Goal: Task Accomplishment & Management: Complete application form

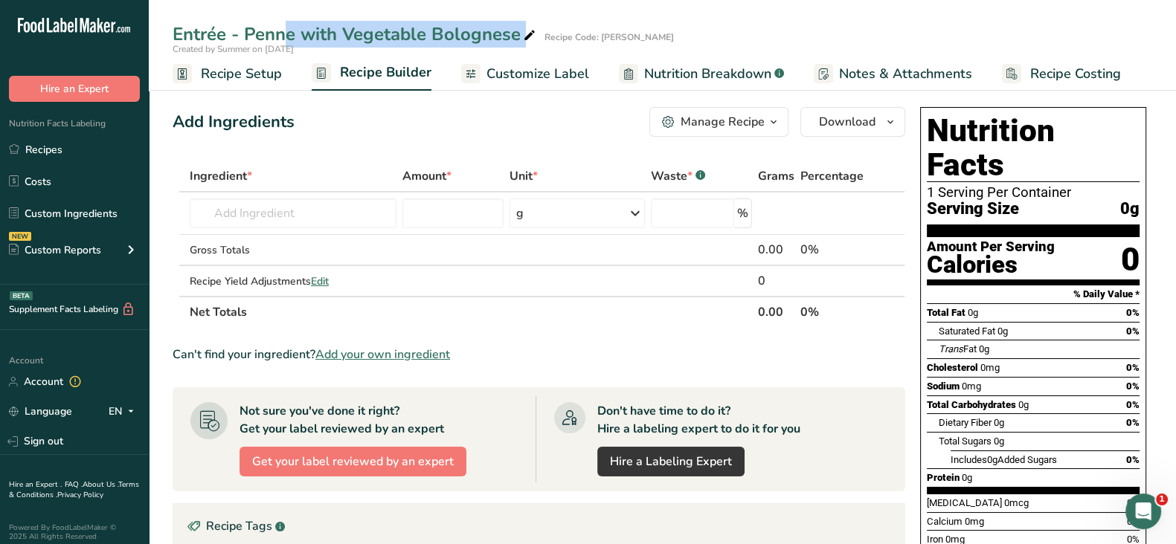
drag, startPoint x: 170, startPoint y: 33, endPoint x: 525, endPoint y: 35, distance: 355.5
click at [525, 35] on div "Entrée - Penne with Vegetable Bolognese Recipe Code: Virgin Atalantic" at bounding box center [662, 34] width 1027 height 27
copy div "Entrée - Penne with Vegetable Bolognese"
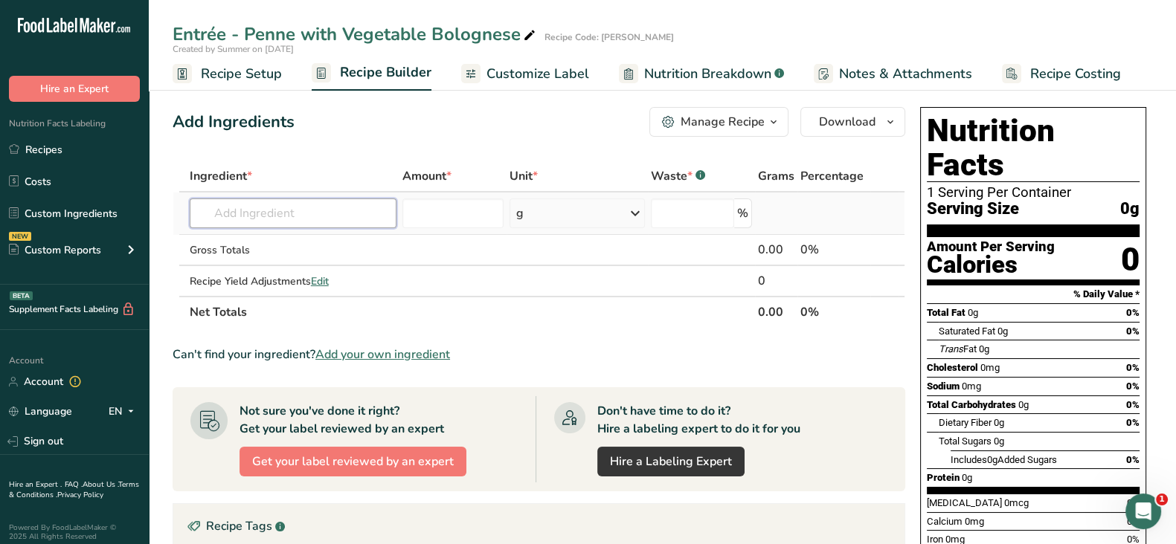
click at [272, 208] on input "text" at bounding box center [293, 214] width 207 height 30
paste input "Marinara Sauce, Canned BI"
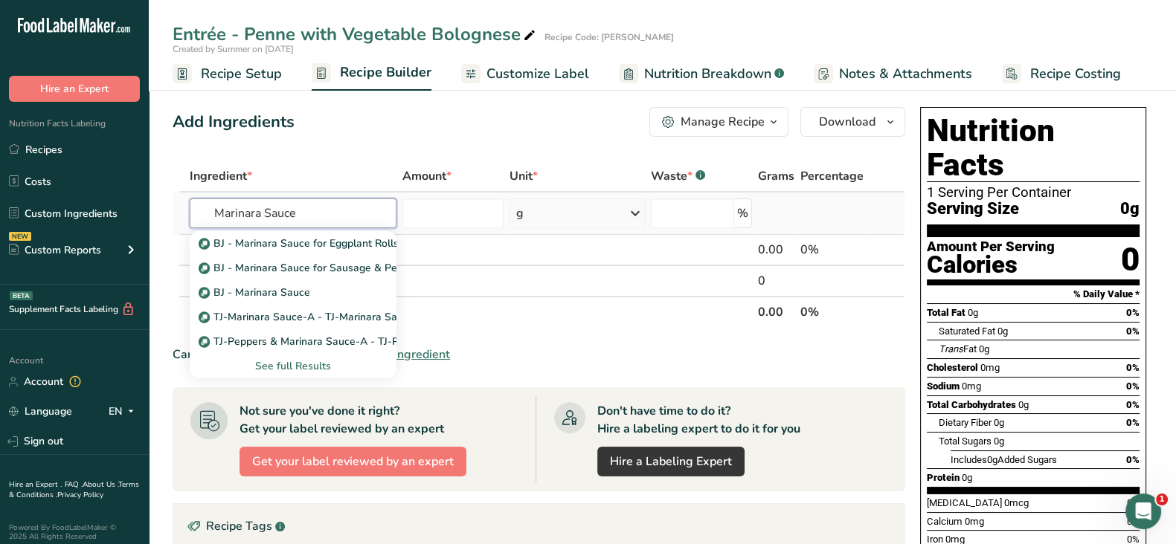
type input "Marinara Sauce"
click at [313, 368] on div "See full Results" at bounding box center [293, 366] width 183 height 16
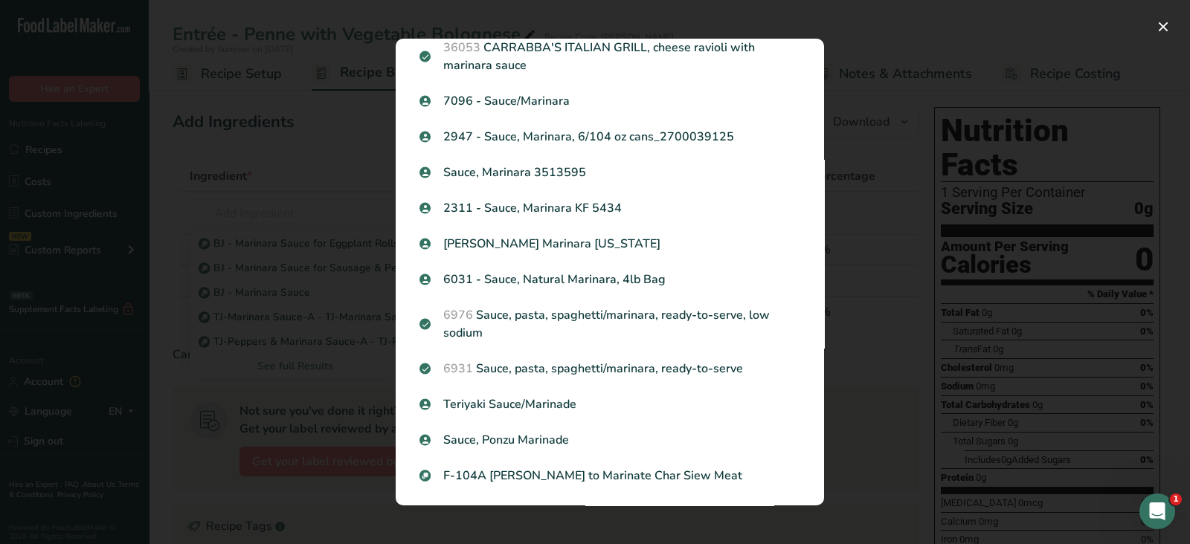
scroll to position [448, 0]
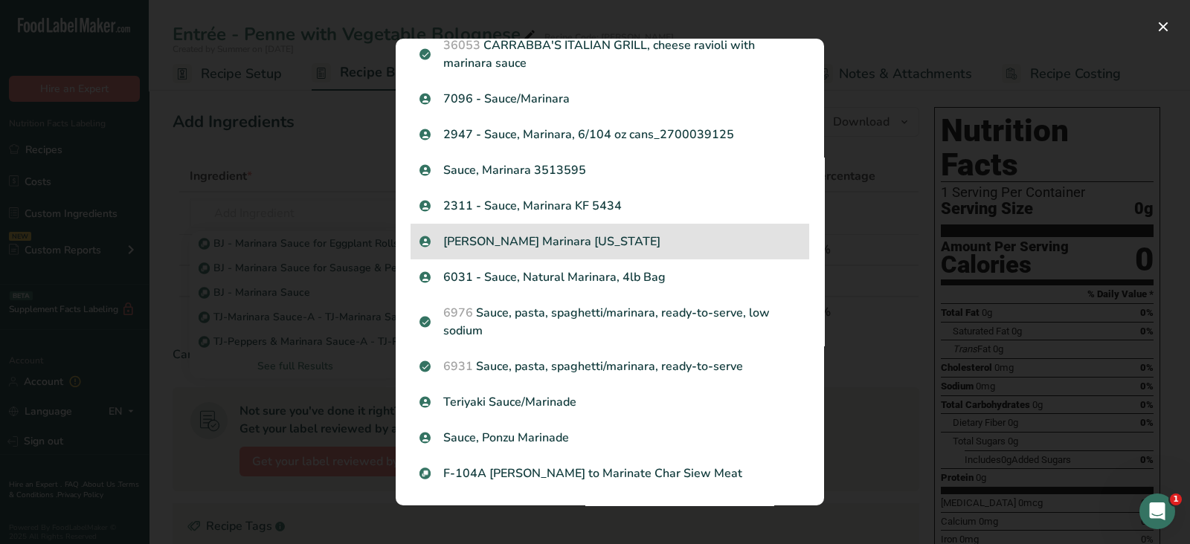
click at [638, 234] on p "[PERSON_NAME] Marinara [US_STATE]" at bounding box center [609, 242] width 381 height 18
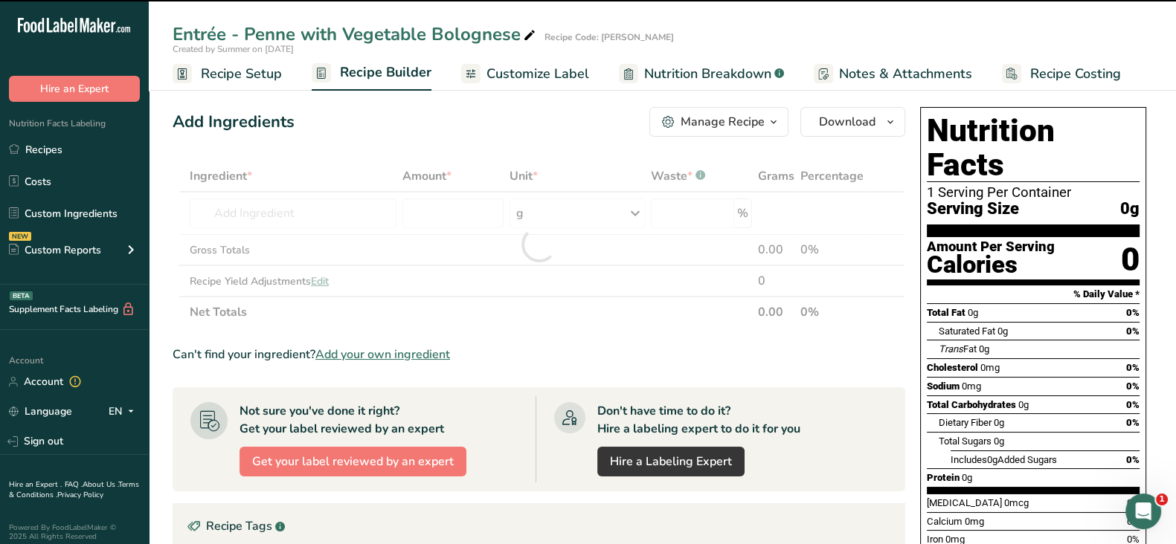
type input "0"
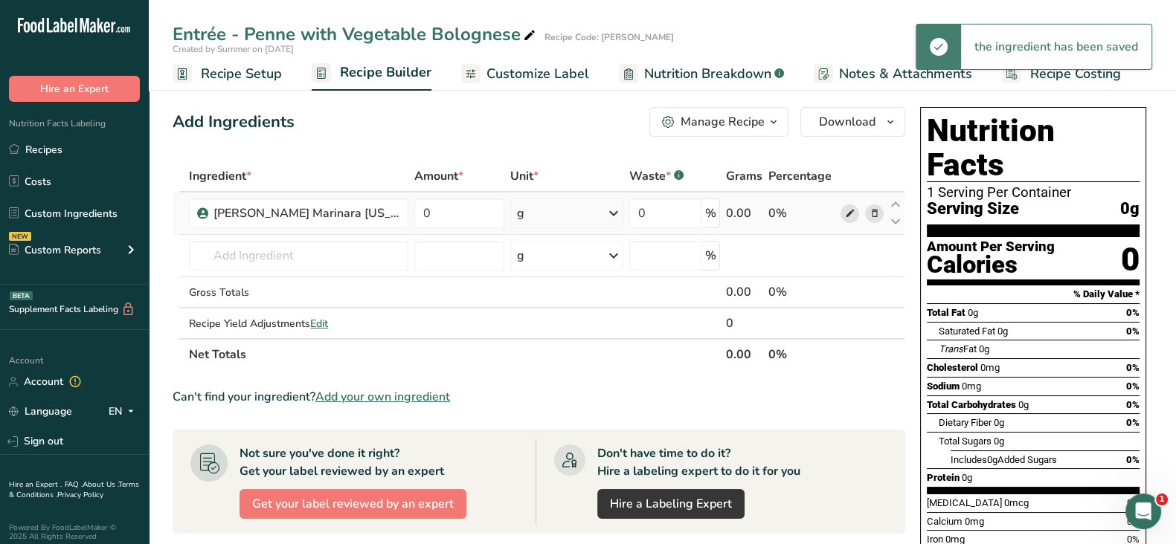
click at [852, 206] on icon at bounding box center [849, 214] width 10 height 16
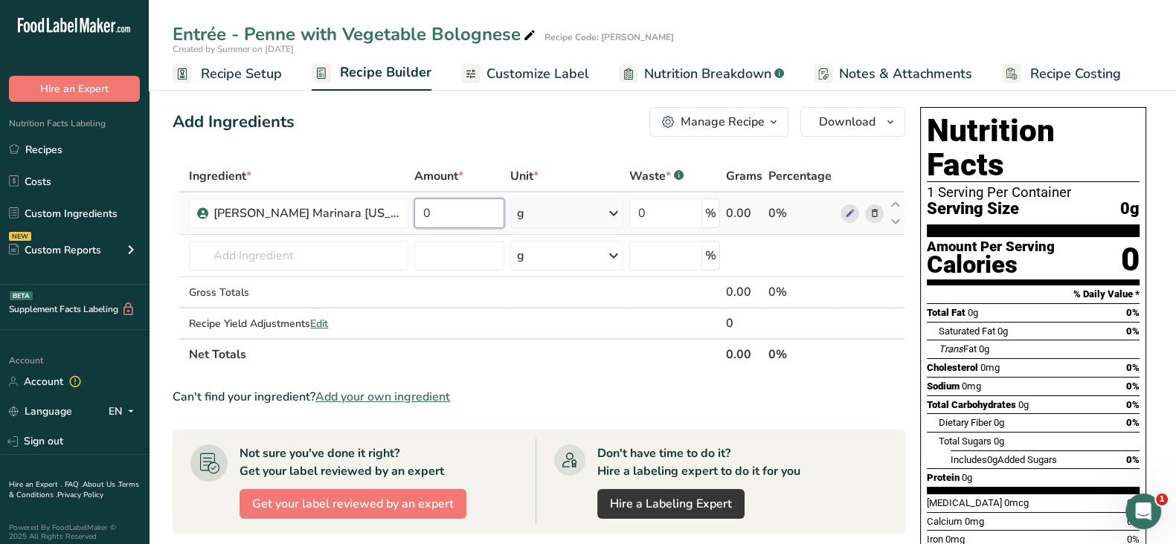
click at [439, 216] on input "0" at bounding box center [459, 214] width 90 height 30
type input "40"
click at [277, 258] on div "Ingredient * Amount * Unit * Waste * .a-a{fill:#347362;}.b-a{fill:#fff;} Grams …" at bounding box center [539, 266] width 733 height 210
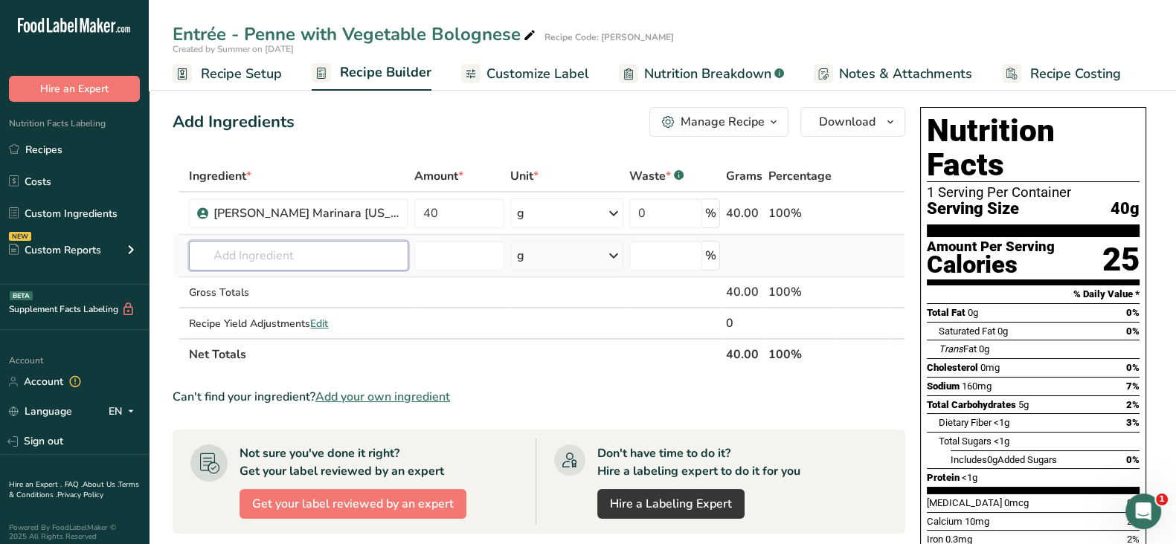
paste input "Caputo 20400"
drag, startPoint x: 266, startPoint y: 254, endPoint x: 177, endPoint y: 248, distance: 89.4
click at [177, 248] on tr "Caputo 21187 Fresh Mozzarella - Caputo Add your own ingredient g Weight Units g…" at bounding box center [538, 256] width 731 height 42
type input "Caputo"
click at [177, 248] on td at bounding box center [176, 256] width 6 height 42
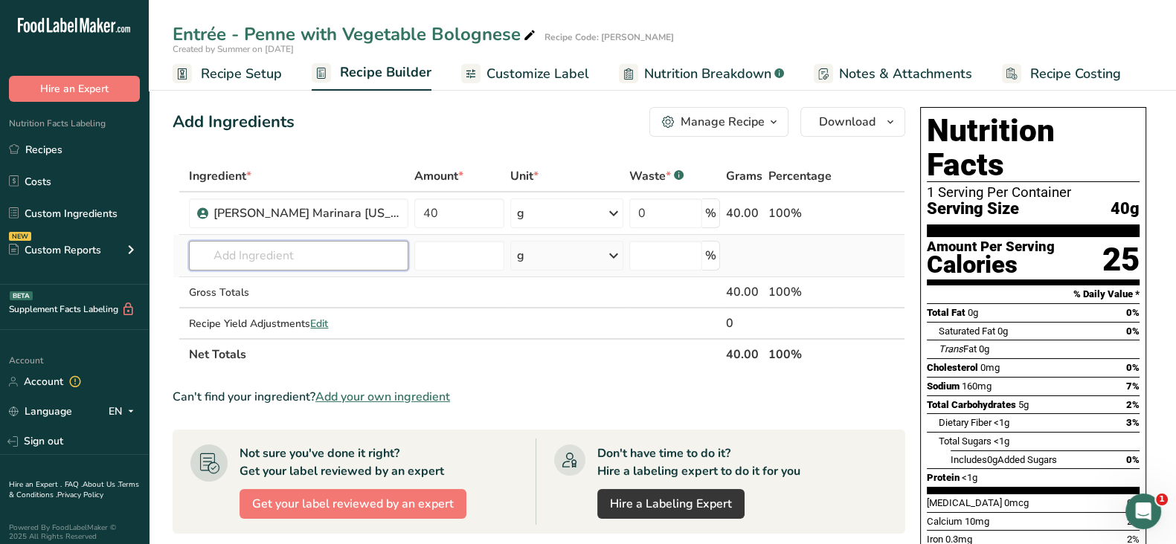
click at [215, 257] on input "text" at bounding box center [298, 256] width 219 height 30
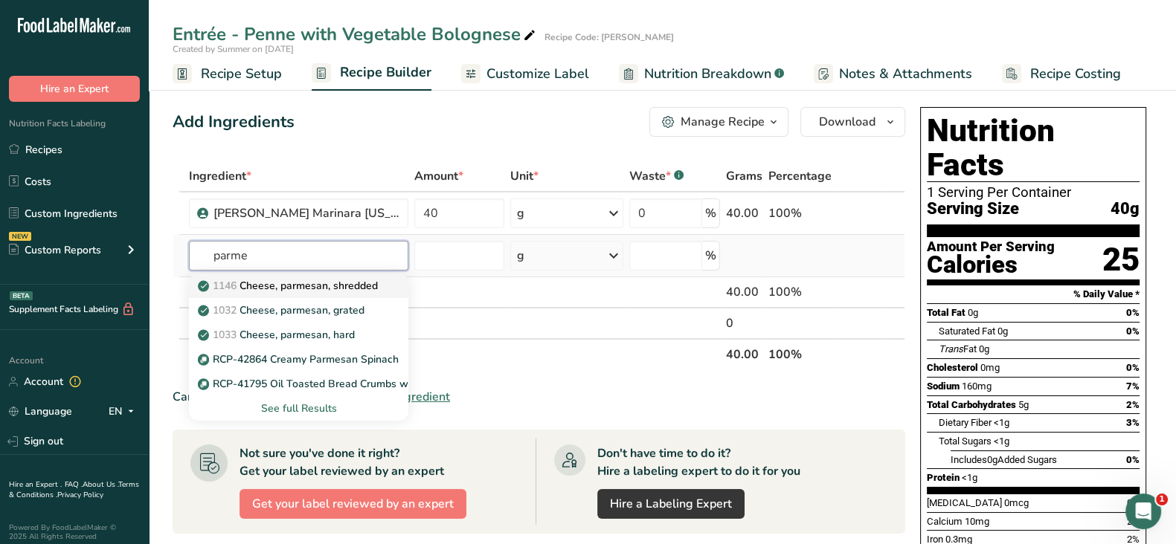
type input "parme"
click at [322, 287] on p "1146 Cheese, parmesan, shredded" at bounding box center [289, 286] width 177 height 16
type input "Cheese, parmesan, shredded"
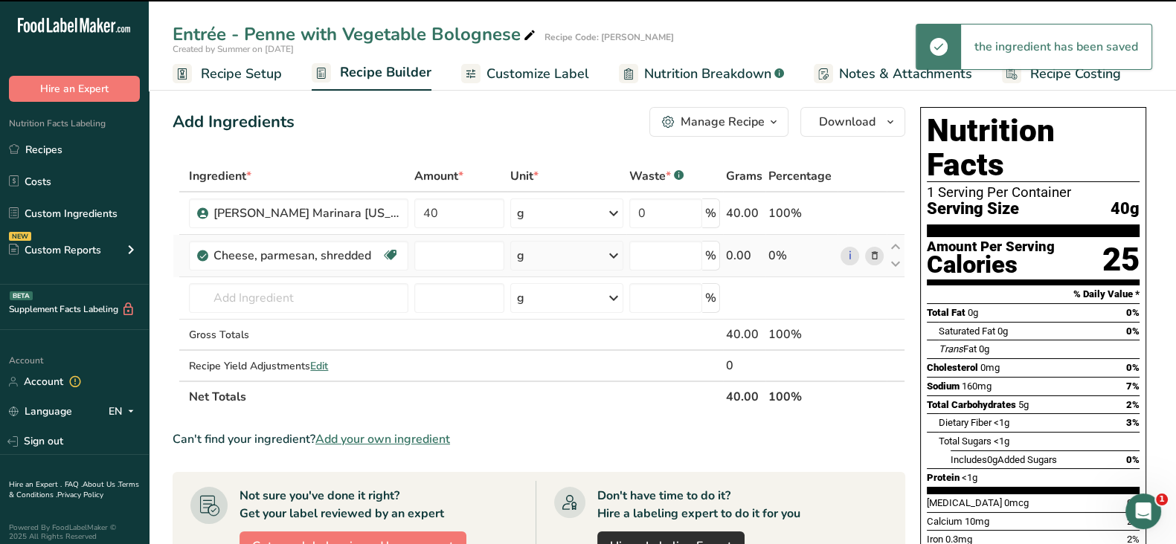
type input "0"
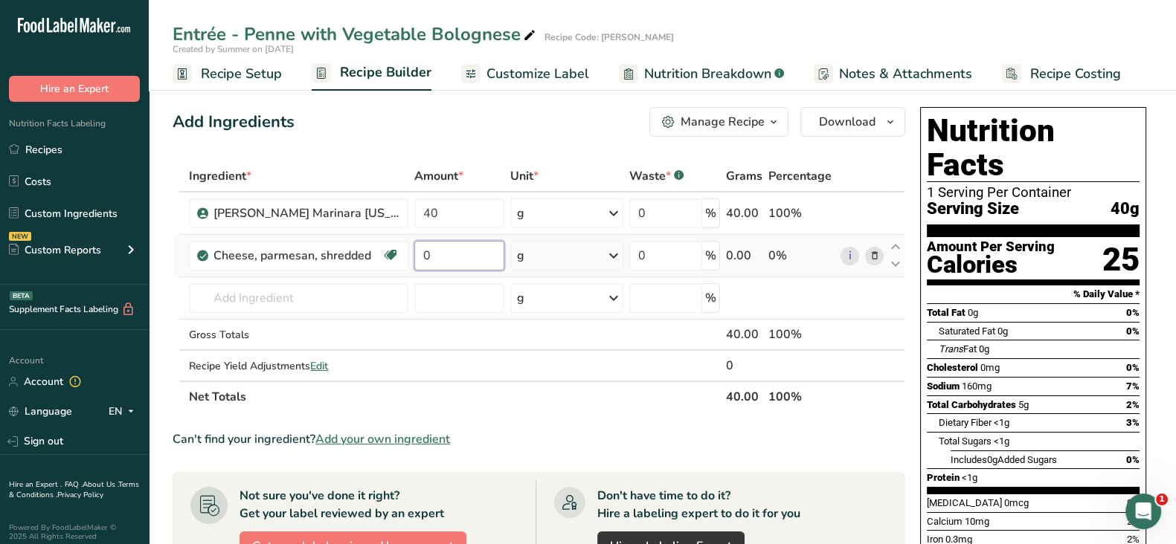
click at [452, 252] on input "0" at bounding box center [459, 256] width 90 height 30
type input "3"
click at [317, 300] on div "Ingredient * Amount * Unit * Waste * .a-a{fill:#347362;}.b-a{fill:#fff;} Grams …" at bounding box center [539, 287] width 733 height 252
paste input "Herb Italian Parsley"
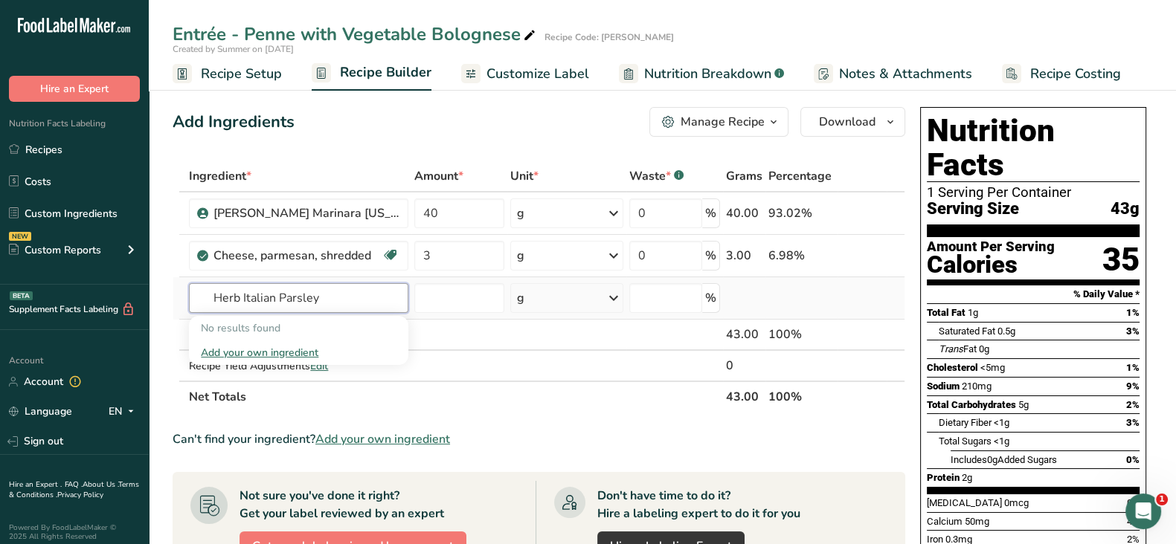
click at [280, 297] on input "Herb Italian Parsley" at bounding box center [298, 298] width 219 height 30
click at [245, 295] on input "Herb Parsley" at bounding box center [298, 298] width 219 height 30
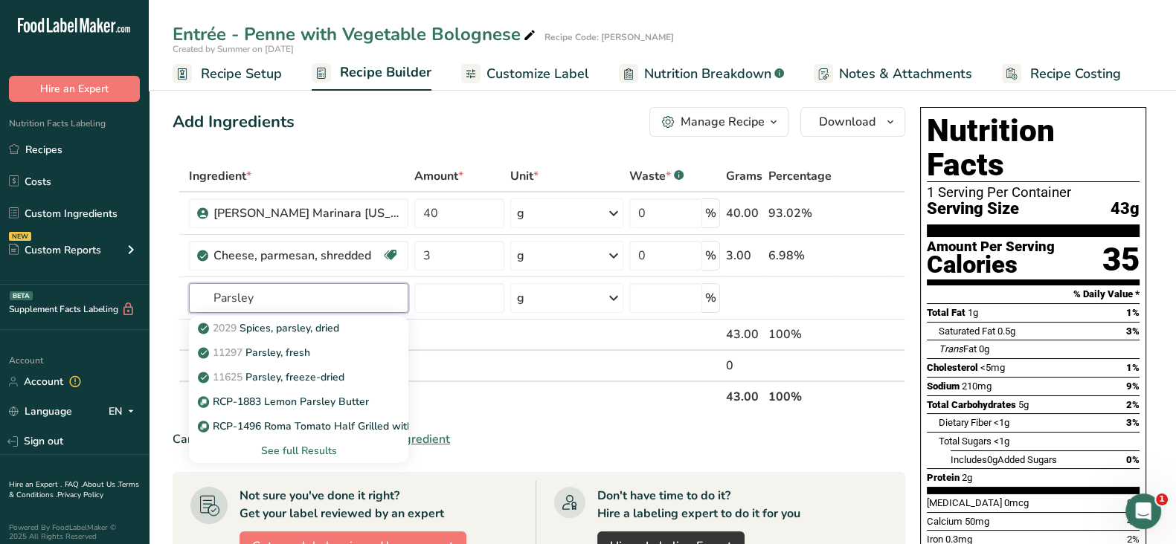
type input "Parsley"
click at [316, 453] on div "See full Results" at bounding box center [299, 451] width 196 height 16
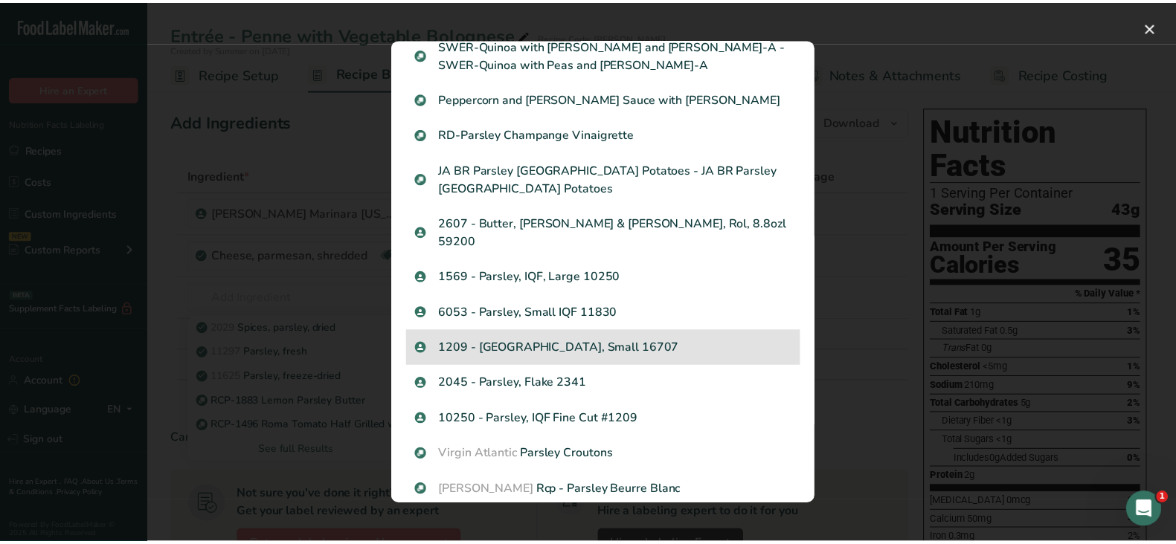
scroll to position [0, 0]
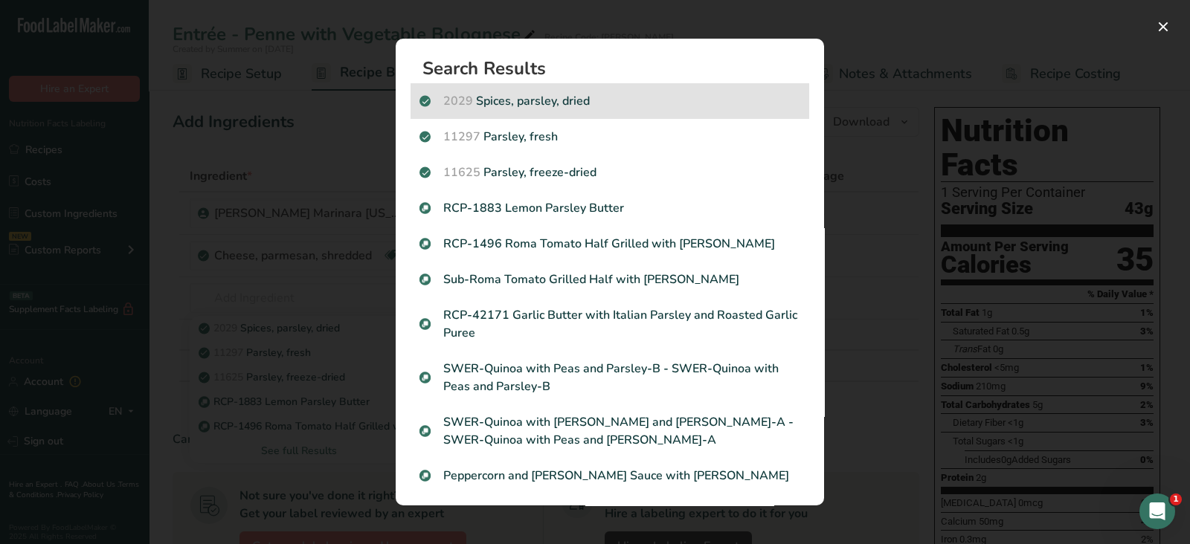
click at [559, 111] on div "2029 Spices, parsley, dried" at bounding box center [610, 101] width 399 height 36
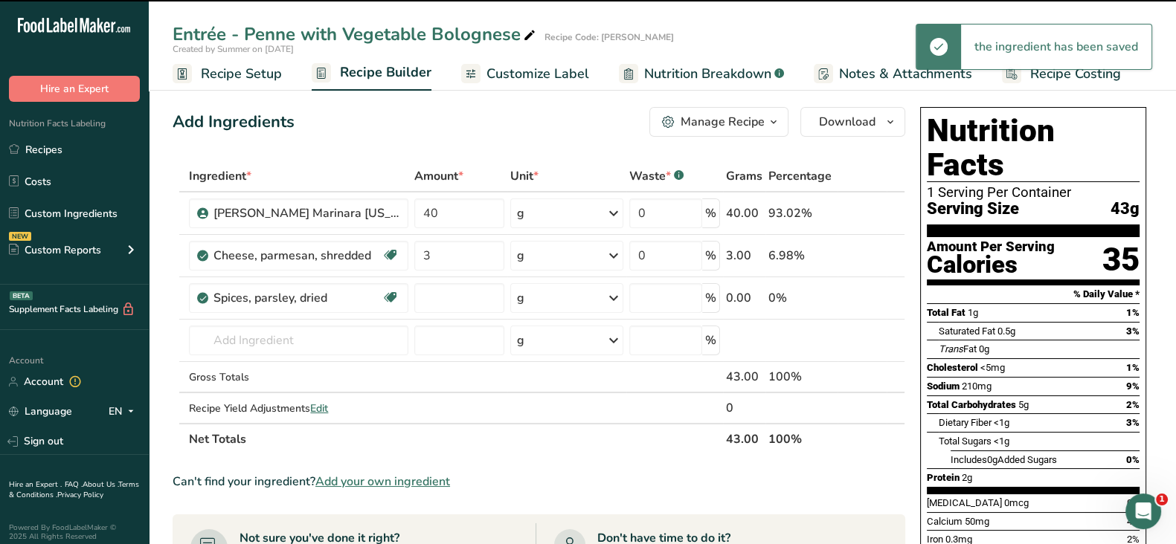
type input "0"
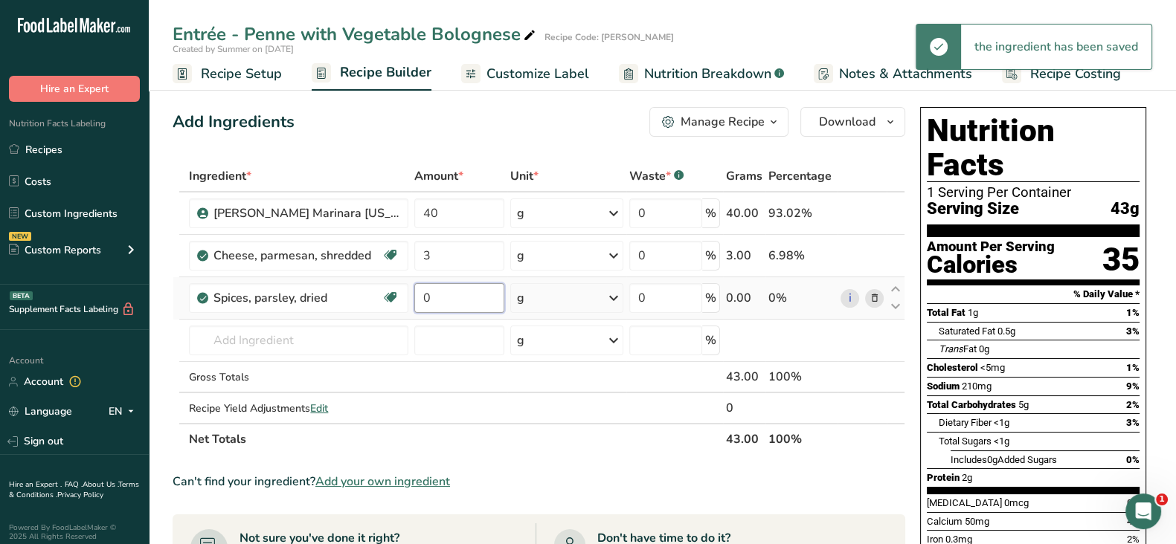
click at [431, 290] on input "0" at bounding box center [459, 298] width 90 height 30
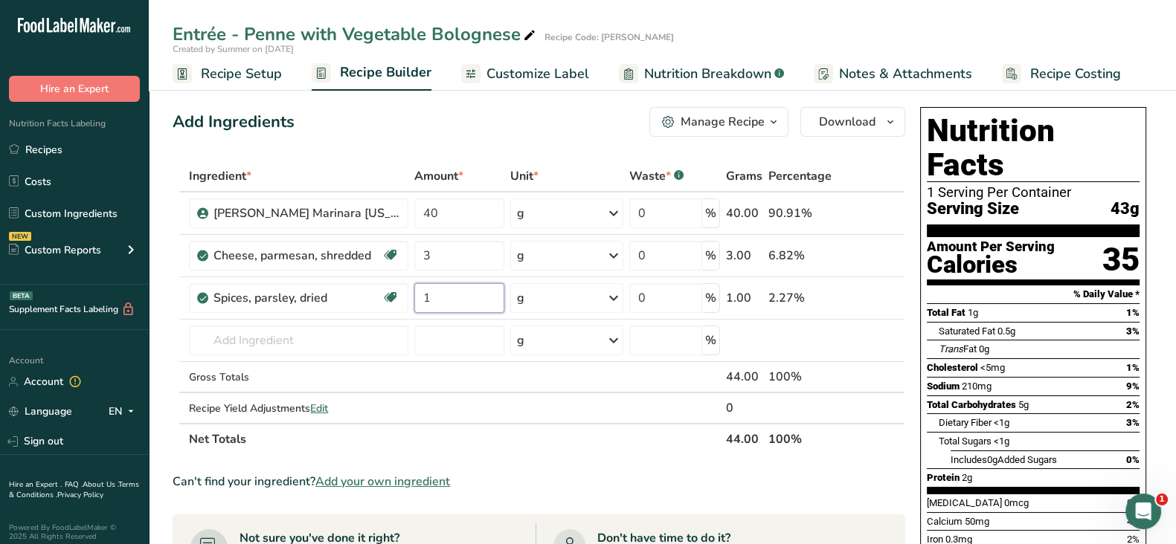
type input "1"
click at [46, 147] on link "Recipes" at bounding box center [74, 149] width 149 height 28
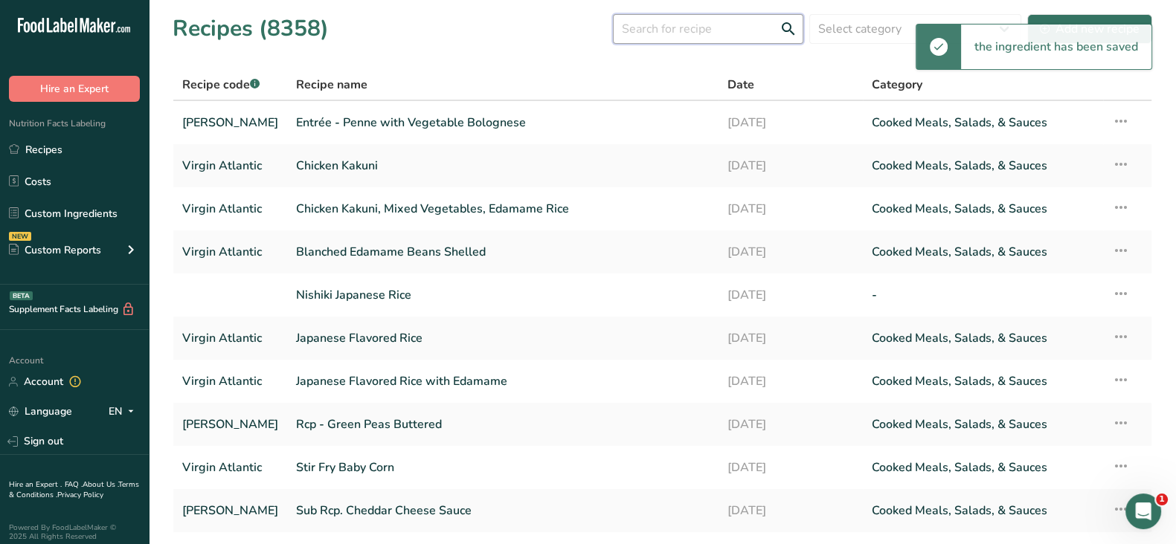
click at [680, 31] on input "text" at bounding box center [708, 29] width 190 height 30
paste input "Sub Rcp. Vegetable Bolognese"
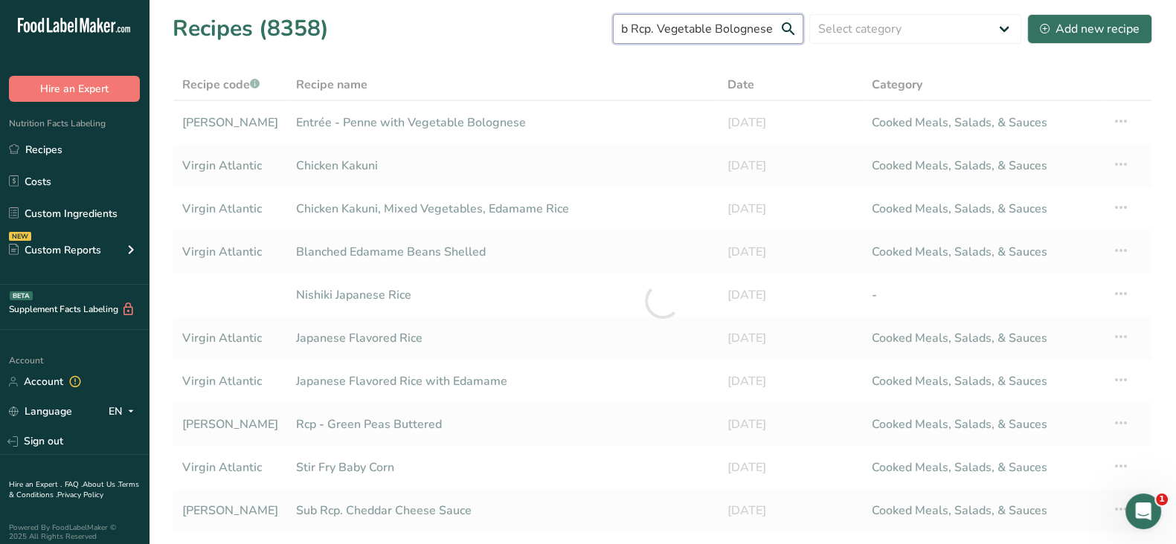
drag, startPoint x: 668, startPoint y: 28, endPoint x: 545, endPoint y: 41, distance: 123.4
click at [545, 41] on div "Recipes (8358) Sub Rcp. Vegetable Bolognese Select category All Baked Goods Bev…" at bounding box center [662, 28] width 979 height 33
click at [690, 28] on input "Sub Rcp. Vegetable Bolognese" at bounding box center [708, 29] width 190 height 30
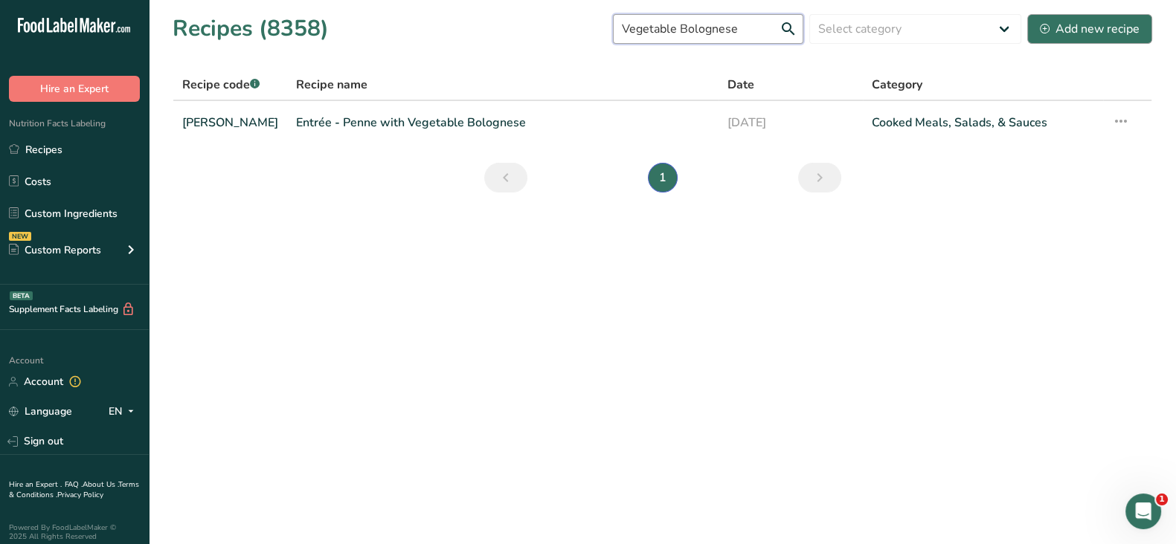
type input "Vegetable Bolognese"
click at [1075, 27] on div "Add new recipe" at bounding box center [1090, 29] width 100 height 18
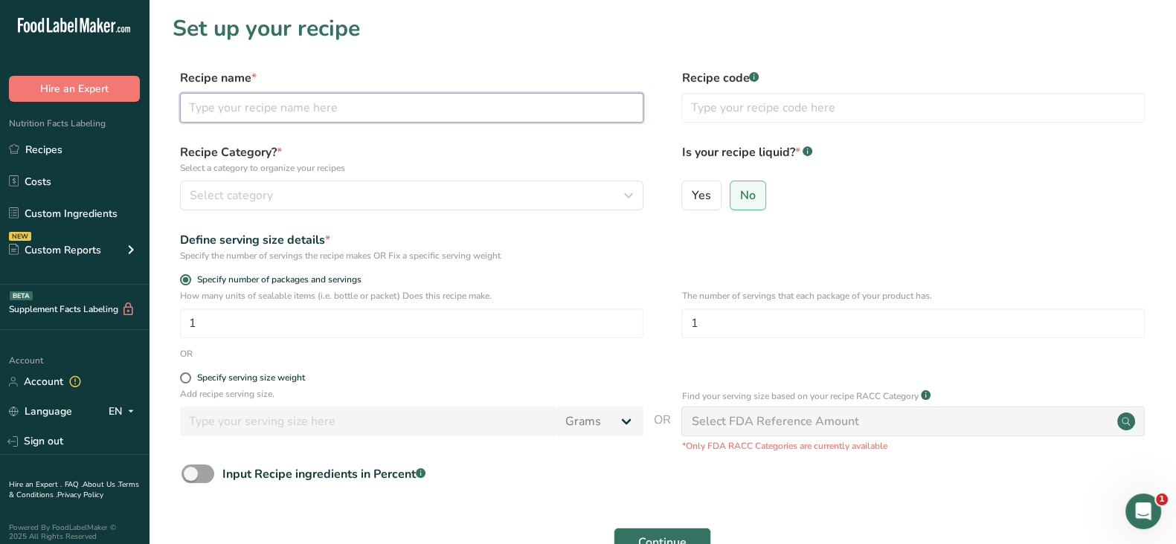
click at [226, 112] on input "text" at bounding box center [411, 108] width 463 height 30
paste input "Sub Rcp. Vegetable Bolognese"
type input "Sub Rcp. Vegetable Bolognese"
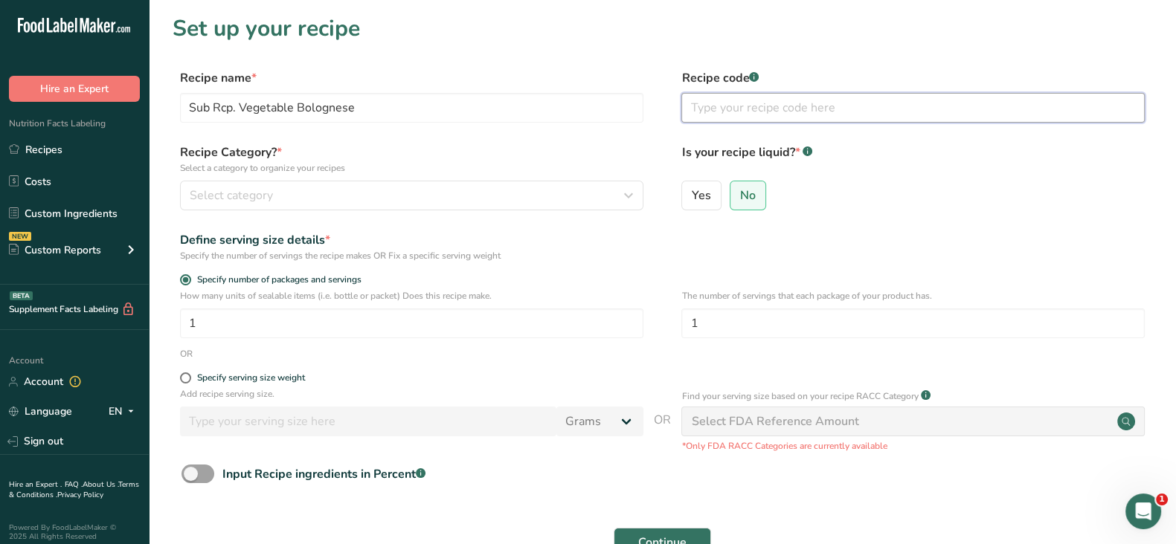
click at [780, 106] on input "text" at bounding box center [912, 108] width 463 height 30
type input "Virgin Atalantic"
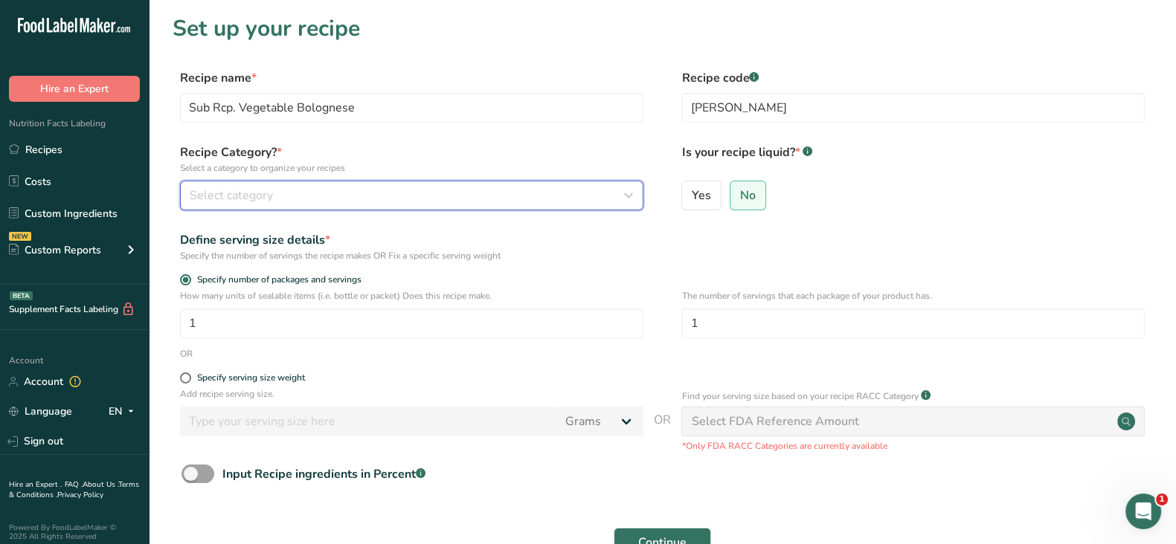
click at [575, 199] on div "Select category" at bounding box center [407, 196] width 435 height 18
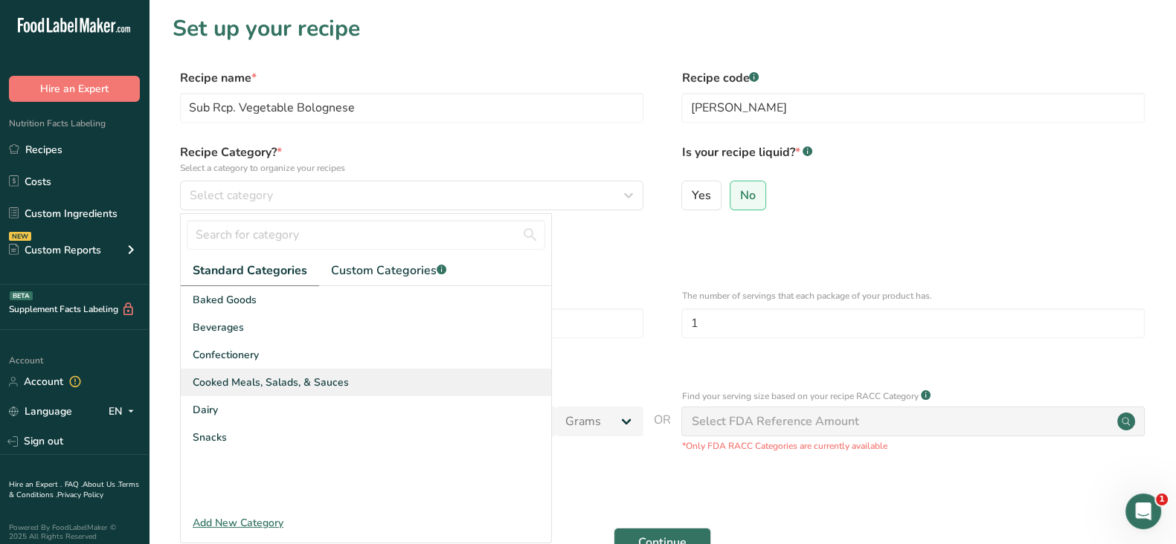
click at [292, 382] on span "Cooked Meals, Salads, & Sauces" at bounding box center [271, 383] width 156 height 16
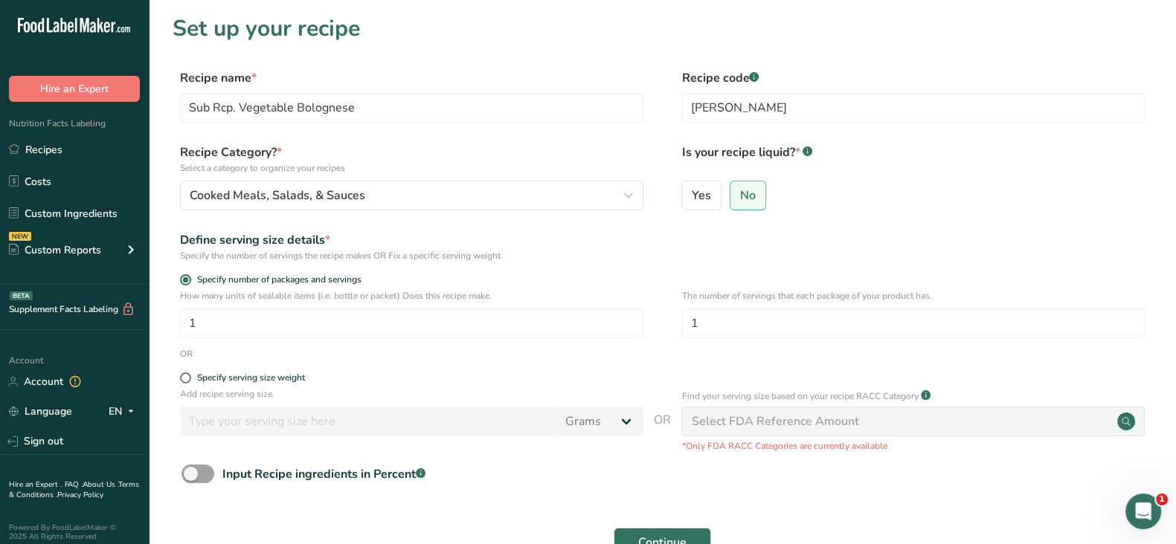
scroll to position [124, 0]
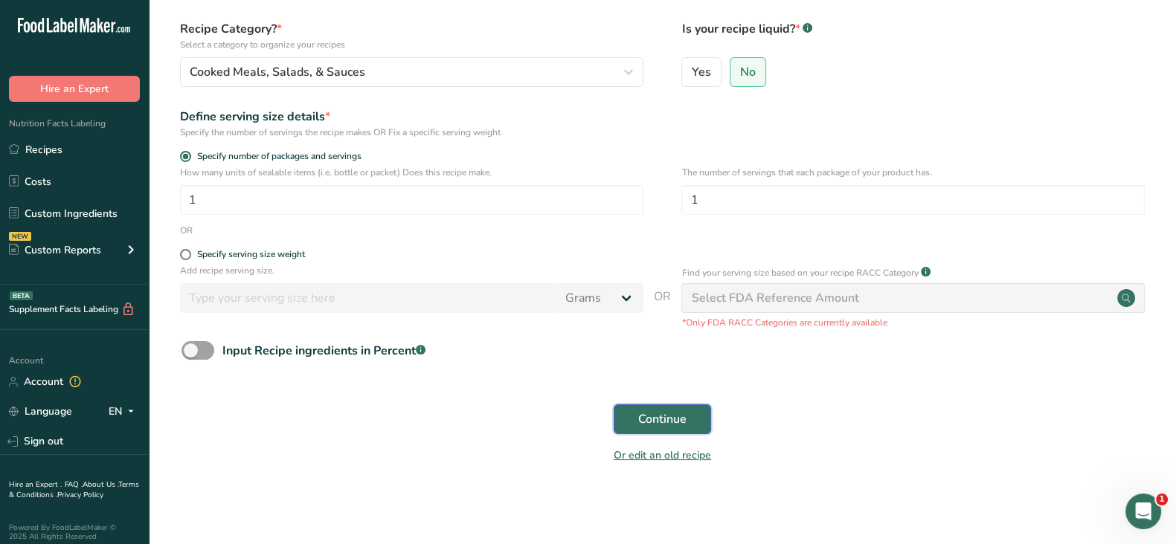
click at [648, 412] on span "Continue" at bounding box center [662, 420] width 48 height 18
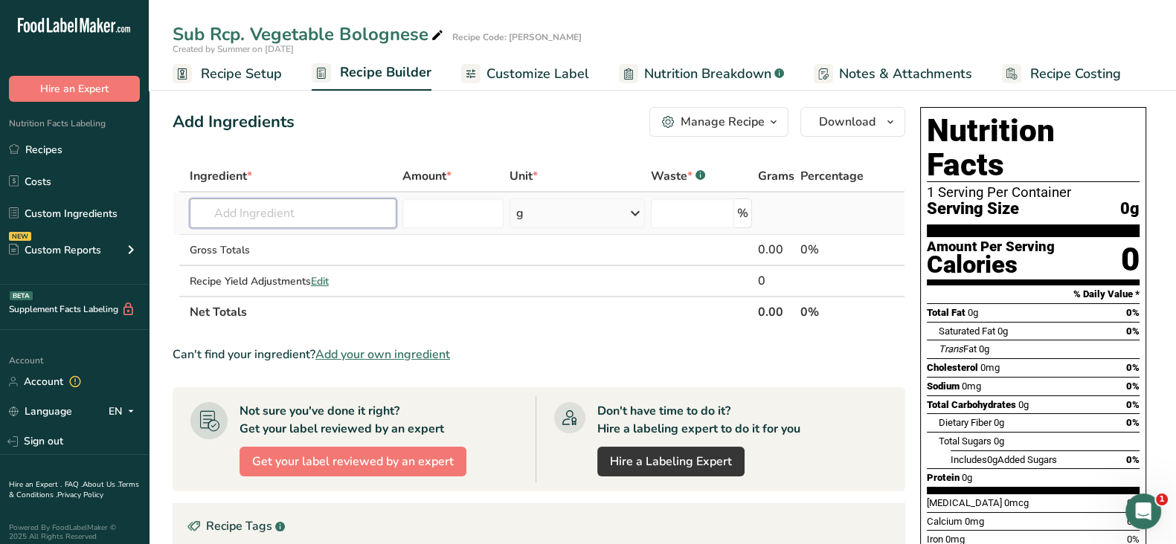
click at [254, 210] on input "text" at bounding box center [293, 214] width 207 height 30
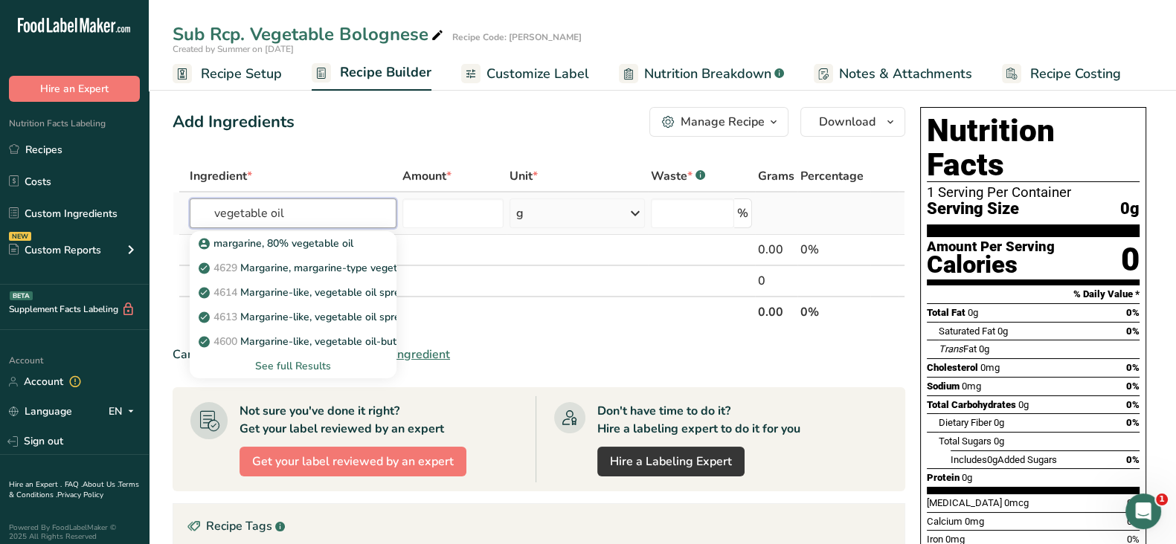
type input "vegetable oil"
click at [305, 362] on div "See full Results" at bounding box center [293, 366] width 183 height 16
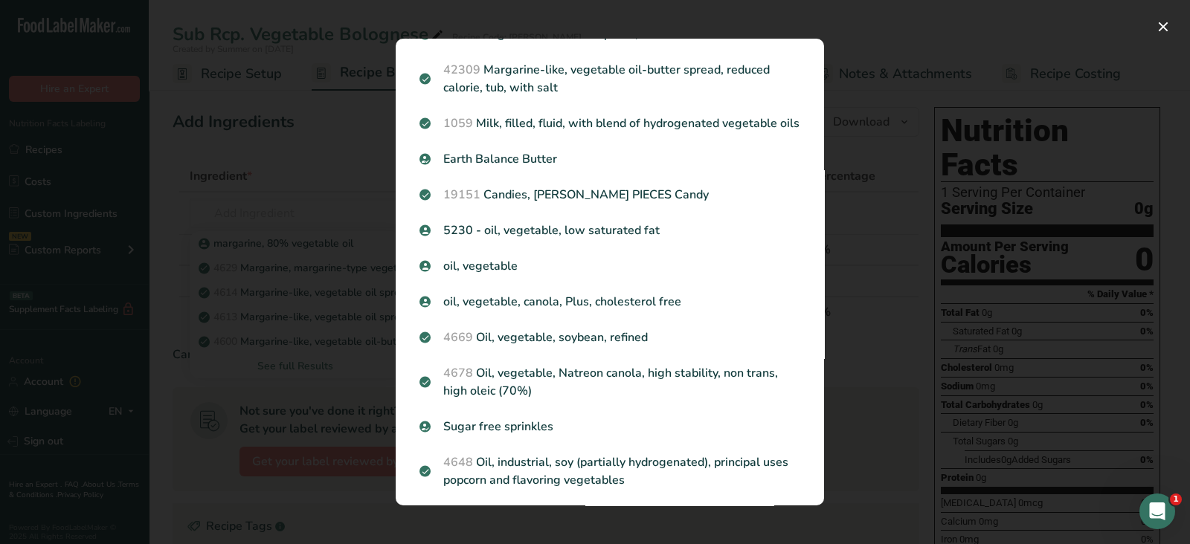
scroll to position [1214, 0]
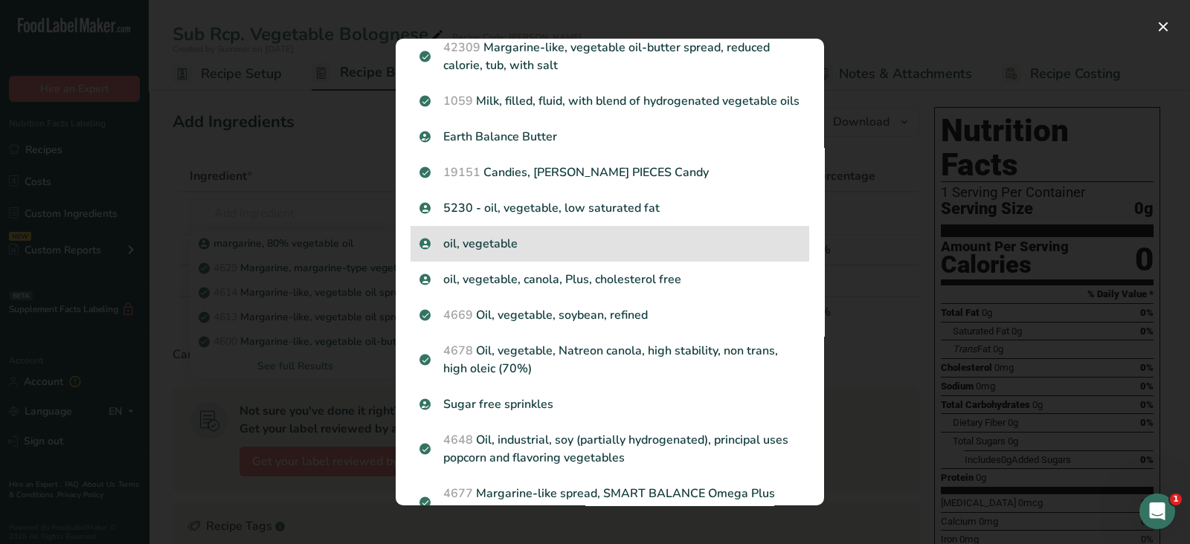
click at [522, 253] on p "oil, vegetable" at bounding box center [609, 244] width 381 height 18
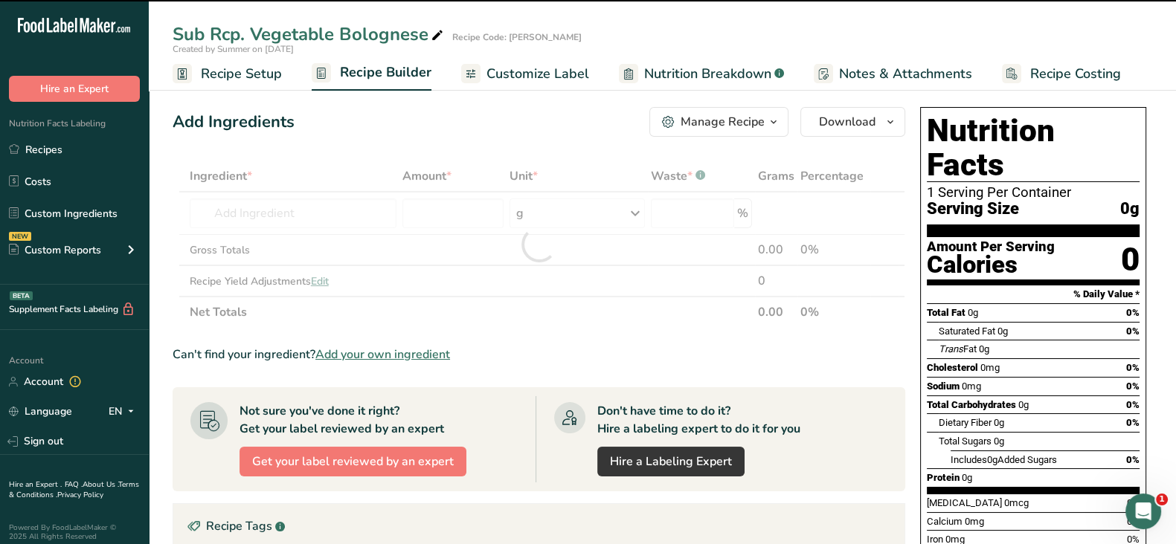
type input "0"
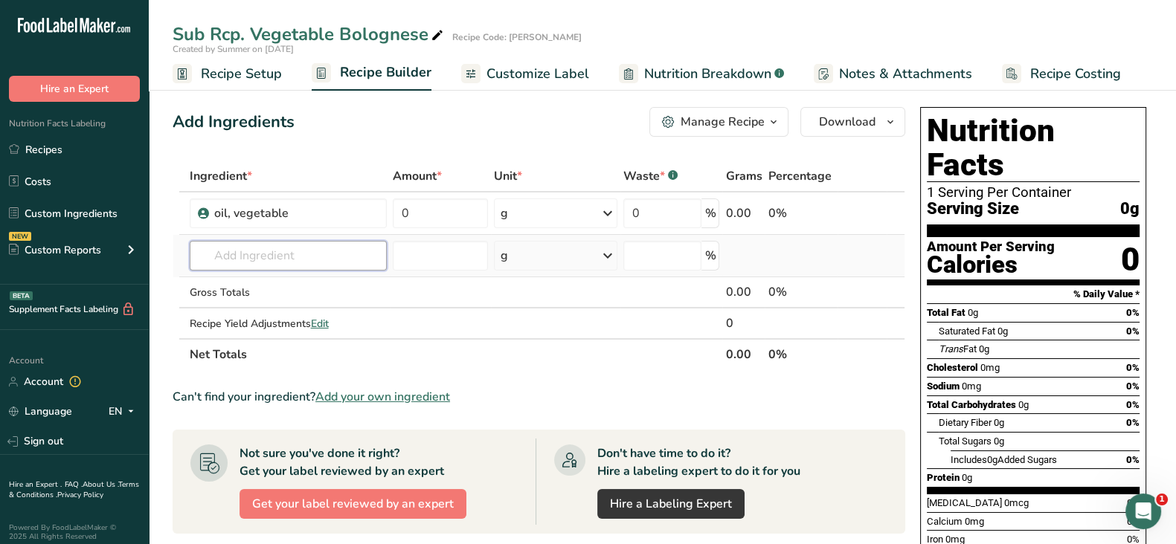
click at [254, 260] on input "text" at bounding box center [288, 256] width 197 height 30
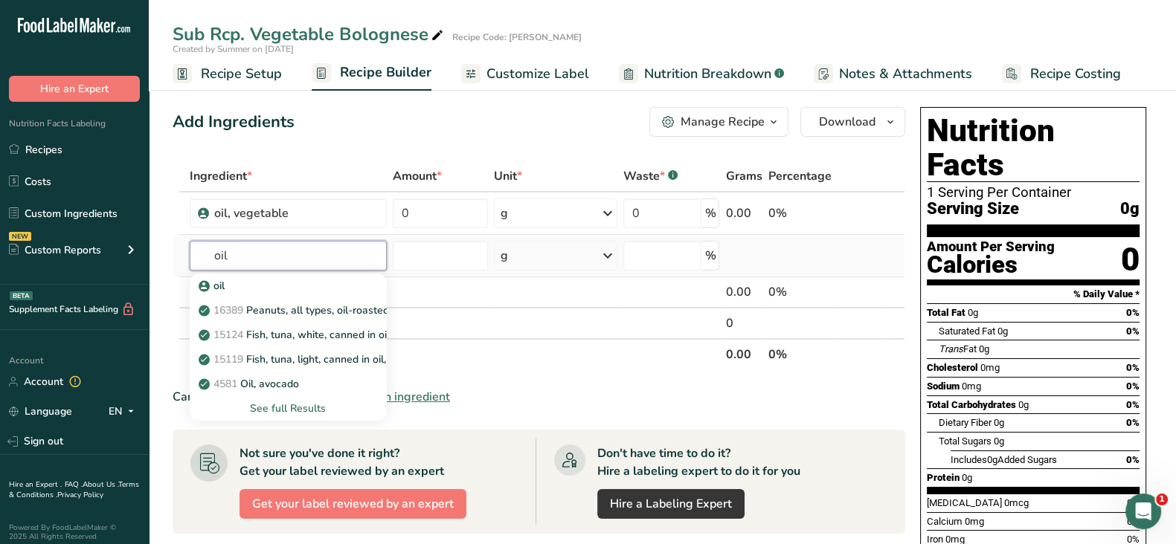
type input "oil"
click at [297, 406] on div "See full Results" at bounding box center [288, 409] width 173 height 16
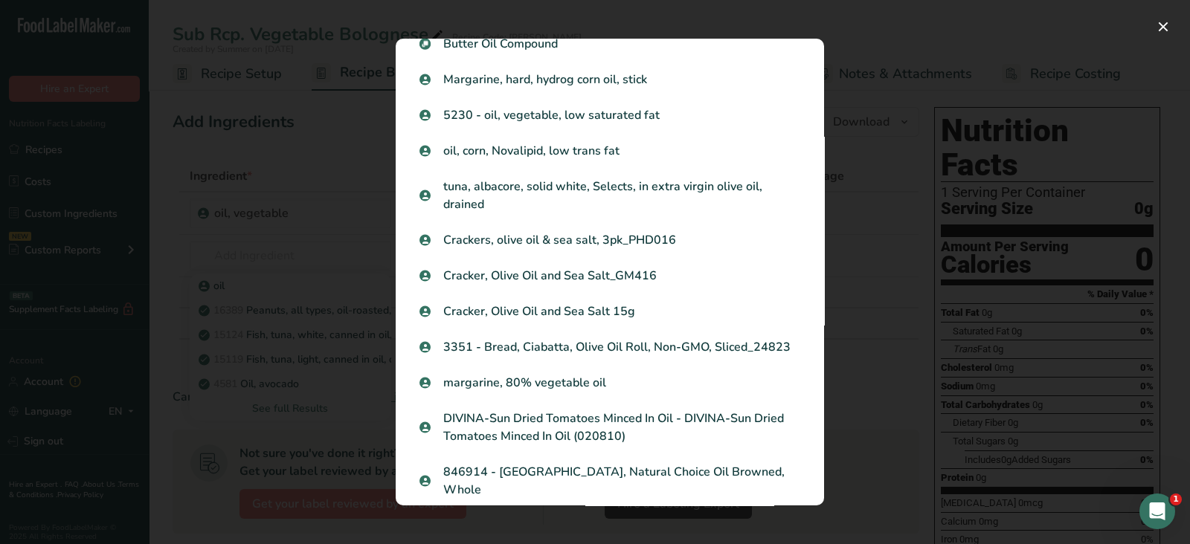
scroll to position [1502, 0]
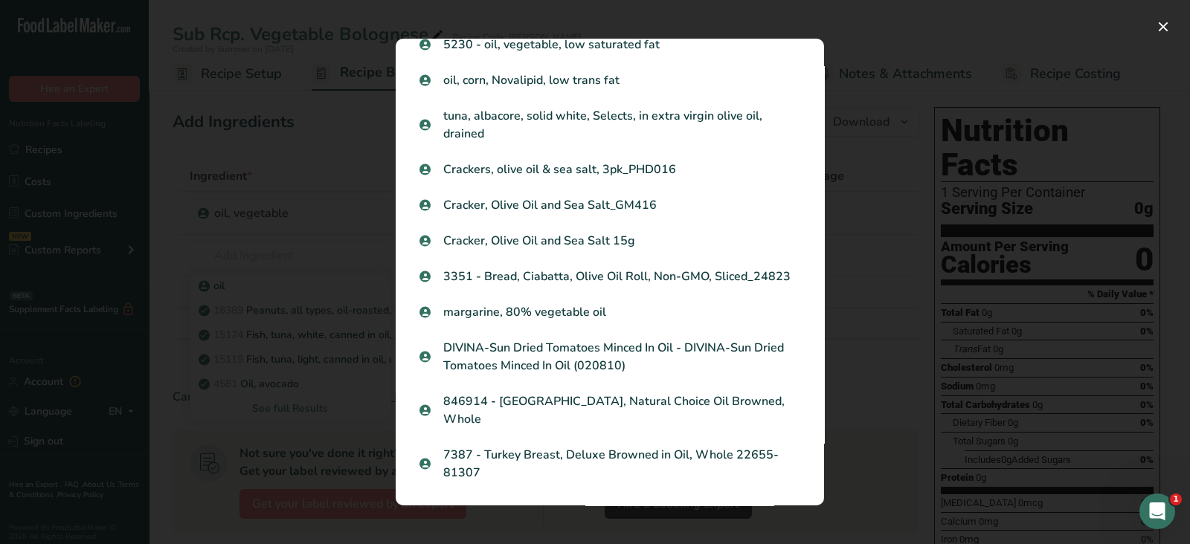
click at [881, 393] on div "Search results modal" at bounding box center [595, 272] width 1190 height 544
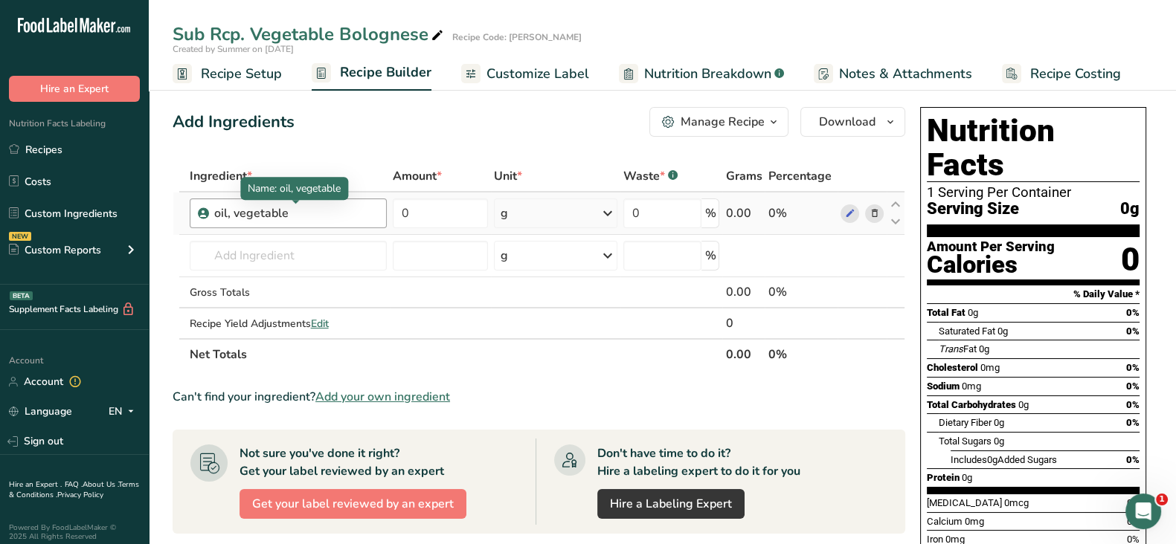
click at [342, 205] on div "oil, vegetable" at bounding box center [296, 214] width 164 height 18
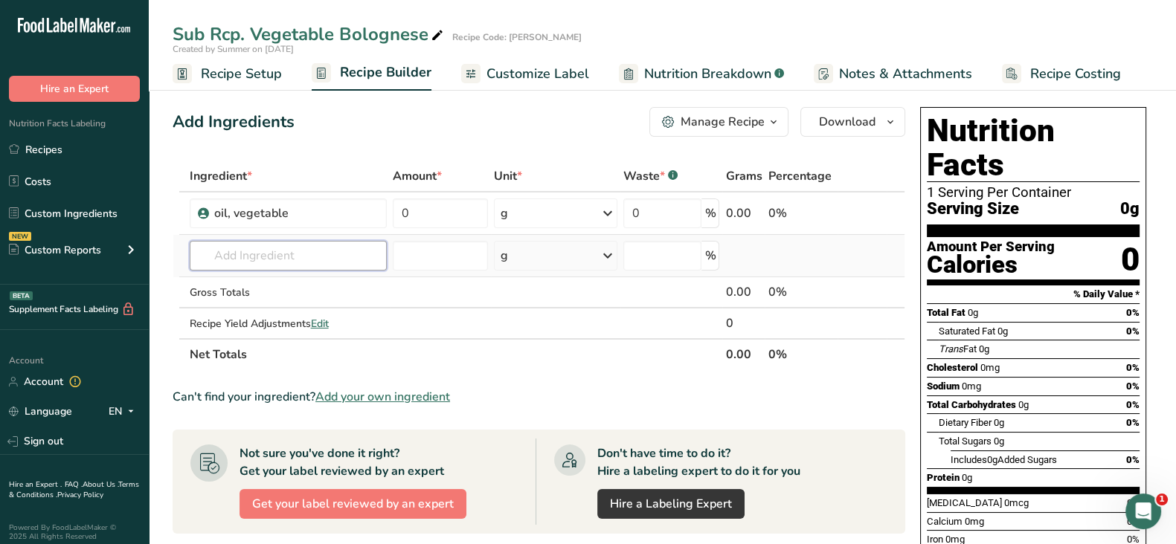
click at [277, 258] on input "text" at bounding box center [288, 256] width 197 height 30
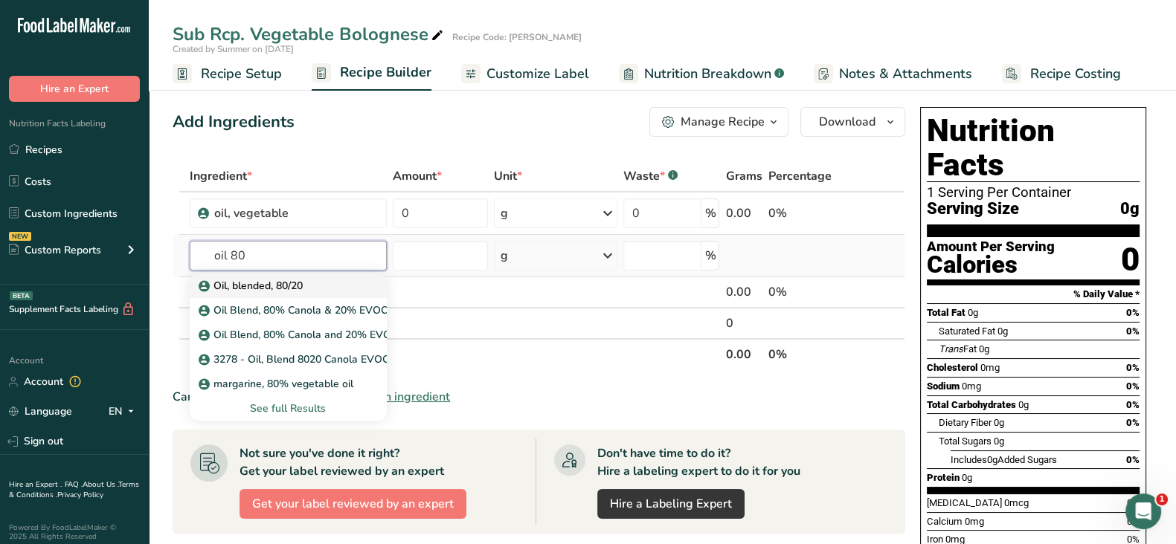
type input "oil 80"
click at [288, 284] on p "Oil, blended, 80/20" at bounding box center [252, 286] width 101 height 16
type input "Oil, blended, 80/20"
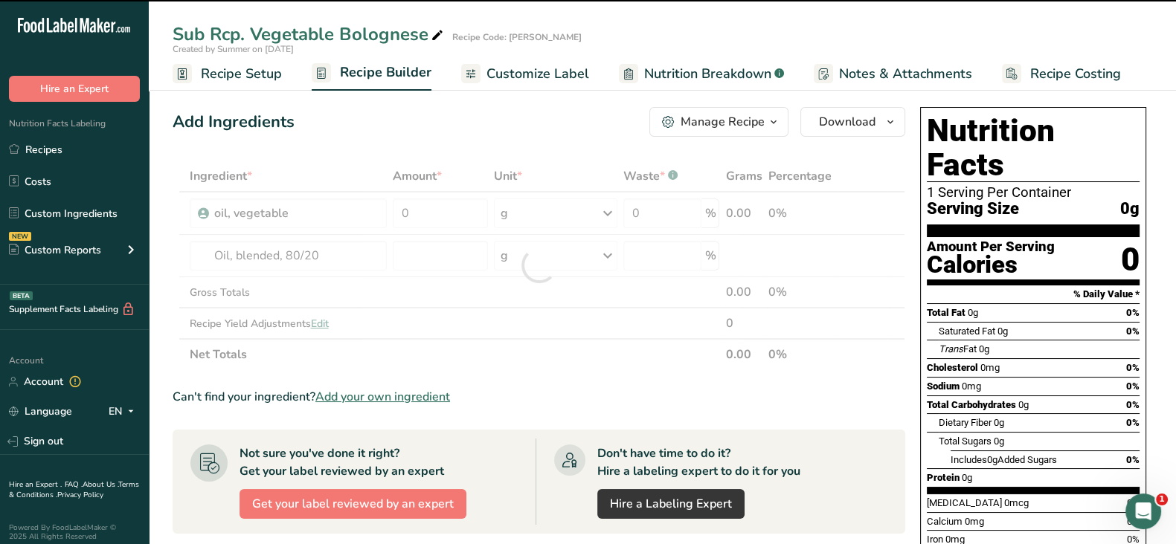
type input "0"
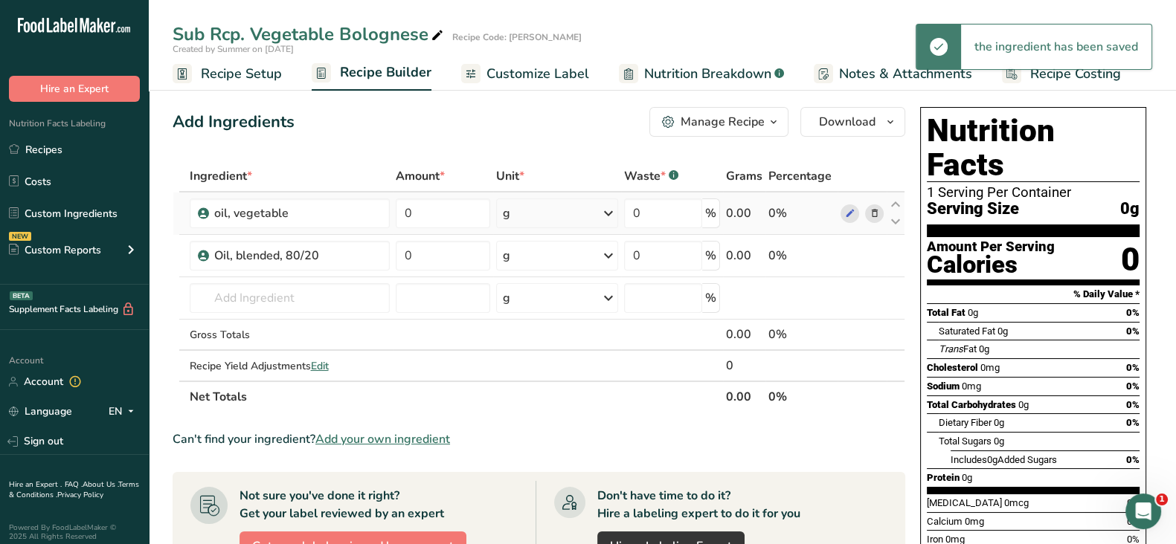
click at [875, 213] on icon at bounding box center [874, 214] width 10 height 16
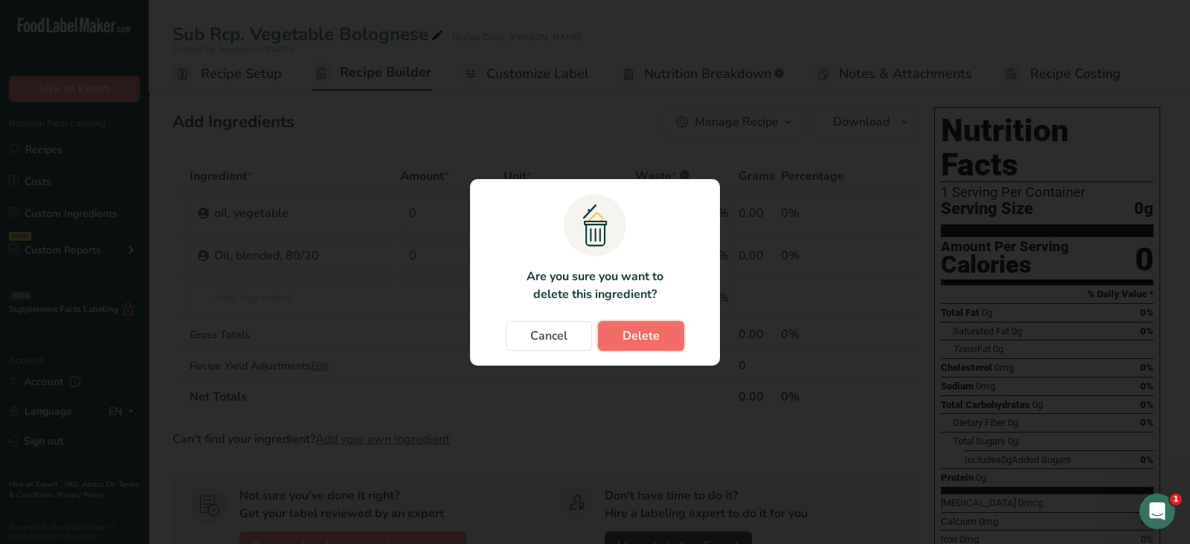
click at [640, 338] on span "Delete" at bounding box center [640, 336] width 37 height 18
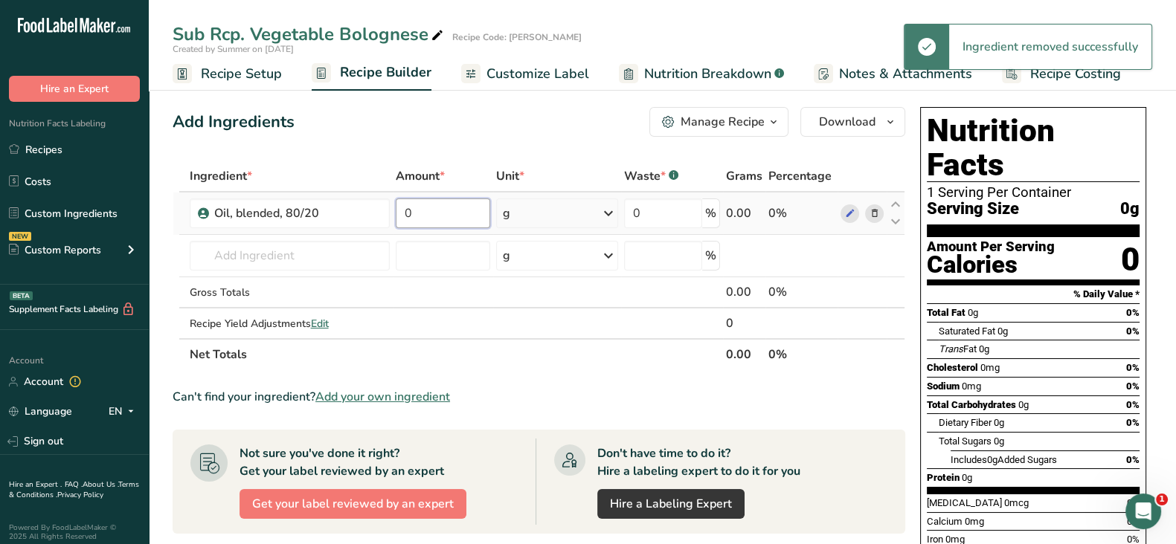
click at [442, 208] on input "0" at bounding box center [443, 214] width 94 height 30
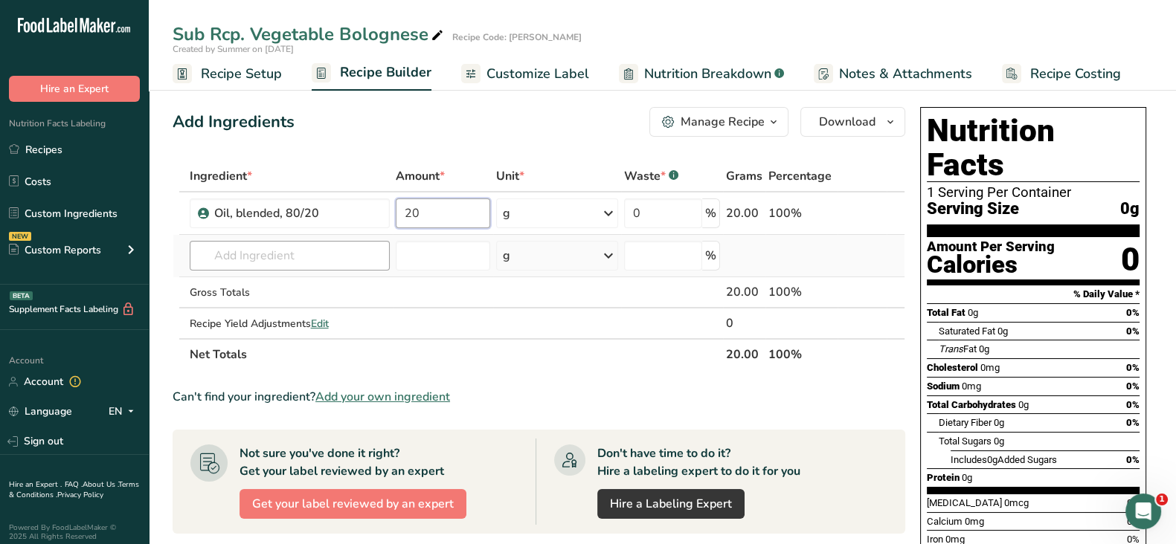
type input "20"
click at [285, 247] on div "Ingredient * Amount * Unit * Waste * .a-a{fill:#347362;}.b-a{fill:#fff;} Grams …" at bounding box center [539, 266] width 733 height 210
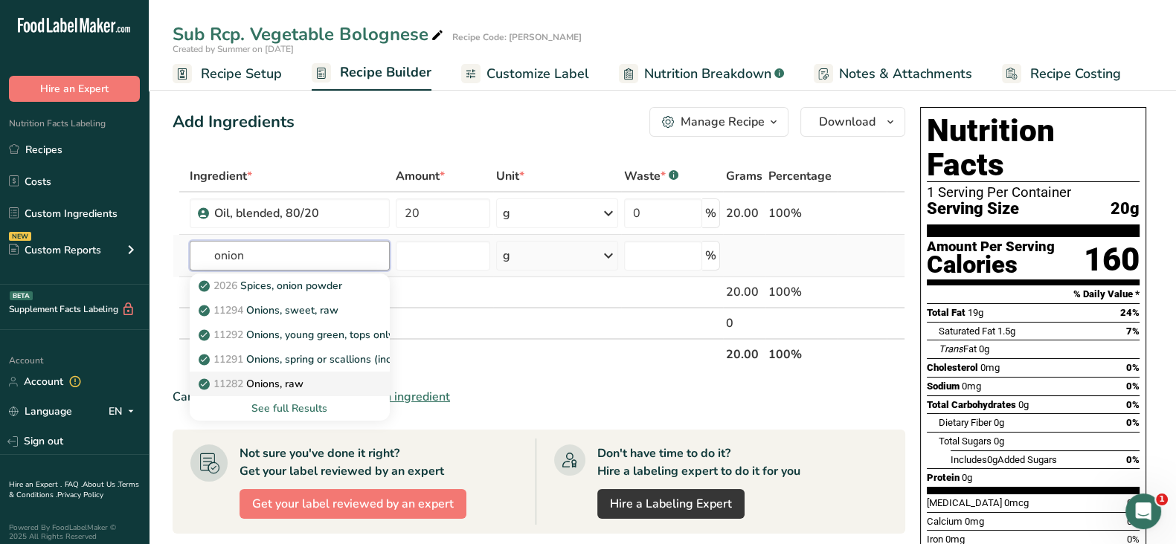
type input "onion"
click at [311, 386] on div "11282 Onions, raw" at bounding box center [278, 384] width 153 height 16
type input "Onions, raw"
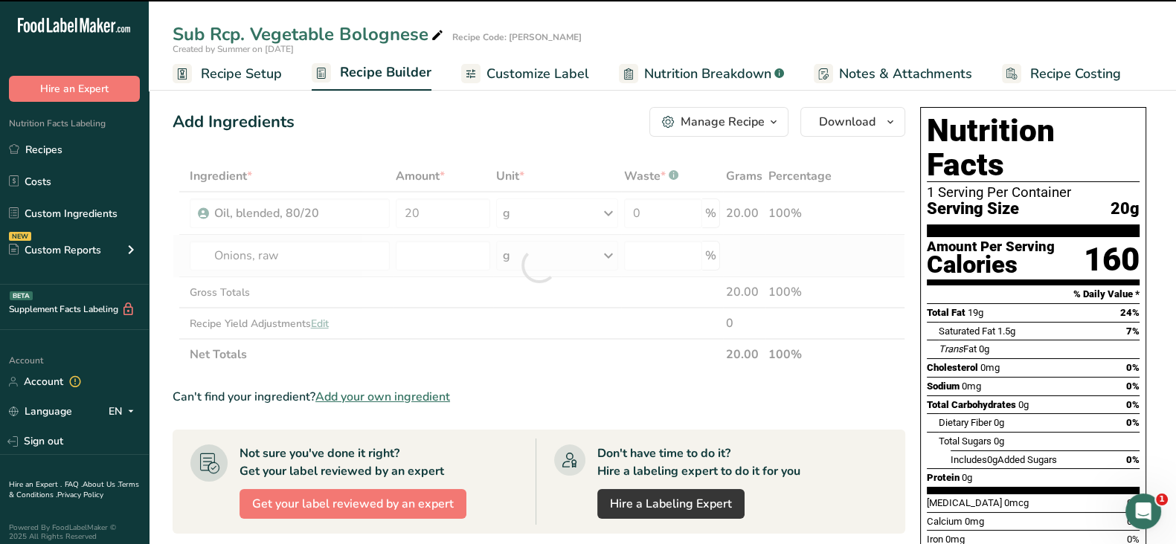
type input "0"
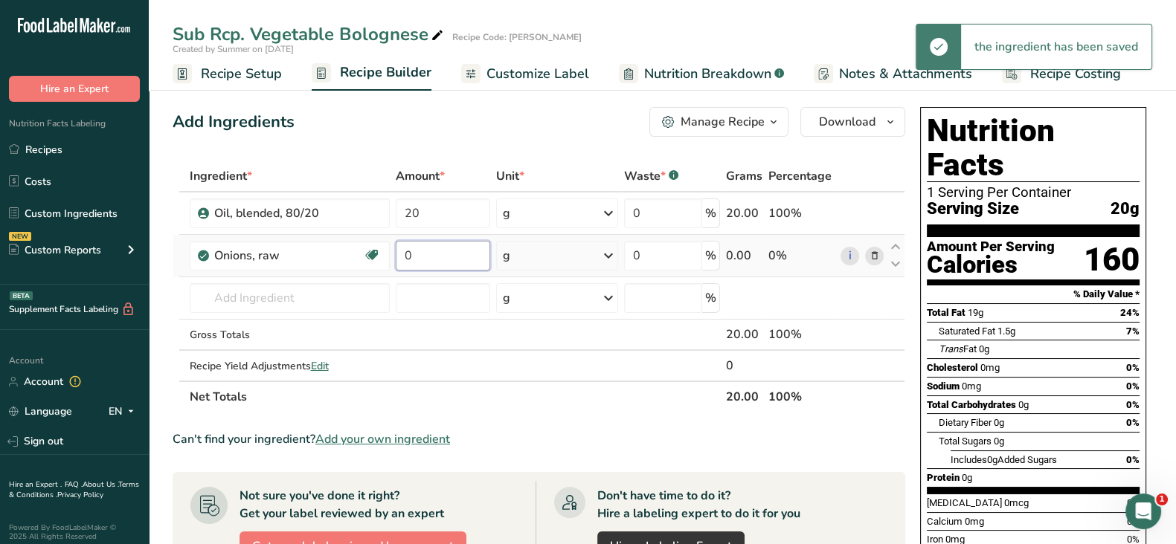
click at [420, 254] on input "0" at bounding box center [443, 256] width 94 height 30
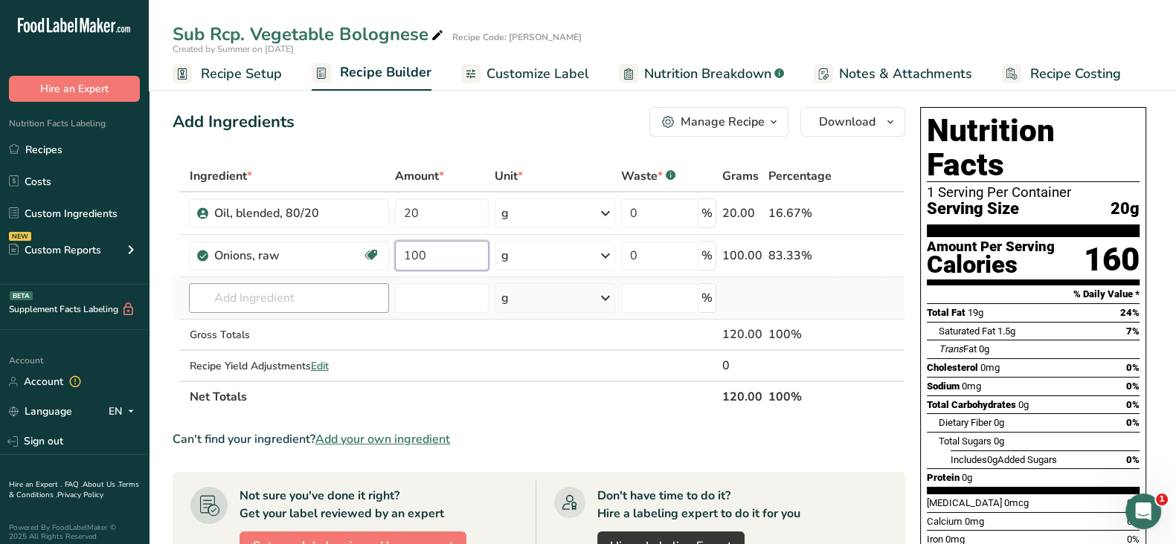
type input "100"
click at [230, 297] on div "Ingredient * Amount * Unit * Waste * .a-a{fill:#347362;}.b-a{fill:#fff;} Grams …" at bounding box center [539, 287] width 733 height 252
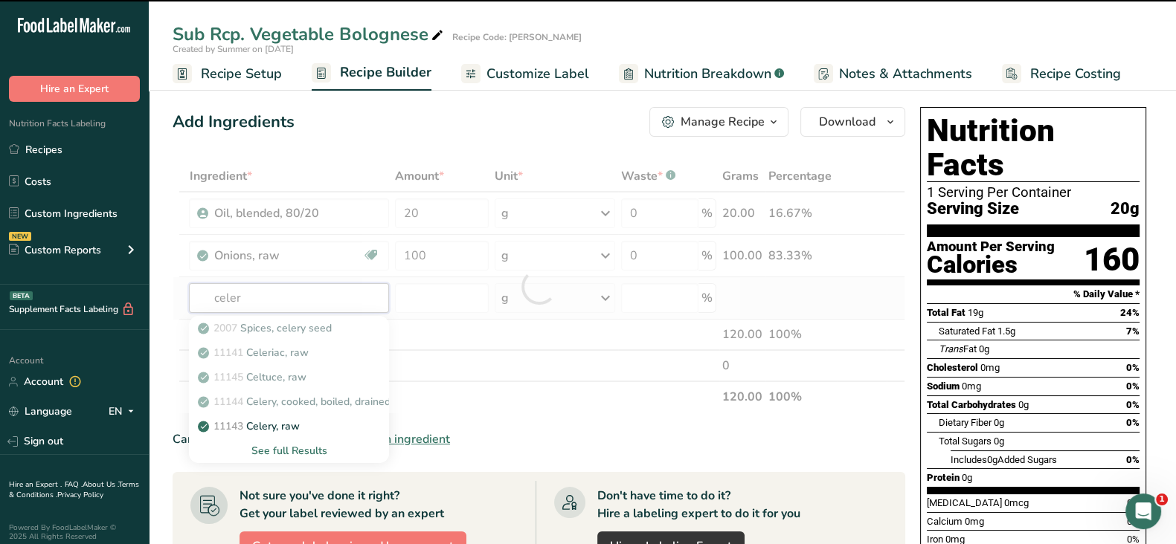
type input "celery"
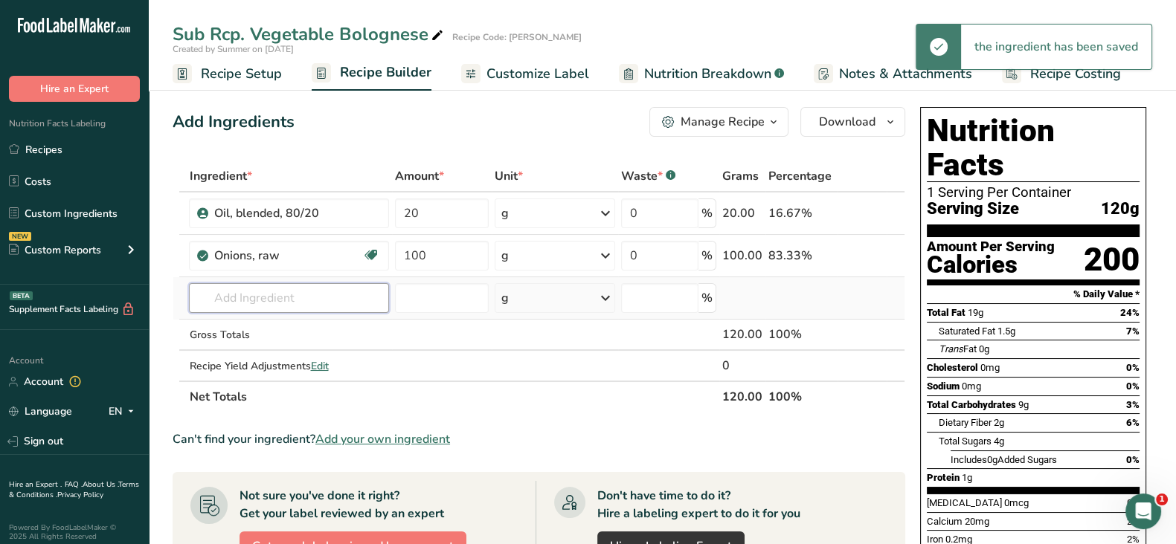
click at [230, 297] on input "text" at bounding box center [289, 298] width 200 height 30
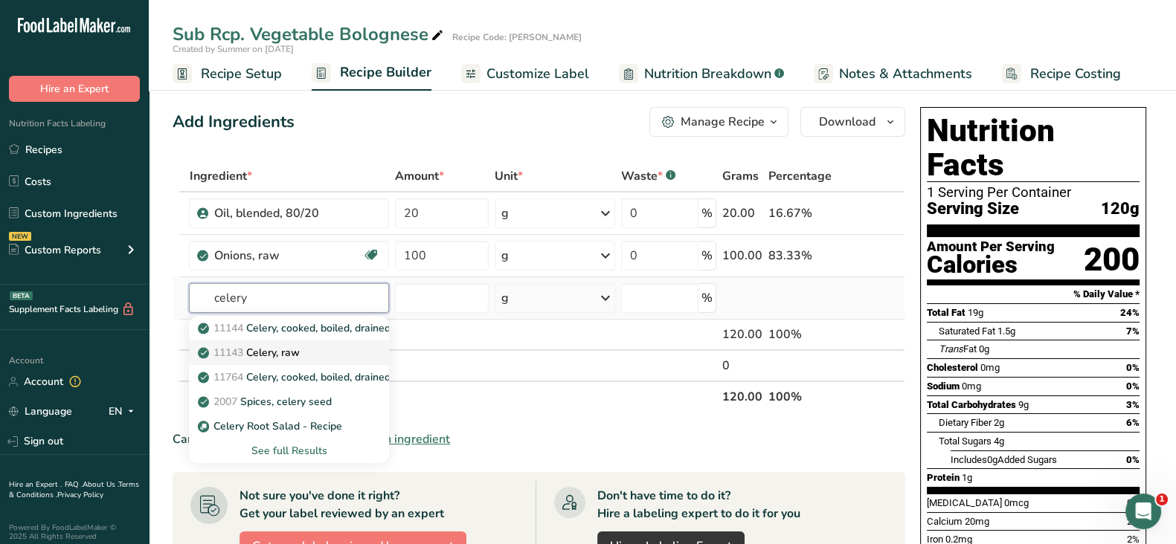
type input "celery"
click at [277, 345] on p "11143 Celery, raw" at bounding box center [250, 353] width 98 height 16
type input "Celery, raw"
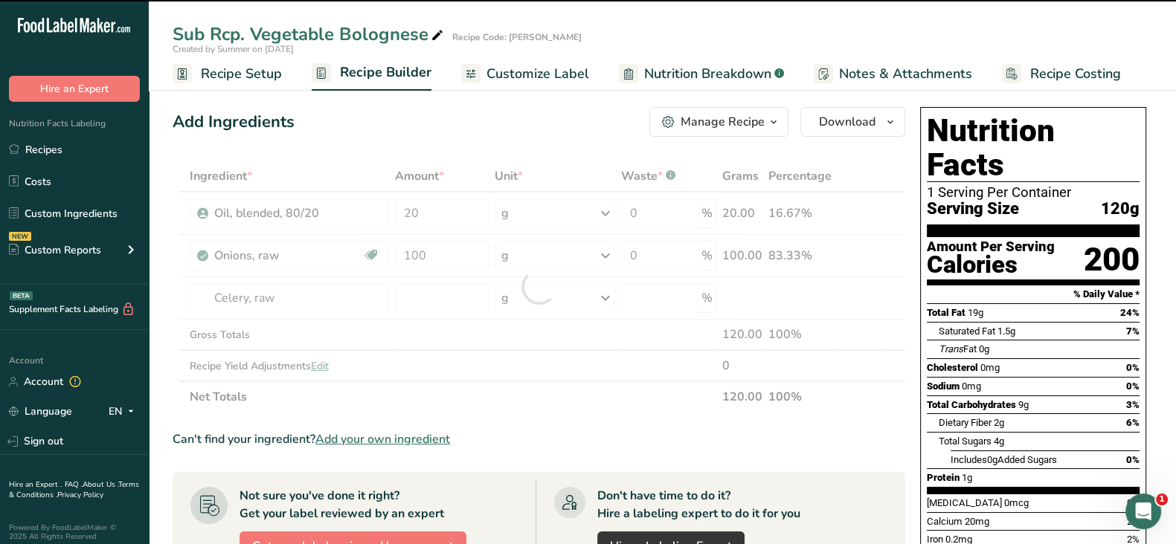
type input "0"
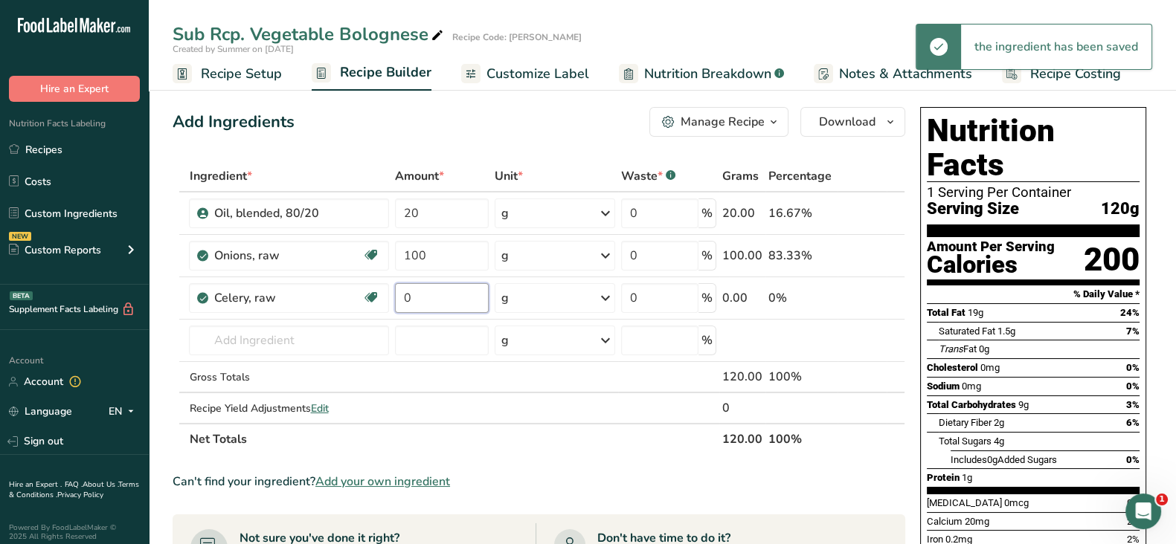
click at [413, 292] on input "0" at bounding box center [442, 298] width 94 height 30
type input "100"
click at [324, 326] on div "Ingredient * Amount * Unit * Waste * .a-a{fill:#347362;}.b-a{fill:#fff;} Grams …" at bounding box center [539, 308] width 733 height 295
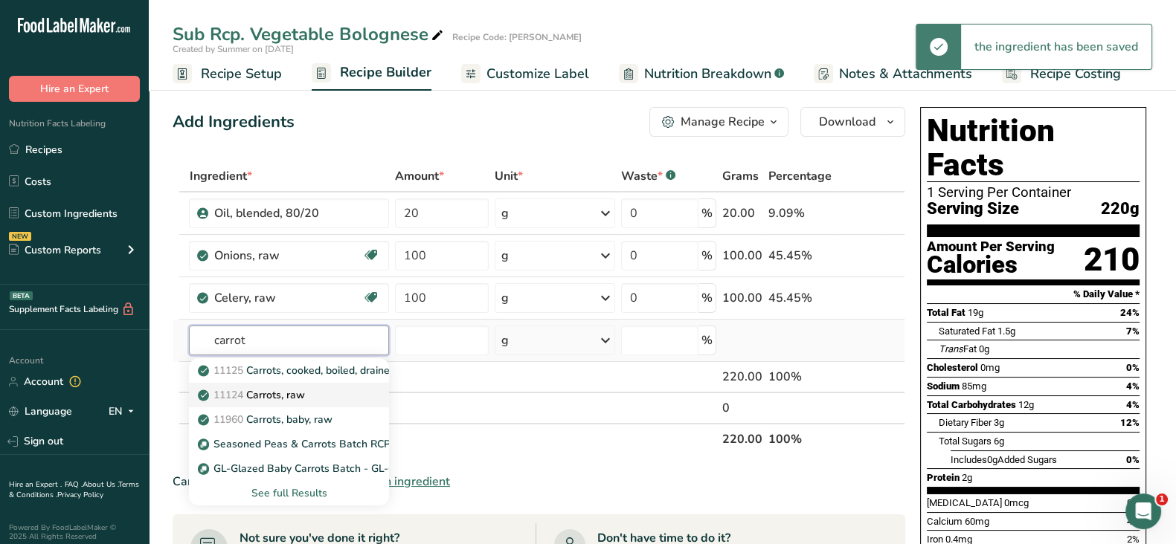
type input "carrot"
click at [320, 392] on div "11124 Carrots, raw" at bounding box center [277, 395] width 152 height 16
type input "Carrots, raw"
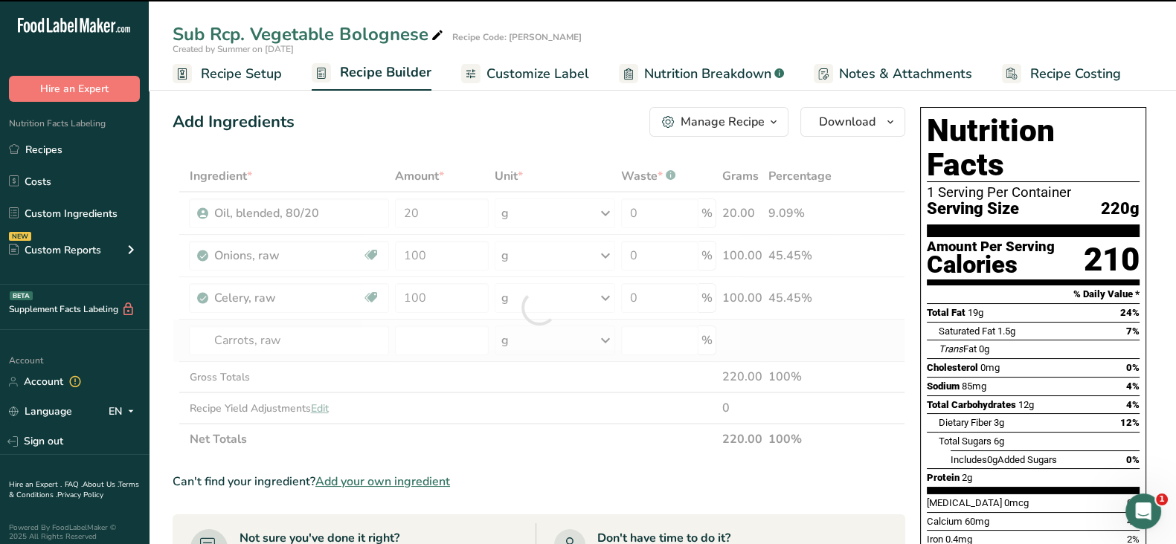
type input "0"
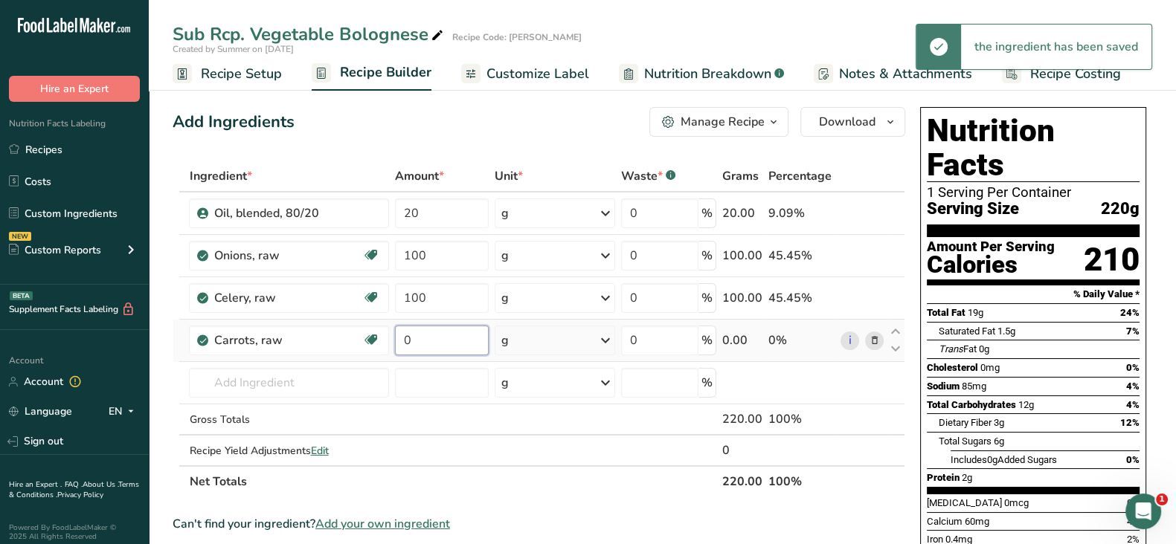
click at [465, 334] on input "0" at bounding box center [442, 341] width 94 height 30
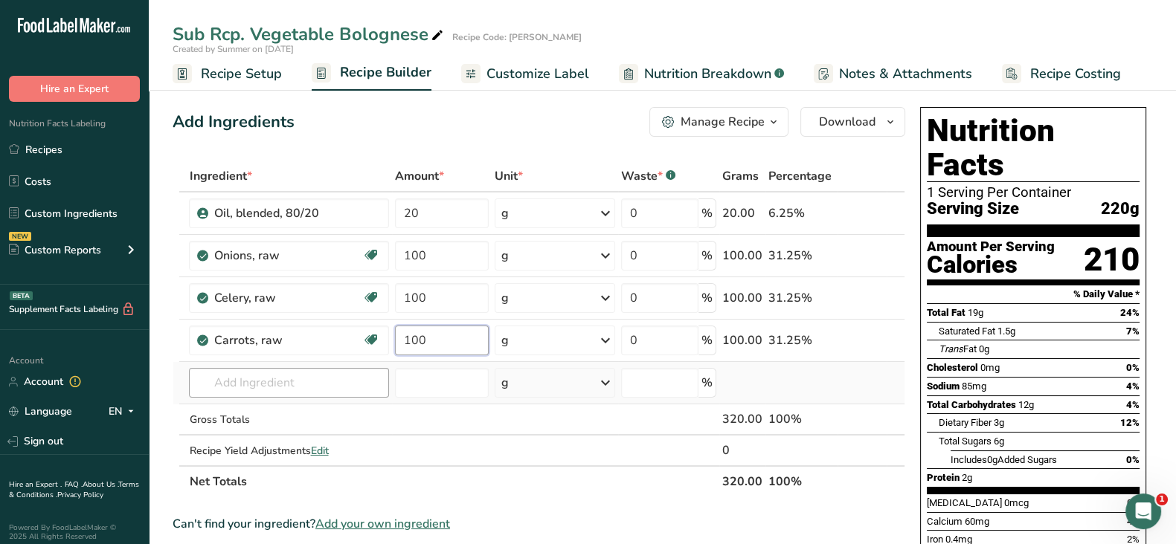
type input "100"
click at [249, 379] on div "Ingredient * Amount * Unit * Waste * .a-a{fill:#347362;}.b-a{fill:#fff;} Grams …" at bounding box center [539, 329] width 733 height 337
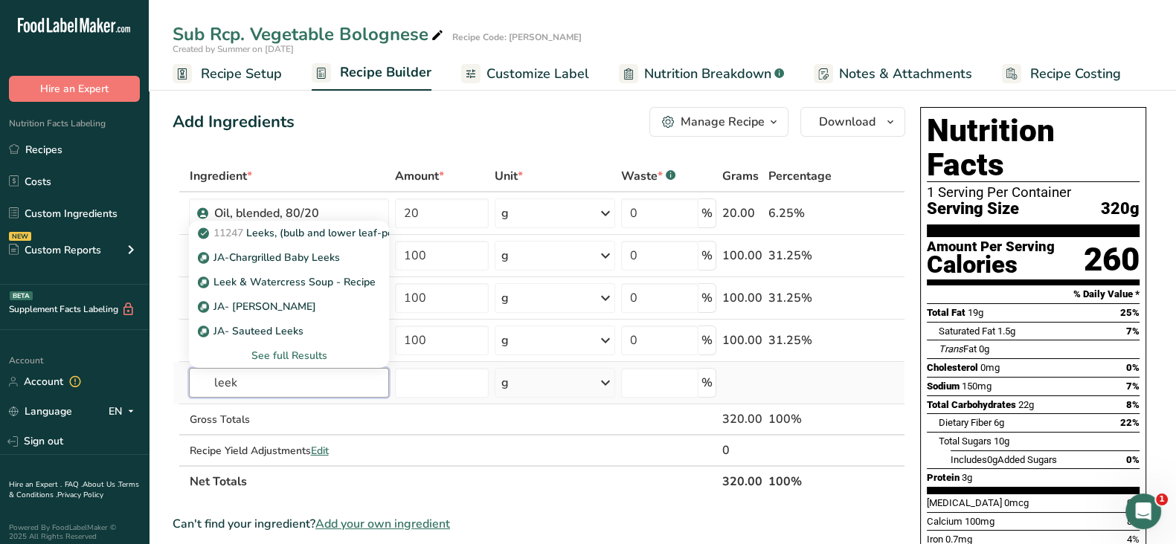
type input "leek"
click at [309, 351] on div "See full Results" at bounding box center [289, 356] width 176 height 16
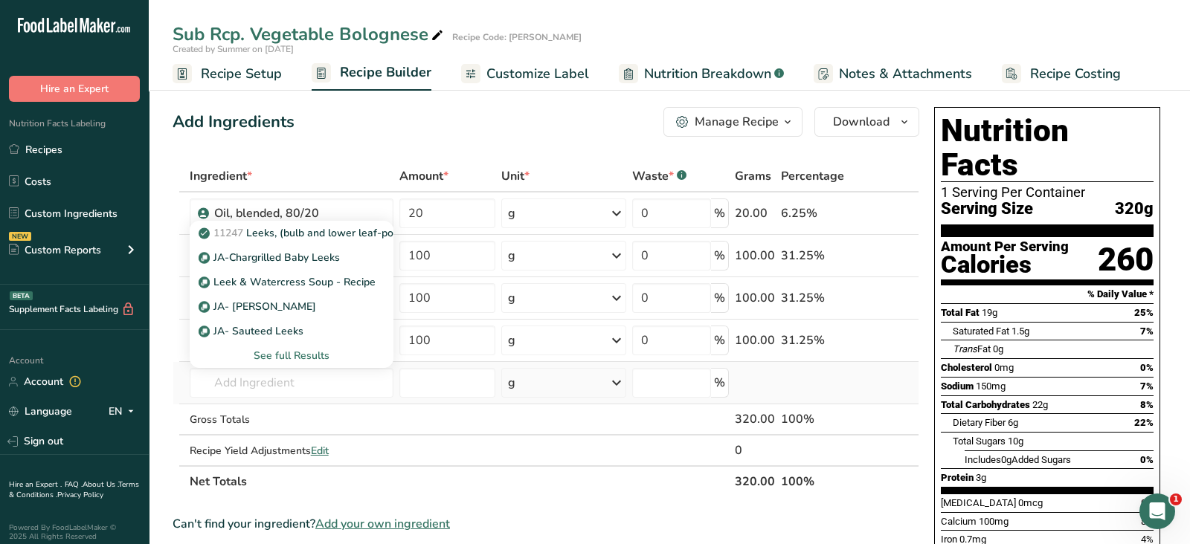
scroll to position [0, 0]
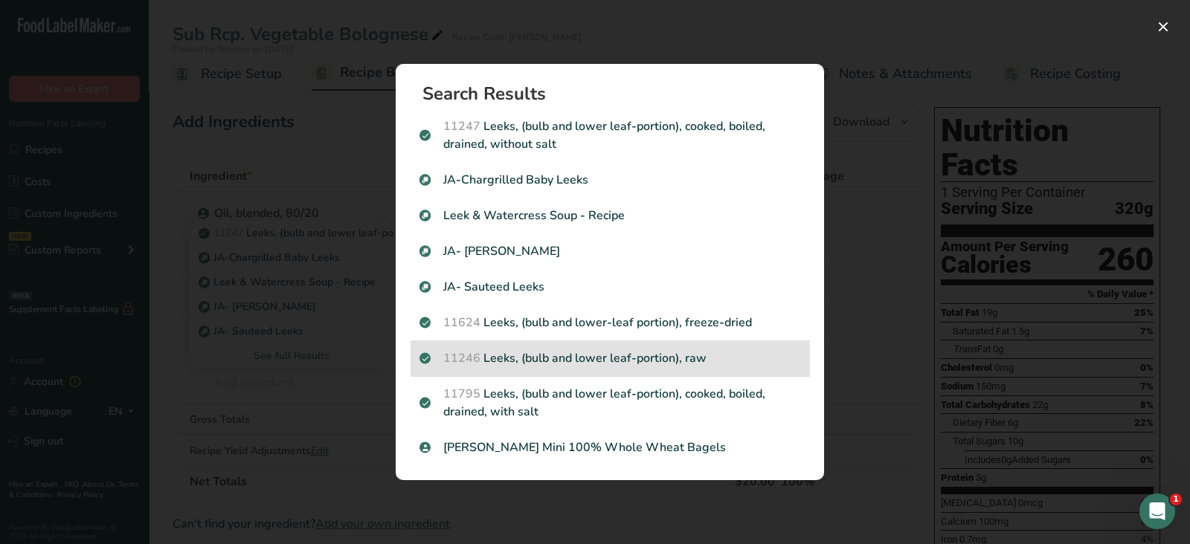
click at [708, 358] on p "11246 Leeks, (bulb and lower leaf-portion), raw" at bounding box center [609, 359] width 381 height 18
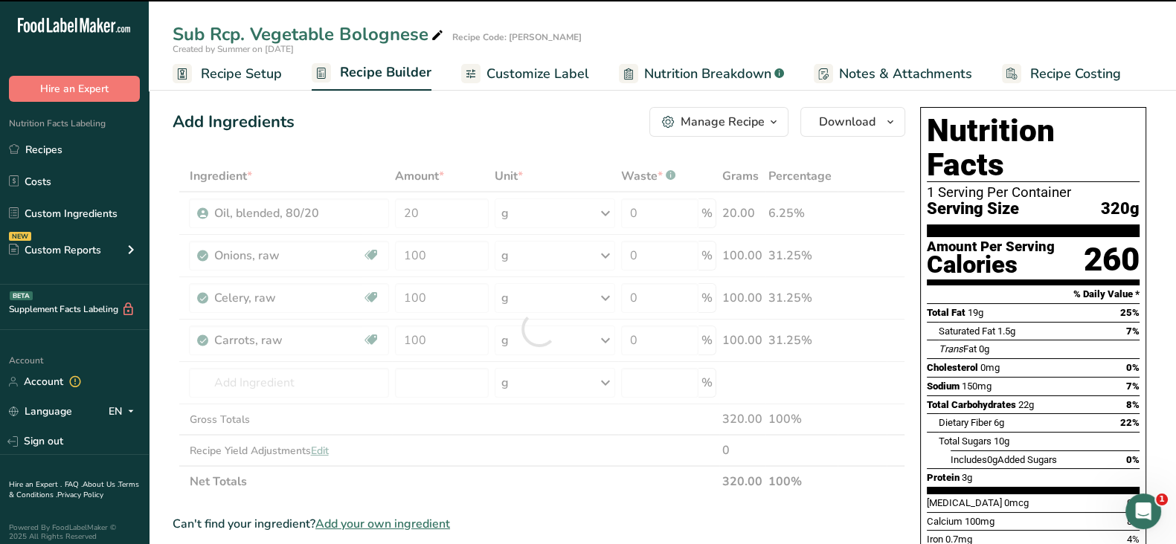
type input "0"
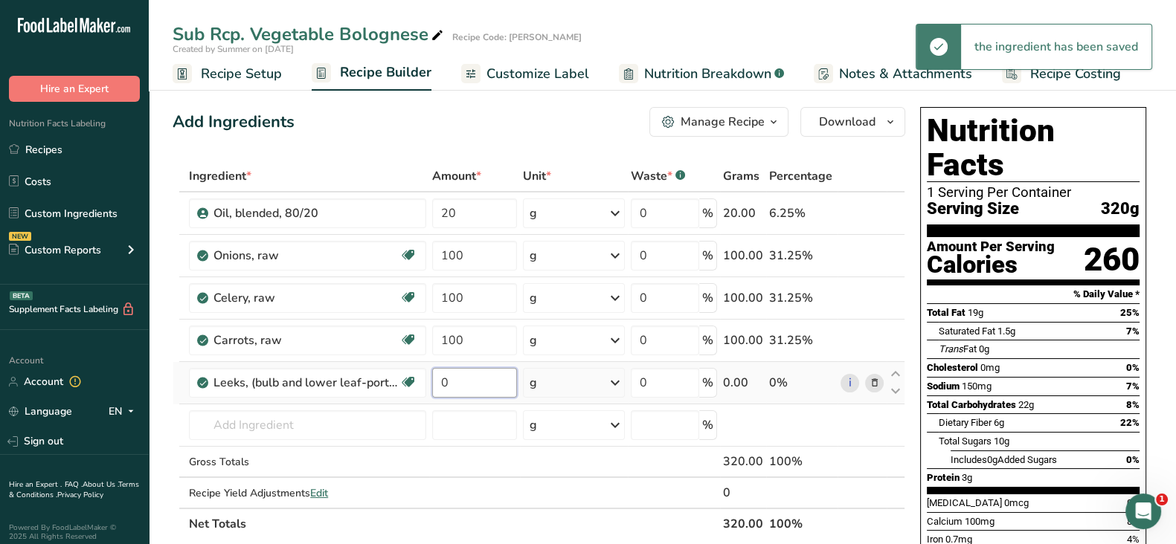
click at [484, 377] on input "0" at bounding box center [474, 383] width 84 height 30
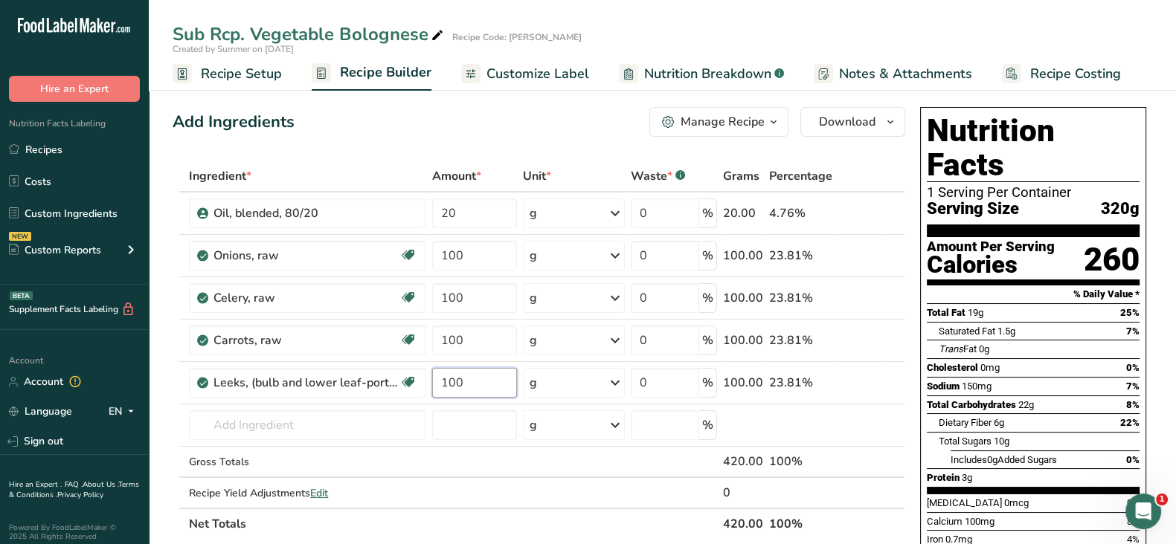
type input "100"
click at [359, 418] on div "Ingredient * Amount * Unit * Waste * .a-a{fill:#347362;}.b-a{fill:#fff;} Grams …" at bounding box center [539, 350] width 733 height 379
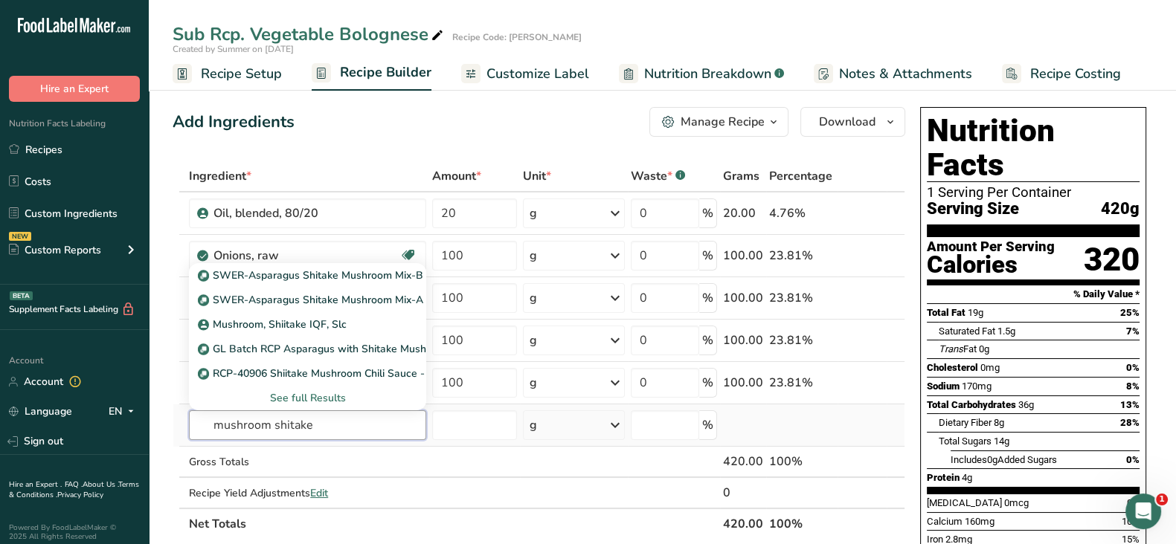
type input "mushroom shitake"
click at [321, 399] on div "See full Results" at bounding box center [307, 398] width 213 height 16
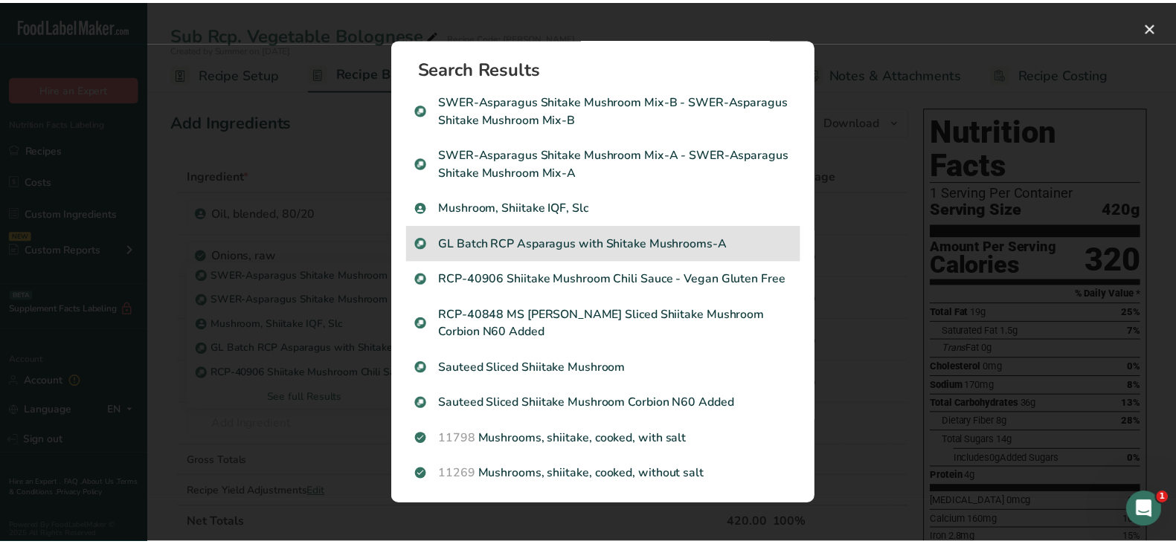
scroll to position [127, 0]
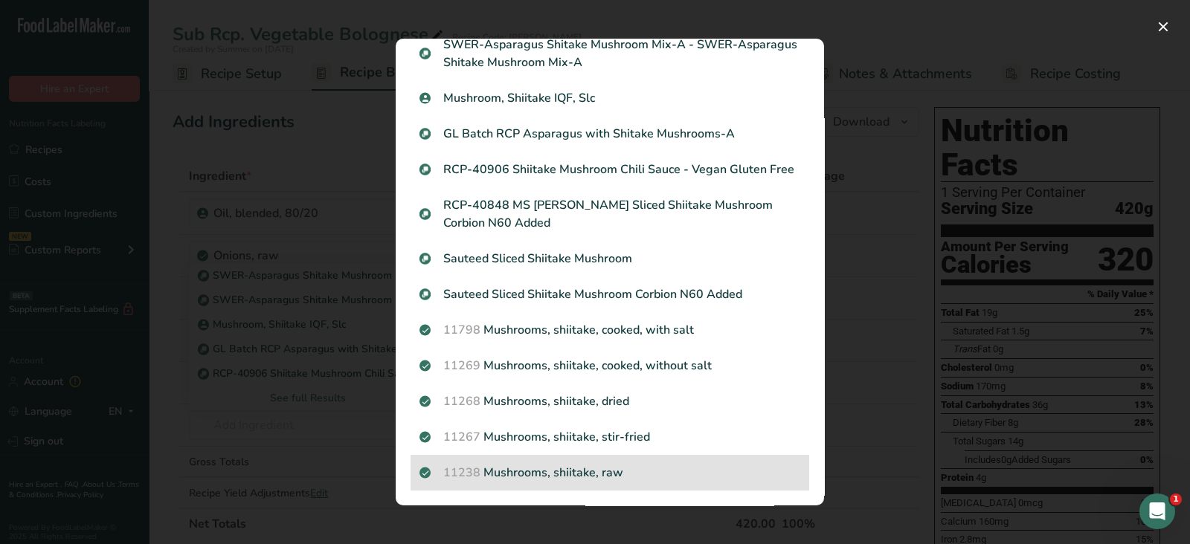
click at [637, 463] on div "11238 Mushrooms, shiitake, raw" at bounding box center [610, 473] width 399 height 36
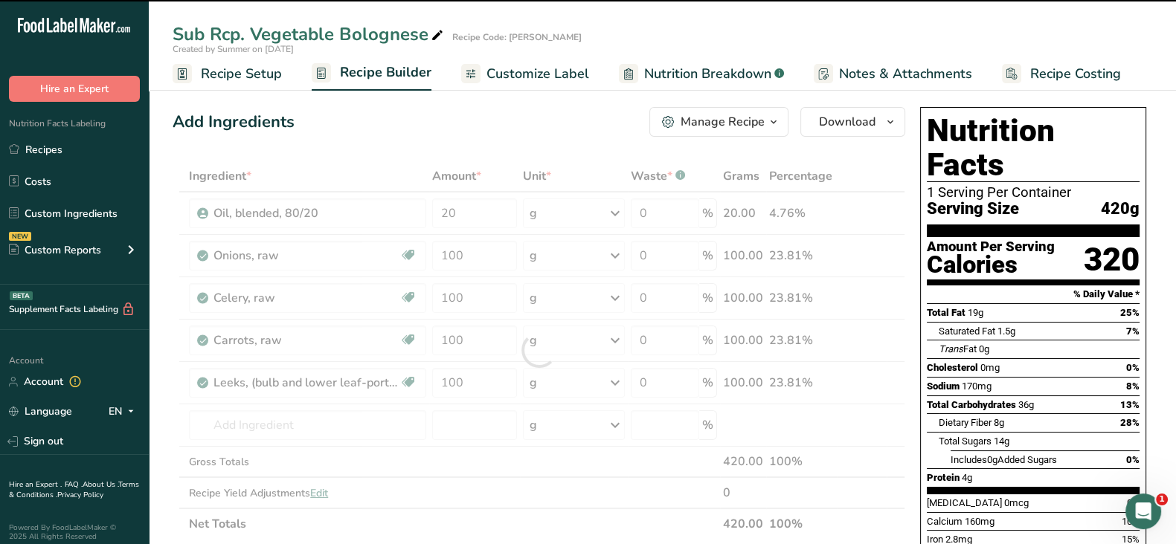
type input "0"
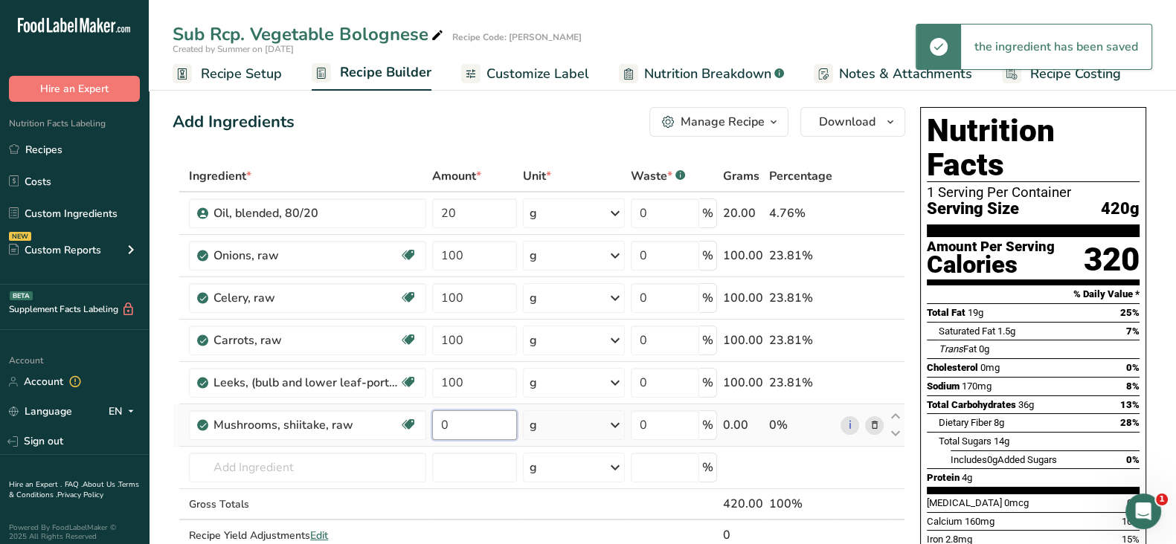
click at [485, 425] on input "0" at bounding box center [474, 426] width 84 height 30
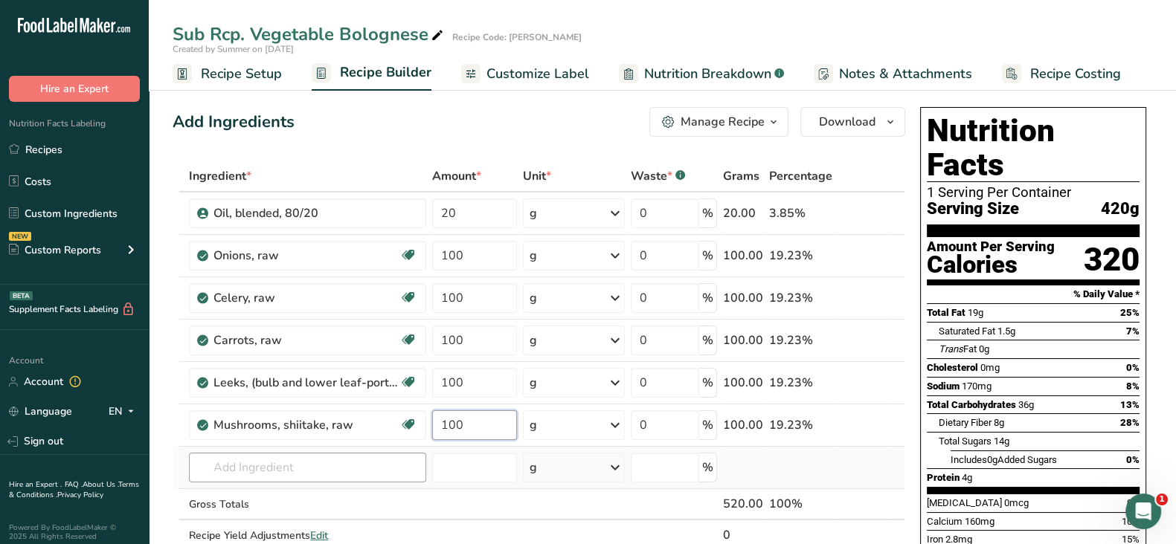
type input "100"
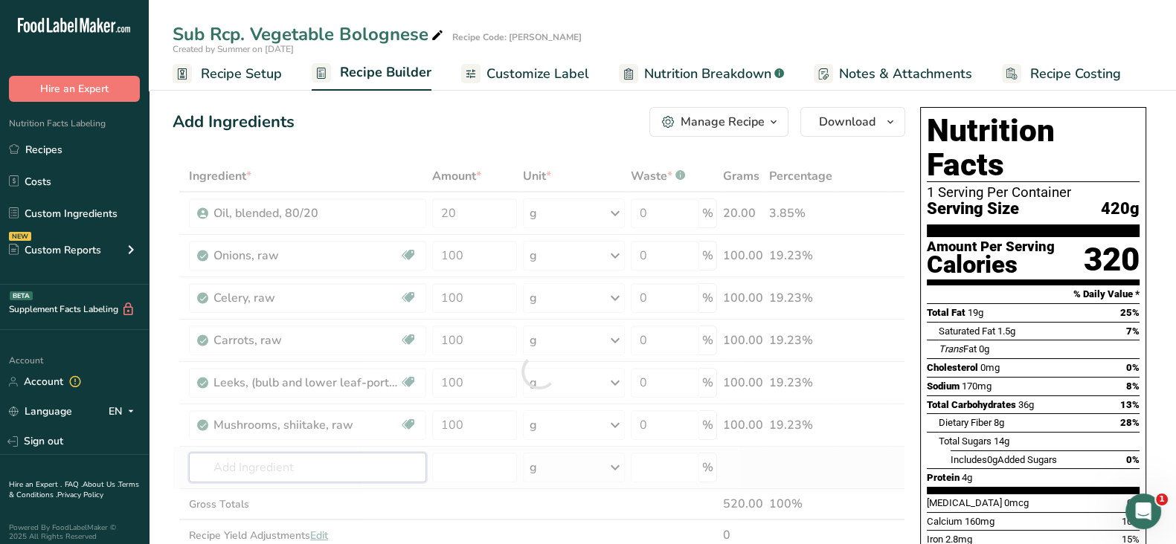
click at [318, 462] on div "Ingredient * Amount * Unit * Waste * .a-a{fill:#347362;}.b-a{fill:#fff;} Grams …" at bounding box center [539, 372] width 733 height 422
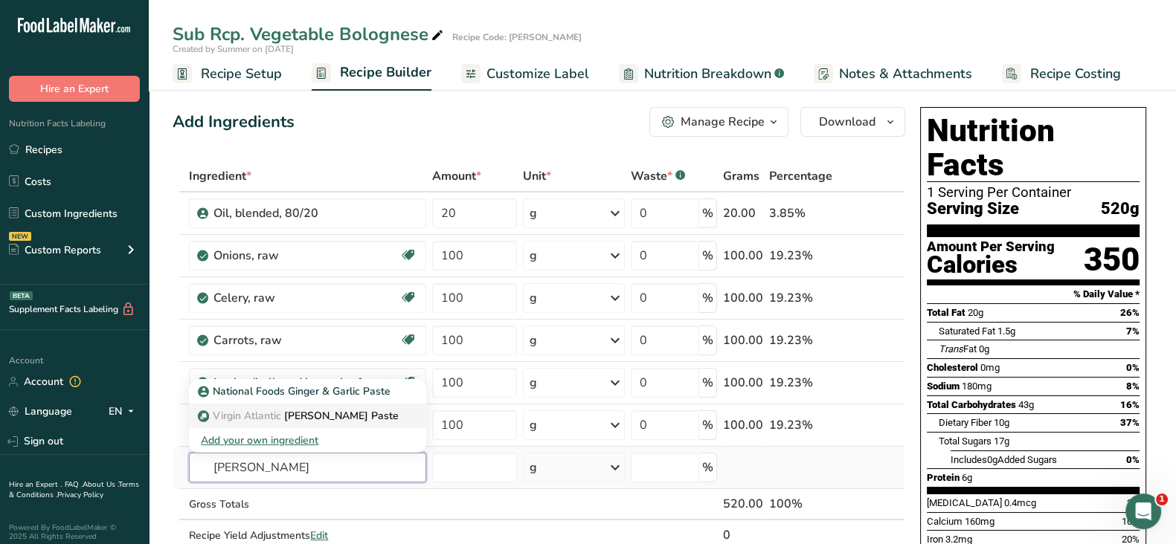
type input "ginger garlic"
click at [359, 419] on p "Virgin Atlantic Ginger Garlic Paste" at bounding box center [300, 416] width 198 height 16
type input "Ginger Garlic Paste"
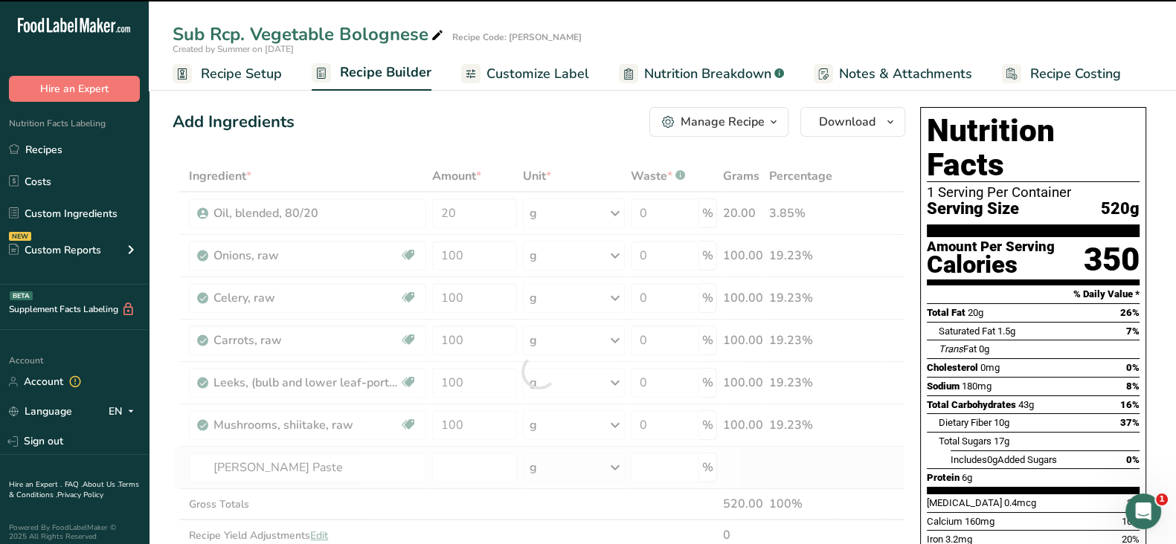
type input "0"
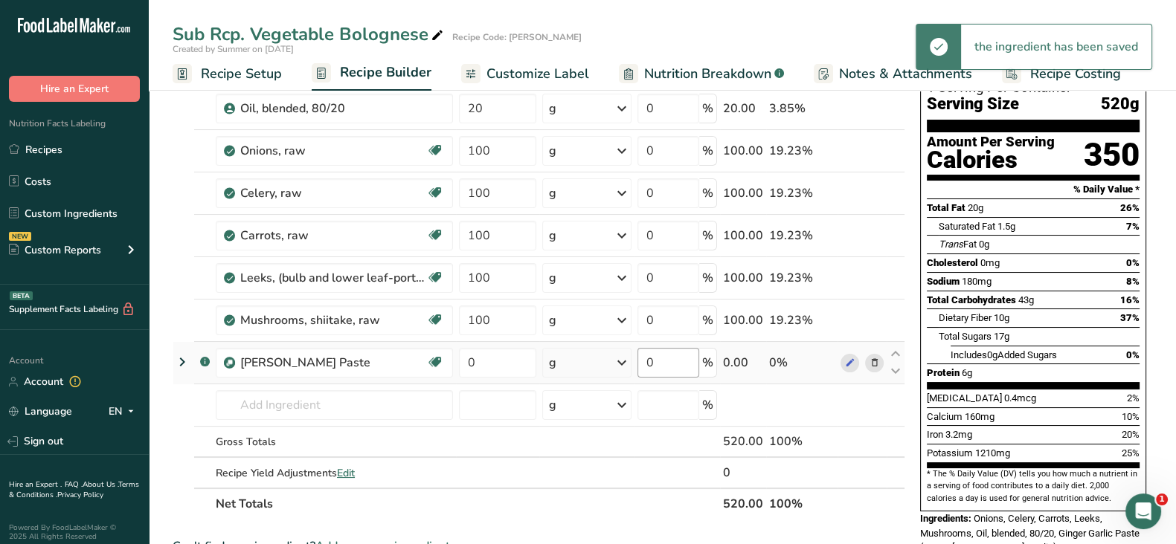
scroll to position [106, 0]
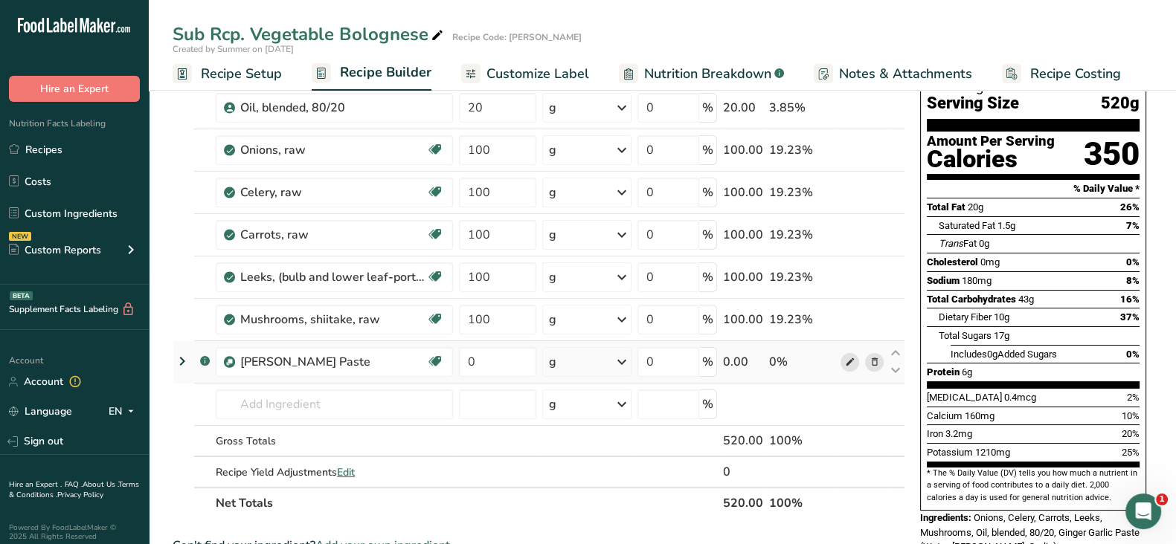
click at [848, 367] on icon at bounding box center [849, 363] width 10 height 16
click at [874, 362] on icon at bounding box center [874, 363] width 10 height 16
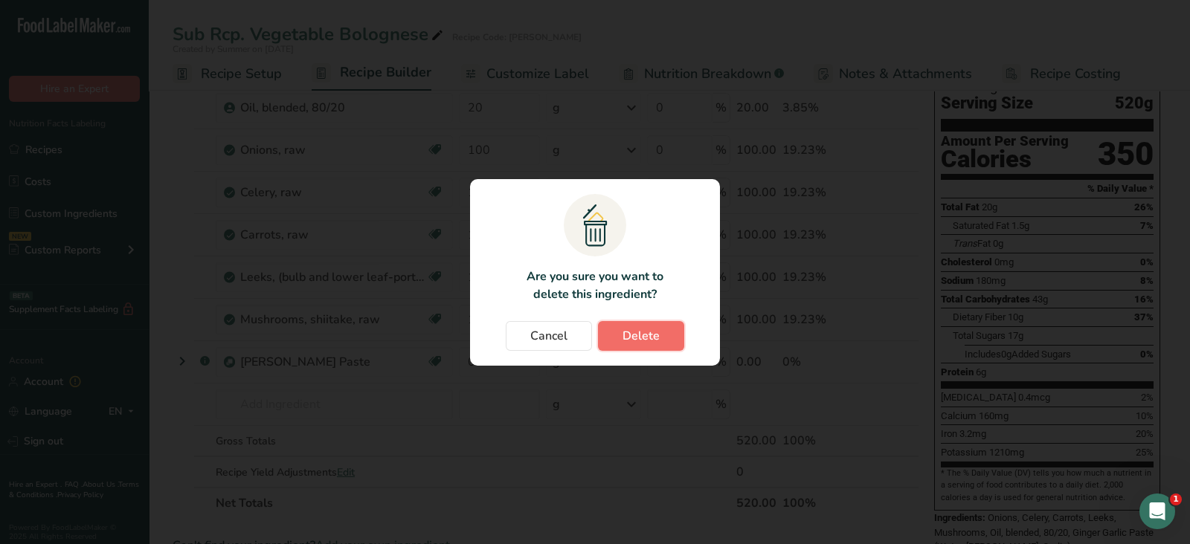
click at [632, 347] on button "Delete" at bounding box center [641, 336] width 86 height 30
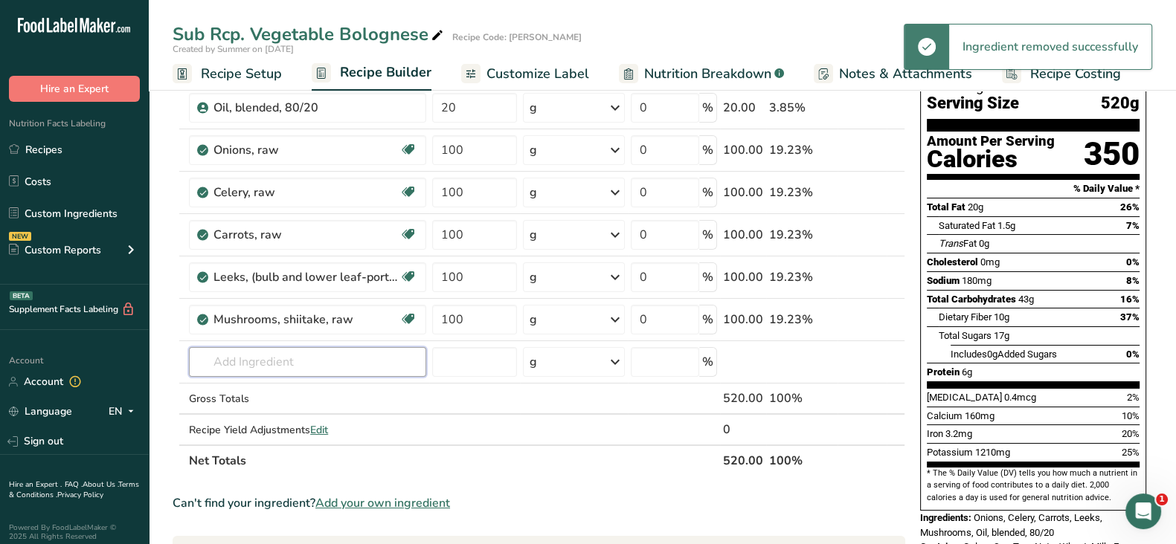
click at [264, 359] on input "text" at bounding box center [307, 362] width 237 height 30
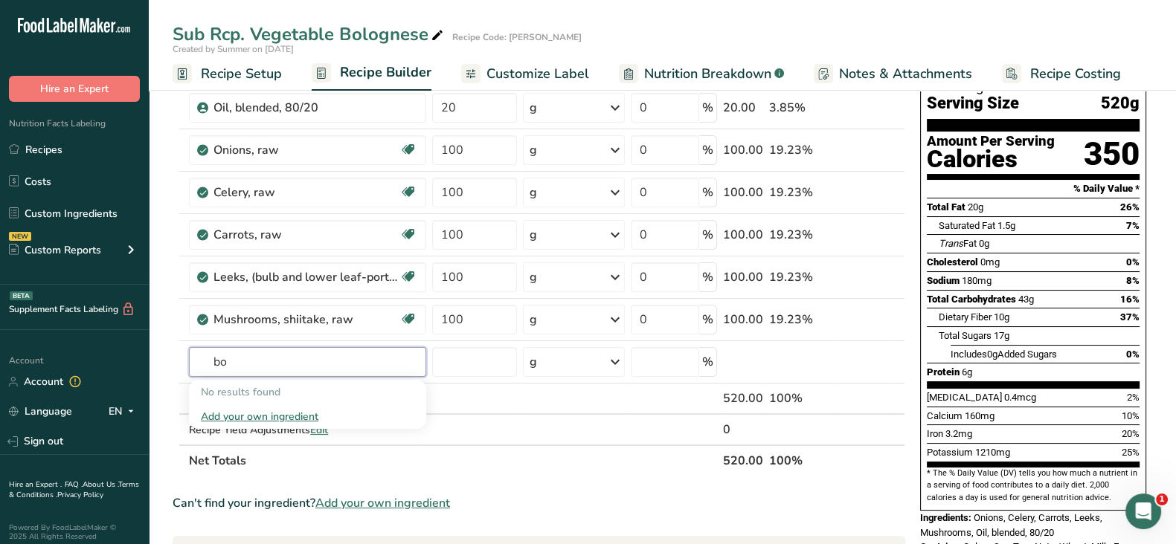
type input "b"
type input "5"
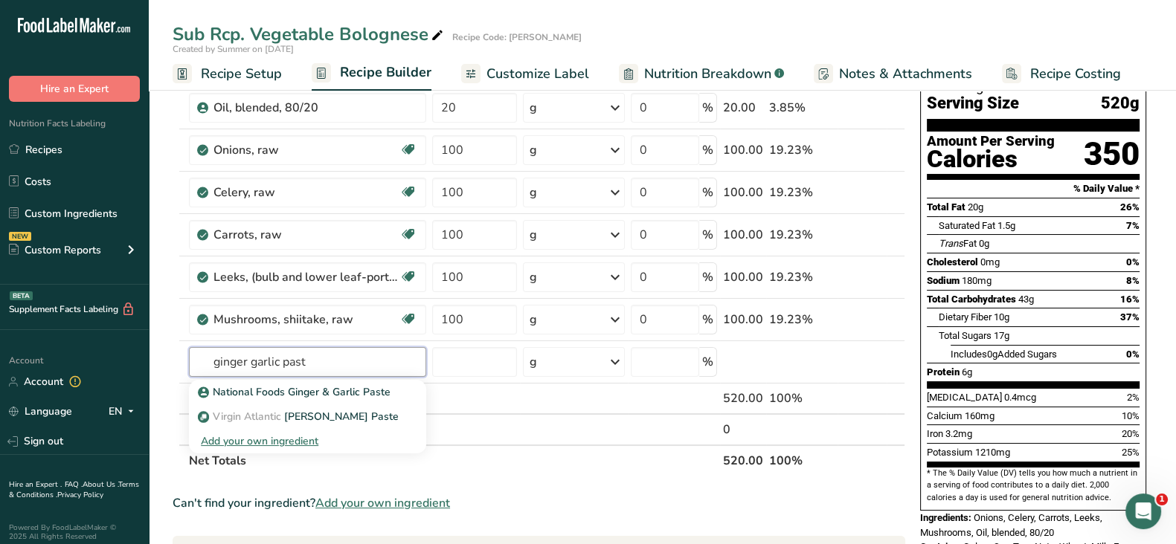
type input "ginger garlic paste"
drag, startPoint x: 324, startPoint y: 359, endPoint x: 145, endPoint y: 361, distance: 178.5
click at [145, 361] on div ".a-20{fill:#fff;} Hire an Expert Nutrition Facts Labeling Recipes Costs Custom …" at bounding box center [588, 499] width 1176 height 1211
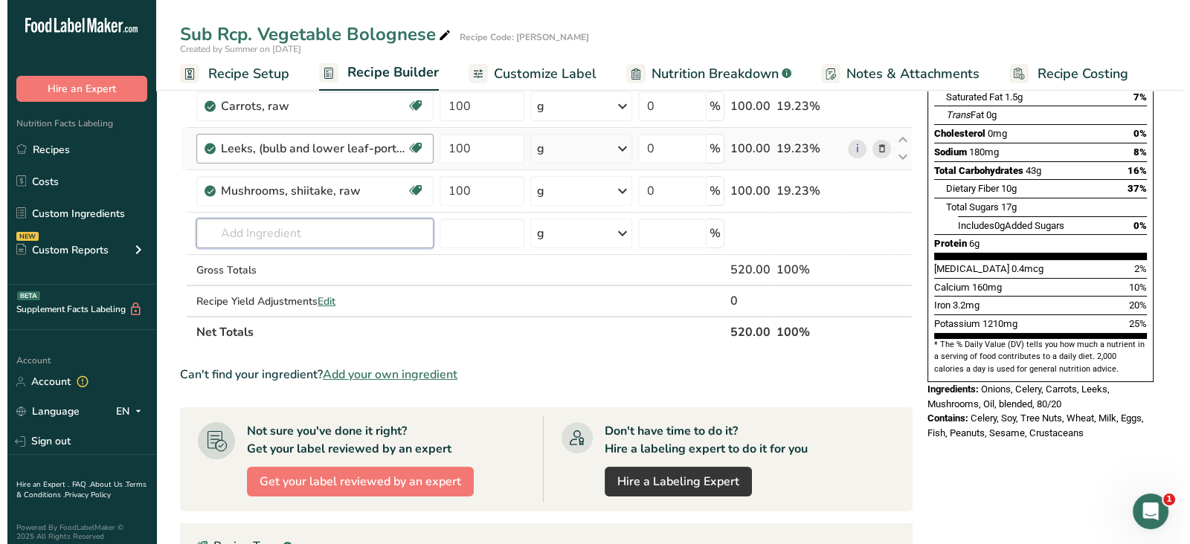
scroll to position [234, 0]
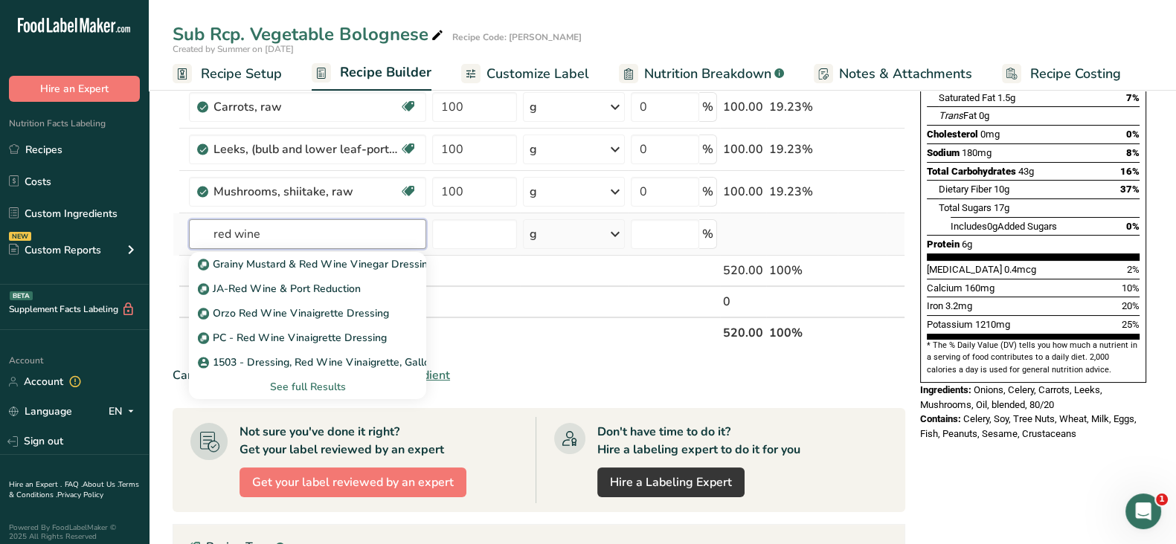
type input "red wine"
click at [332, 379] on div "See full Results" at bounding box center [307, 387] width 213 height 16
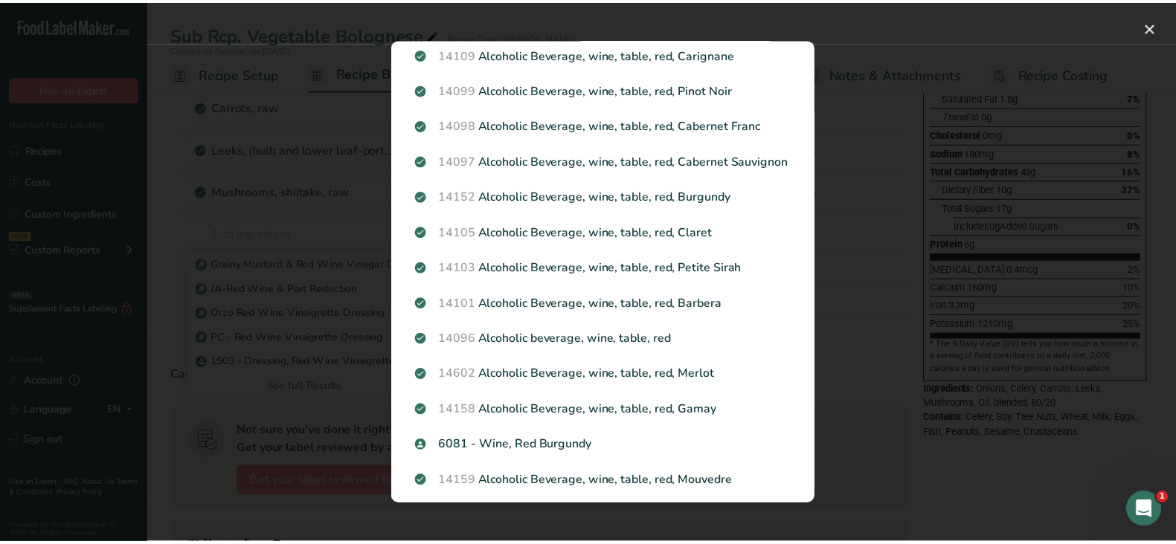
scroll to position [842, 0]
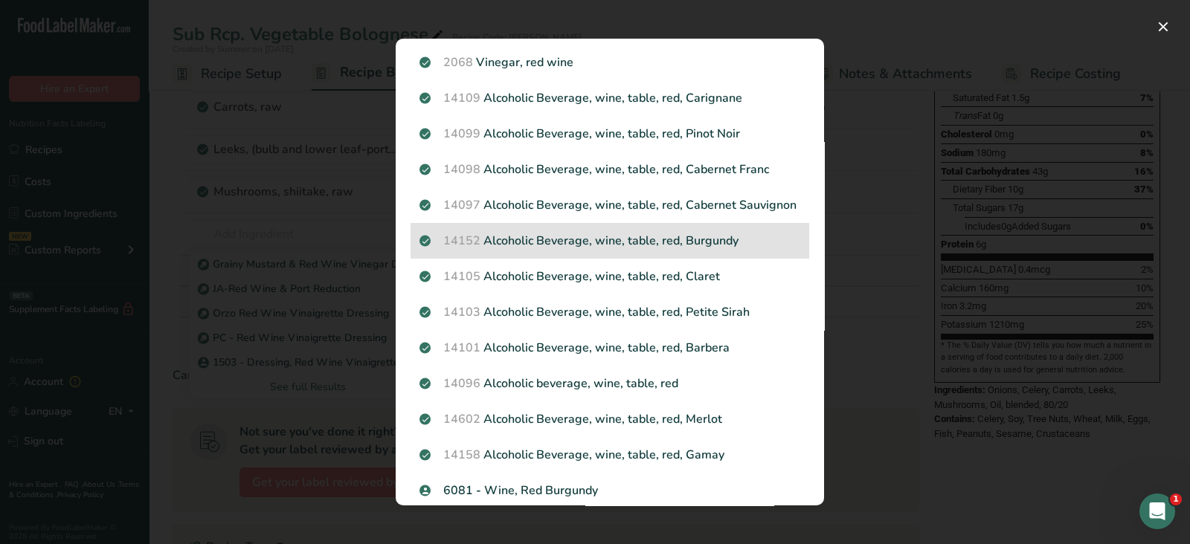
click at [710, 250] on p "14152 Alcoholic Beverage, wine, table, red, Burgundy" at bounding box center [609, 241] width 381 height 18
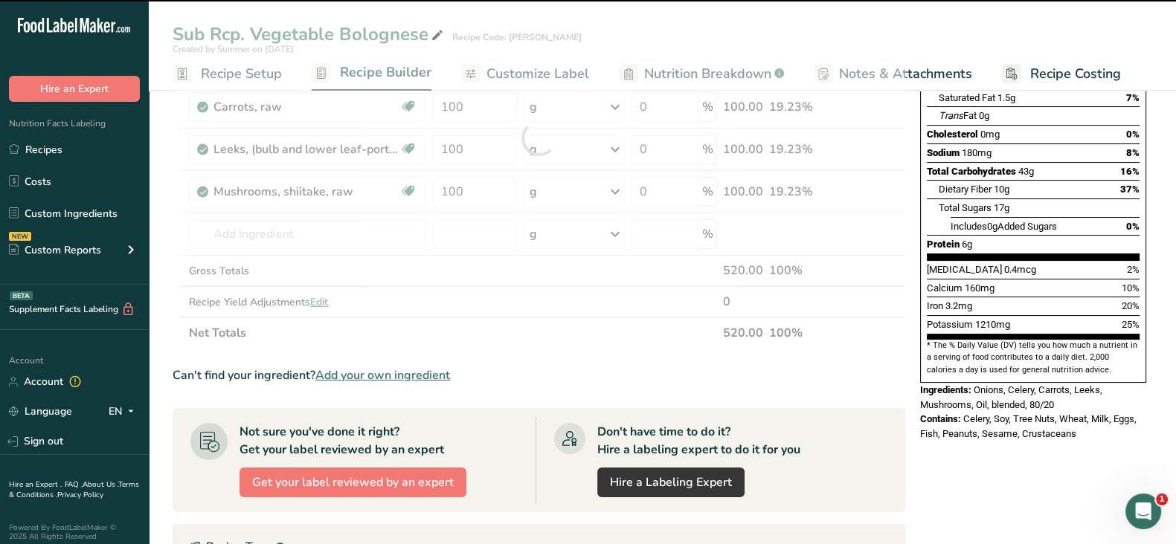
type input "0"
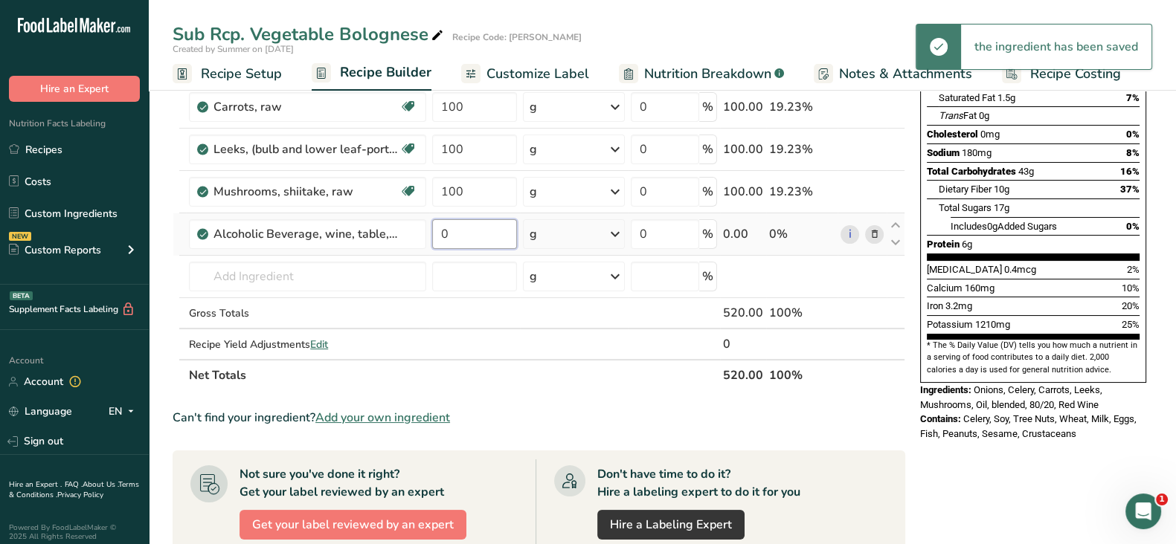
click at [473, 231] on input "0" at bounding box center [474, 234] width 84 height 30
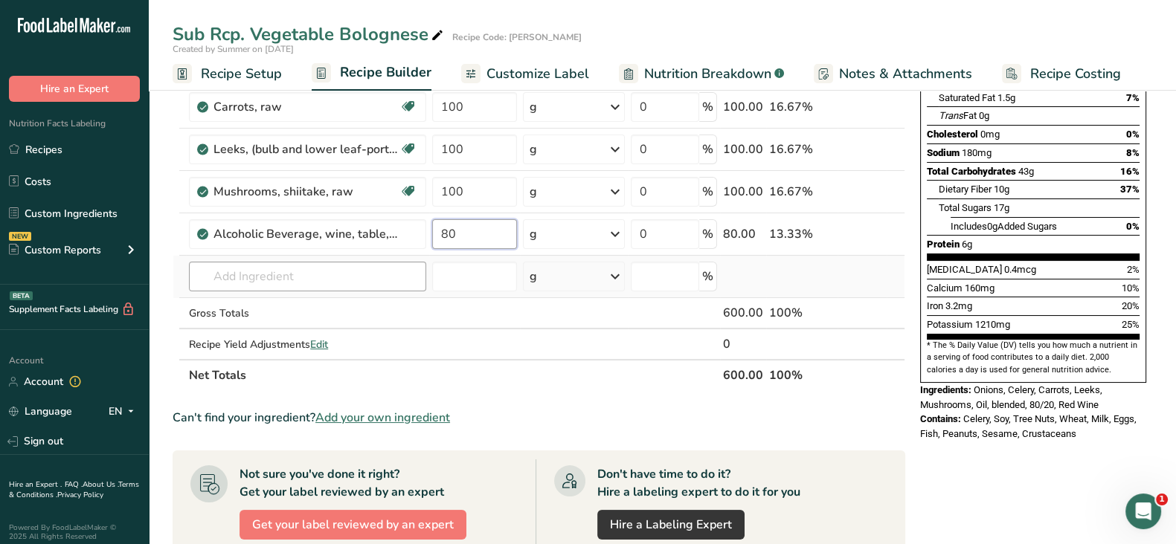
type input "80"
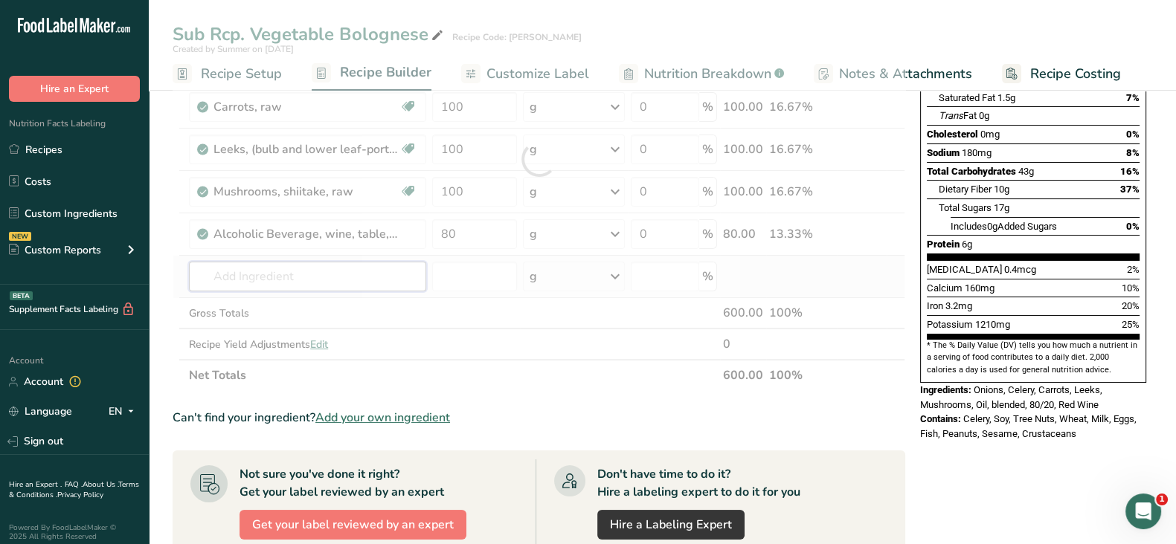
click at [285, 277] on div "Ingredient * Amount * Unit * Waste * .a-a{fill:#347362;}.b-a{fill:#fff;} Grams …" at bounding box center [539, 159] width 733 height 464
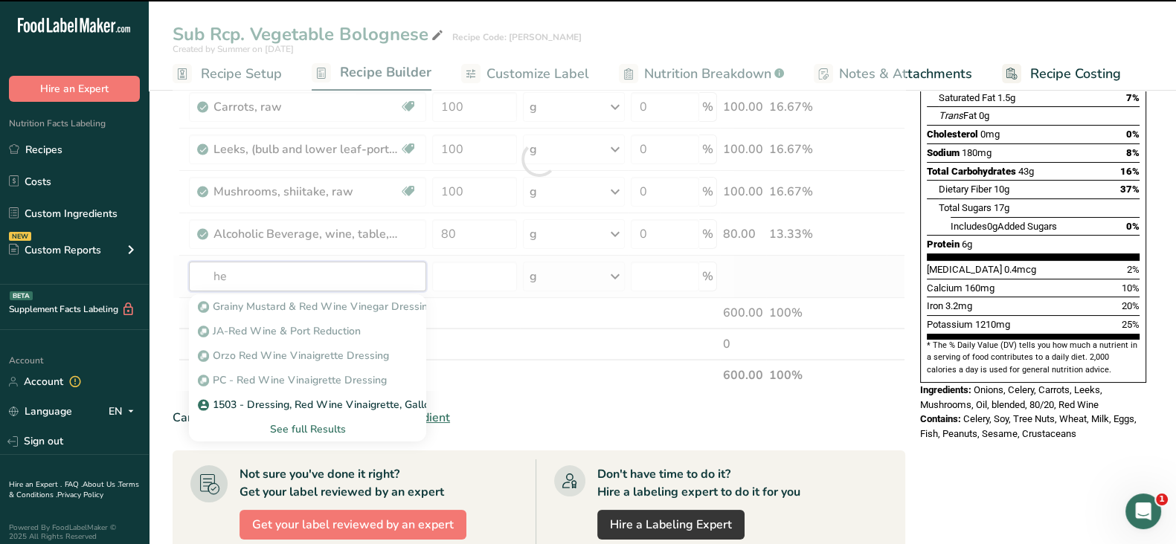
type input "hea"
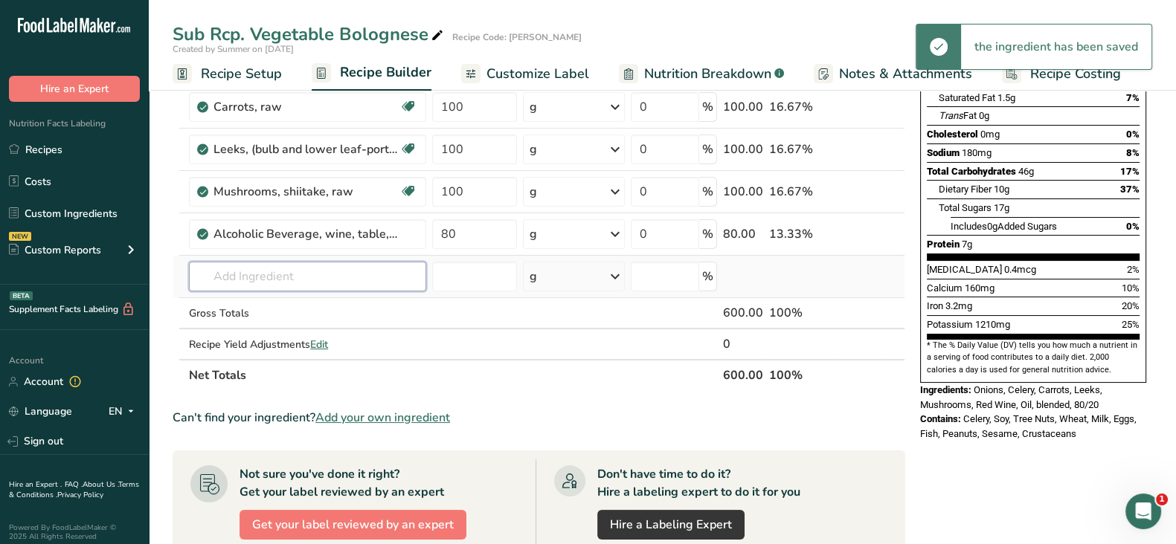
click at [285, 277] on input "text" at bounding box center [307, 277] width 237 height 30
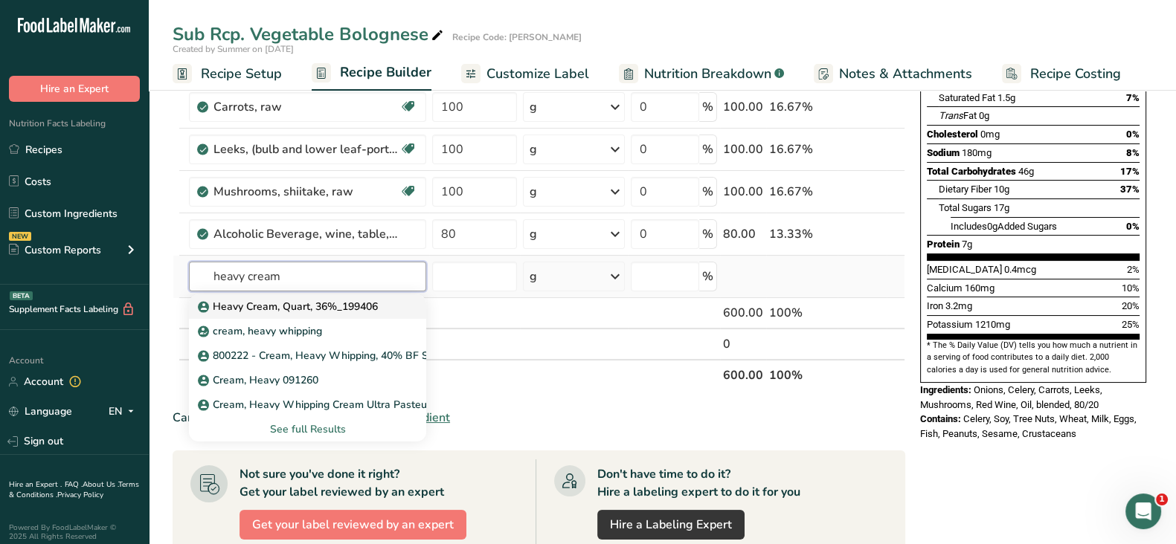
type input "heavy cream"
click at [314, 314] on link "Heavy Cream, Quart, 36%_199406" at bounding box center [307, 307] width 237 height 25
type input "Heavy Cream, Quart, 36%_199406"
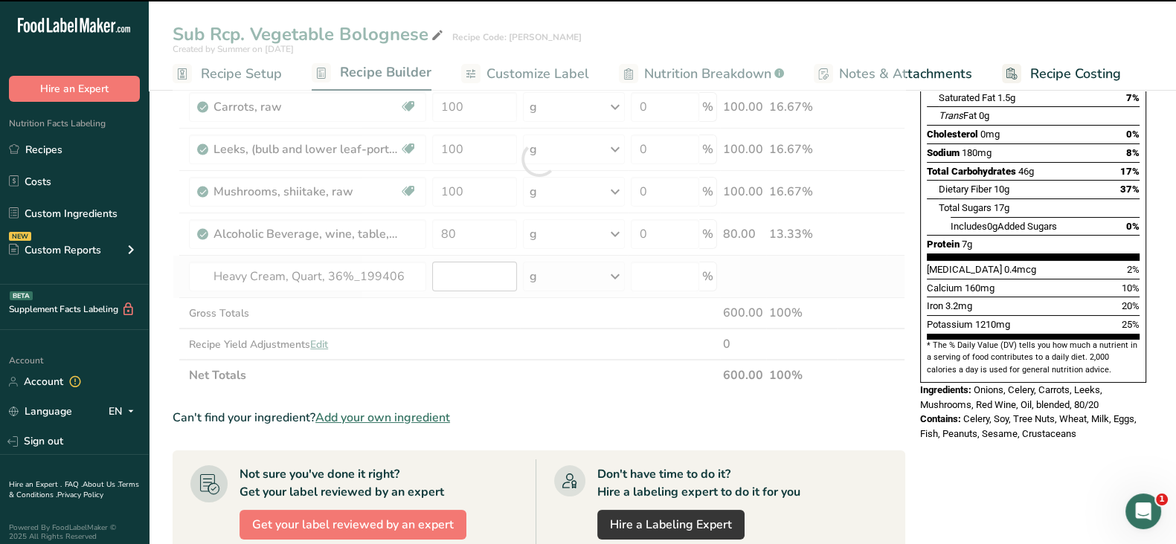
type input "0"
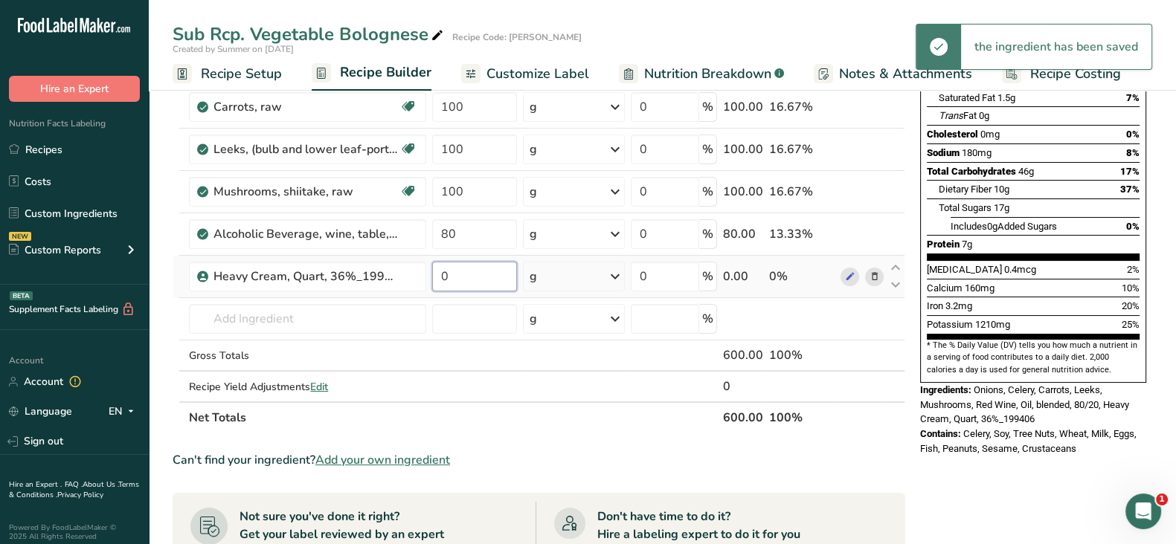
click at [464, 273] on input "0" at bounding box center [474, 277] width 84 height 30
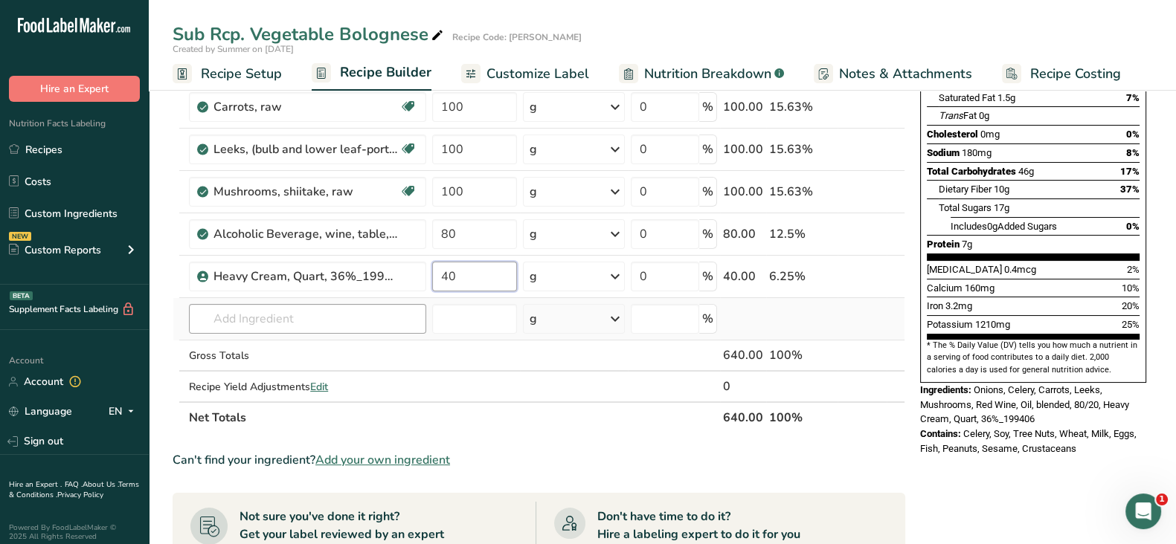
type input "40"
click at [297, 318] on div "Ingredient * Amount * Unit * Waste * .a-a{fill:#347362;}.b-a{fill:#fff;} Grams …" at bounding box center [539, 180] width 733 height 506
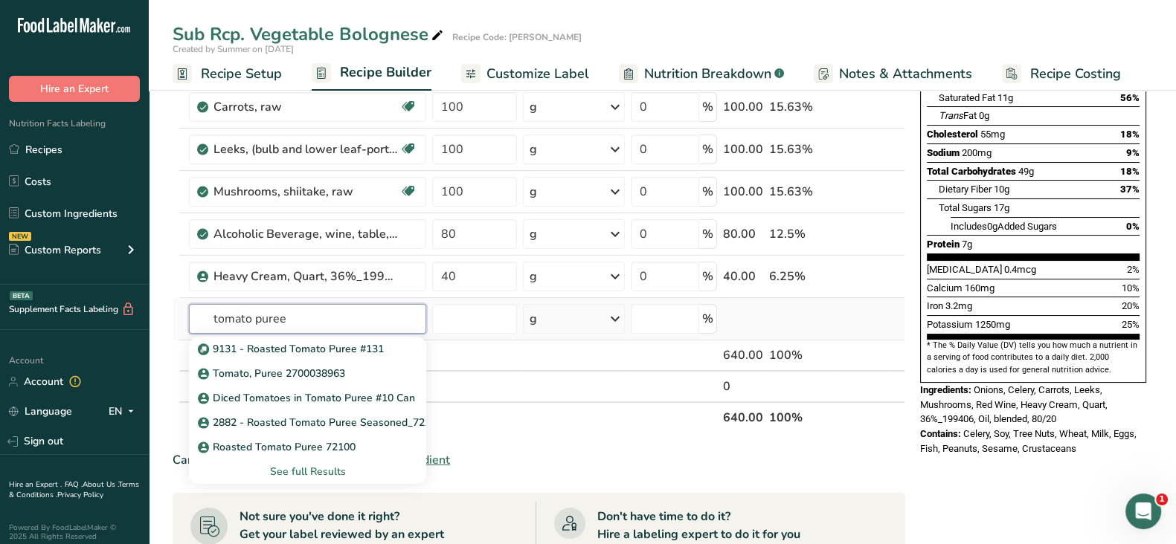
type input "tomato puree"
click at [325, 469] on div "See full Results" at bounding box center [307, 472] width 213 height 16
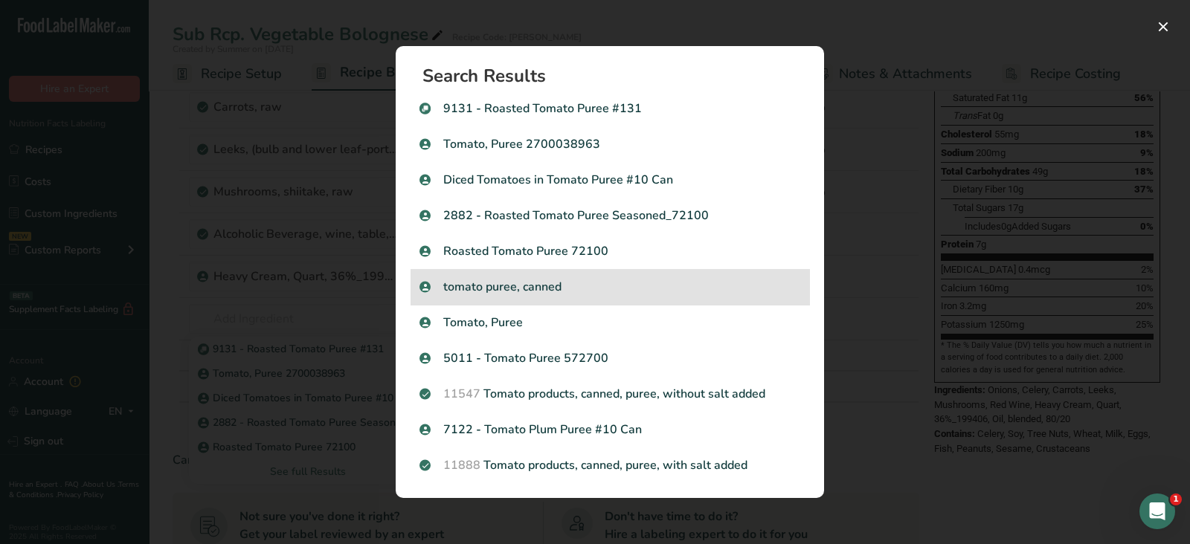
click at [671, 283] on p "tomato puree, canned" at bounding box center [609, 287] width 381 height 18
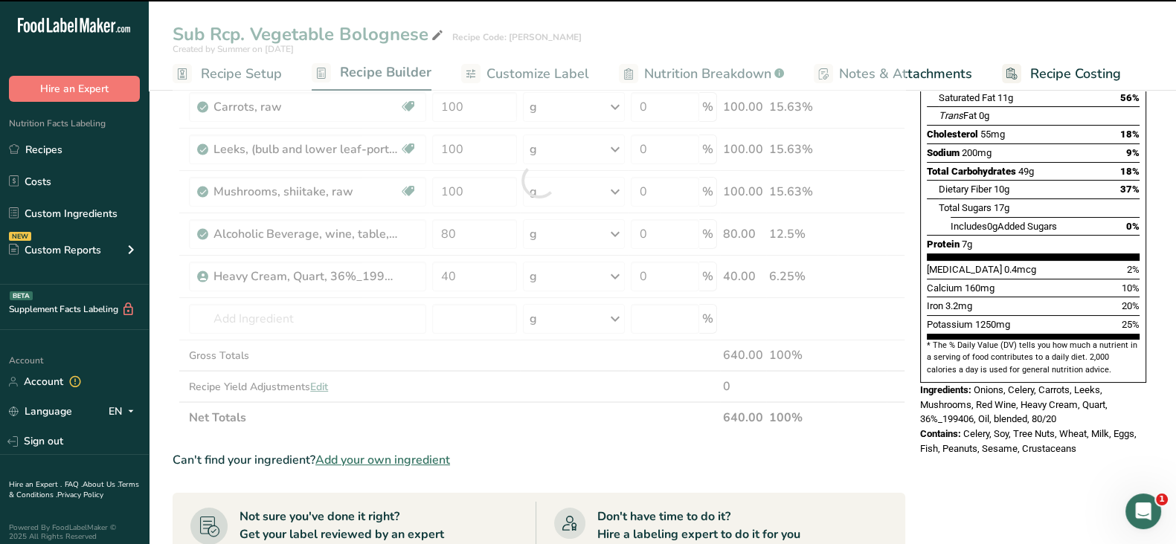
type input "0"
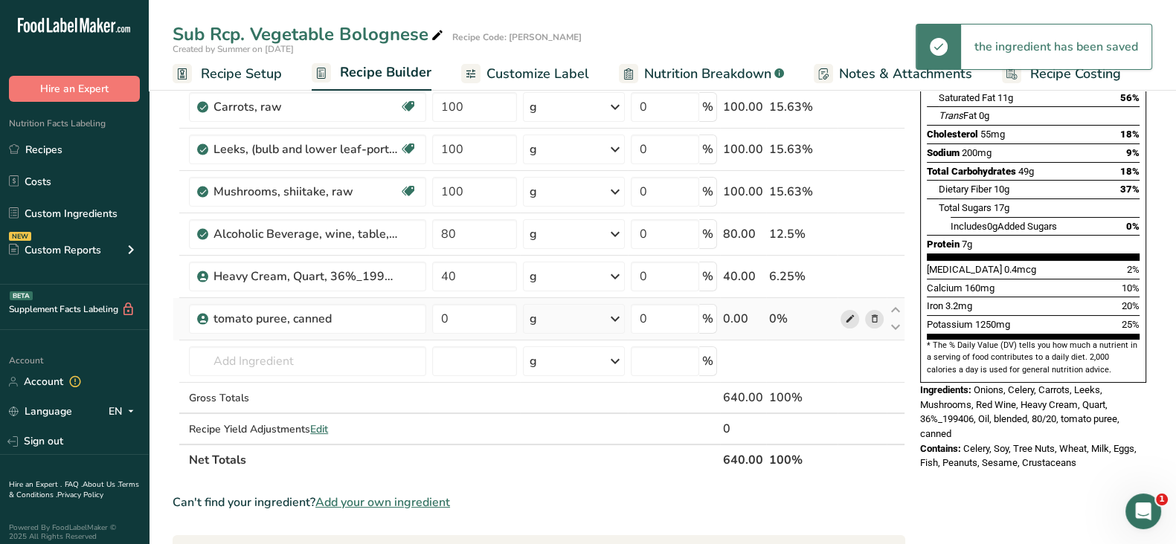
click at [848, 318] on icon at bounding box center [849, 320] width 10 height 16
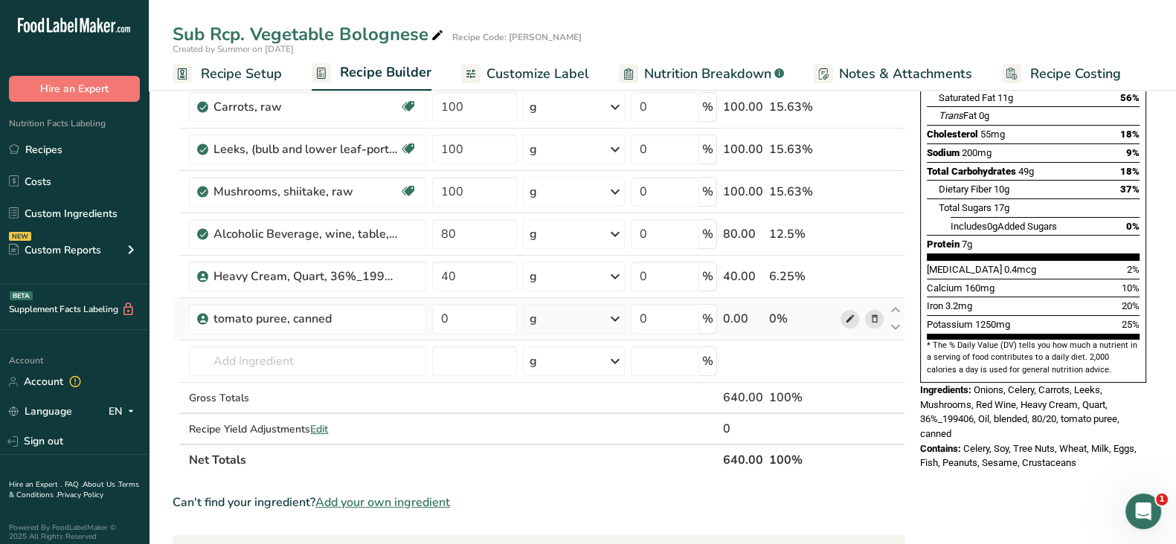
click at [850, 321] on icon at bounding box center [849, 320] width 10 height 16
click at [477, 318] on input "0" at bounding box center [474, 319] width 84 height 30
type input "200"
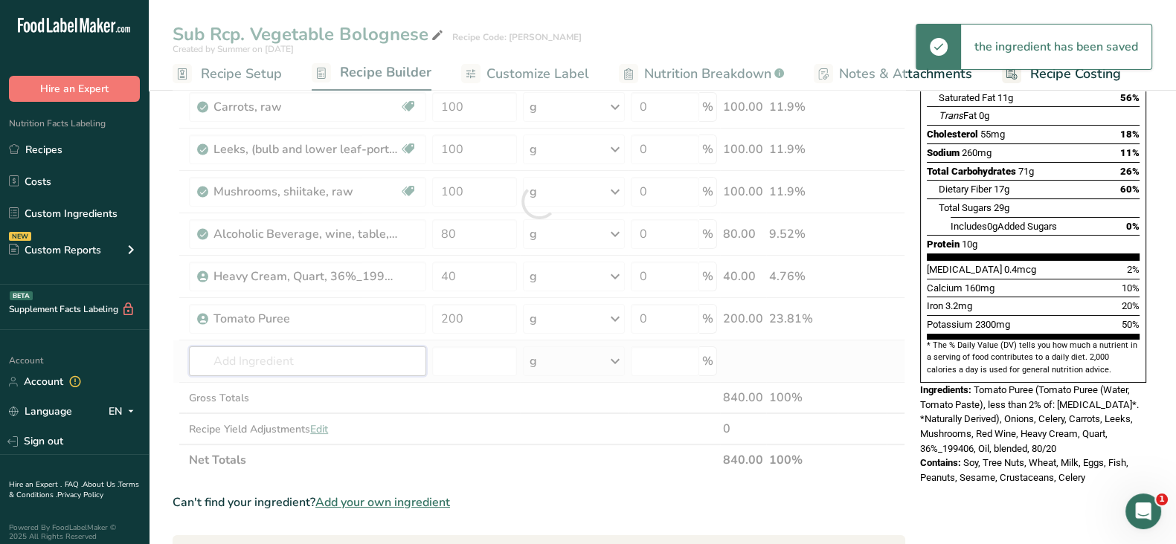
click at [297, 364] on div "Ingredient * Amount * Unit * Waste * .a-a{fill:#347362;}.b-a{fill:#fff;} Grams …" at bounding box center [539, 201] width 733 height 549
paste input "Sargento 46100356531"
type input "Sargento 46100356531"
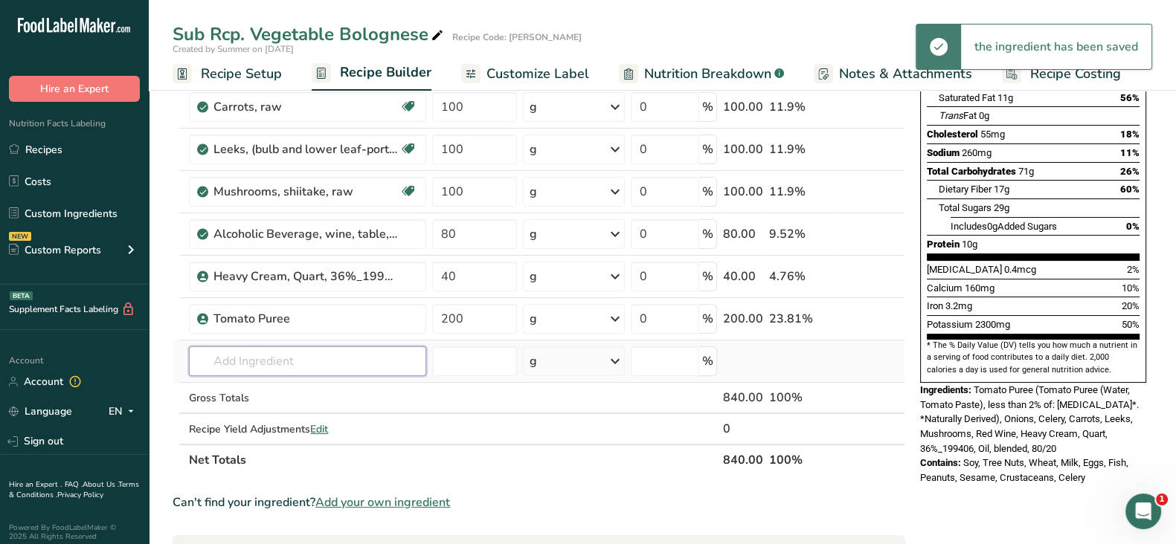
click at [260, 355] on input "text" at bounding box center [307, 362] width 237 height 30
paste input "Sargento 46100356531"
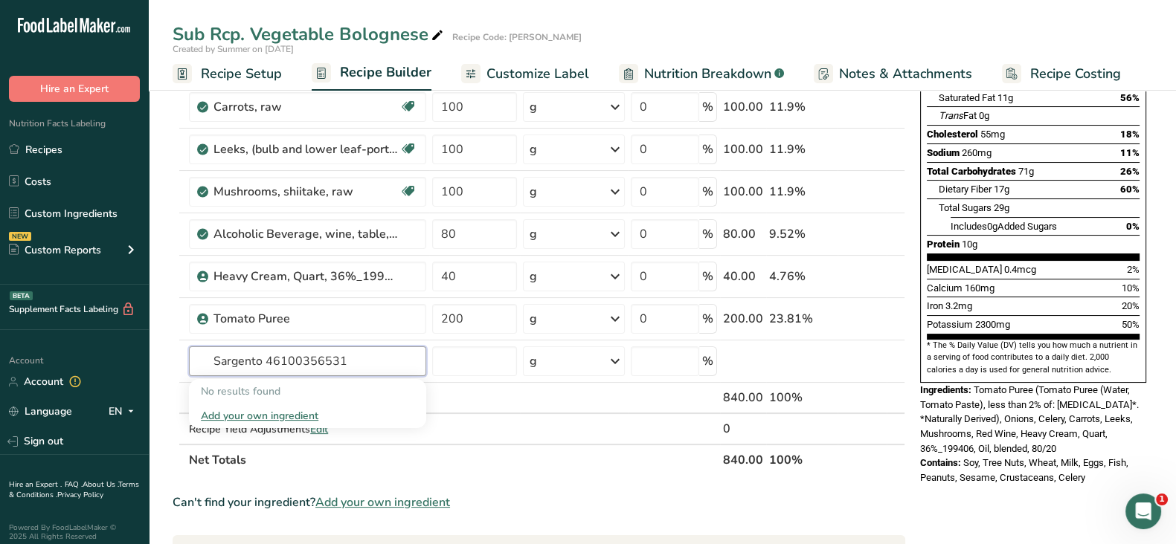
drag, startPoint x: 264, startPoint y: 360, endPoint x: 141, endPoint y: 358, distance: 123.5
click at [141, 358] on div ".a-20{fill:#fff;} Hire an Expert Nutrition Facts Labeling Recipes Costs Custom …" at bounding box center [588, 435] width 1176 height 1338
click at [260, 360] on input "46100356531" at bounding box center [307, 362] width 237 height 30
click at [305, 354] on input "4610036531" at bounding box center [307, 362] width 237 height 30
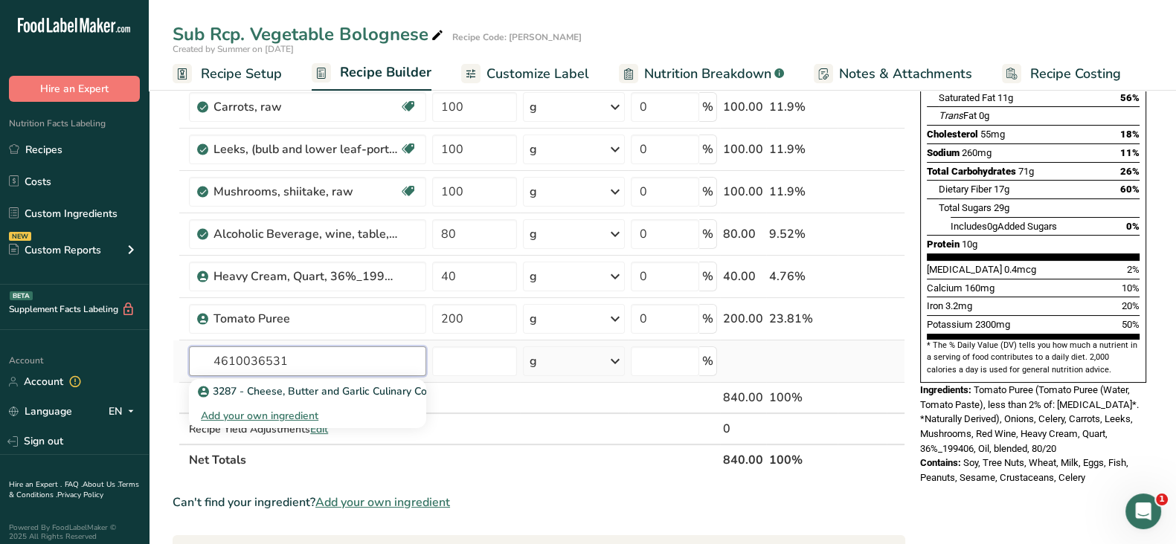
drag, startPoint x: 305, startPoint y: 354, endPoint x: 228, endPoint y: 354, distance: 77.3
click at [228, 354] on input "4610036531" at bounding box center [307, 362] width 237 height 30
type input "4"
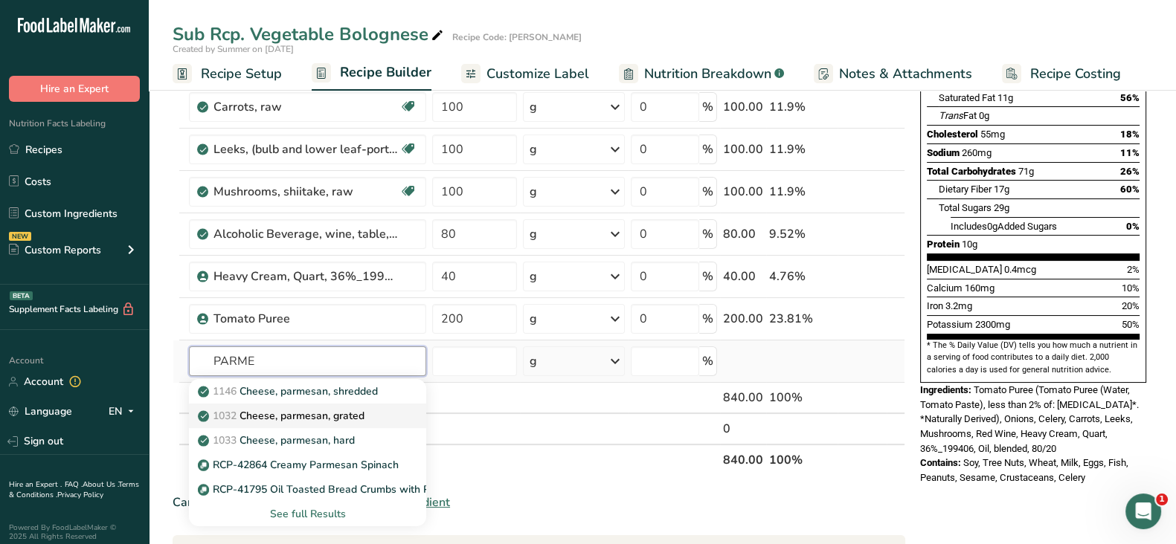
type input "PARME"
click at [308, 414] on p "1032 Cheese, parmesan, grated" at bounding box center [283, 416] width 164 height 16
type input "Cheese, parmesan, grated"
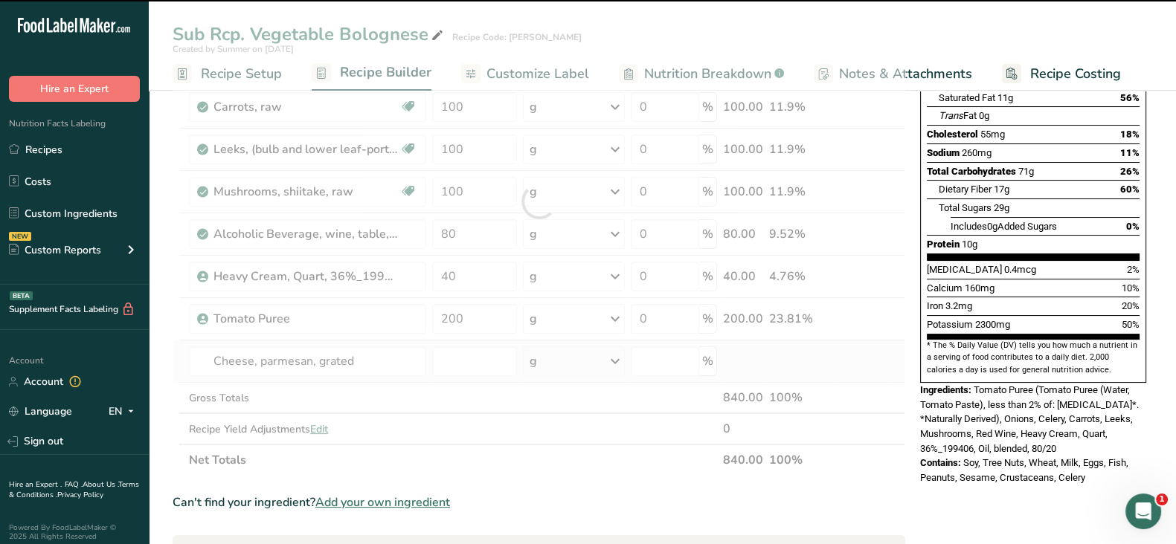
type input "0"
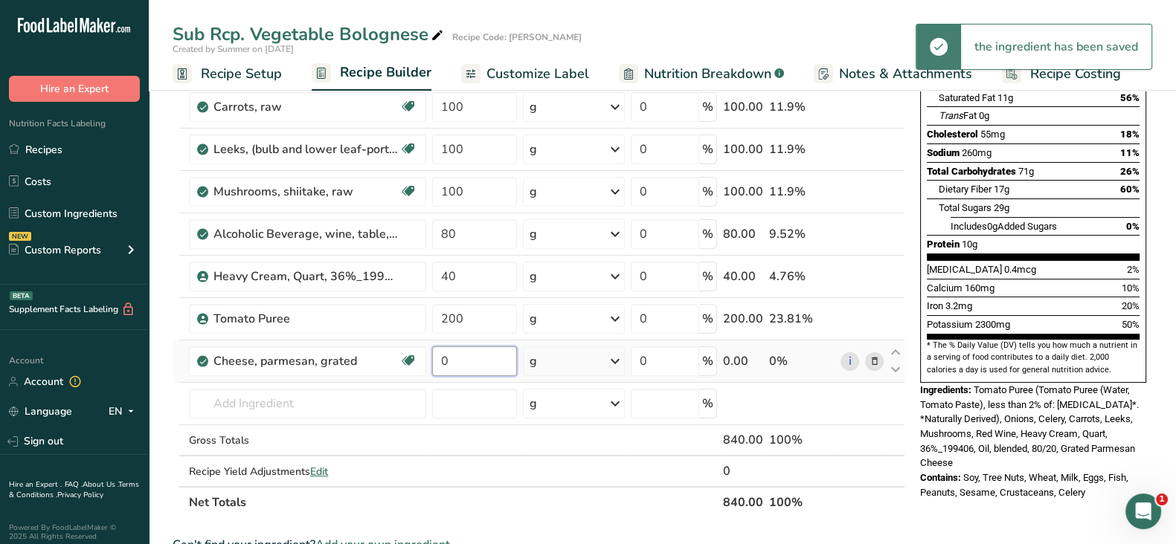
click at [464, 355] on input "0" at bounding box center [474, 362] width 84 height 30
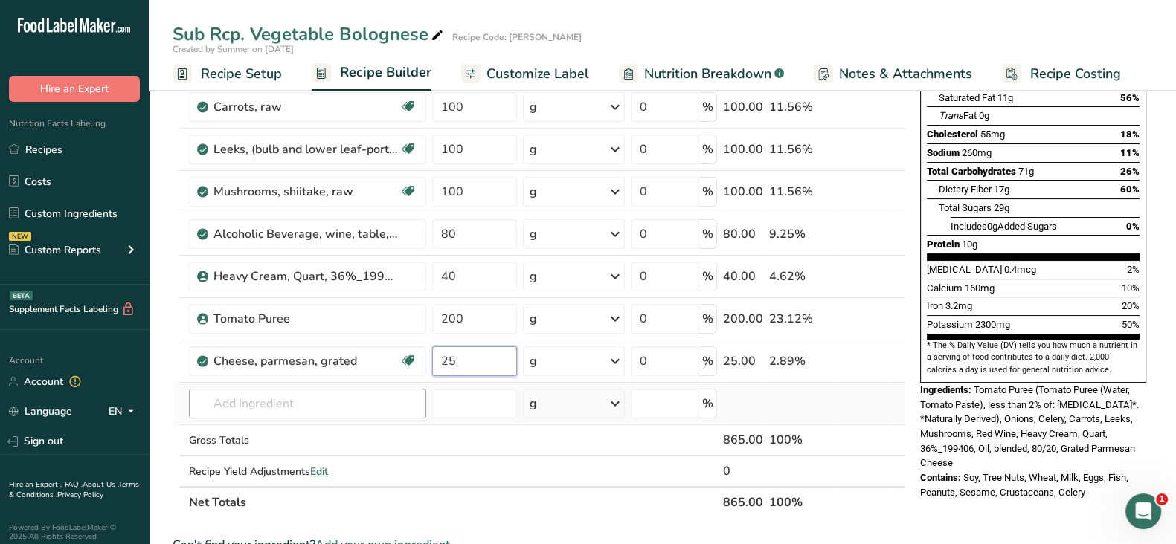
type input "25"
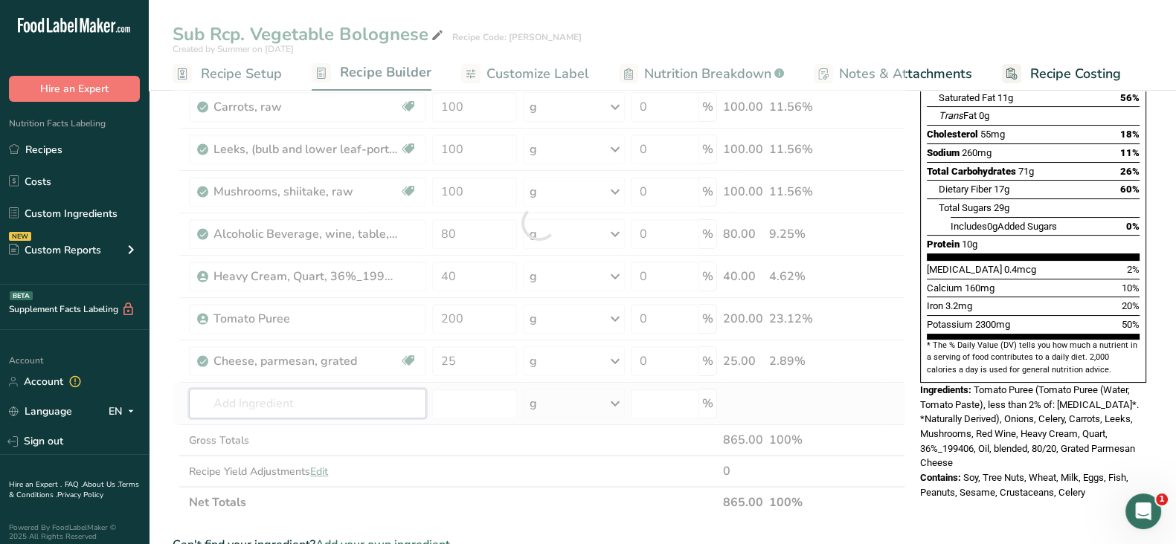
click at [346, 401] on div "Ingredient * Amount * Unit * Waste * .a-a{fill:#347362;}.b-a{fill:#fff;} Grams …" at bounding box center [539, 222] width 733 height 591
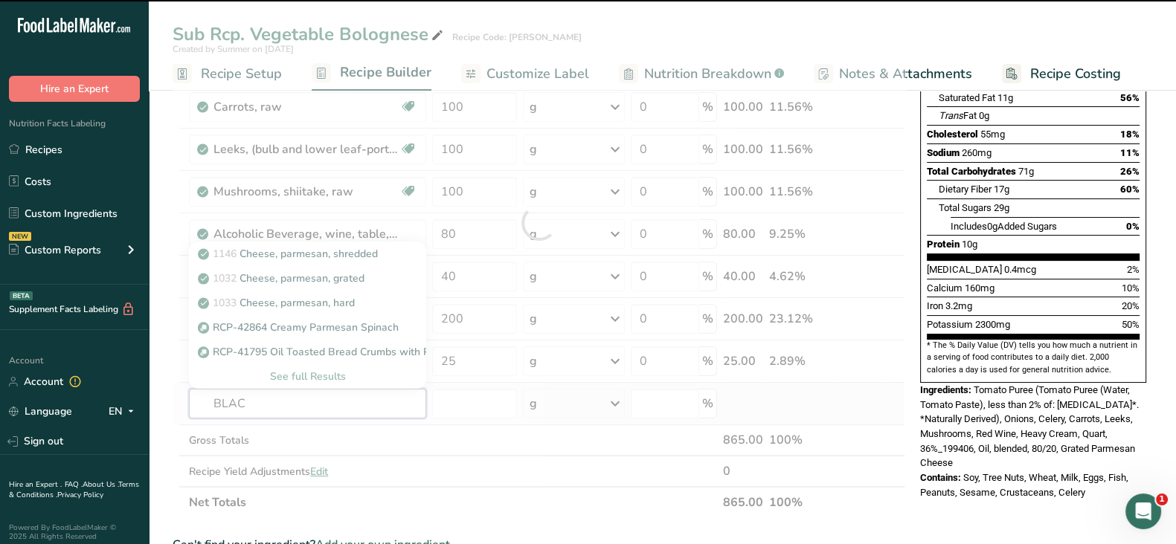
type input "BLACK"
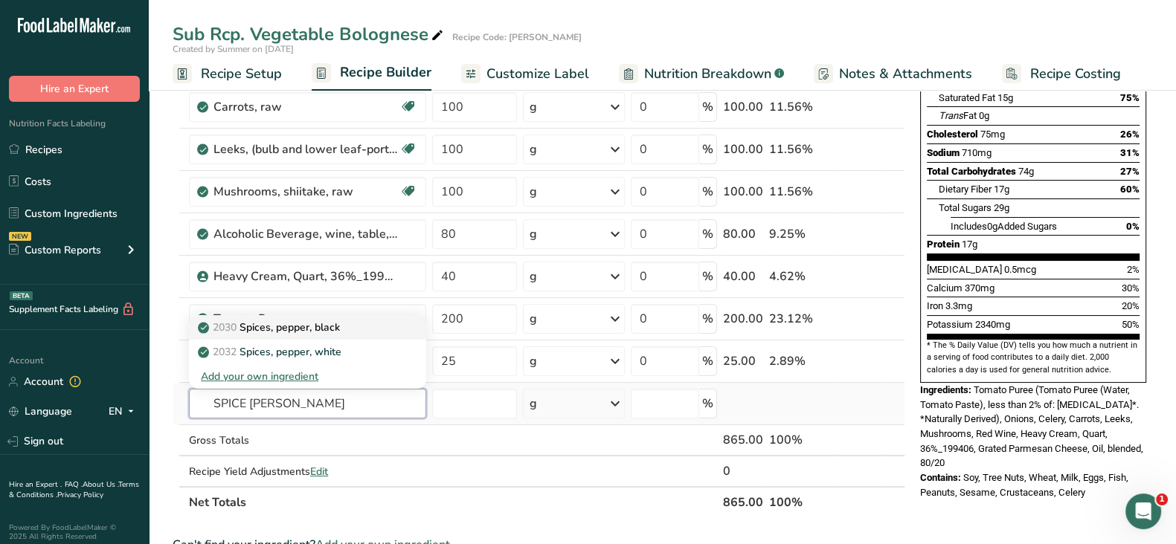
type input "SPICE PEPPER BL"
click at [337, 322] on p "2030 Spices, pepper, black" at bounding box center [270, 328] width 139 height 16
type input "Spices, pepper, black"
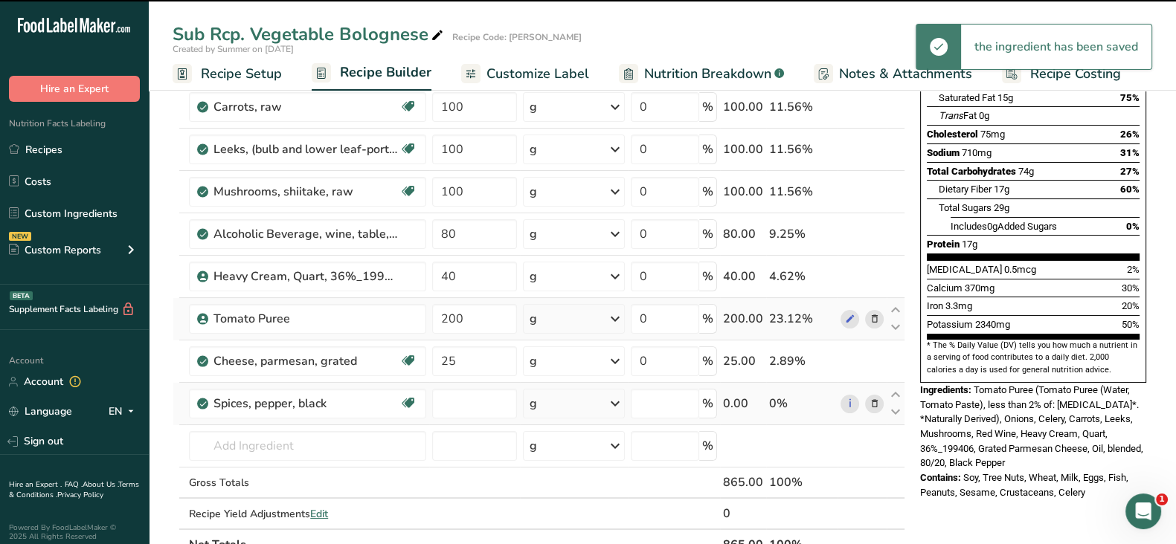
type input "0"
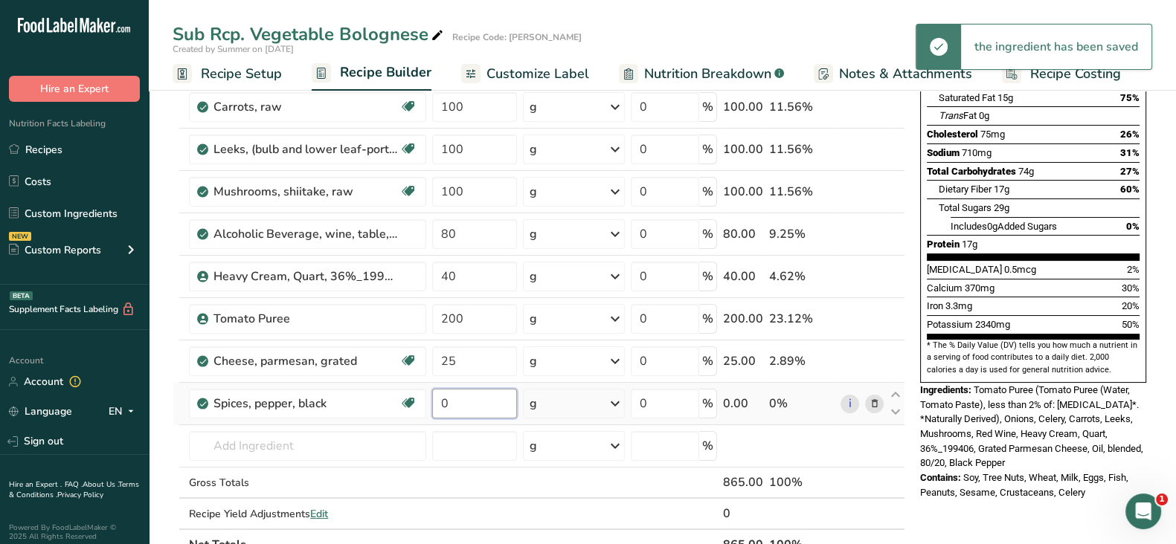
click at [474, 399] on input "0" at bounding box center [474, 404] width 84 height 30
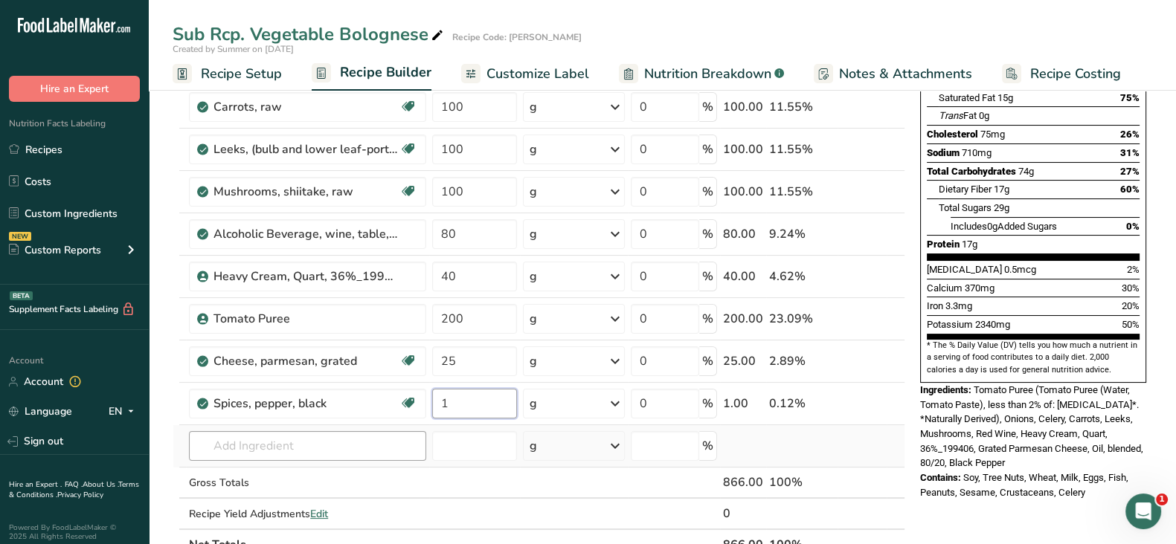
type input "1"
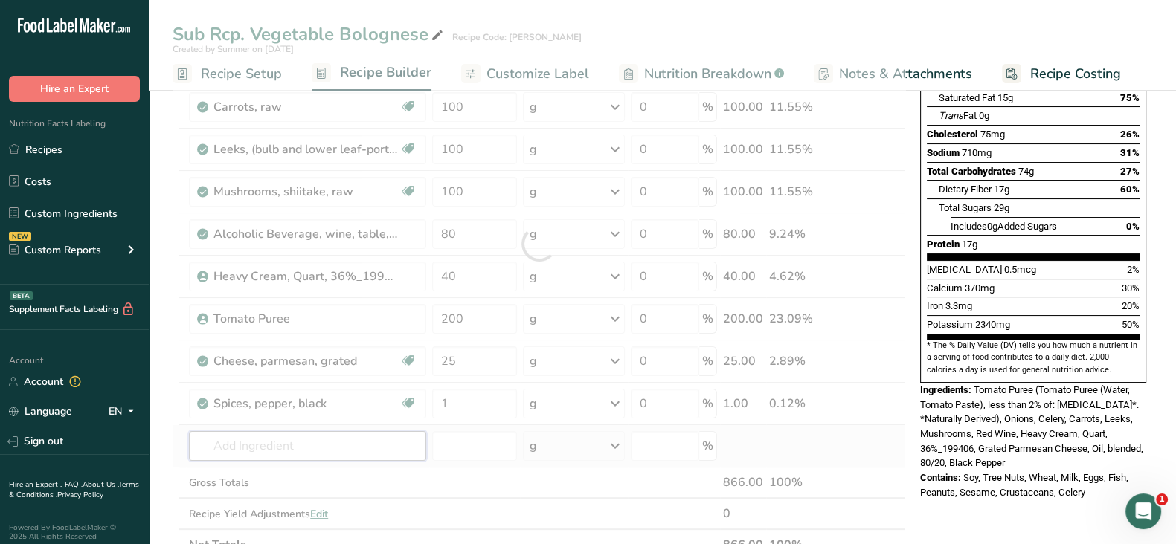
click at [306, 444] on div "Ingredient * Amount * Unit * Waste * .a-a{fill:#347362;}.b-a{fill:#fff;} Grams …" at bounding box center [539, 244] width 733 height 634
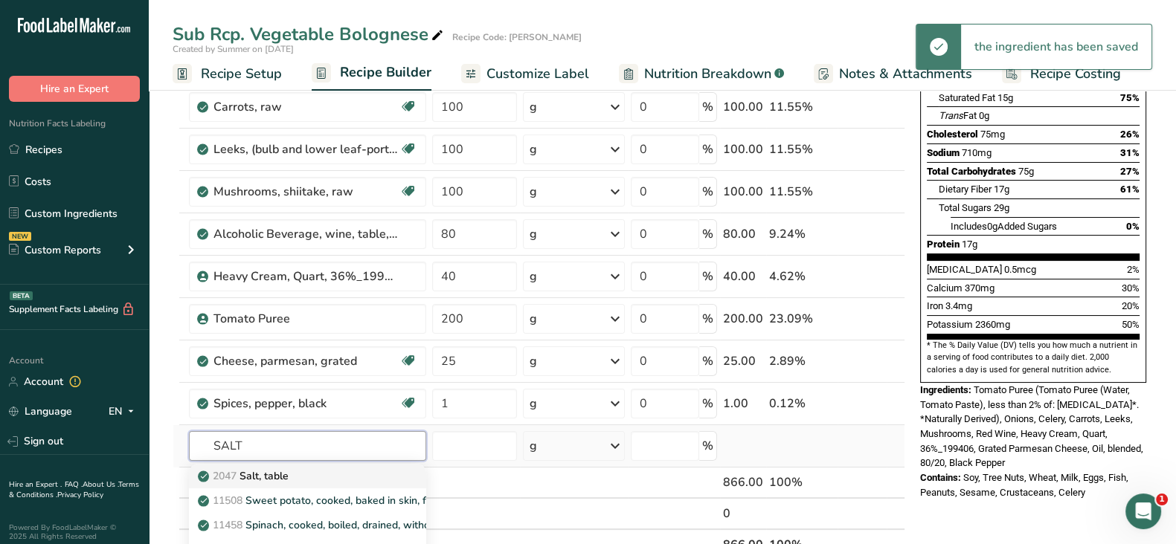
type input "SALT"
click at [304, 470] on div "2047 Salt, table" at bounding box center [296, 477] width 190 height 16
type input "Salt, table"
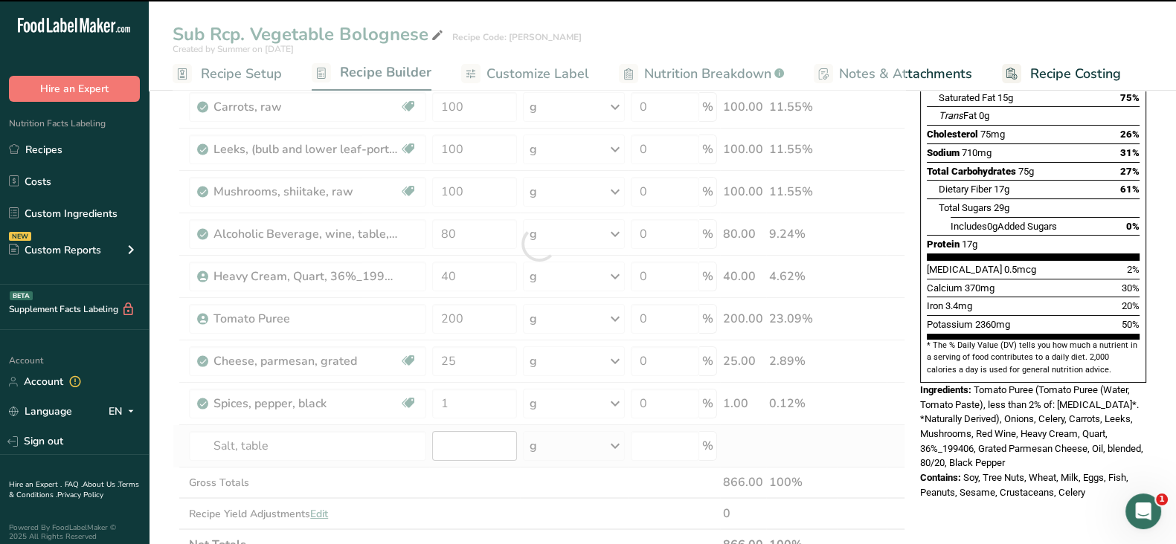
type input "0"
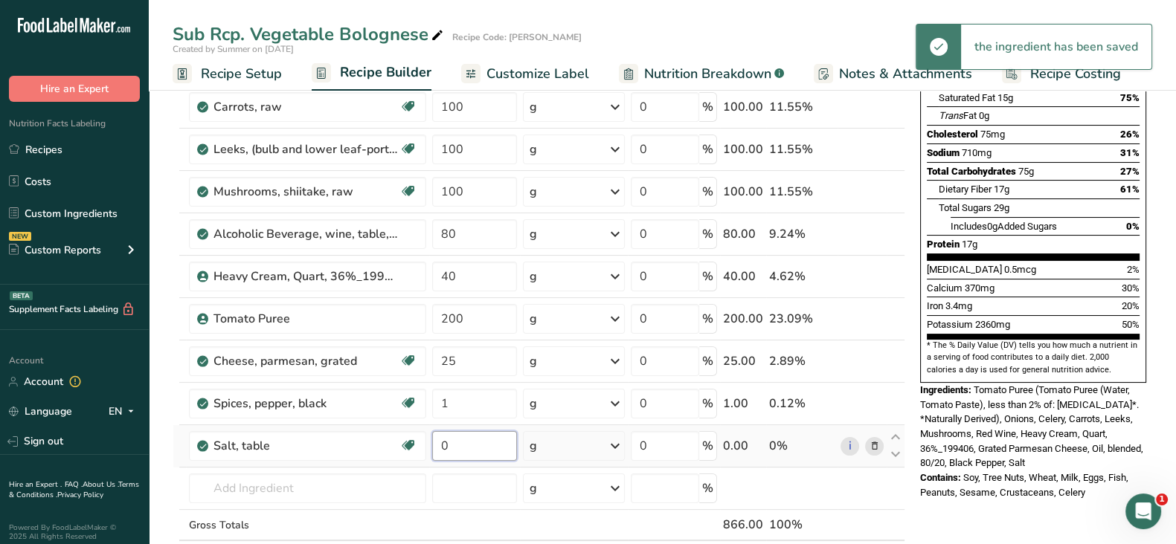
click at [476, 440] on input "0" at bounding box center [474, 446] width 84 height 30
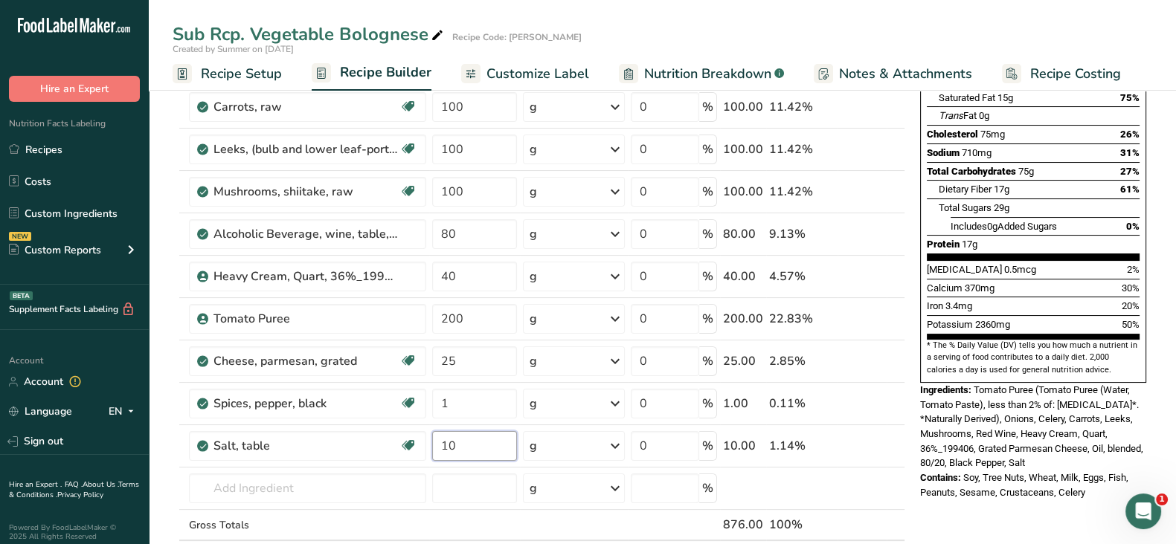
type input "10"
click at [266, 485] on div "Ingredient * Amount * Unit * Waste * .a-a{fill:#347362;}.b-a{fill:#fff;} Grams …" at bounding box center [539, 265] width 733 height 676
click at [271, 478] on input "text" at bounding box center [307, 489] width 237 height 30
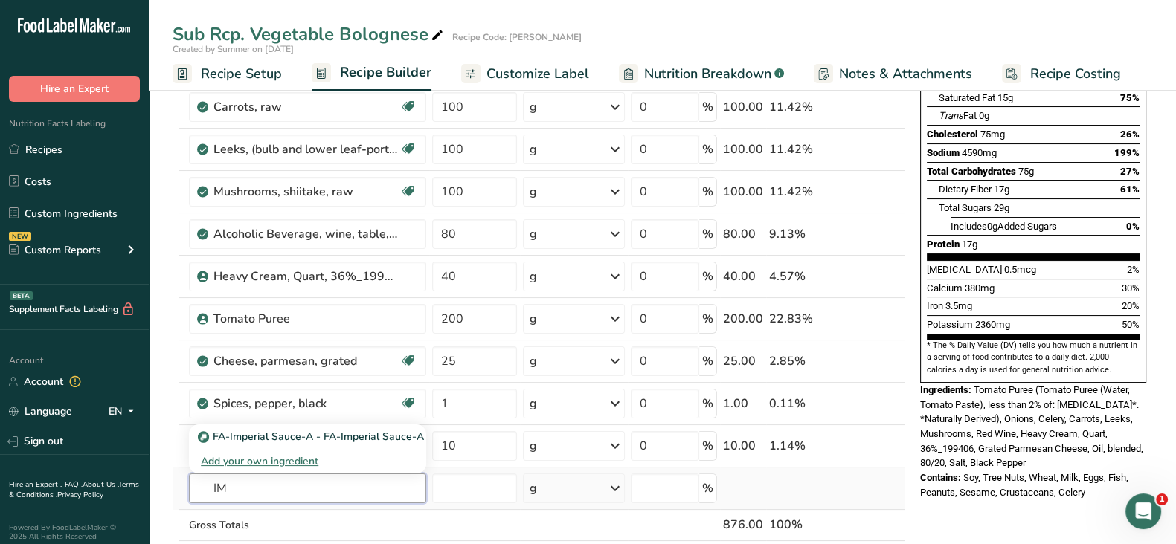
type input "I"
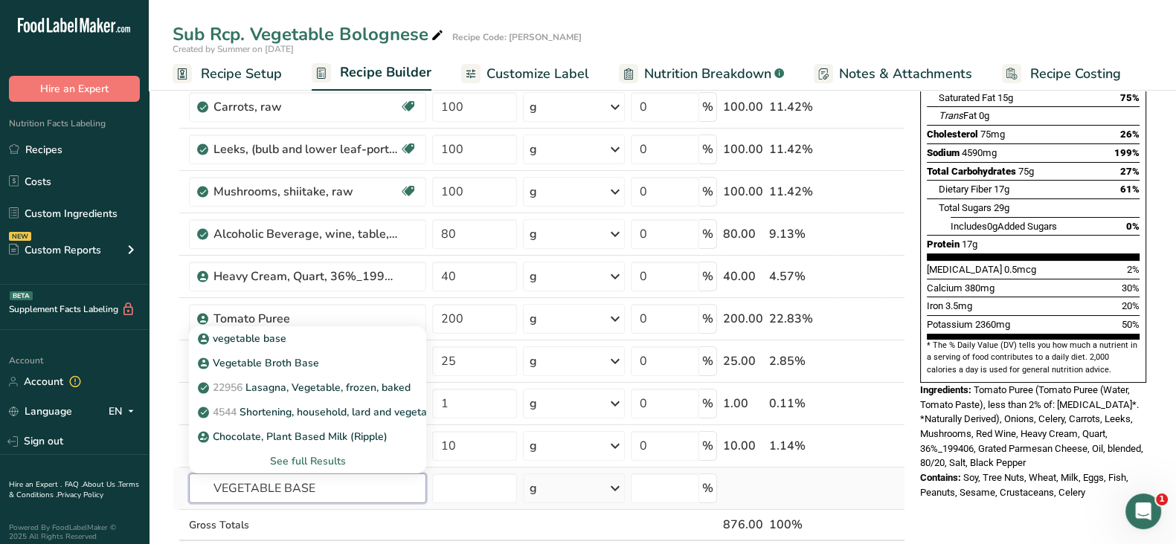
type input "VEGETABLE BASE"
click at [321, 458] on div "See full Results" at bounding box center [307, 462] width 213 height 16
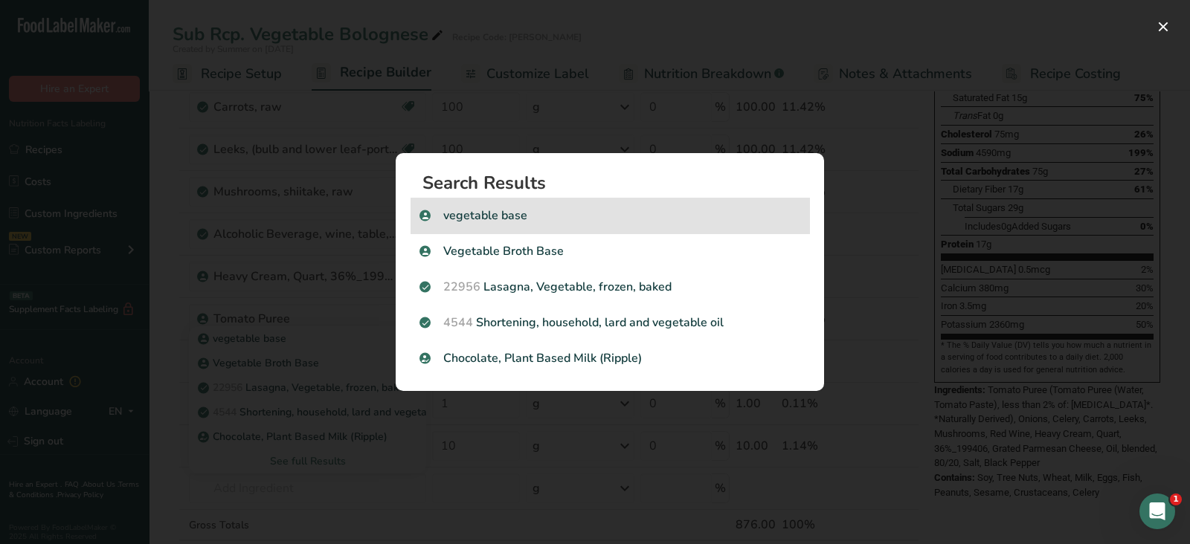
click at [565, 208] on p "vegetable base" at bounding box center [609, 216] width 381 height 18
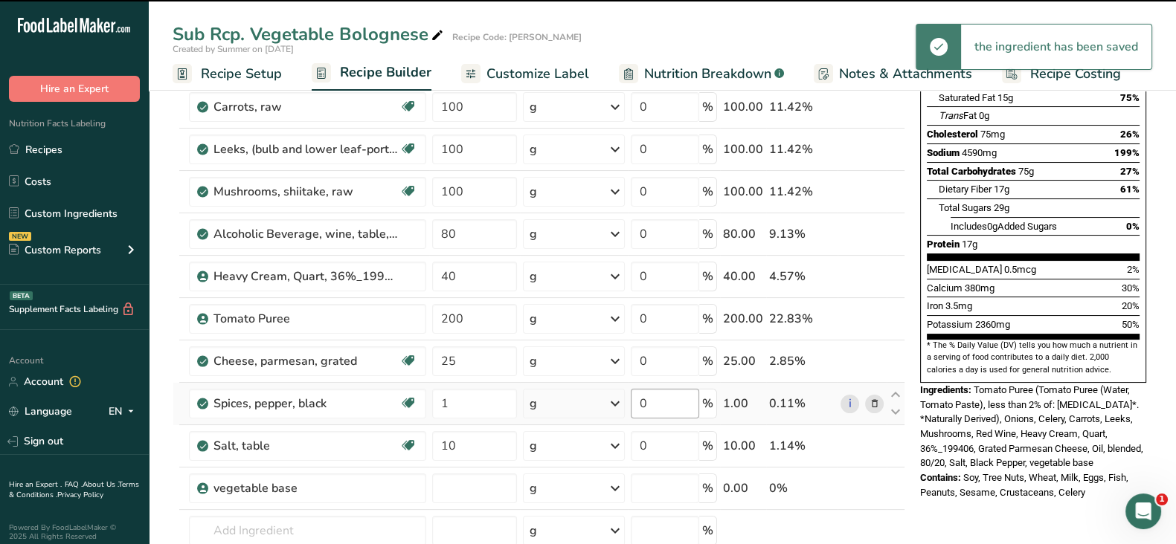
type input "0"
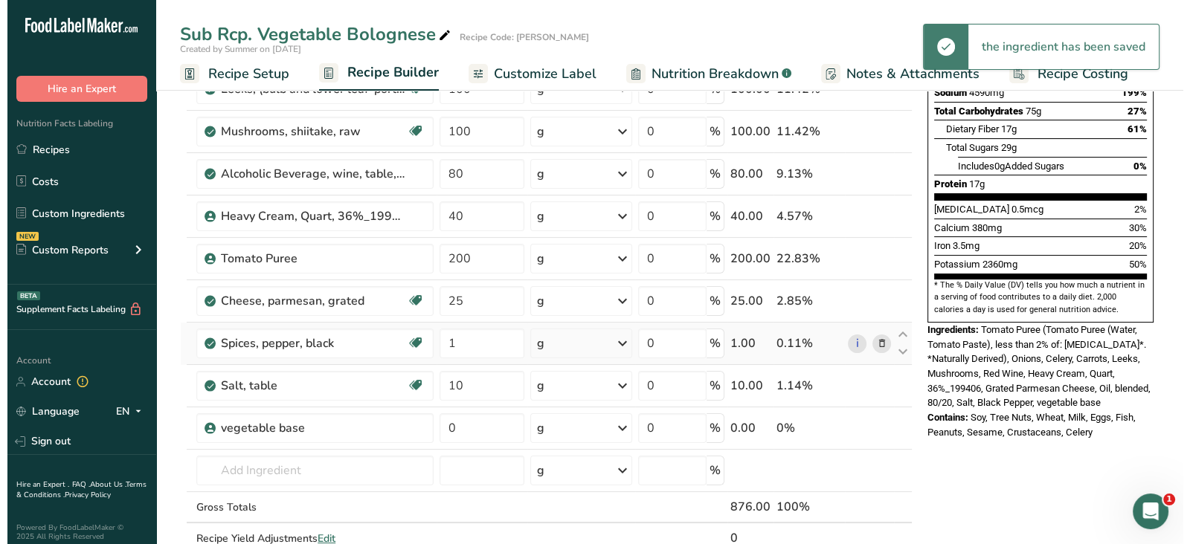
scroll to position [295, 0]
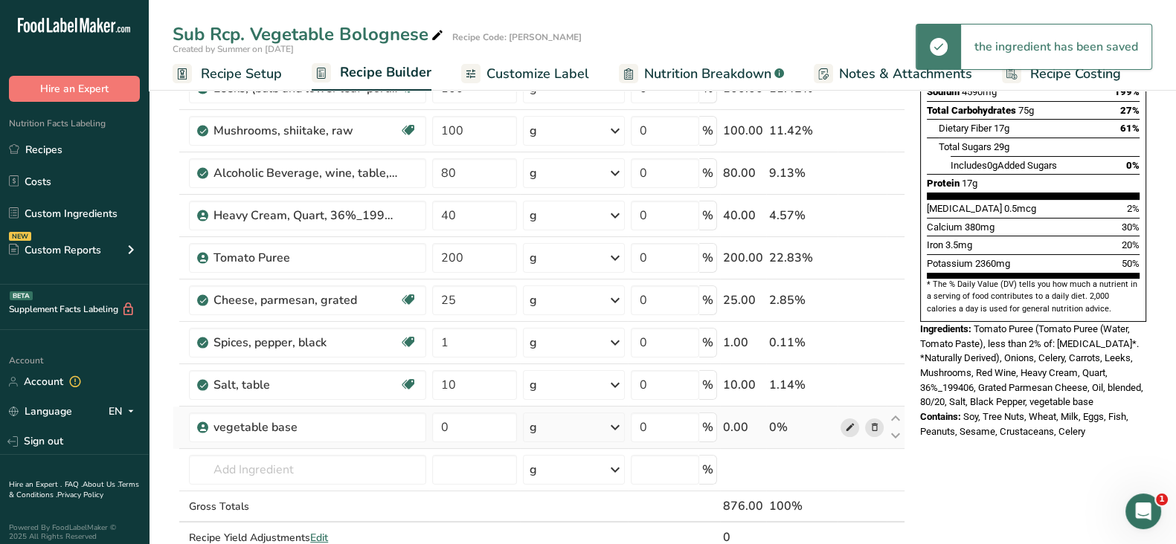
click at [848, 426] on icon at bounding box center [849, 428] width 10 height 16
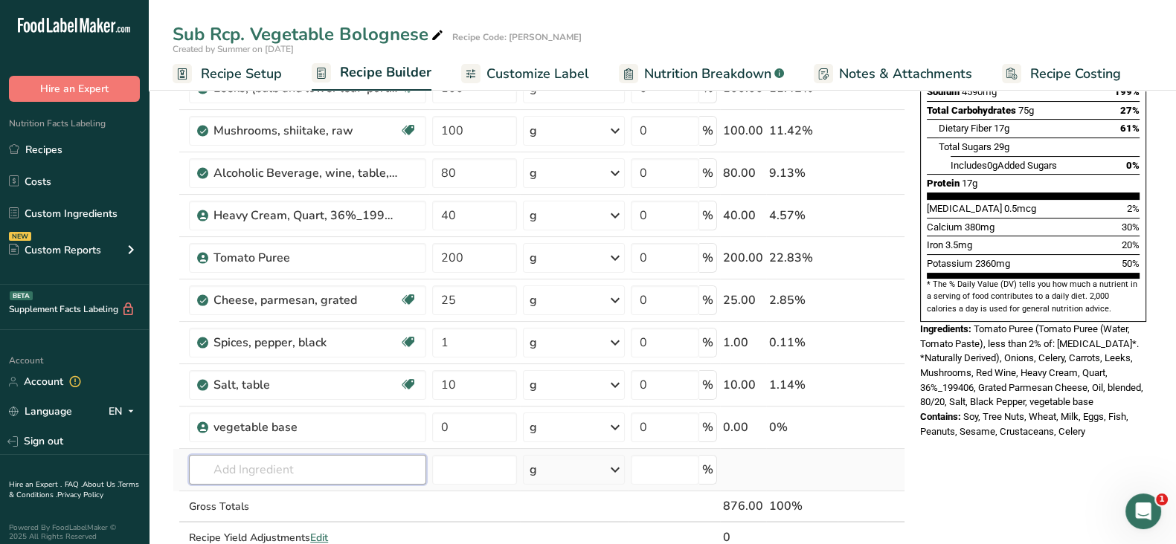
click at [283, 469] on input "text" at bounding box center [307, 470] width 237 height 30
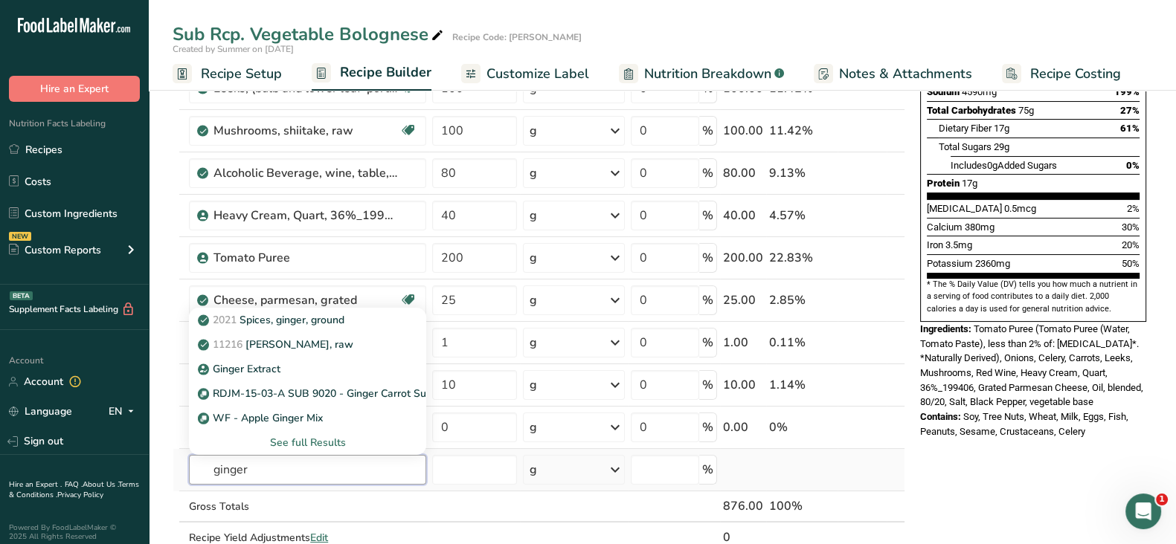
type input "ginger"
click at [330, 437] on div "See full Results" at bounding box center [307, 443] width 213 height 16
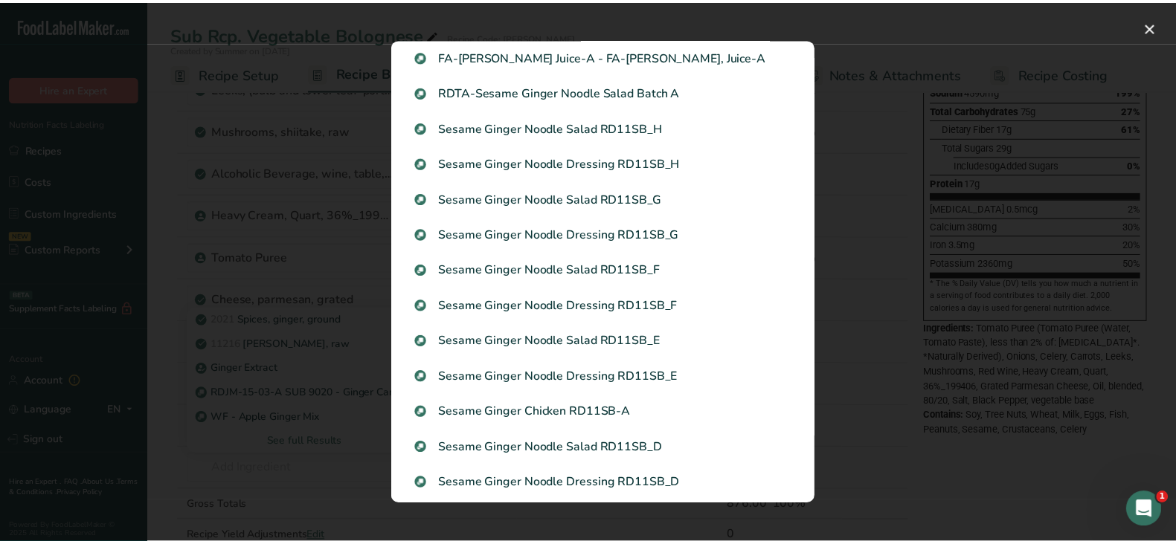
scroll to position [366, 0]
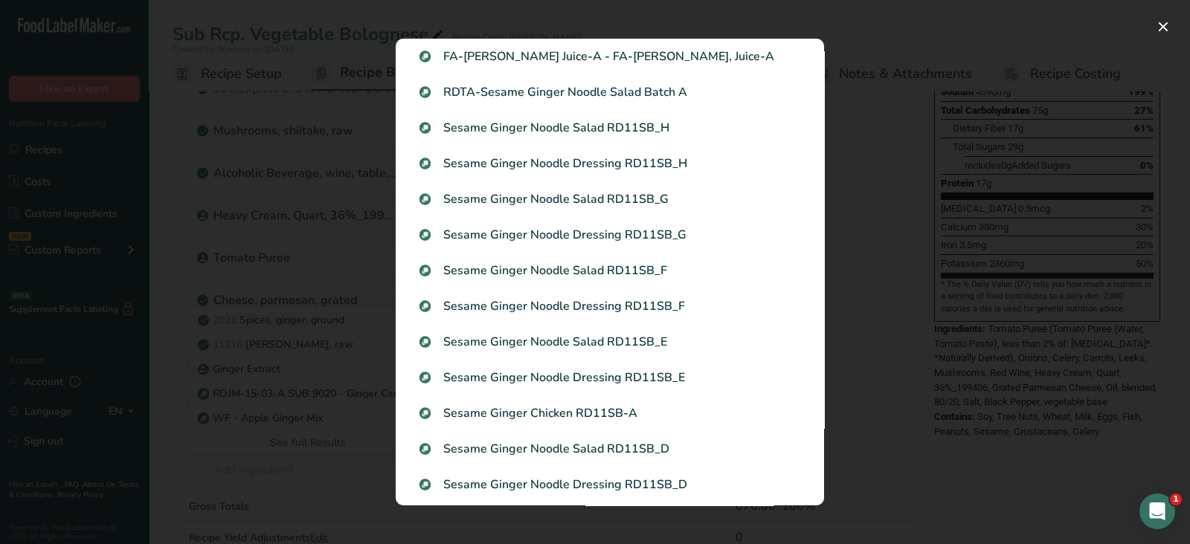
click at [1078, 318] on div "Search results modal" at bounding box center [595, 272] width 1190 height 544
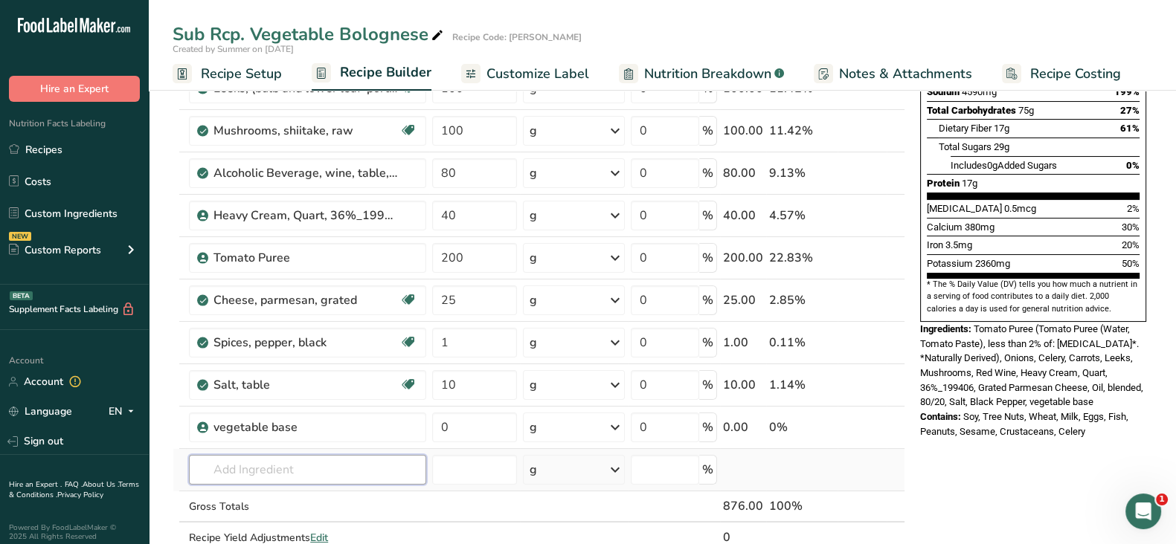
click at [334, 468] on input "text" at bounding box center [307, 470] width 237 height 30
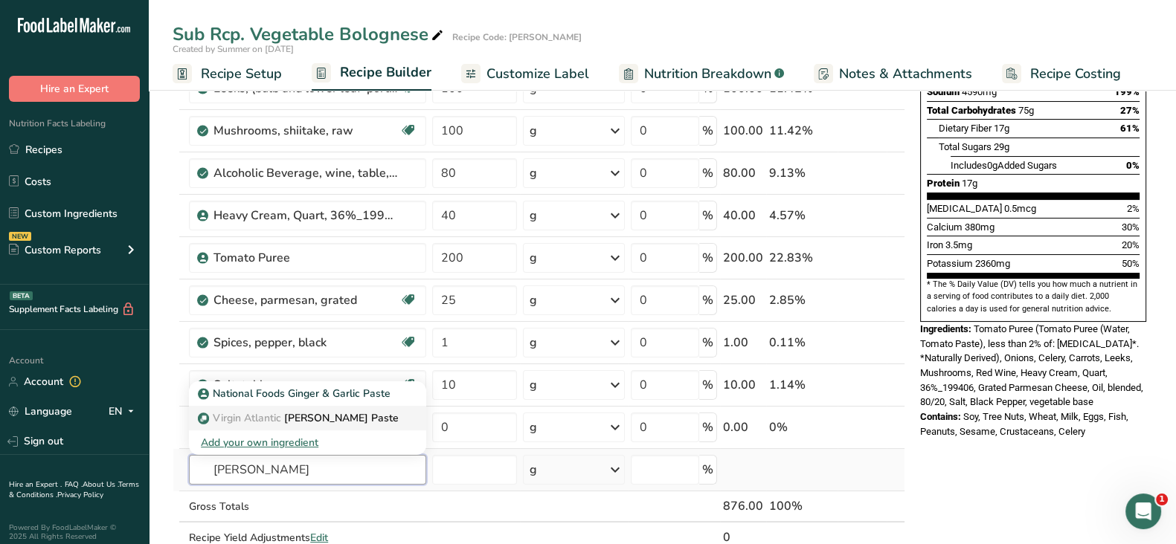
type input "ginger garlic"
click at [361, 416] on p "Virgin Atlantic Ginger Garlic Paste" at bounding box center [300, 419] width 198 height 16
type input "Ginger Garlic Paste"
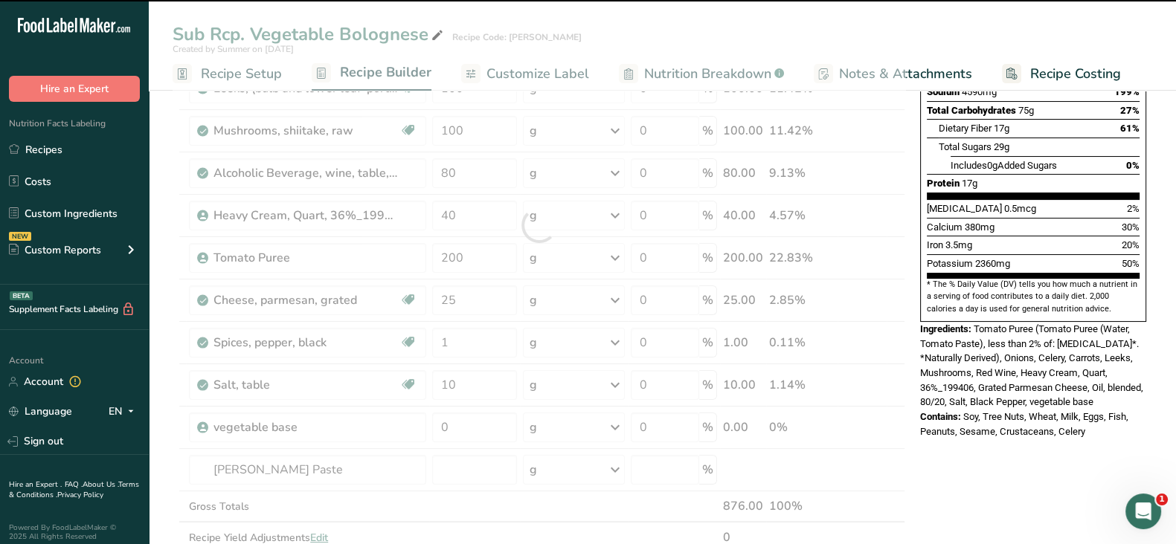
type input "1"
type input "49"
type input "0"
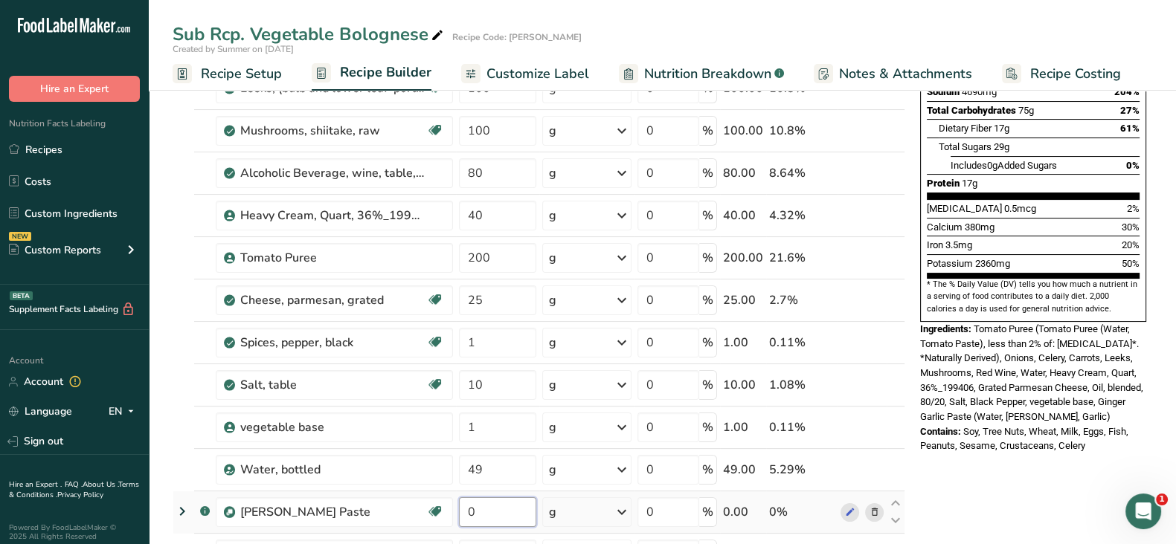
click at [491, 507] on input "0" at bounding box center [497, 513] width 77 height 30
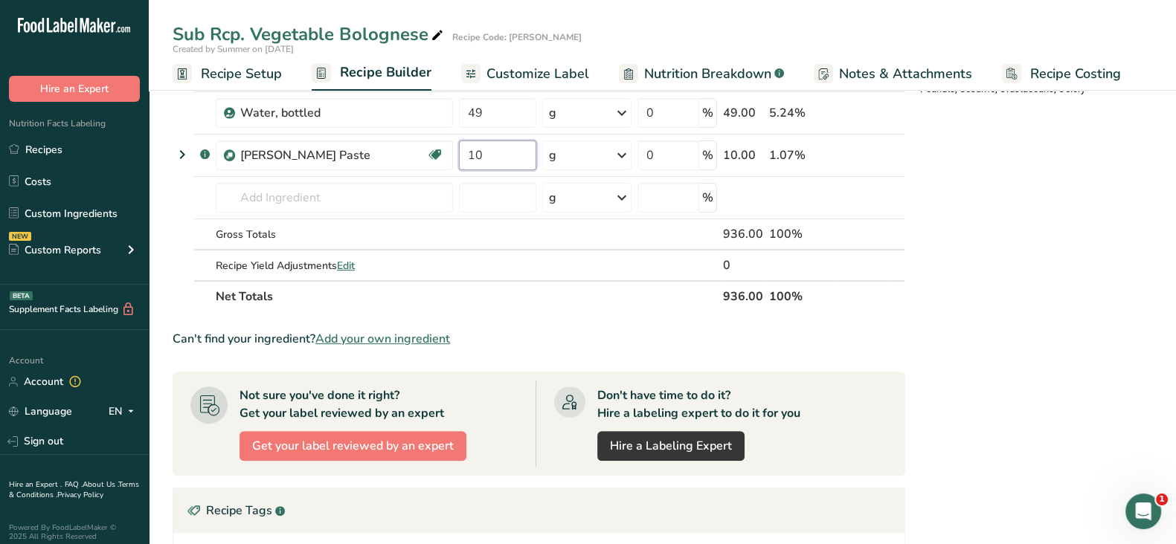
scroll to position [635, 0]
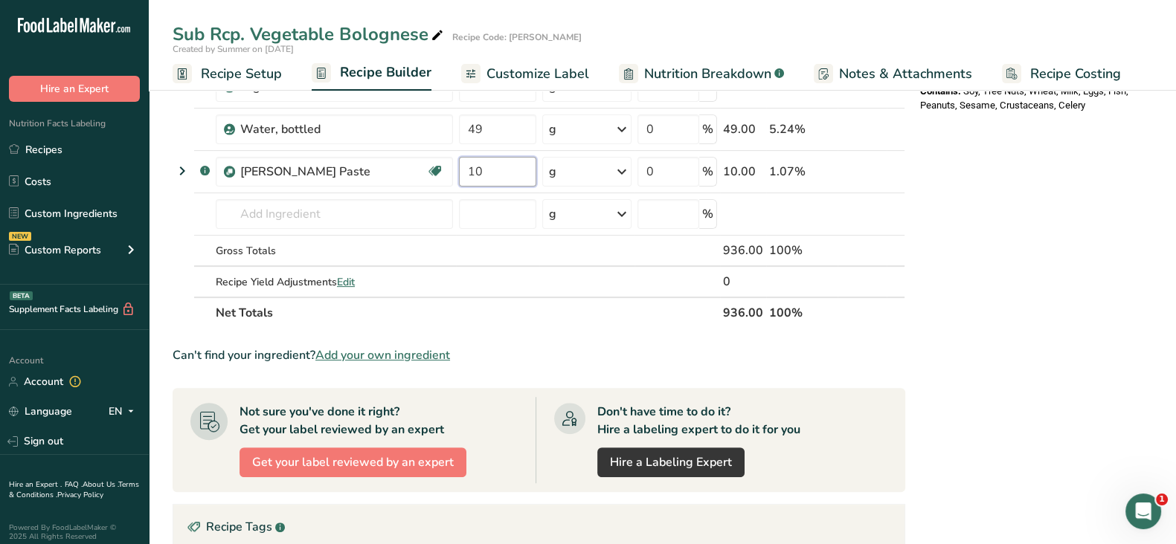
type input "10"
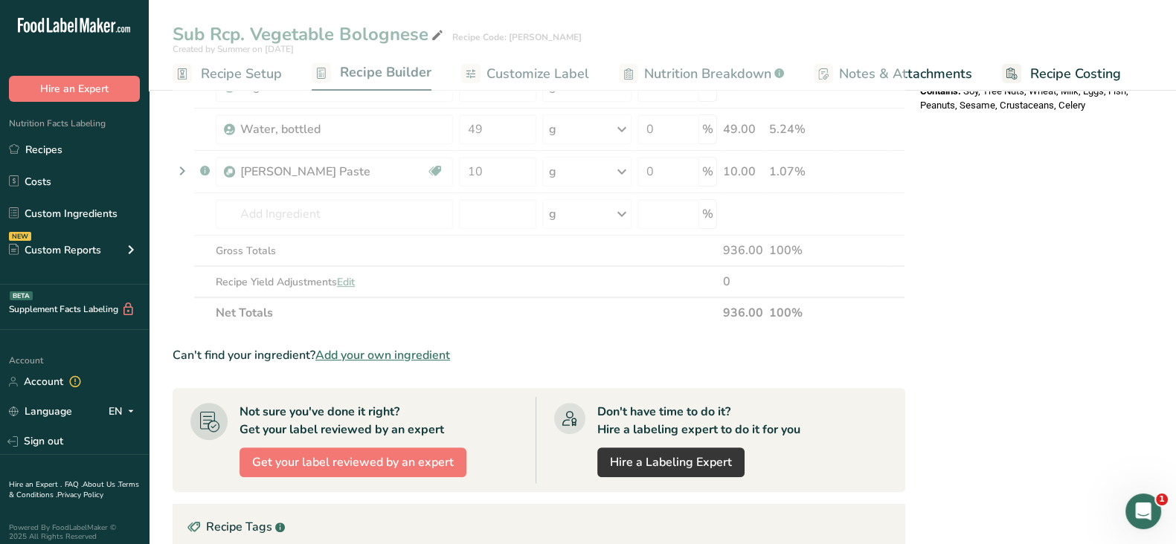
click at [926, 266] on div "Nutrition Facts 1 Serving Per Container Serving Size 926g Amount Per Serving Ca…" at bounding box center [1033, 199] width 238 height 1467
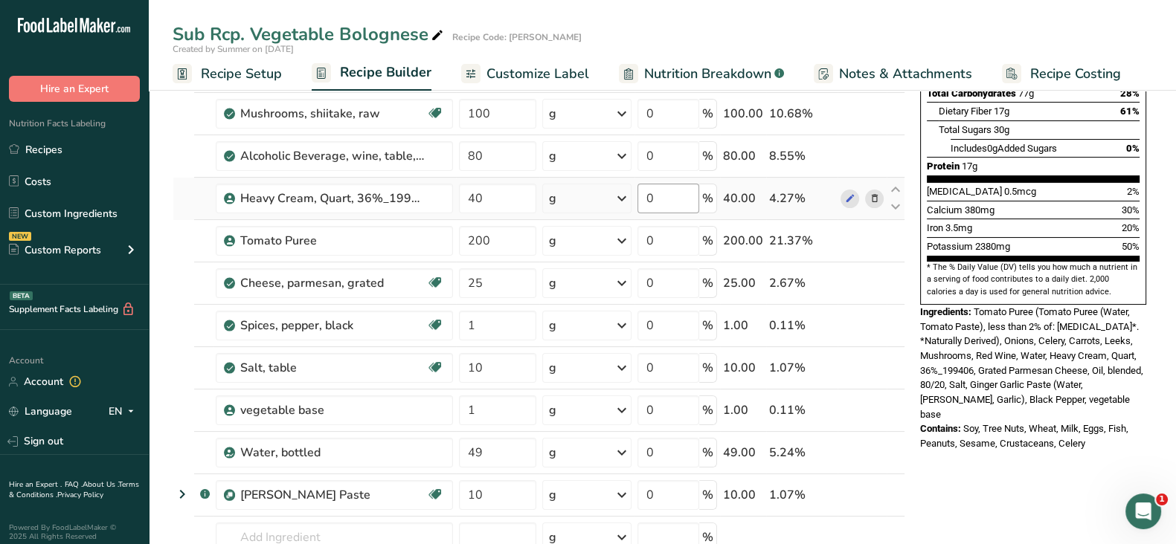
scroll to position [0, 0]
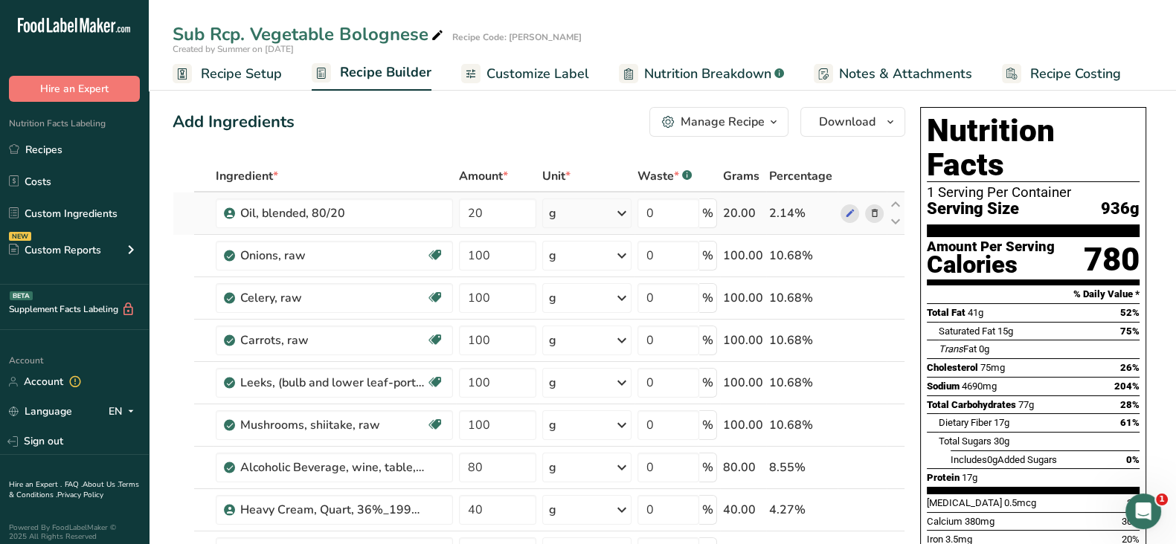
click at [669, 228] on td "0 %" at bounding box center [677, 214] width 86 height 42
click at [666, 217] on input "0" at bounding box center [668, 214] width 62 height 30
drag, startPoint x: 674, startPoint y: 212, endPoint x: 612, endPoint y: 219, distance: 62.1
click at [612, 219] on tr "Oil, blended, 80/20 20 g Weight Units g kg mg See more Volume Units l Volume un…" at bounding box center [538, 214] width 731 height 42
type input "17.3"
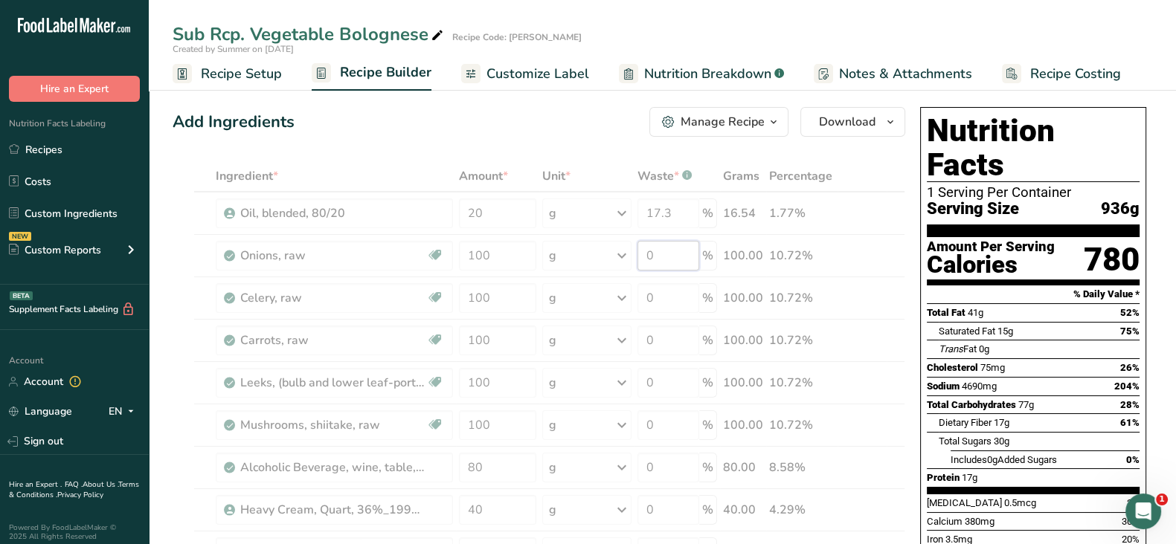
drag, startPoint x: 672, startPoint y: 256, endPoint x: 635, endPoint y: 250, distance: 37.7
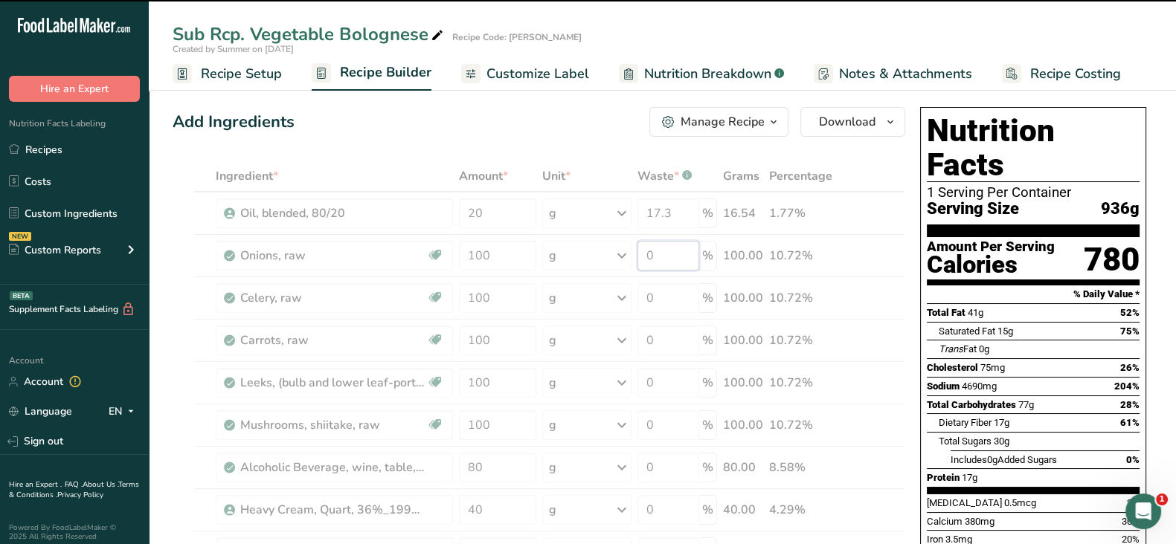
paste input "17.3"
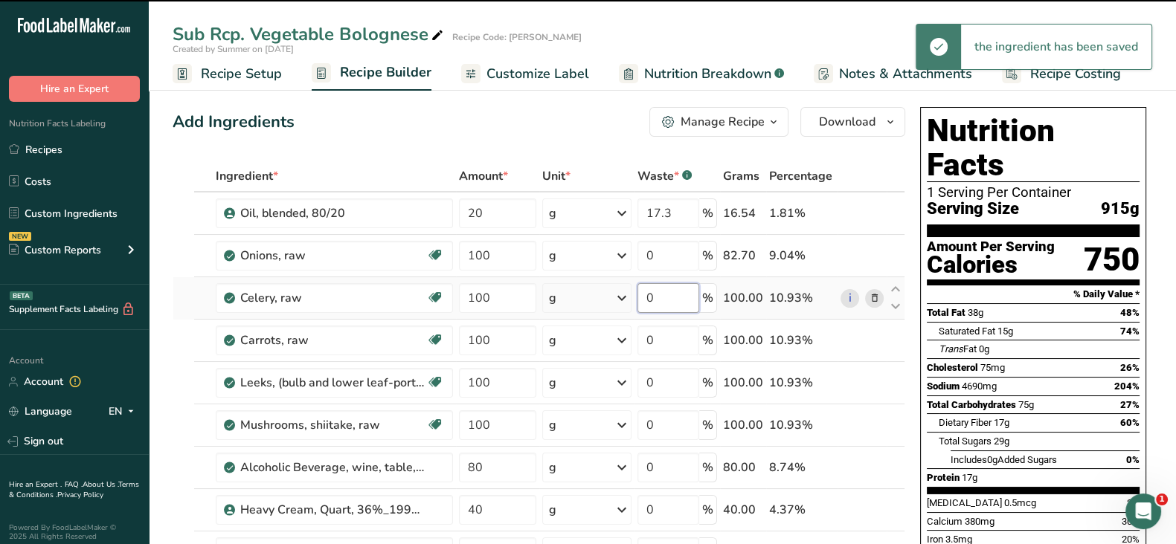
type input "17.3"
drag, startPoint x: 668, startPoint y: 295, endPoint x: 618, endPoint y: 292, distance: 50.0
click at [618, 292] on tr "Celery, raw Source of Antioxidants Dairy free Gluten free Vegan Vegetarian Soy …" at bounding box center [538, 298] width 731 height 42
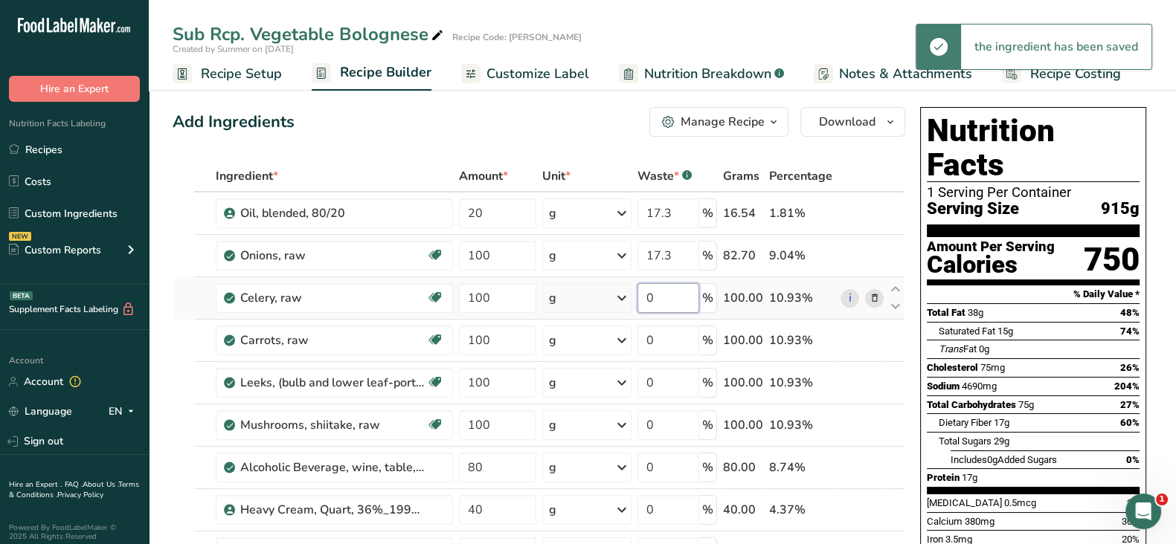
paste input "17.3"
type input "17.3"
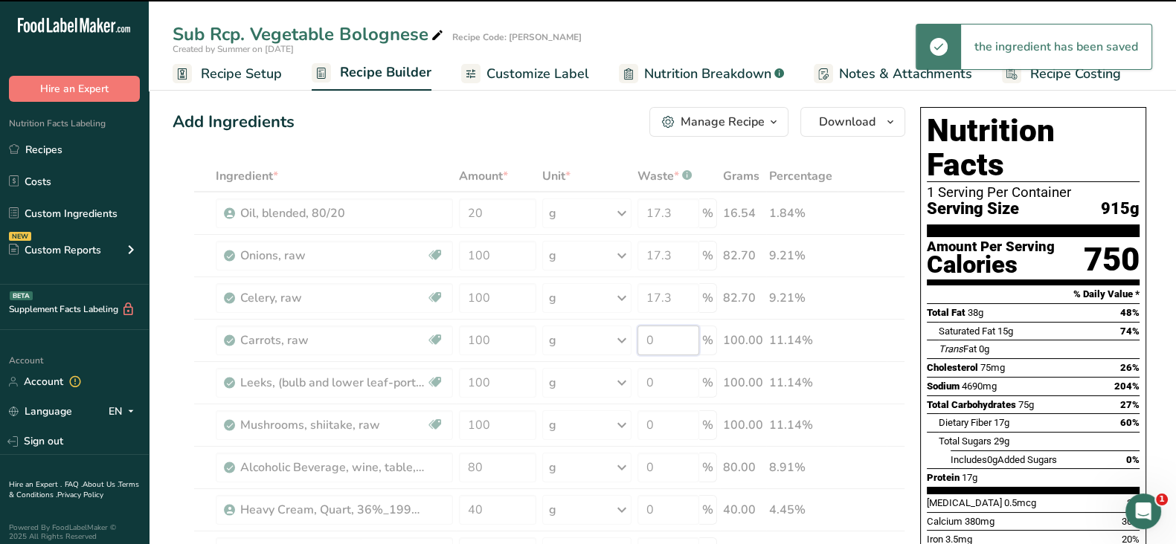
drag, startPoint x: 668, startPoint y: 335, endPoint x: 644, endPoint y: 333, distance: 23.9
paste input "17.3"
drag, startPoint x: 666, startPoint y: 381, endPoint x: 654, endPoint y: 379, distance: 12.1
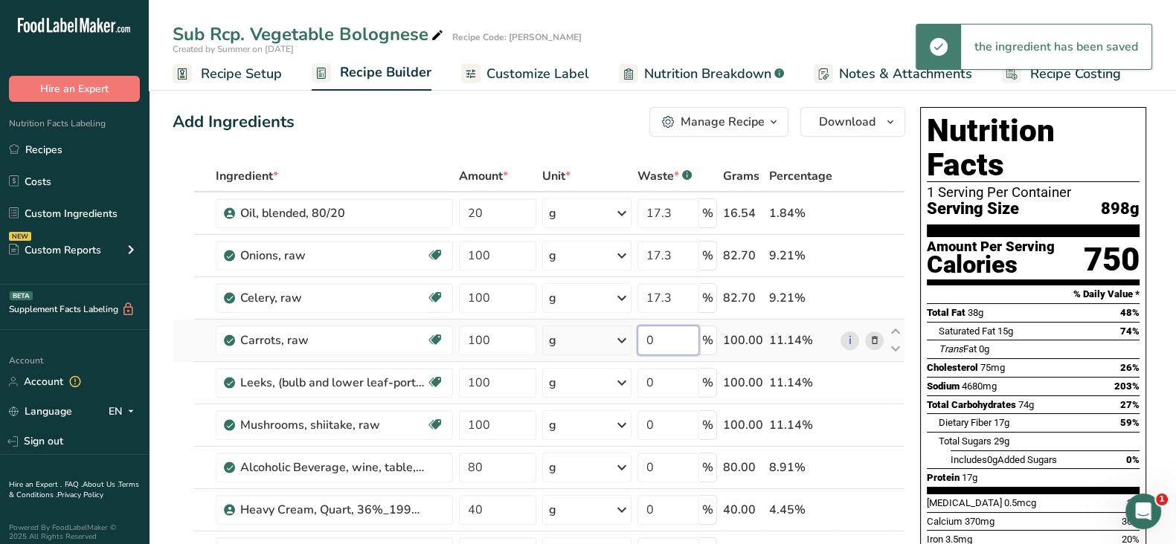
drag, startPoint x: 663, startPoint y: 344, endPoint x: 618, endPoint y: 325, distance: 49.0
click at [618, 325] on tr "Carrots, raw Dairy free Gluten free Vegan Vegetarian Soy free 100 g Portions 1 …" at bounding box center [538, 341] width 731 height 42
paste input "17.3"
type input "17.3"
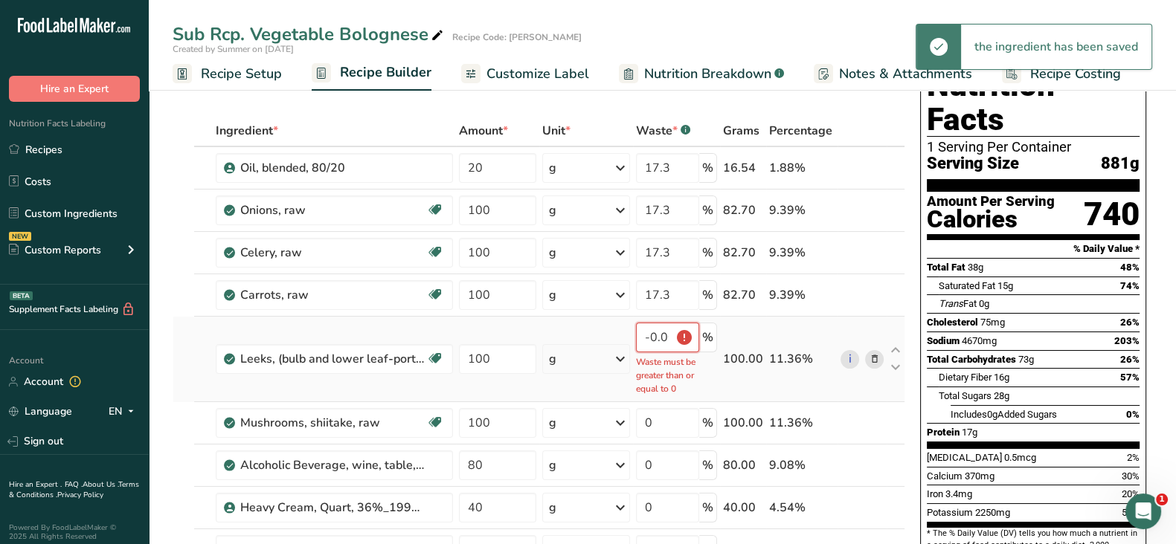
drag, startPoint x: 670, startPoint y: 338, endPoint x: 604, endPoint y: 327, distance: 67.1
click at [604, 327] on tr "Leeks, (bulb and lower leaf-portion), raw Dairy free Gluten free Vegan Vegetari…" at bounding box center [538, 360] width 731 height 86
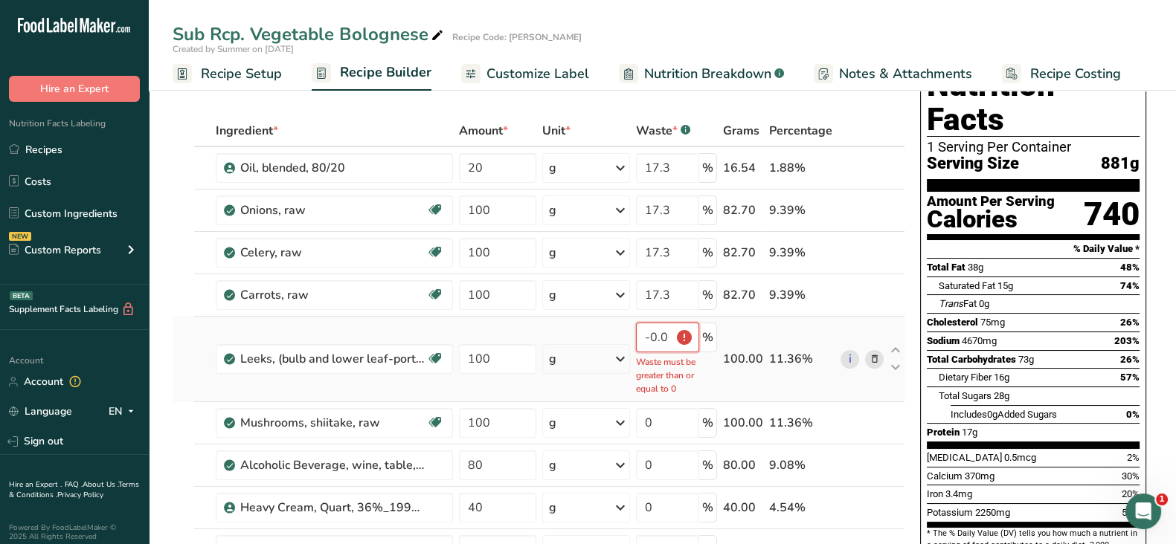
type input "1"
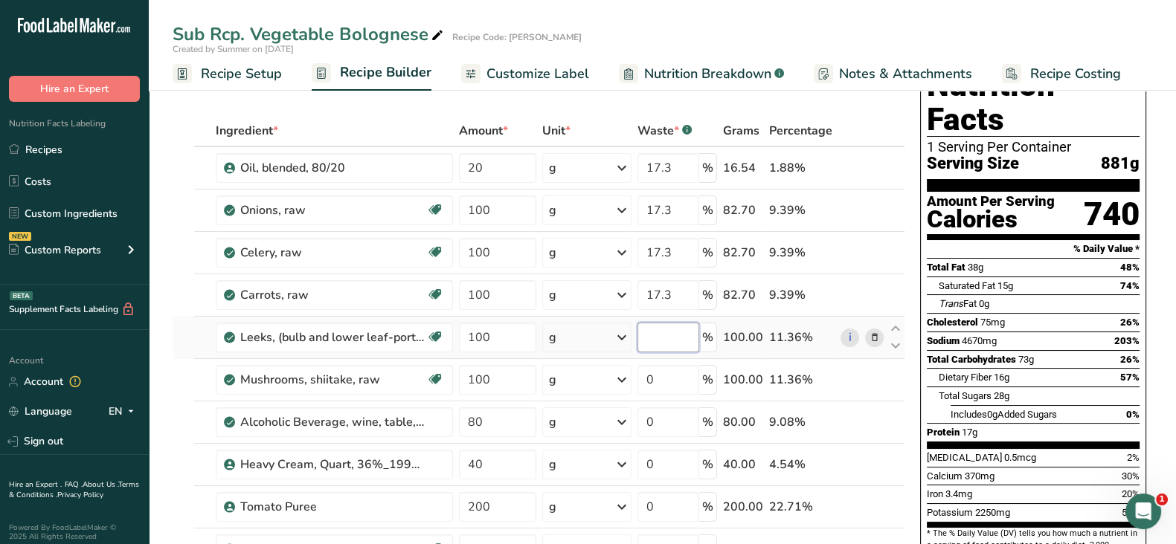
paste input "17.3"
type input "17.3"
click at [676, 384] on div "Ingredient * Amount * Unit * Waste * .a-a{fill:#347362;}.b-a{fill:#fff;} Grams …" at bounding box center [539, 516] width 733 height 803
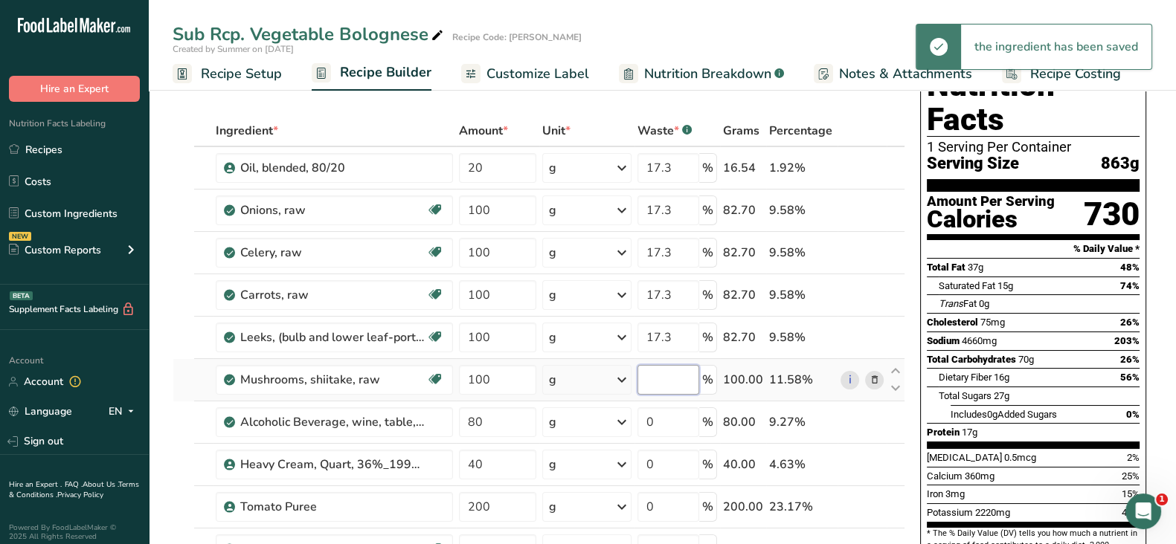
paste input "17.3"
type input "17.3"
click at [666, 425] on div "Ingredient * Amount * Unit * Waste * .a-a{fill:#347362;}.b-a{fill:#fff;} Grams …" at bounding box center [539, 516] width 733 height 803
paste input "17.3"
type input "17.3"
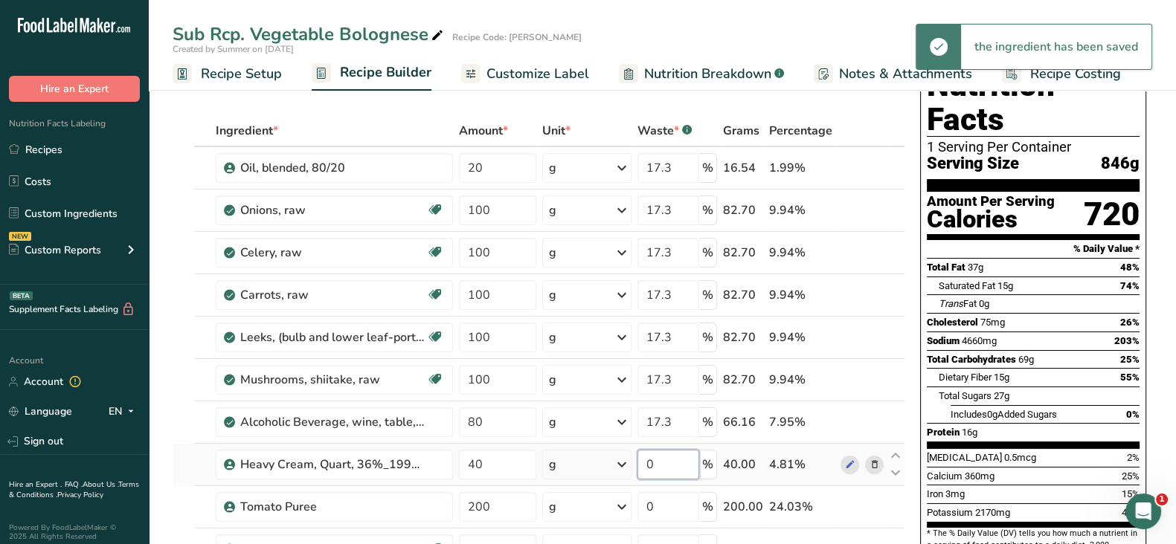
click at [666, 467] on div "Ingredient * Amount * Unit * Waste * .a-a{fill:#347362;}.b-a{fill:#fff;} Grams …" at bounding box center [539, 516] width 733 height 803
paste input "17.3"
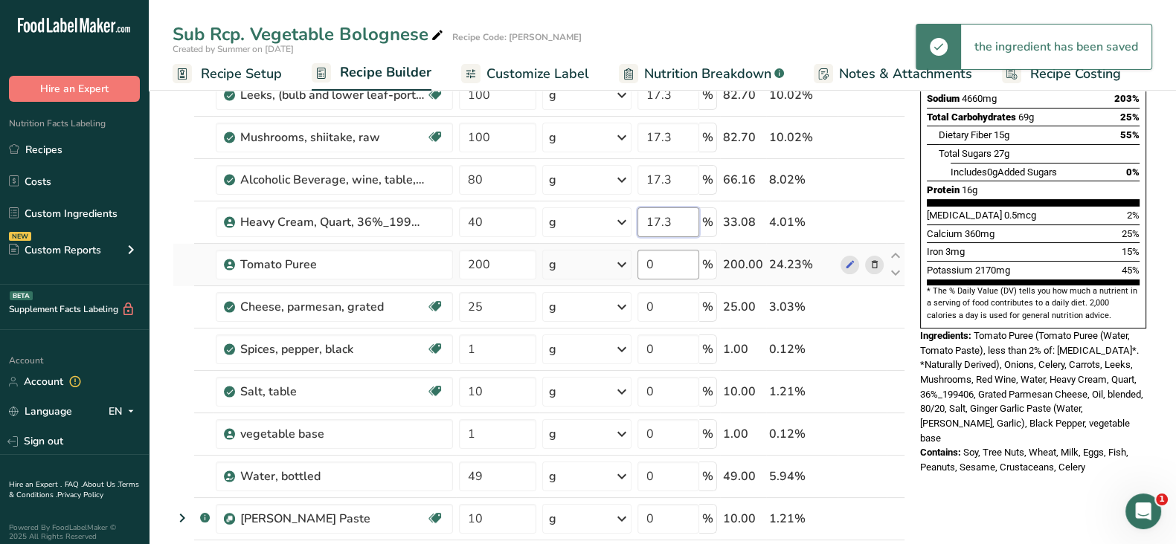
scroll to position [289, 0]
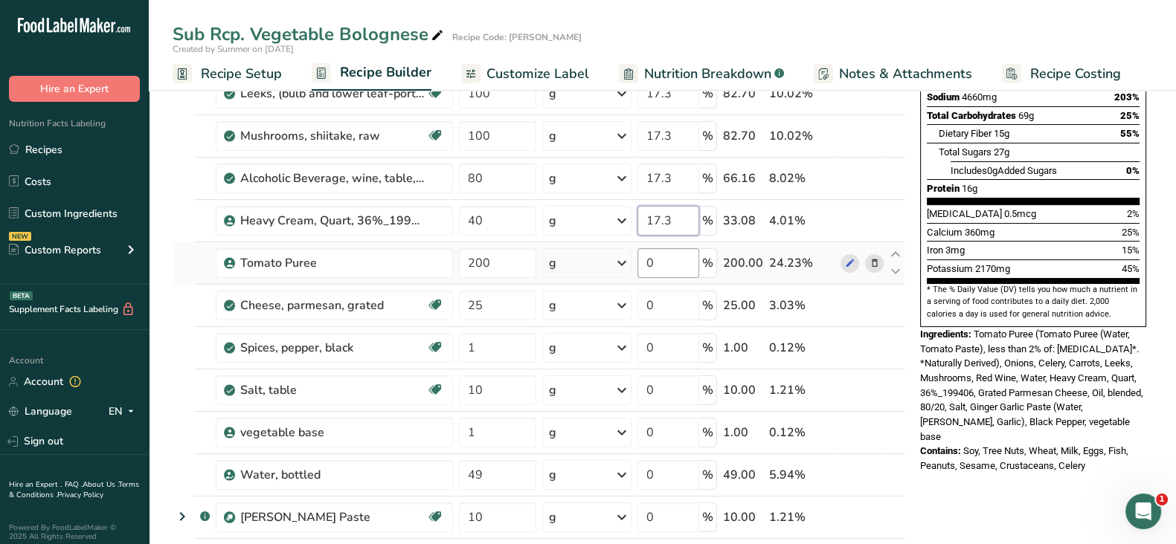
type input "17.3"
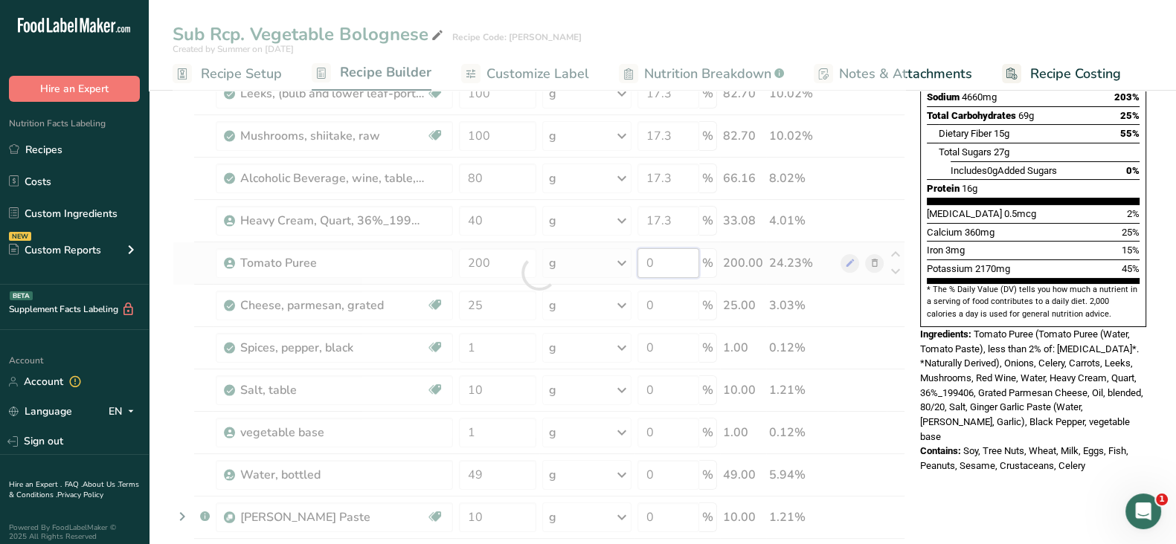
click at [665, 260] on div "Ingredient * Amount * Unit * Waste * .a-a{fill:#347362;}.b-a{fill:#fff;} Grams …" at bounding box center [539, 272] width 733 height 803
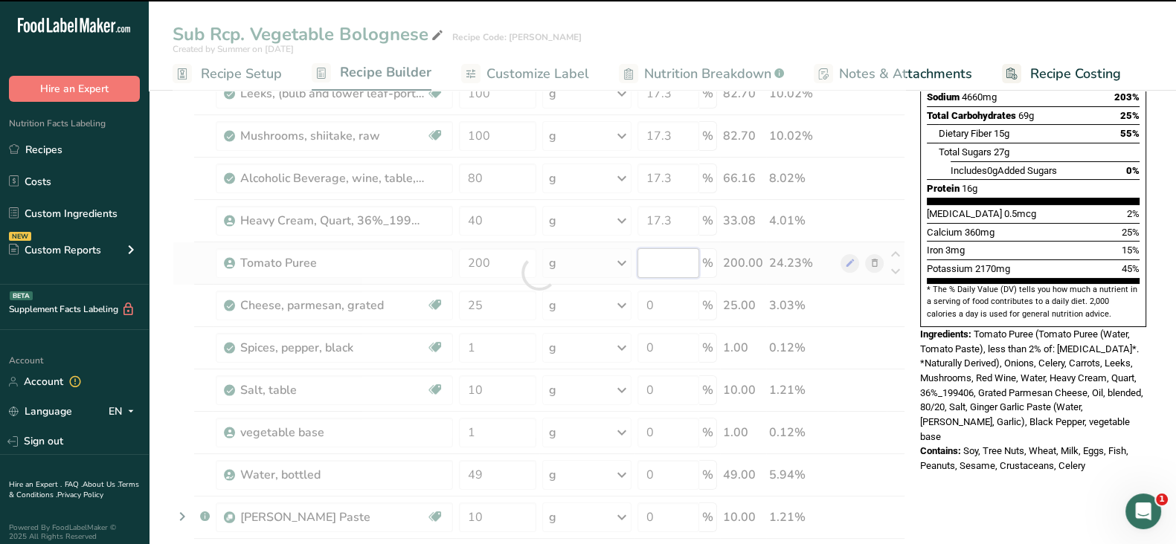
paste input "17.3"
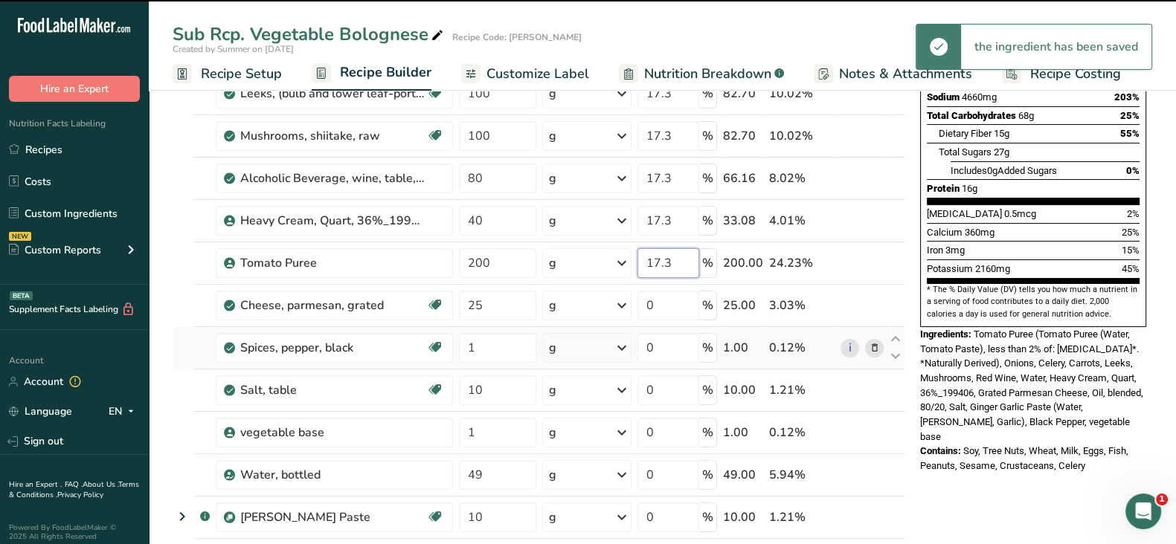
type input "0"
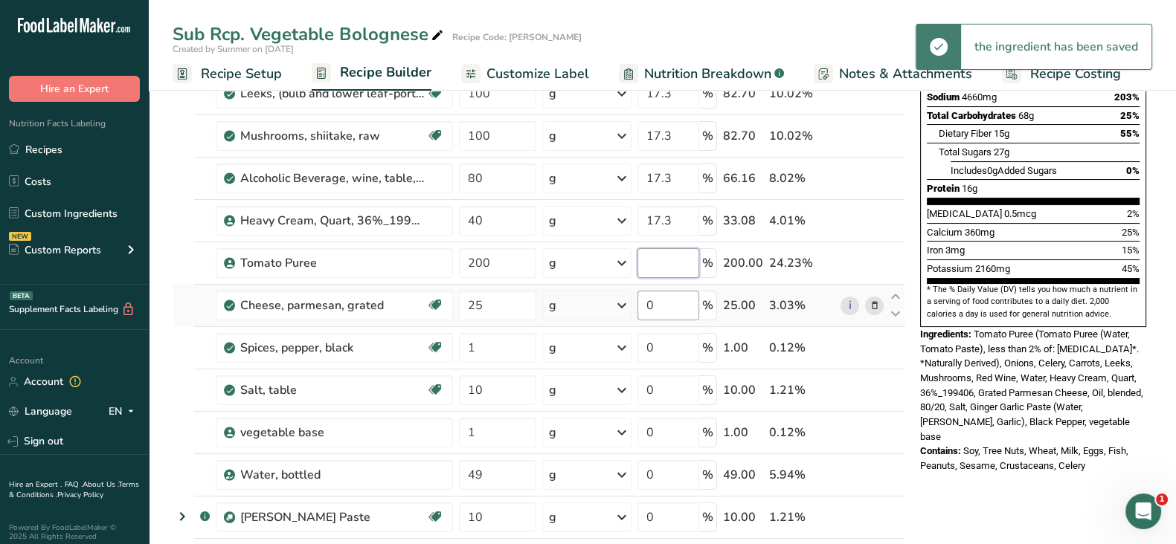
paste input "17.3"
type input "17.3"
click at [662, 299] on div "Ingredient * Amount * Unit * Waste * .a-a{fill:#347362;}.b-a{fill:#fff;} Grams …" at bounding box center [539, 272] width 733 height 803
paste input "17.3"
type input "17.3"
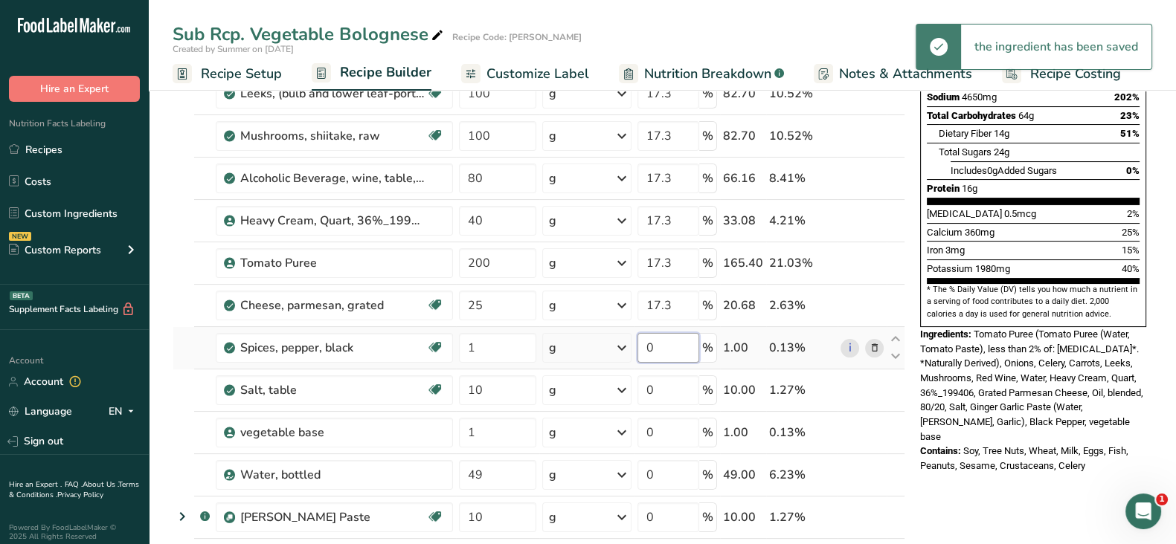
click at [669, 345] on div "Ingredient * Amount * Unit * Waste * .a-a{fill:#347362;}.b-a{fill:#fff;} Grams …" at bounding box center [539, 272] width 733 height 803
paste input "17.3"
type input "17.3"
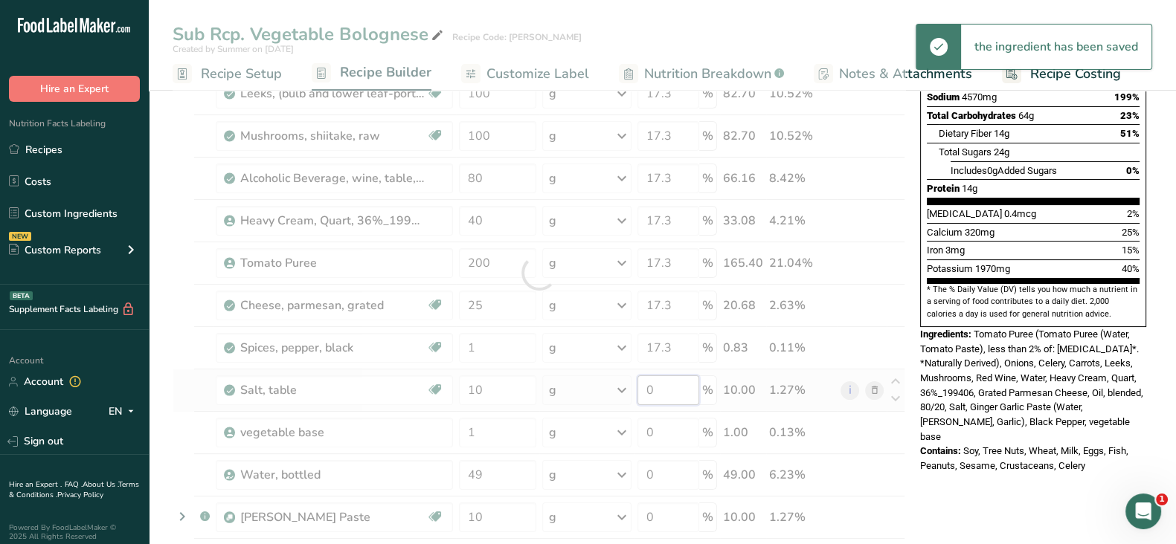
click at [662, 390] on div "Ingredient * Amount * Unit * Waste * .a-a{fill:#347362;}.b-a{fill:#fff;} Grams …" at bounding box center [539, 272] width 733 height 803
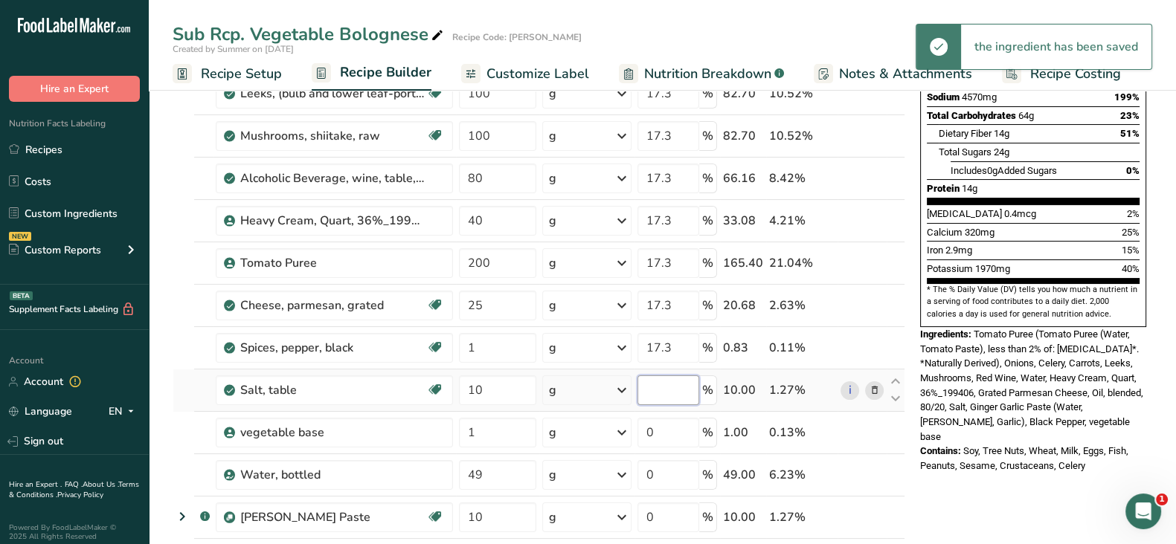
paste input "17.3"
type input "17.3"
click at [669, 428] on div "Ingredient * Amount * Unit * Waste * .a-a{fill:#347362;}.b-a{fill:#fff;} Grams …" at bounding box center [539, 272] width 733 height 803
paste input "17.3"
type input "17.3"
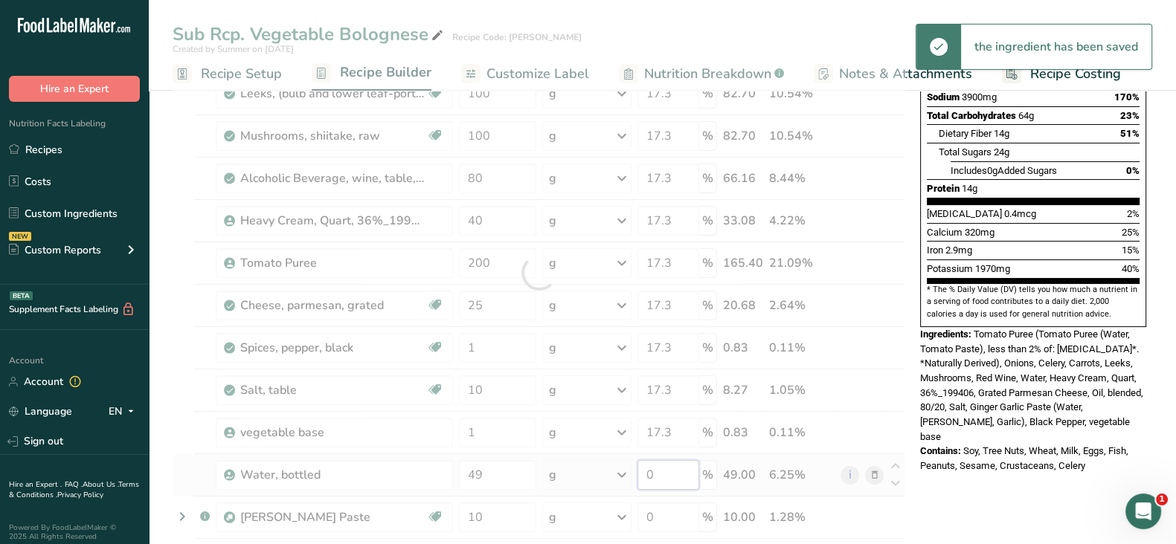
click at [662, 466] on div "Ingredient * Amount * Unit * Waste * .a-a{fill:#347362;}.b-a{fill:#fff;} Grams …" at bounding box center [539, 272] width 733 height 803
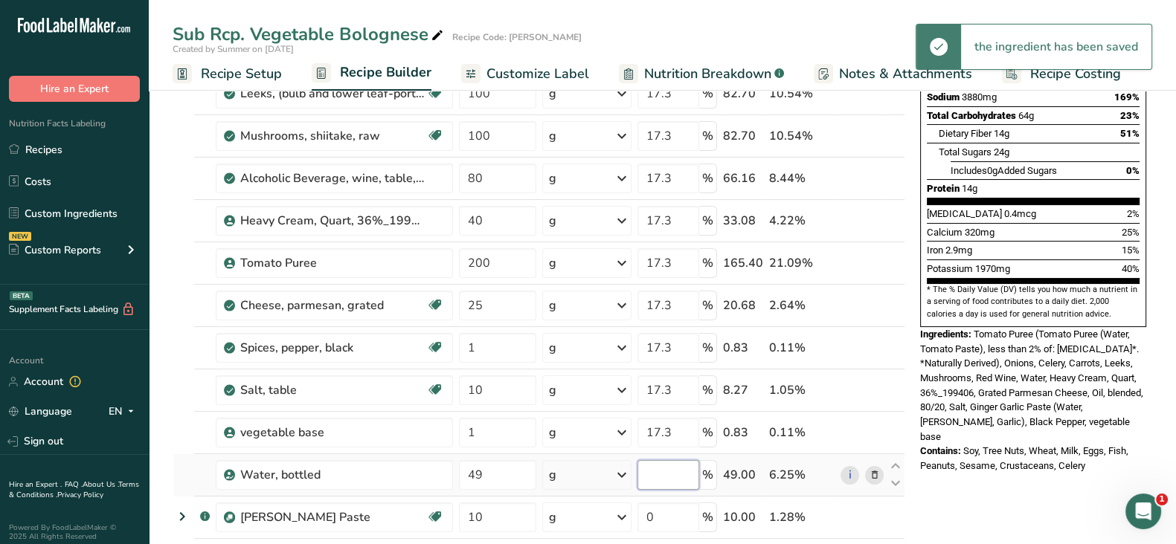
paste input "17.3"
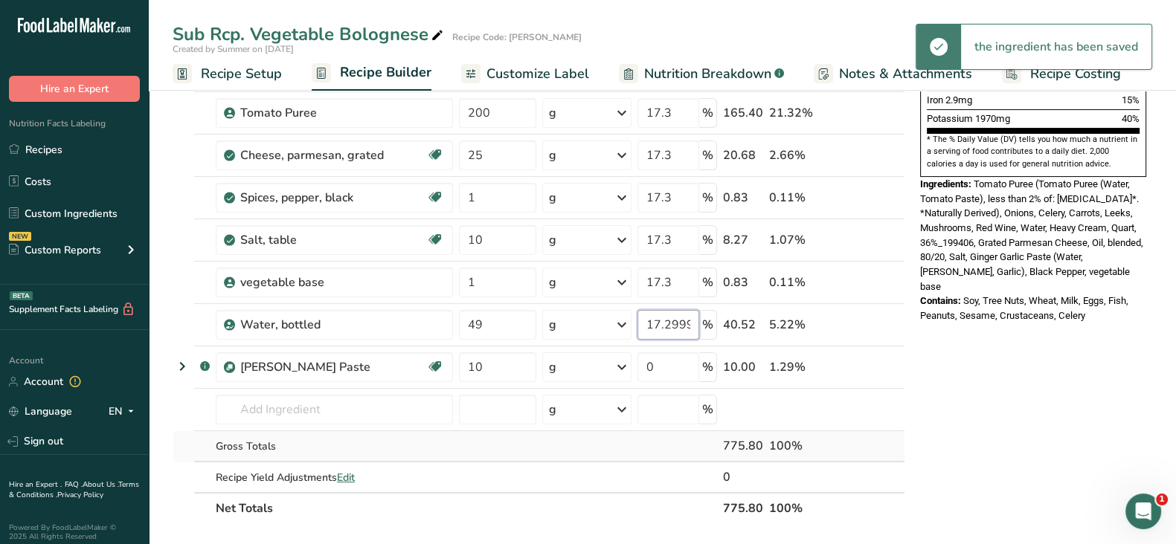
scroll to position [440, 0]
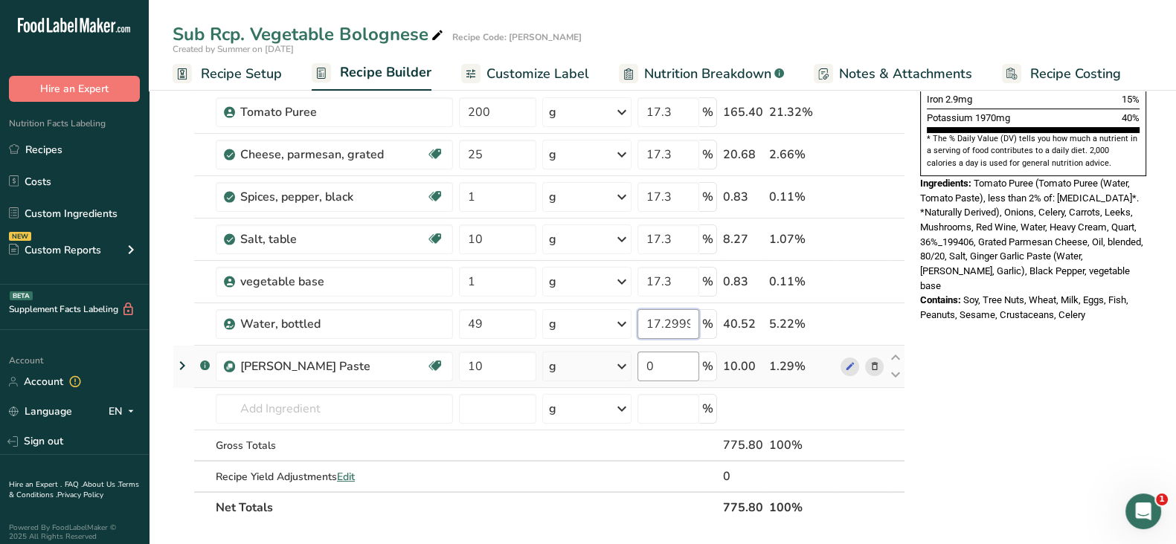
type input "17.299999"
click at [662, 367] on div "Ingredient * Amount * Unit * Waste * .a-a{fill:#347362;}.b-a{fill:#fff;} Grams …" at bounding box center [539, 121] width 733 height 803
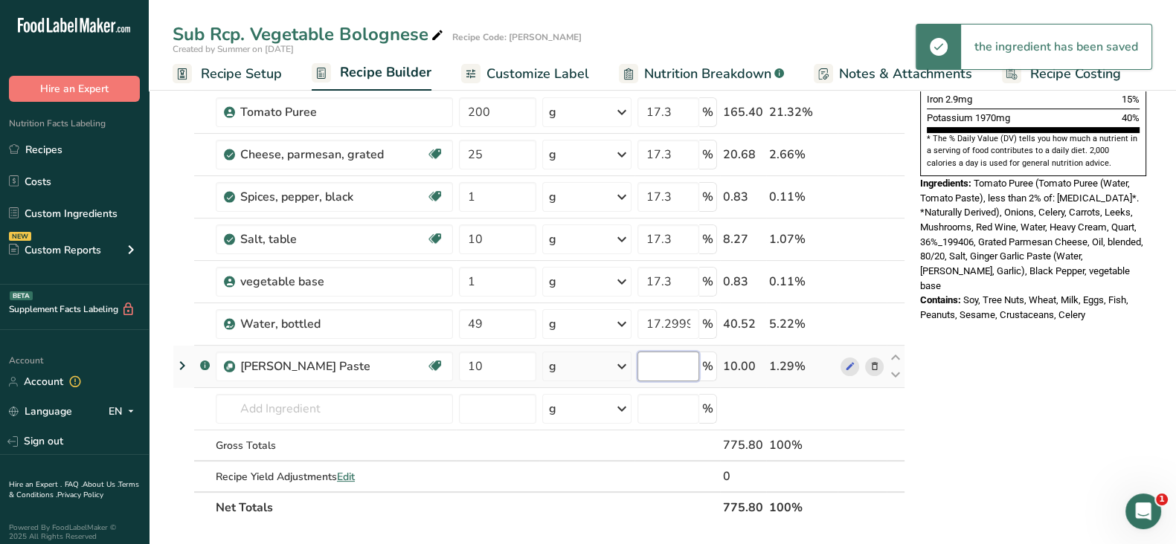
paste input "17.3"
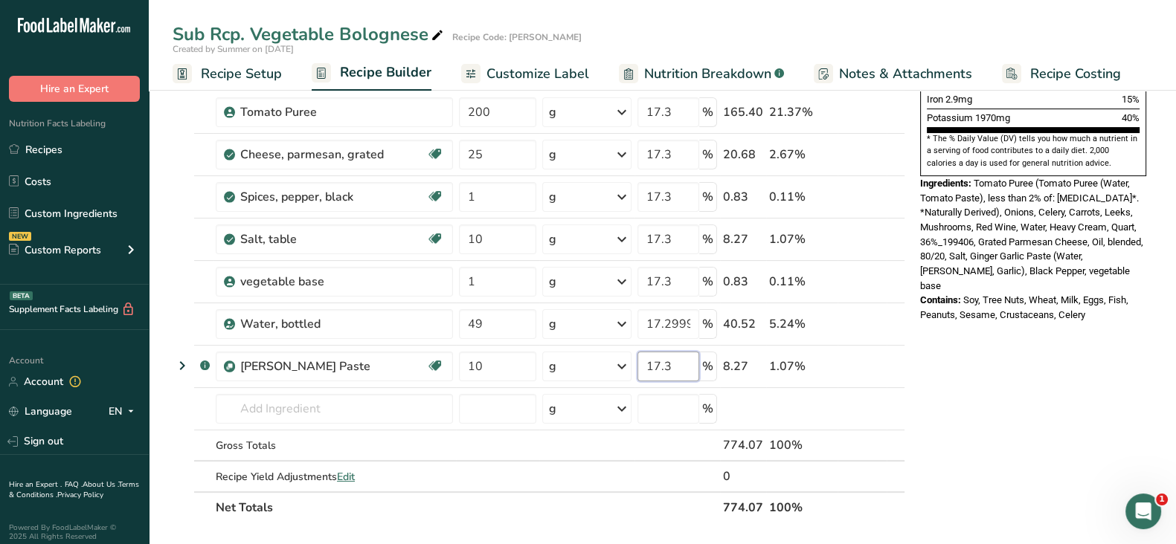
type input "17.3"
click at [993, 455] on div "Nutrition Facts 1 Serving Per Container Serving Size 776g Amount Per Serving Ca…" at bounding box center [1033, 394] width 238 height 1467
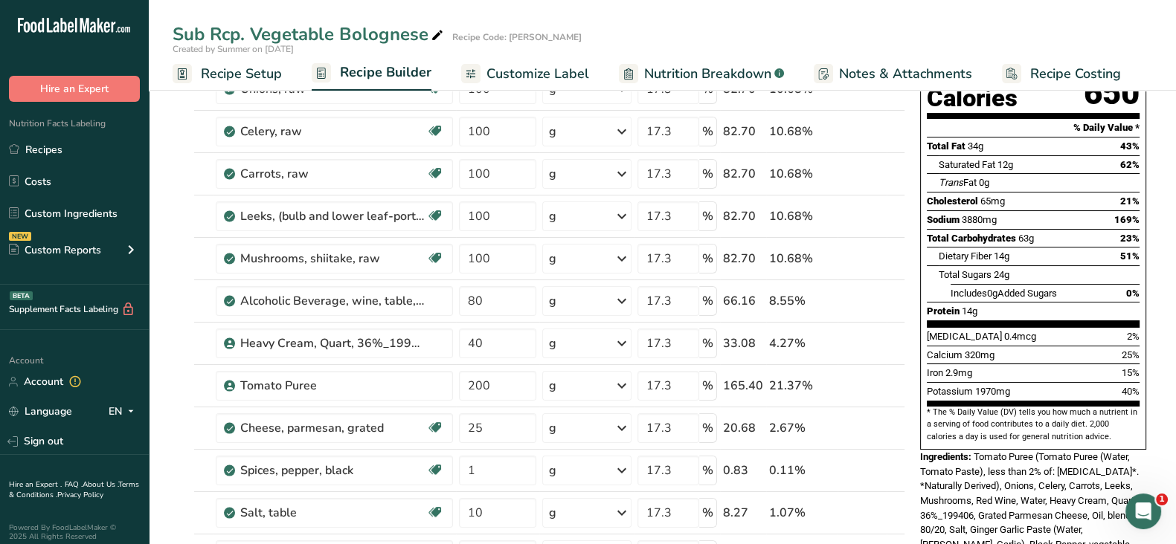
scroll to position [168, 0]
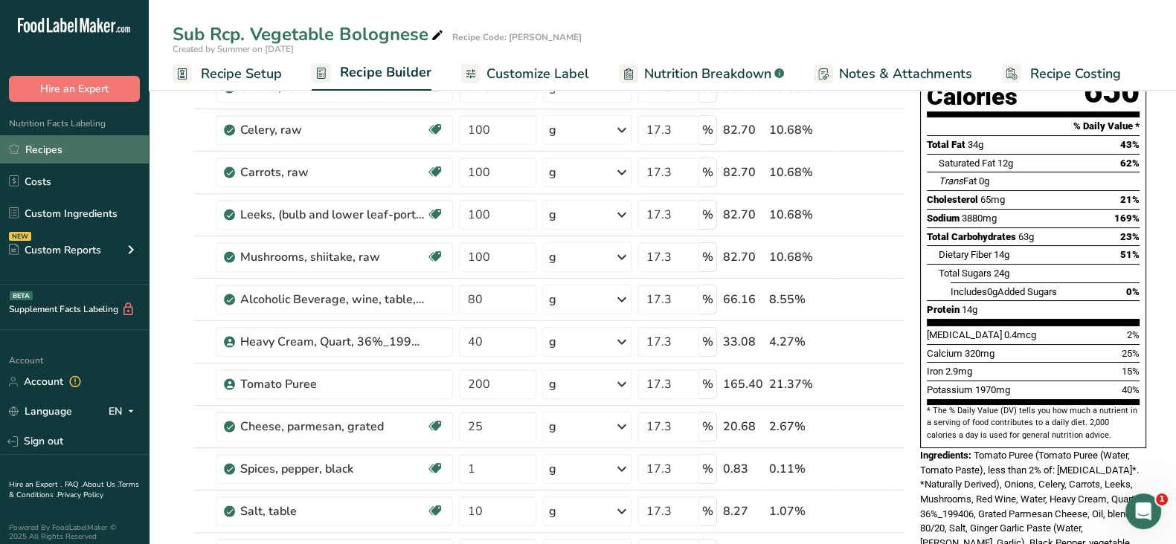
click at [36, 150] on link "Recipes" at bounding box center [74, 149] width 149 height 28
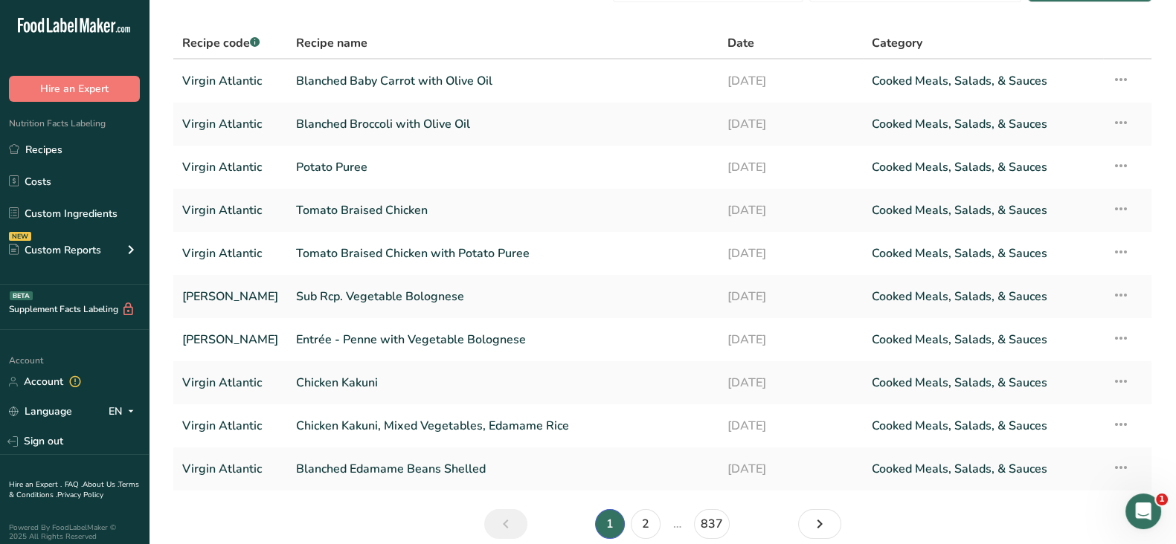
scroll to position [42, 0]
click at [428, 292] on link "Sub Rcp. Vegetable Bolognese" at bounding box center [502, 295] width 413 height 31
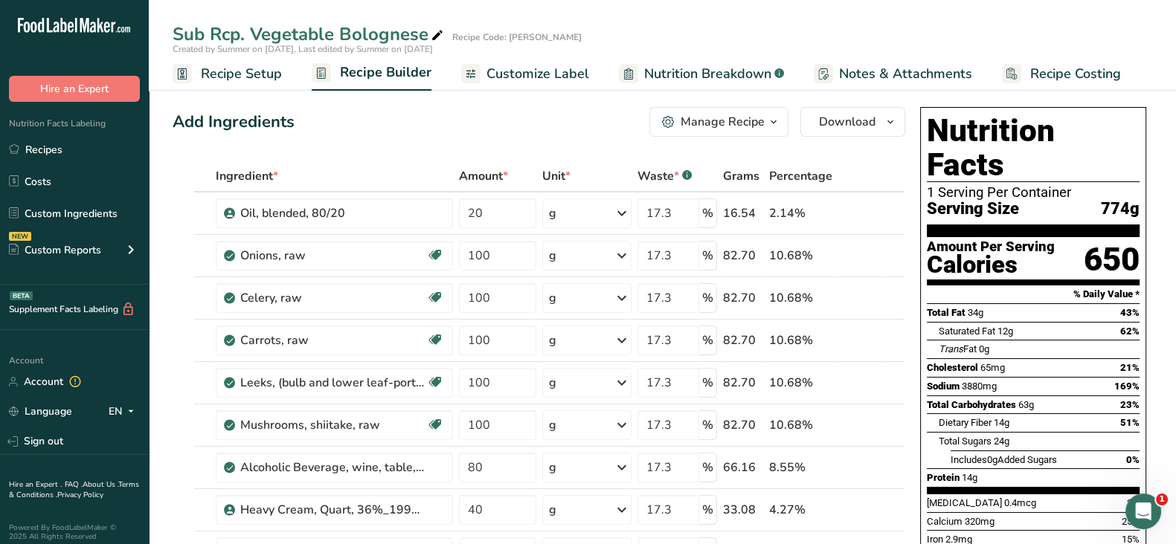
click at [703, 118] on div "Manage Recipe" at bounding box center [722, 122] width 84 height 18
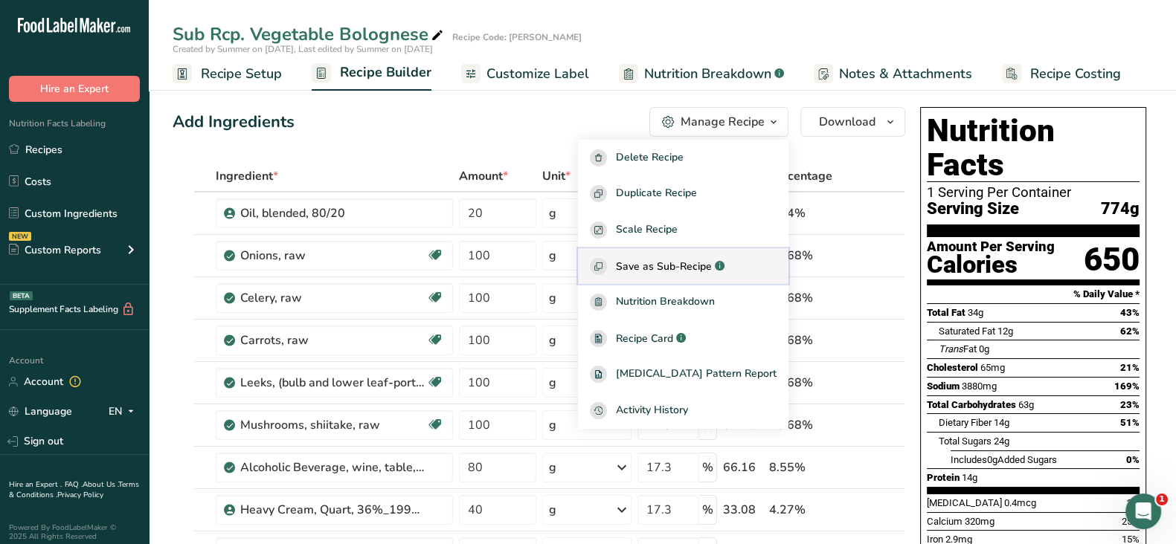
click at [685, 269] on span "Save as Sub-Recipe" at bounding box center [664, 267] width 96 height 16
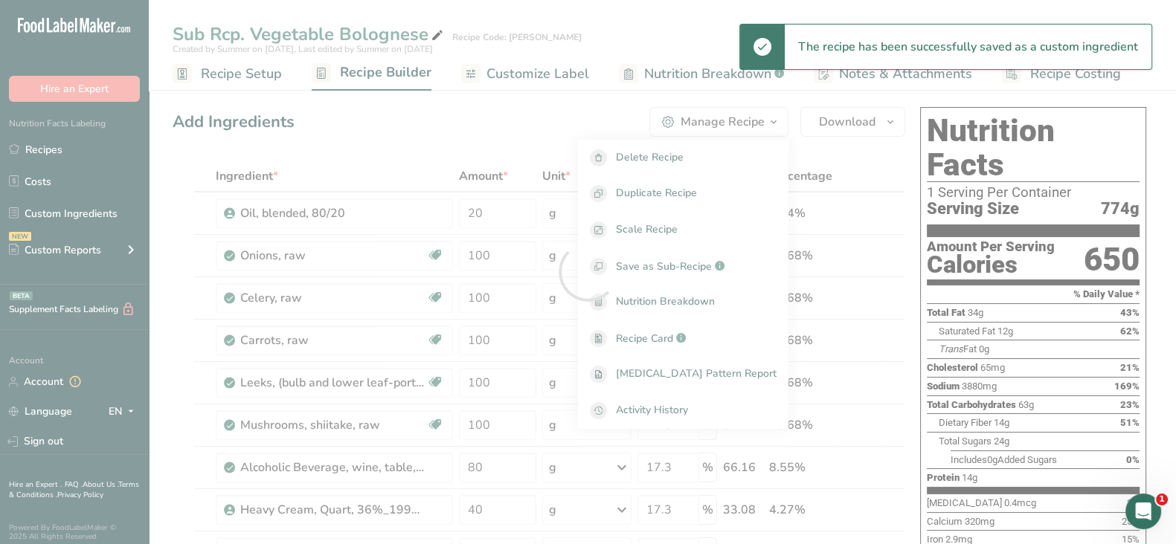
select select "30"
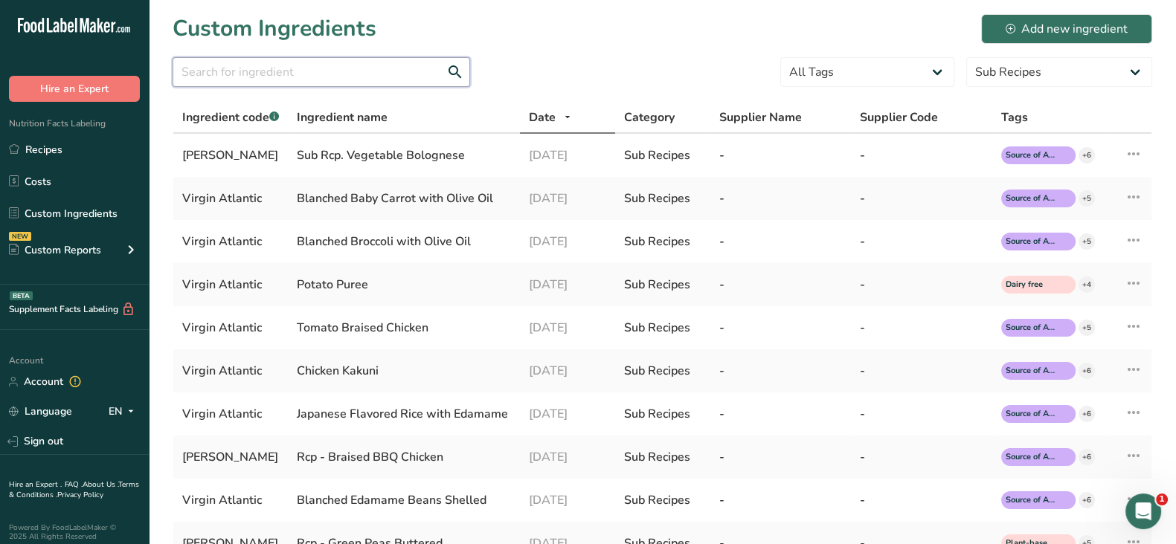
click at [246, 72] on input "text" at bounding box center [321, 72] width 297 height 30
paste input "Sub Rcp. Penne Pasta Cooked"
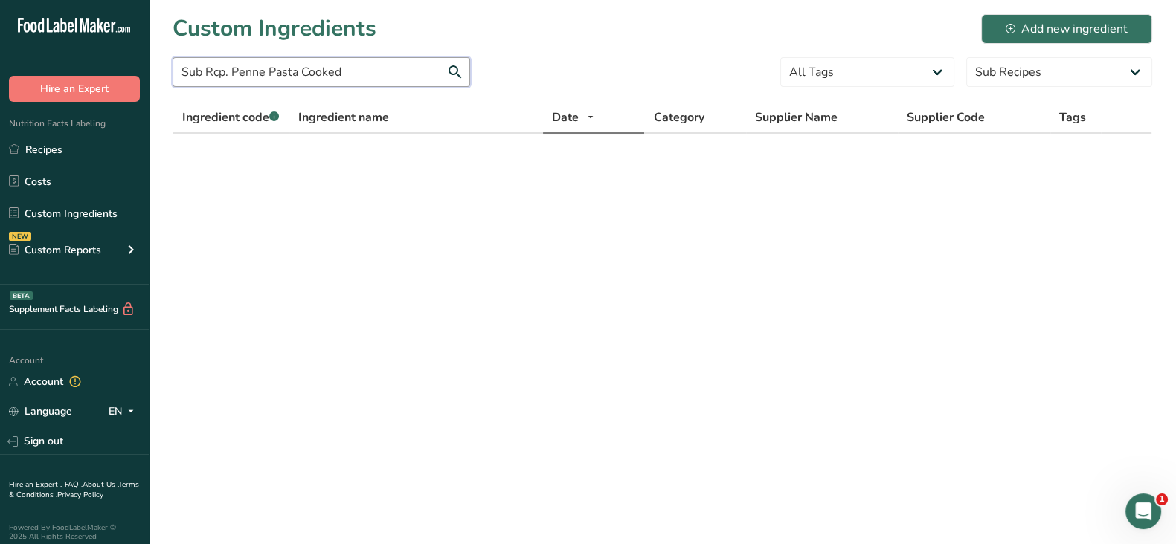
click at [237, 71] on input "Sub Rcp. Penne Pasta Cooked" at bounding box center [321, 72] width 297 height 30
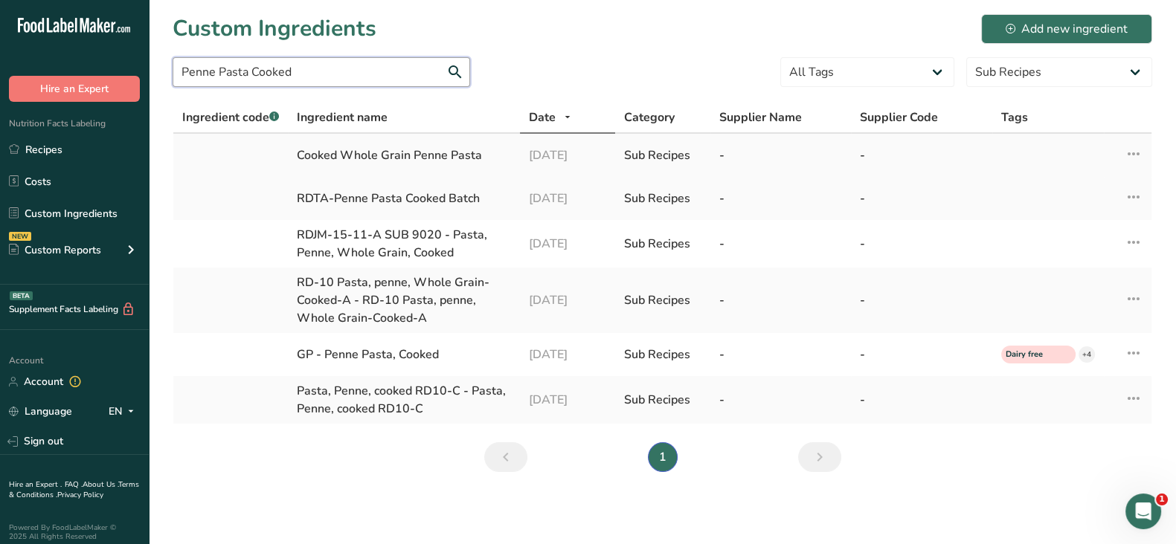
type input "Penne Pasta Cooked"
click at [362, 160] on div "Cooked Whole Grain Penne Pasta" at bounding box center [404, 156] width 214 height 18
click at [1130, 152] on icon at bounding box center [1133, 154] width 18 height 27
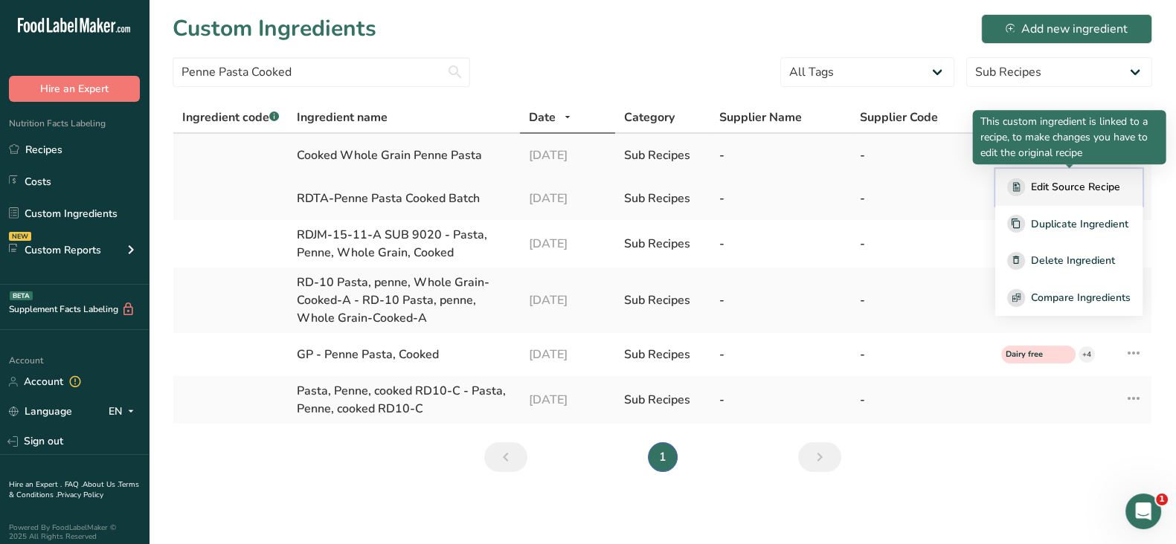
click at [1099, 184] on span "Edit Source Recipe" at bounding box center [1075, 187] width 89 height 16
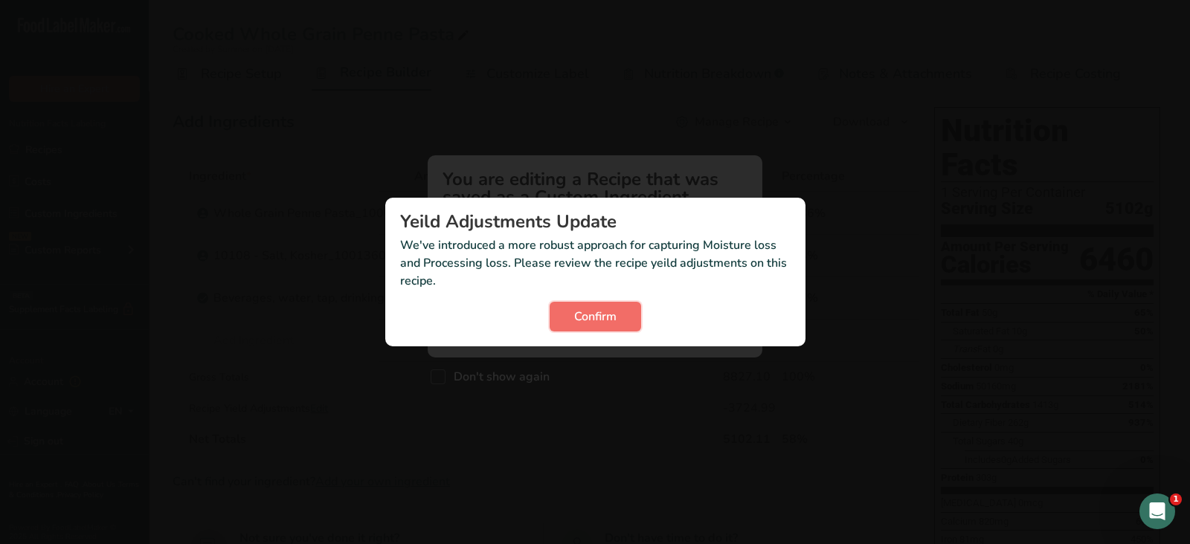
click at [603, 309] on span "Confirm" at bounding box center [595, 317] width 42 height 18
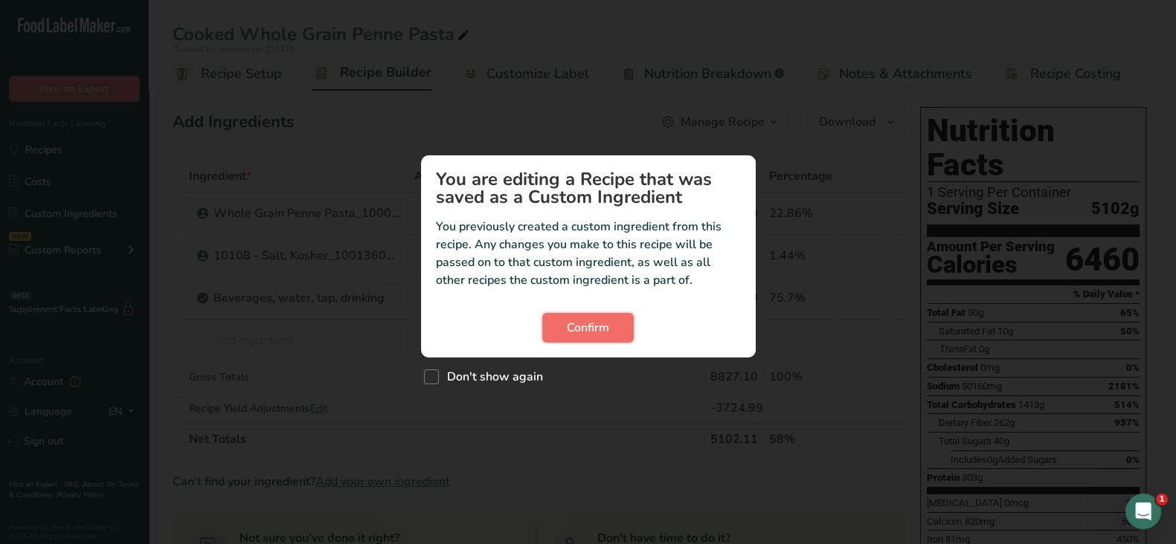
click at [602, 331] on span "Confirm" at bounding box center [588, 328] width 42 height 18
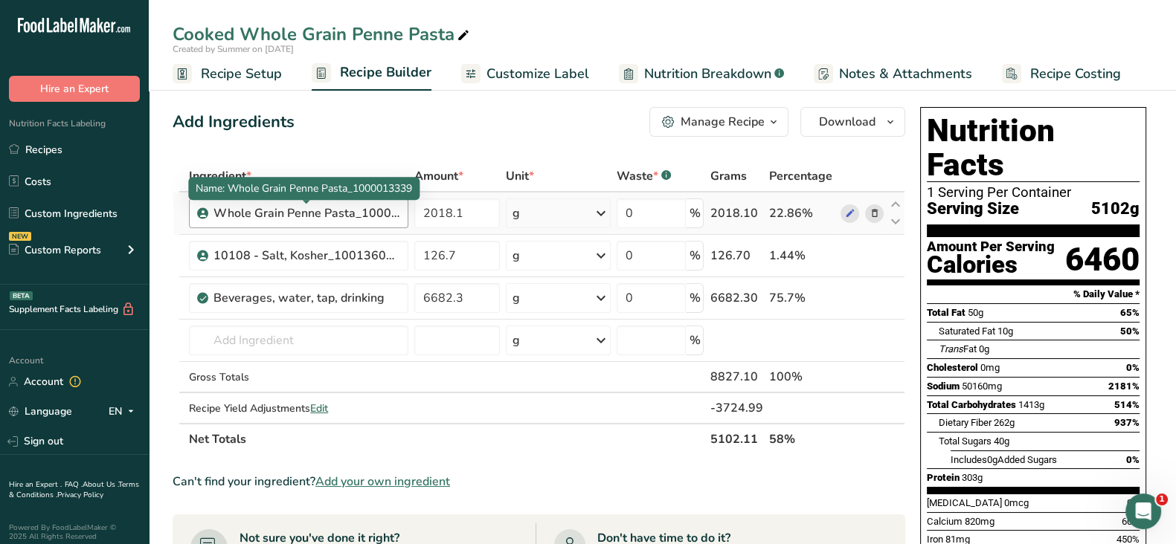
click at [320, 216] on div "Whole Grain Penne Pasta_1000013339" at bounding box center [306, 214] width 186 height 18
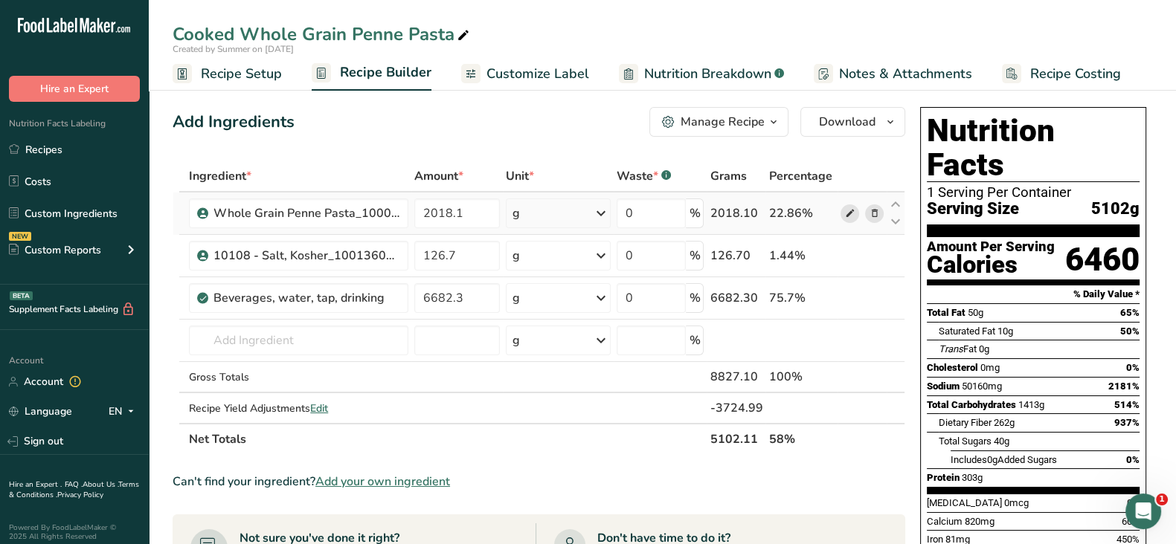
click at [856, 213] on span at bounding box center [849, 214] width 18 height 18
click at [324, 408] on span "Edit" at bounding box center [319, 409] width 18 height 14
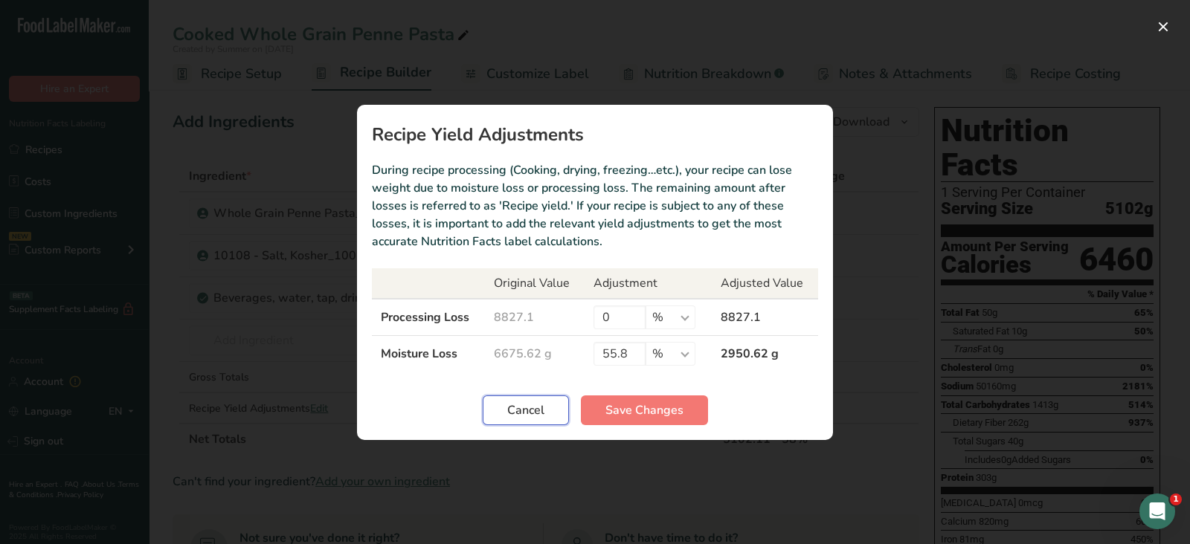
click at [541, 407] on span "Cancel" at bounding box center [525, 411] width 37 height 18
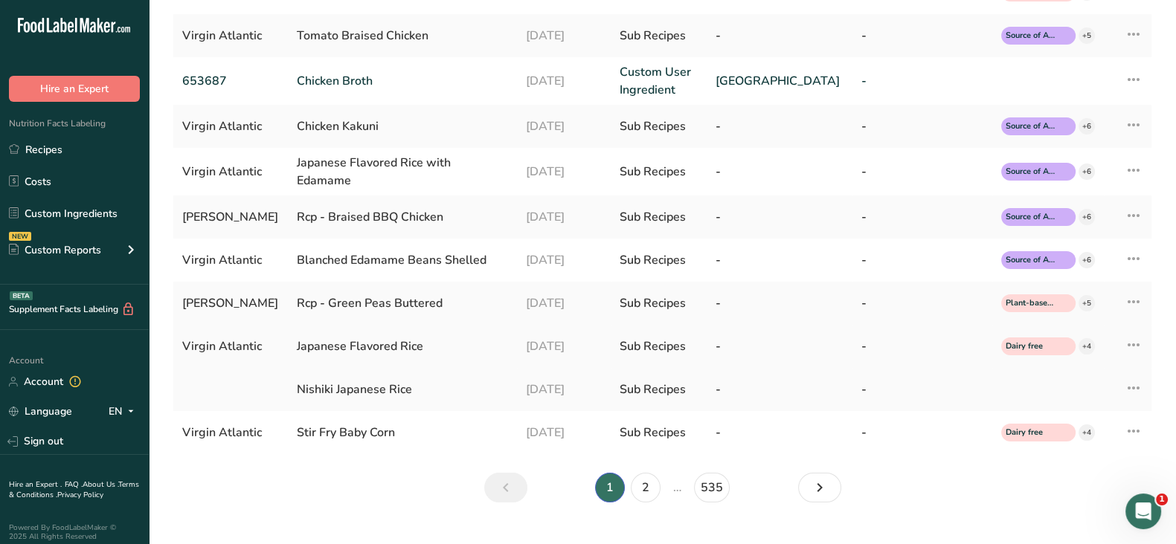
scroll to position [341, 0]
click at [643, 485] on link "2" at bounding box center [646, 487] width 30 height 30
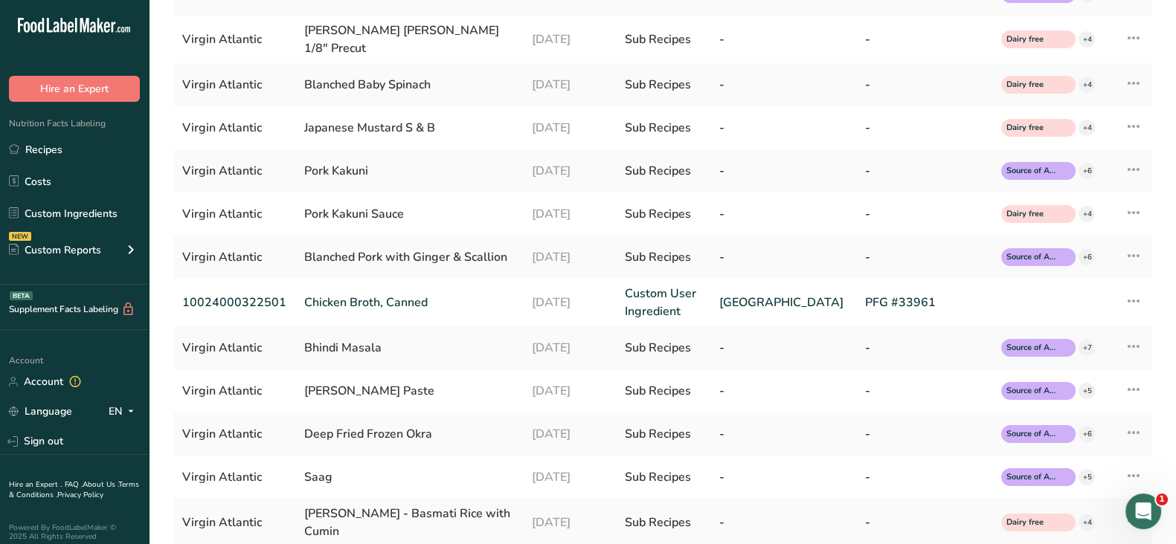
scroll to position [360, 0]
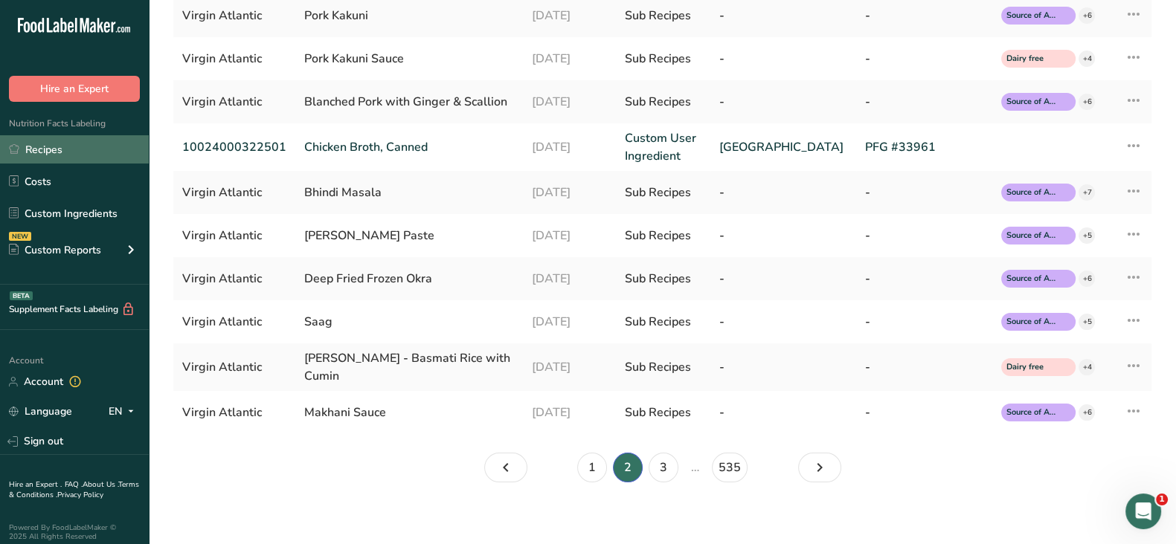
click at [55, 142] on link "Recipes" at bounding box center [74, 149] width 149 height 28
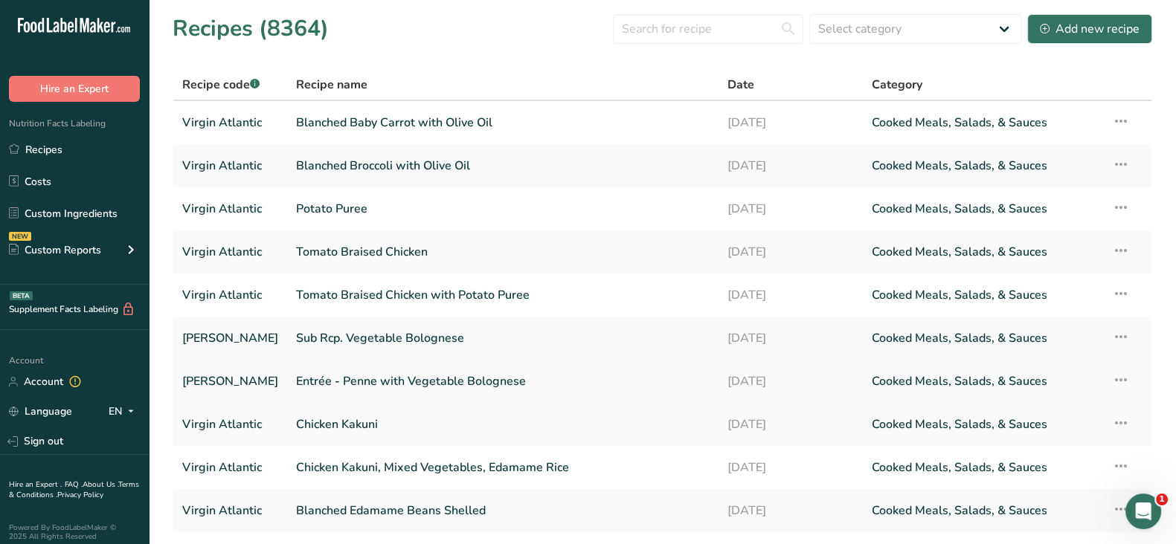
click at [405, 378] on link "Entrée - Penne with Vegetable Bolognese" at bounding box center [502, 381] width 413 height 31
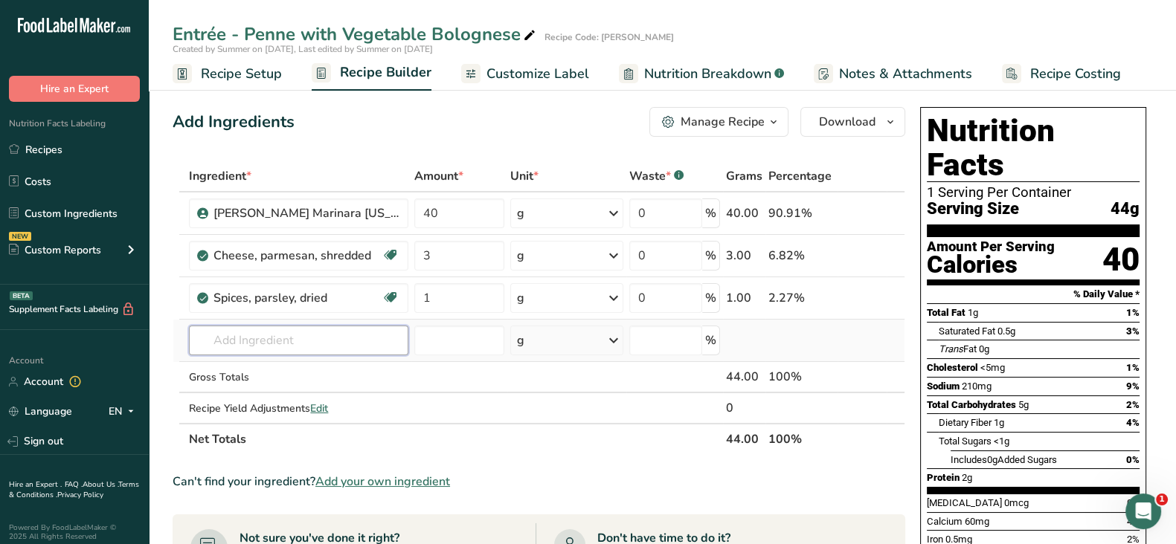
click at [304, 326] on input "text" at bounding box center [298, 341] width 219 height 30
paste input "Penne Pasta Cooked"
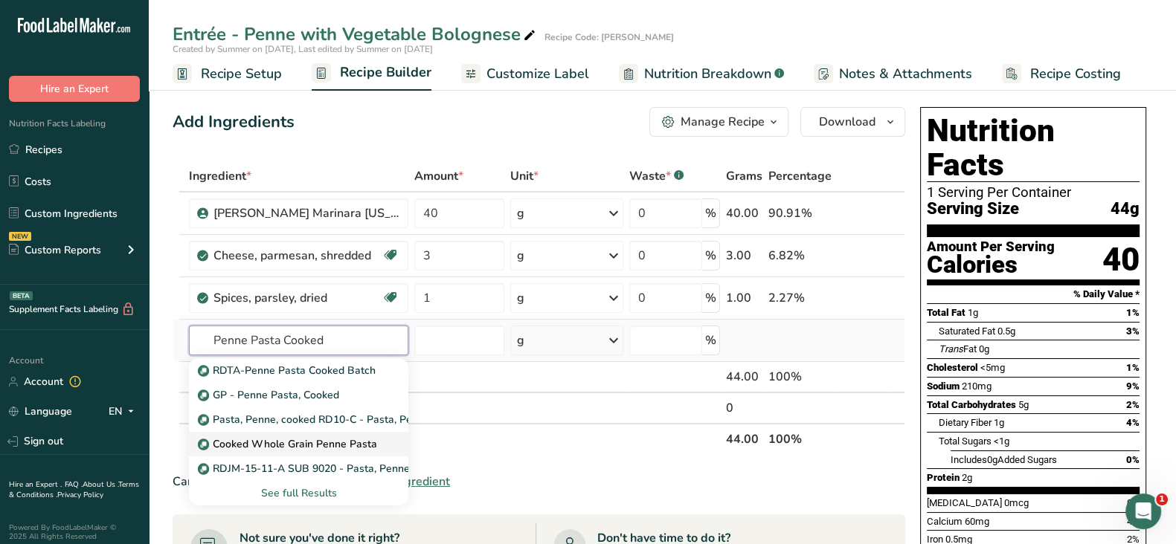
type input "Penne Pasta Cooked"
click at [338, 440] on p "Cooked Whole Grain Penne Pasta" at bounding box center [289, 445] width 176 height 16
type input "Cooked Whole Grain Penne Pasta"
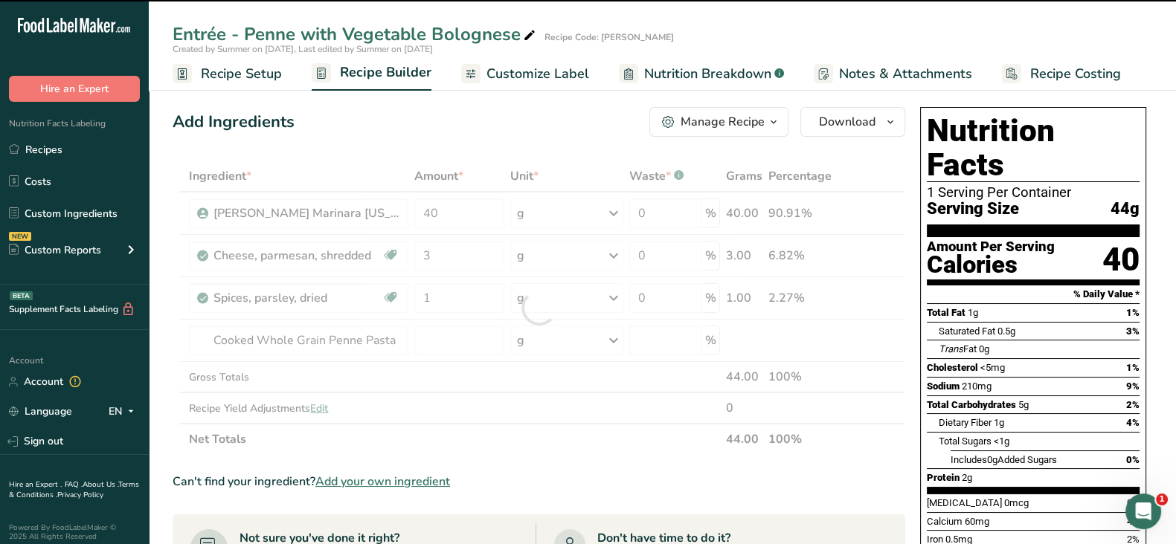
type input "0"
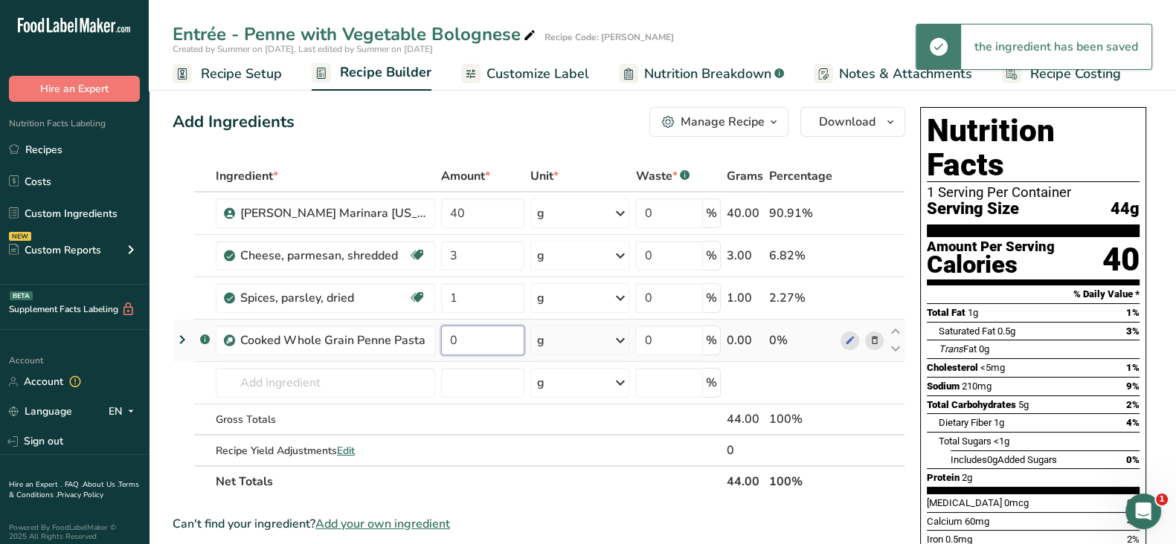
click at [460, 341] on input "0" at bounding box center [482, 341] width 83 height 30
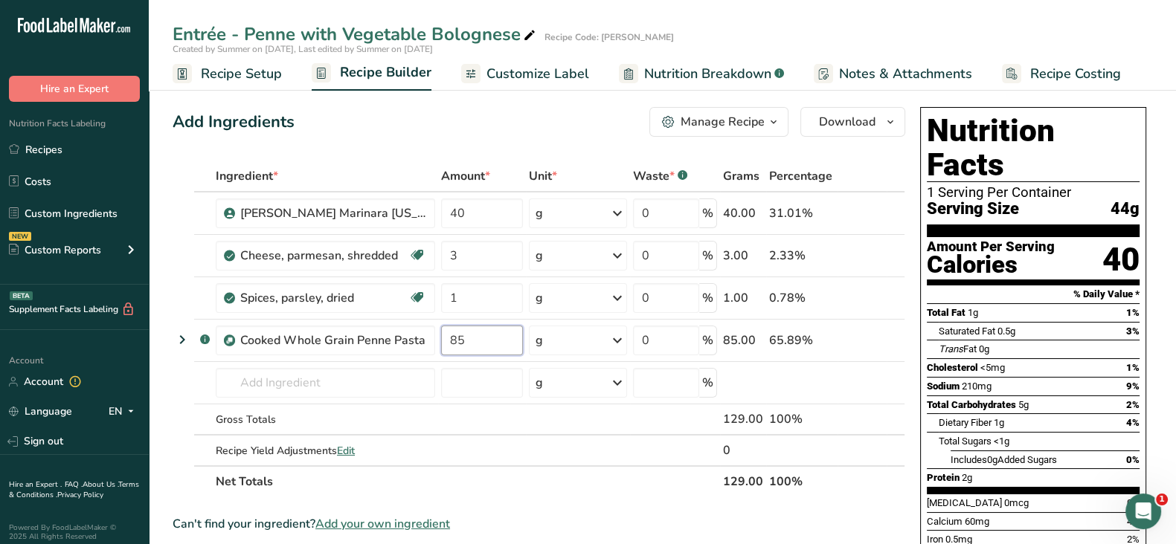
type input "85"
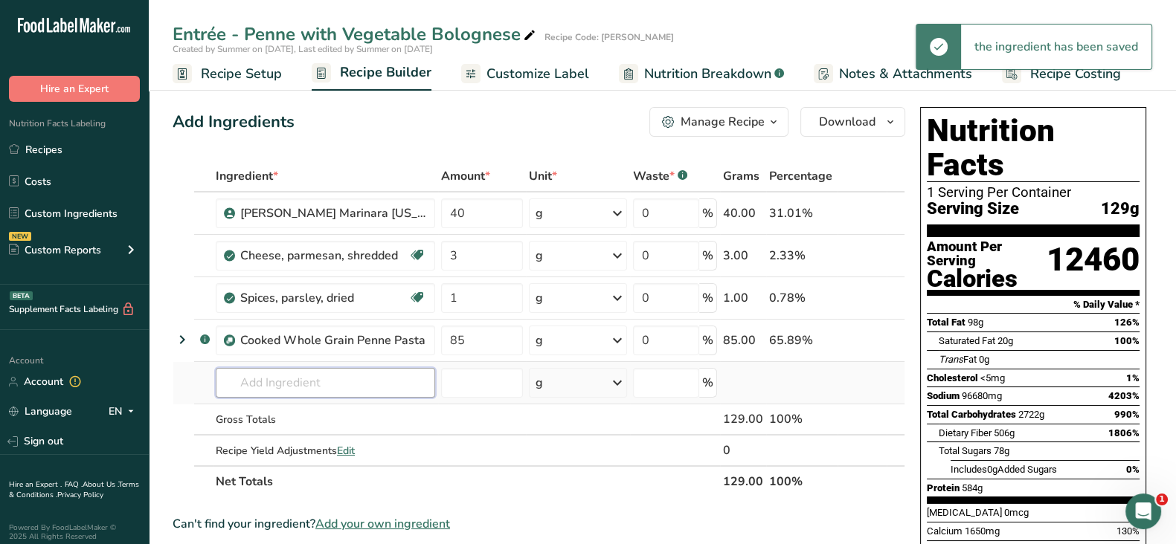
click at [359, 387] on div "Ingredient * Amount * Unit * Waste * .a-a{fill:#347362;}.b-a{fill:#fff;} Grams …" at bounding box center [539, 329] width 733 height 337
paste input "Sub Rcp. Vegetable Bolognese"
type input "Sub Rcp. Vegetable Bolognese"
click at [348, 376] on input "text" at bounding box center [325, 383] width 219 height 30
paste input "Sub Rcp. Vegetable Bolognese"
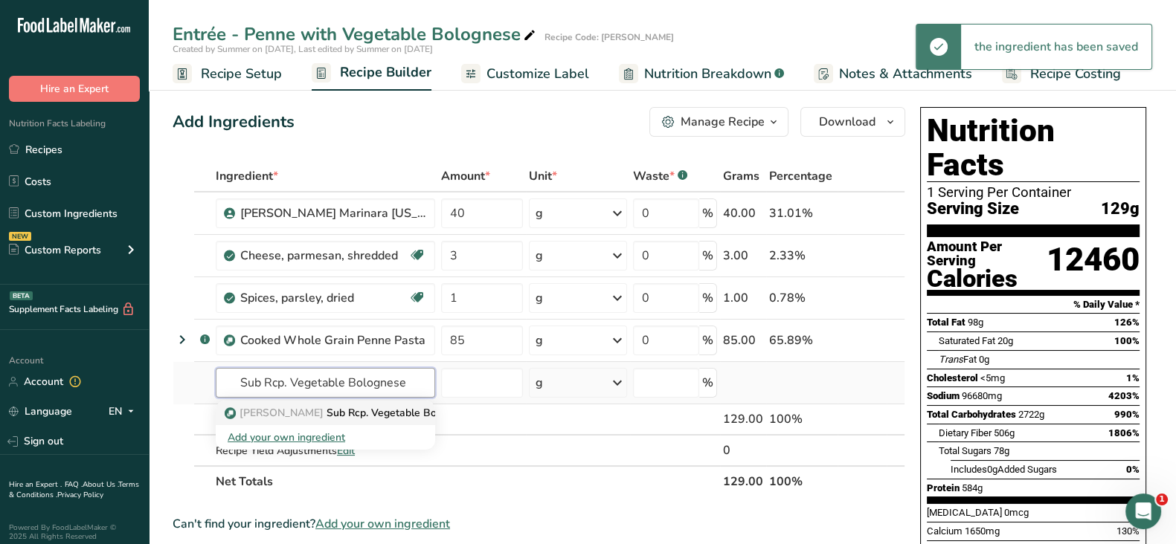
type input "Sub Rcp. Vegetable Bolognese"
click at [358, 408] on p "Virgin Atalantic Sub Rcp. Vegetable Bolognese" at bounding box center [351, 413] width 247 height 16
type input "Sub Rcp. Vegetable Bolognese"
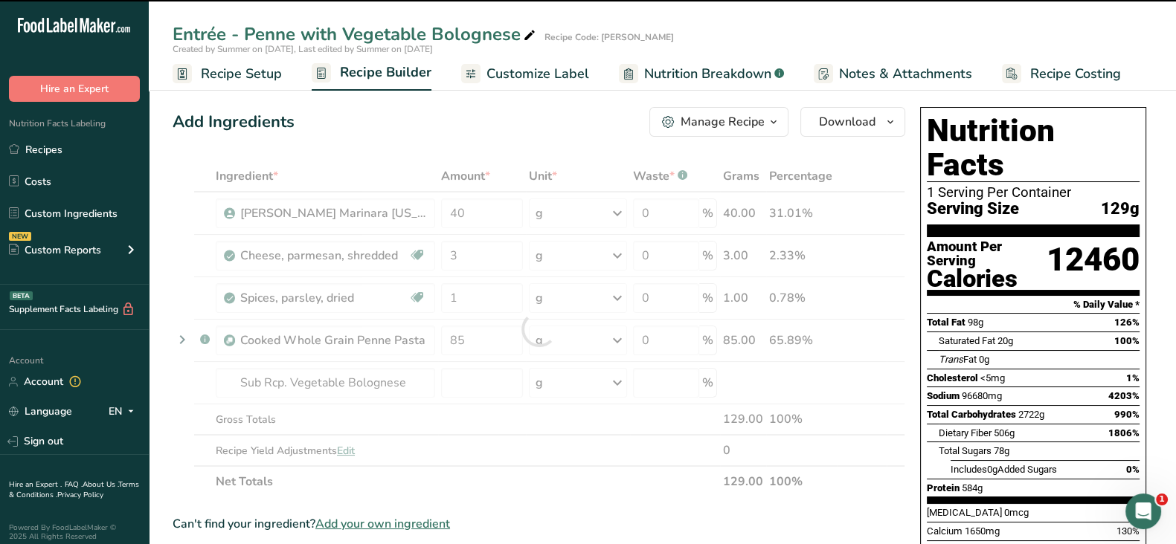
type input "0"
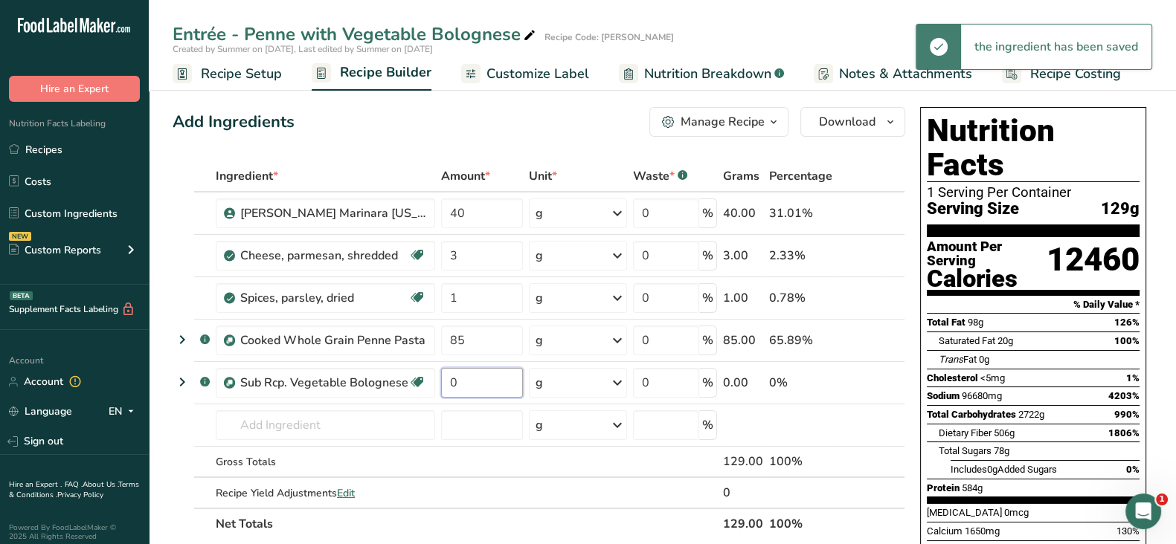
click at [473, 382] on input "0" at bounding box center [482, 383] width 82 height 30
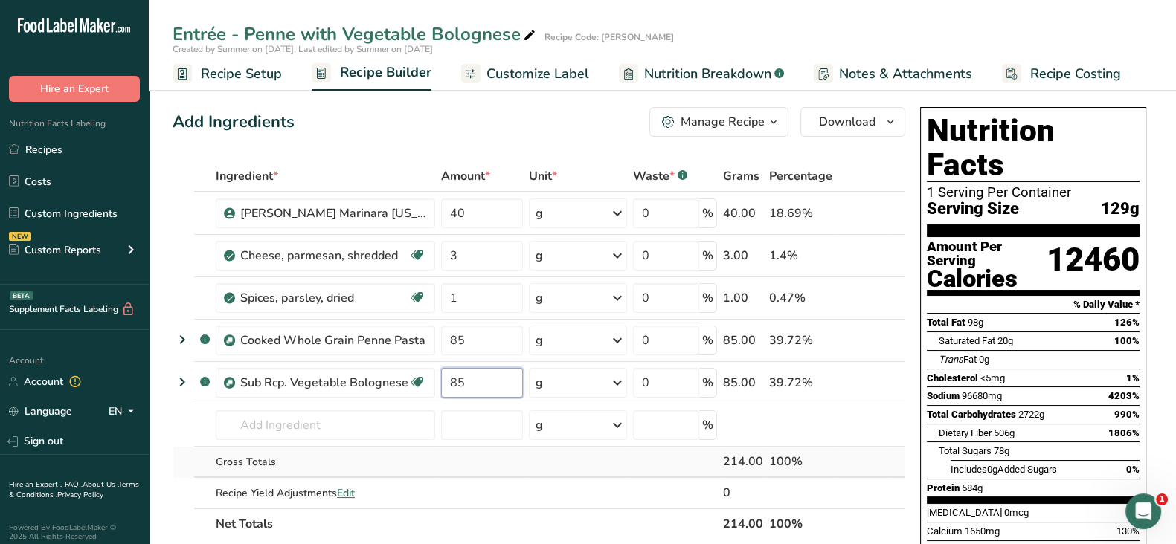
type input "85"
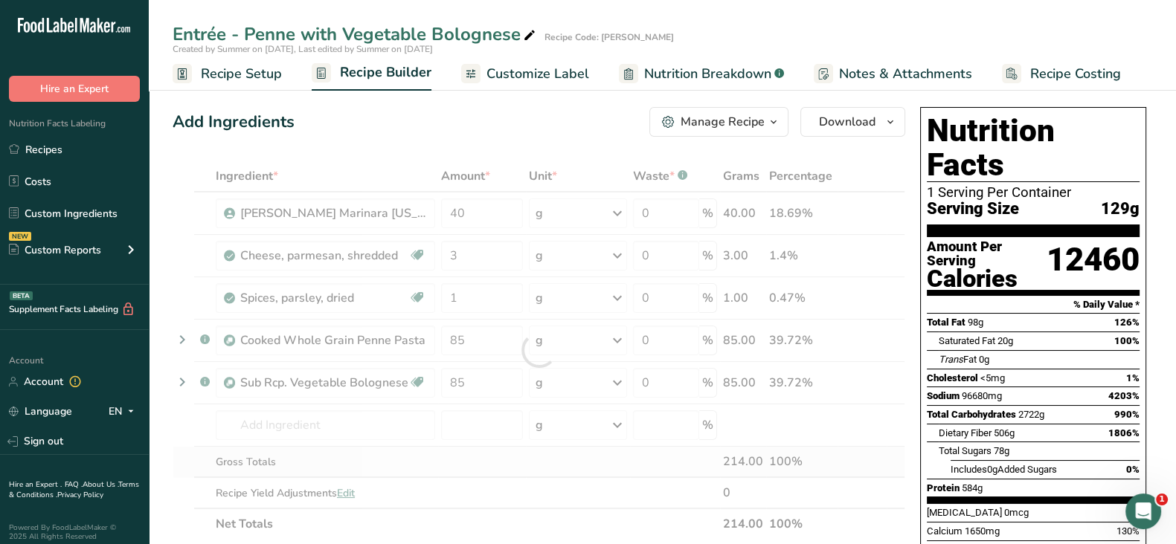
click at [477, 474] on div "Ingredient * Amount * Unit * Waste * .a-a{fill:#347362;}.b-a{fill:#fff;} Grams …" at bounding box center [539, 350] width 733 height 379
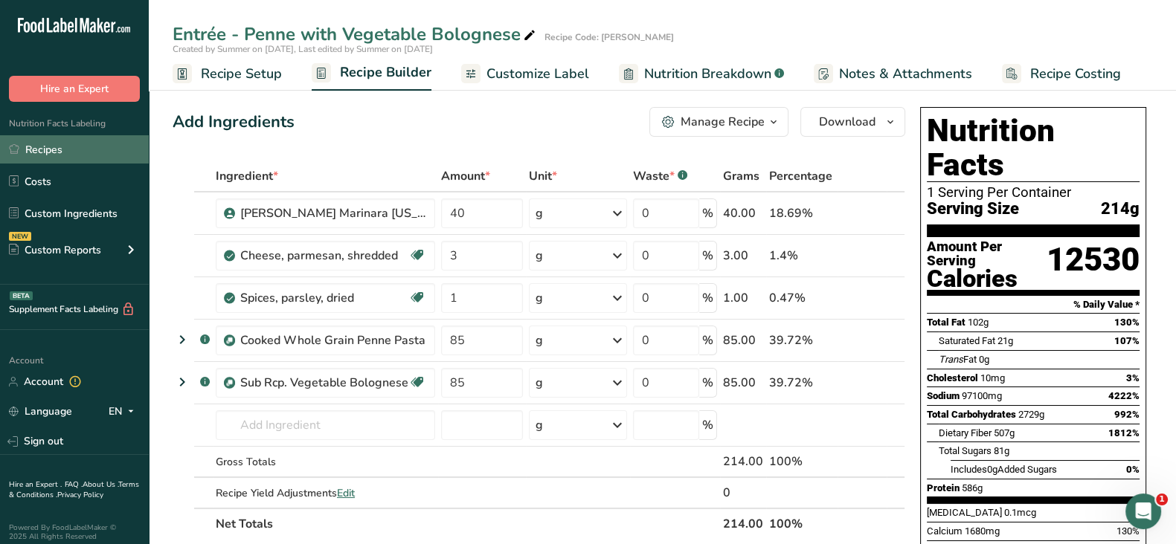
click at [50, 150] on link "Recipes" at bounding box center [74, 149] width 149 height 28
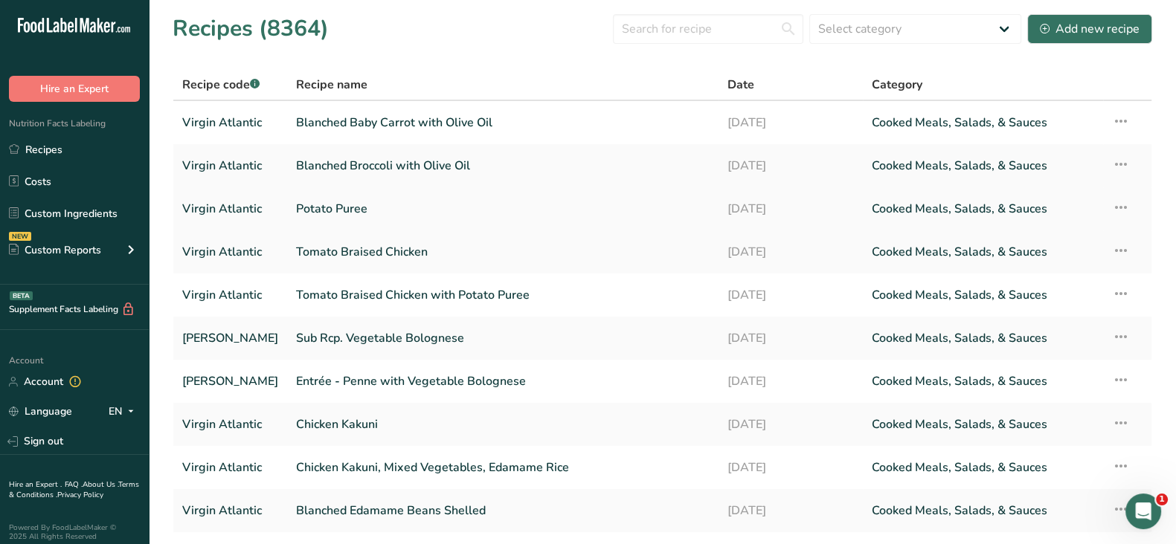
scroll to position [1, 0]
click at [825, 91] on div "Date" at bounding box center [790, 84] width 126 height 18
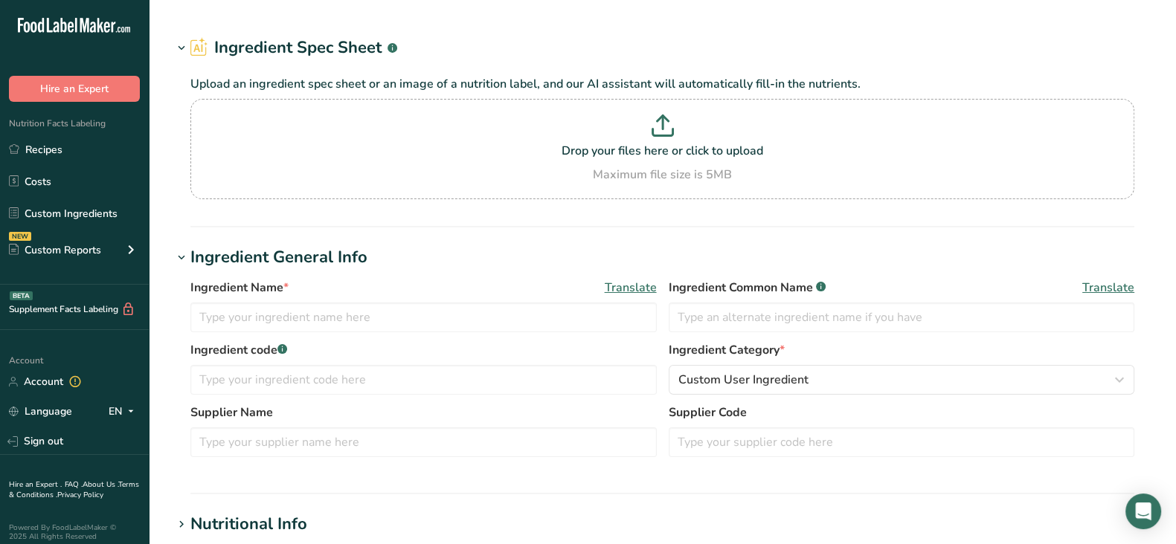
type input "[PERSON_NAME] Marinara [US_STATE]"
type input "Angela Mia"
type input "Sysco 521152"
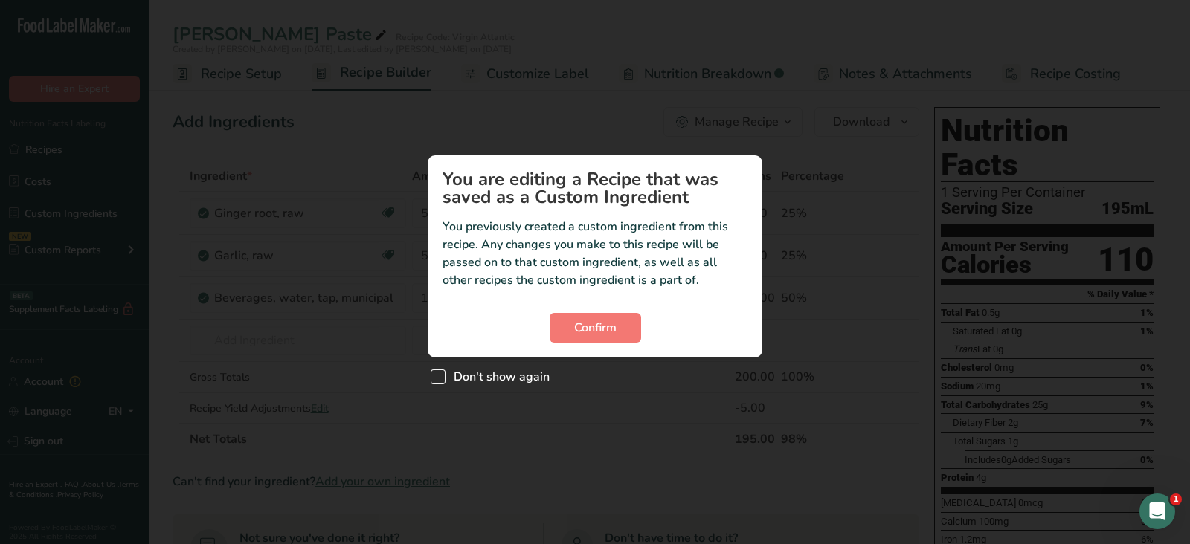
click at [527, 373] on span "Don't show again" at bounding box center [497, 377] width 104 height 15
click at [440, 373] on input "Don't show again" at bounding box center [436, 377] width 10 height 10
checkbox input "true"
click at [602, 333] on span "Confirm" at bounding box center [595, 328] width 42 height 18
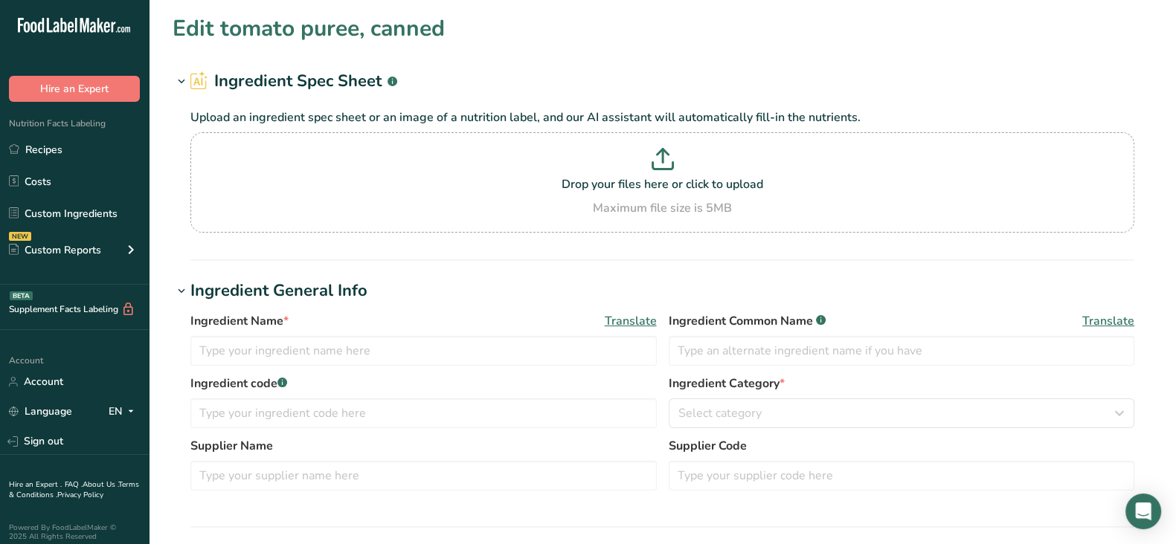
type input "tomato puree, canned"
type input "49600000"
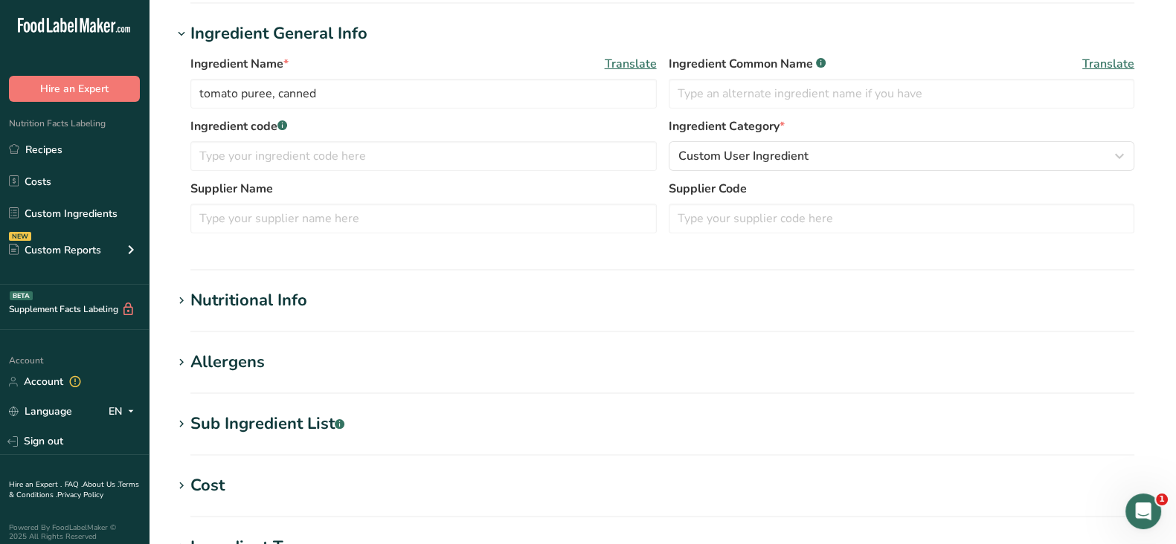
scroll to position [258, 0]
click at [275, 291] on div "Nutritional Info" at bounding box center [248, 300] width 117 height 25
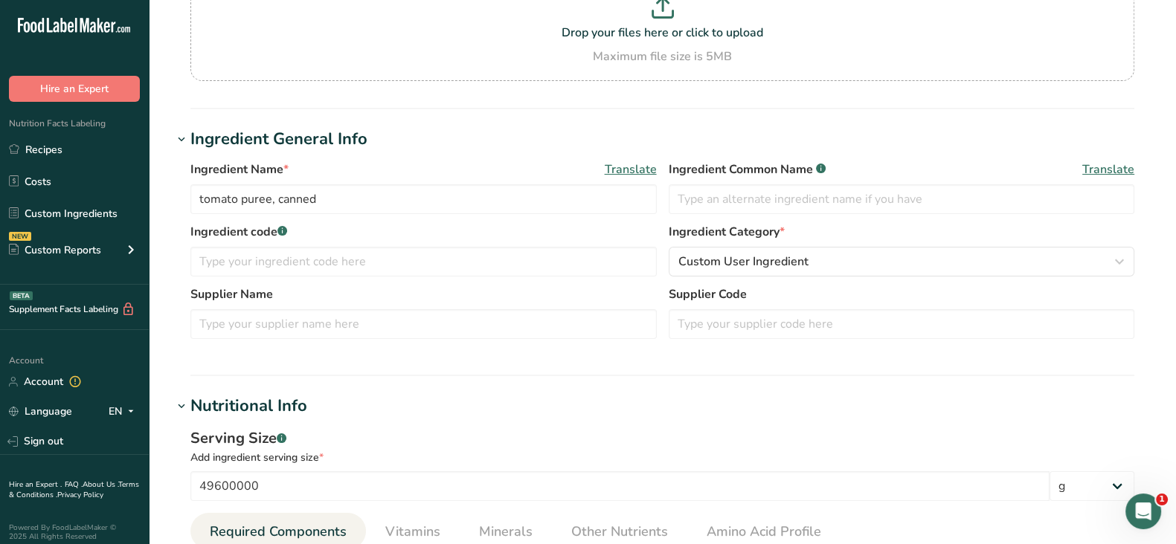
scroll to position [150, 0]
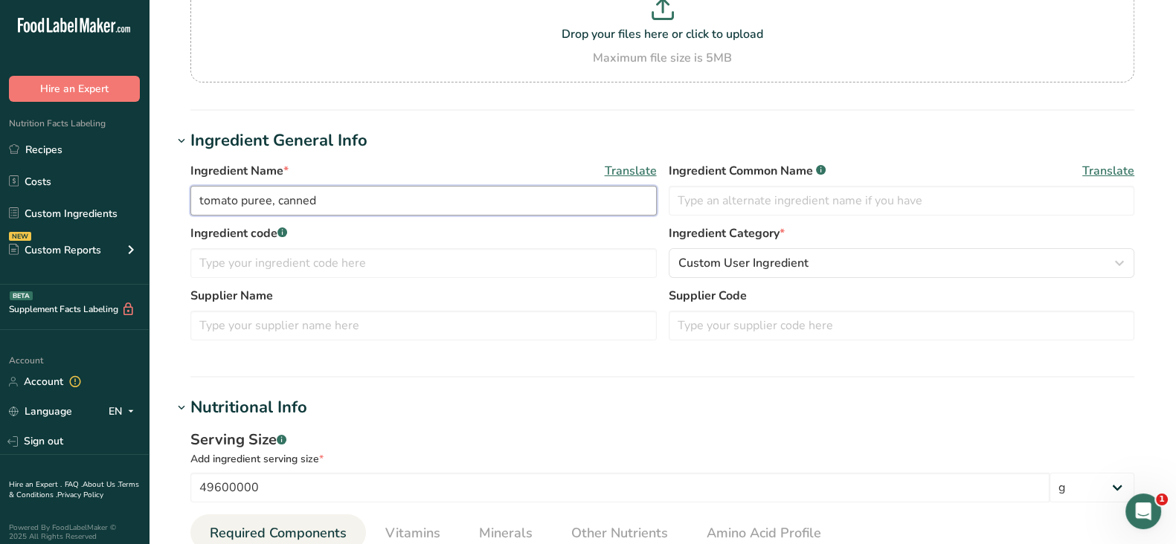
drag, startPoint x: 344, startPoint y: 199, endPoint x: 154, endPoint y: 196, distance: 189.7
paste input "Tomato Puree, Canned"
type input "Tomato Puree, Canned"
click at [243, 331] on input "text" at bounding box center [423, 326] width 466 height 30
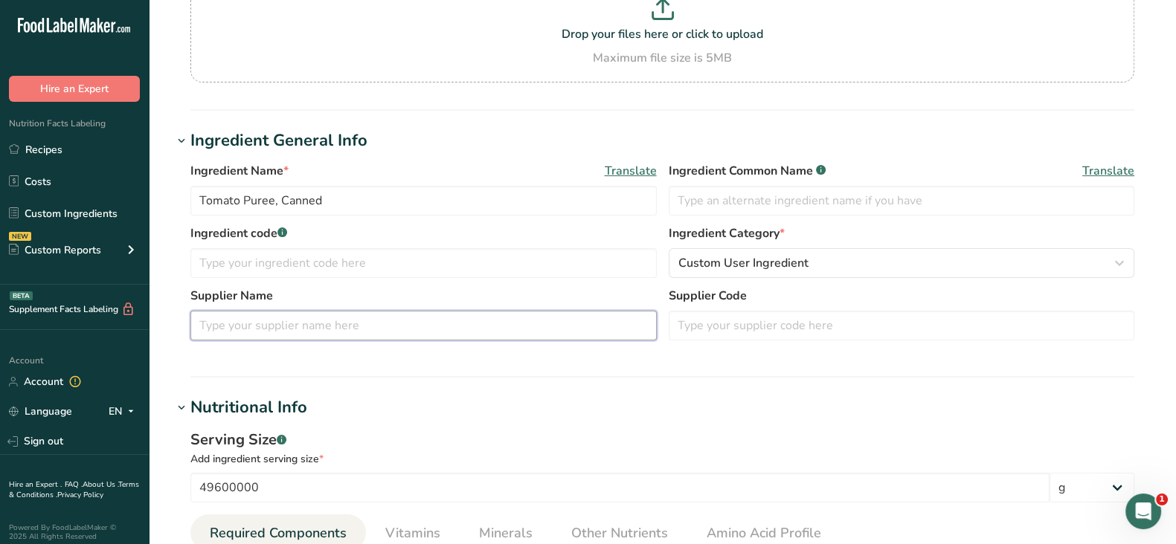
paste input "Hunts 2700038952"
drag, startPoint x: 239, startPoint y: 326, endPoint x: 346, endPoint y: 310, distance: 107.5
click at [346, 311] on input "Hunts 2700038952" at bounding box center [423, 326] width 466 height 30
click at [293, 326] on input "Hunts 2700038952" at bounding box center [423, 326] width 466 height 30
drag, startPoint x: 234, startPoint y: 324, endPoint x: 383, endPoint y: 326, distance: 149.5
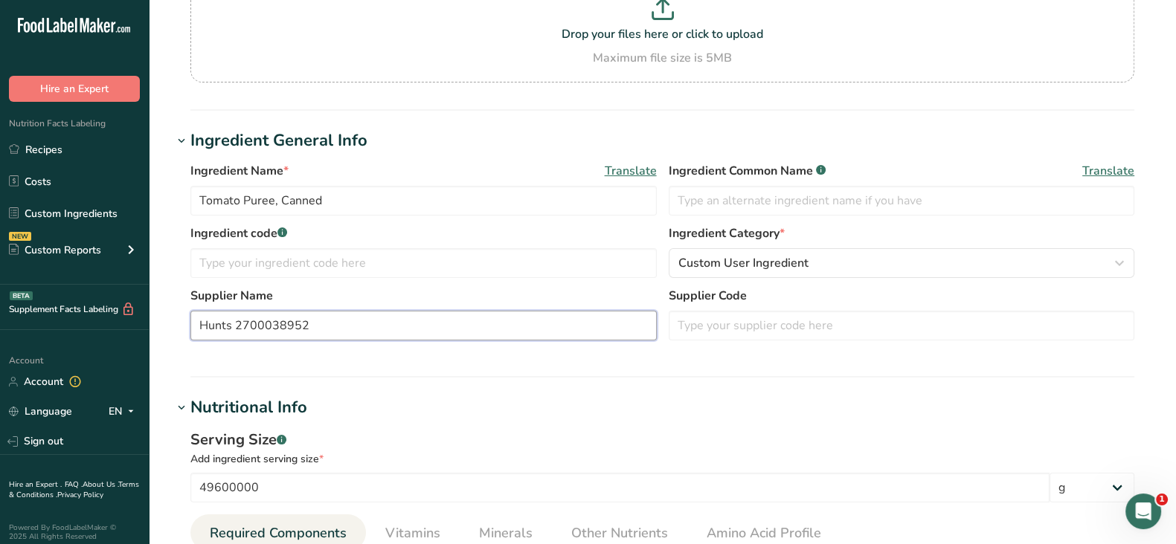
click at [383, 326] on input "Hunts 2700038952" at bounding box center [423, 326] width 466 height 30
type input "Hunts"
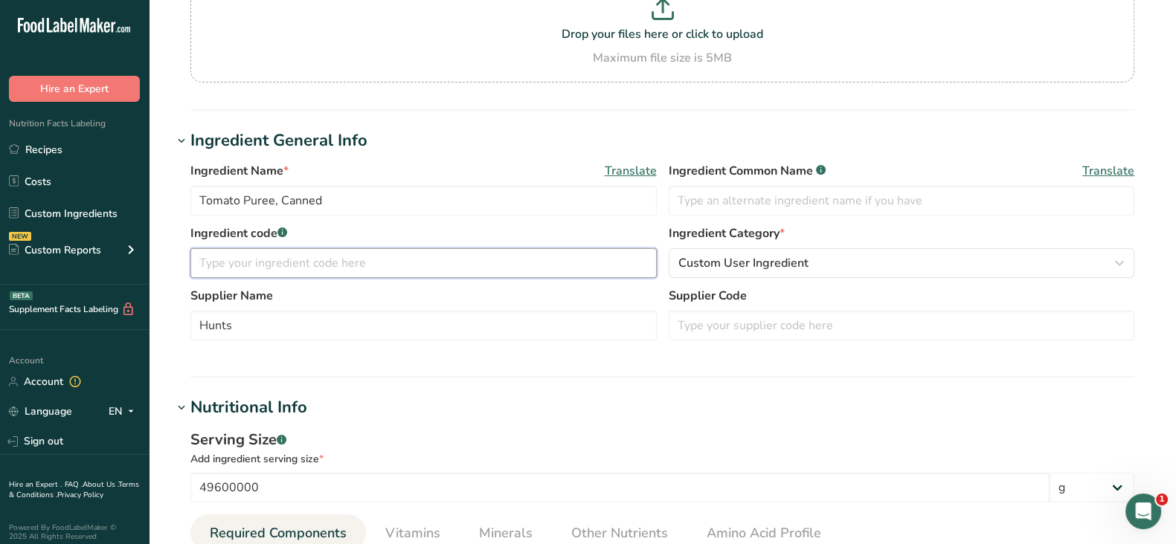
click at [240, 267] on input "text" at bounding box center [423, 263] width 466 height 30
paste input "2700038952"
type input "2700038952"
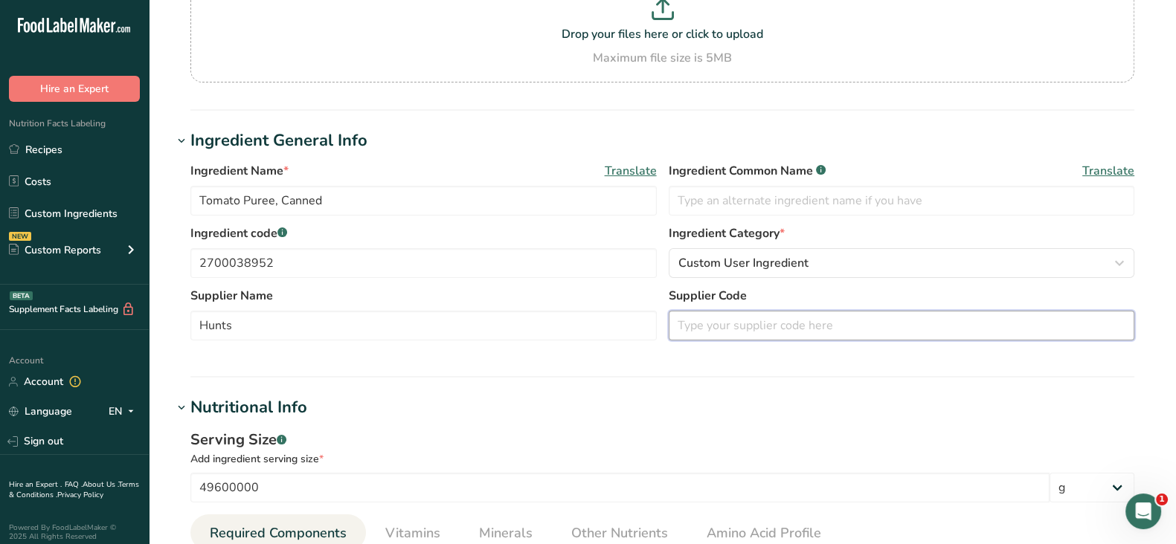
click at [776, 331] on input "text" at bounding box center [902, 326] width 466 height 30
paste input "PFG 34767"
type input "PFG 34767"
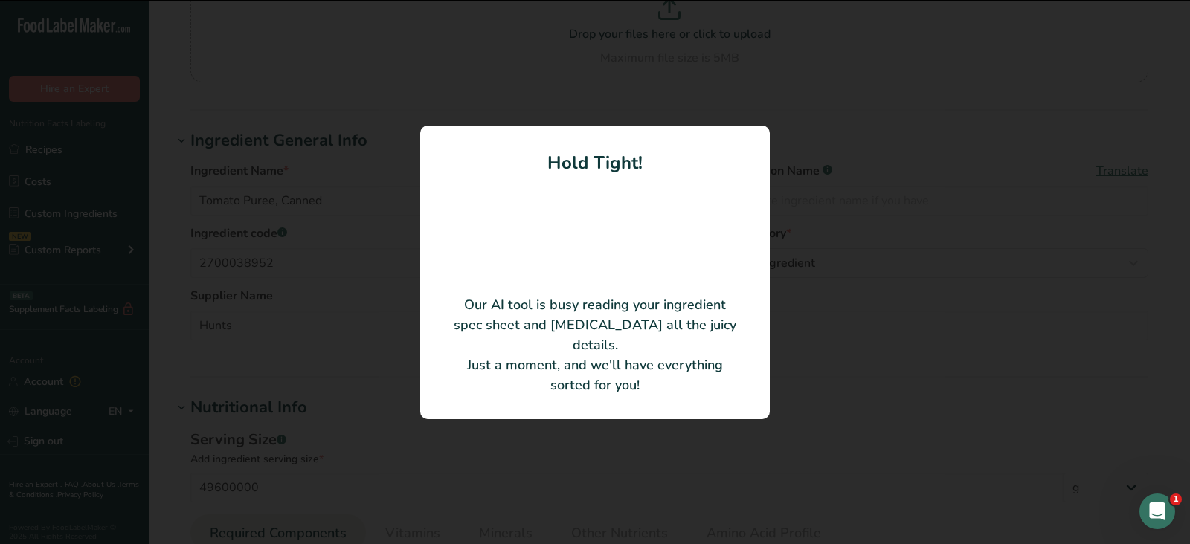
type input "Tomato Puree"
type input "Hunt's"
type input "34767"
type input "63"
type input "30"
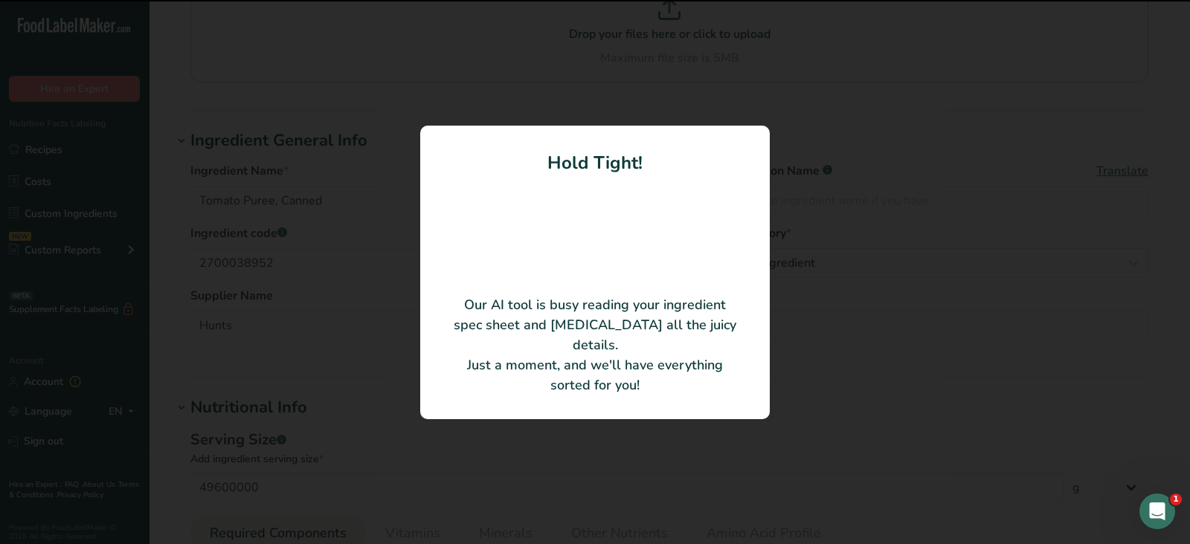
type KJ "125.52"
type Fat "0"
type input "0"
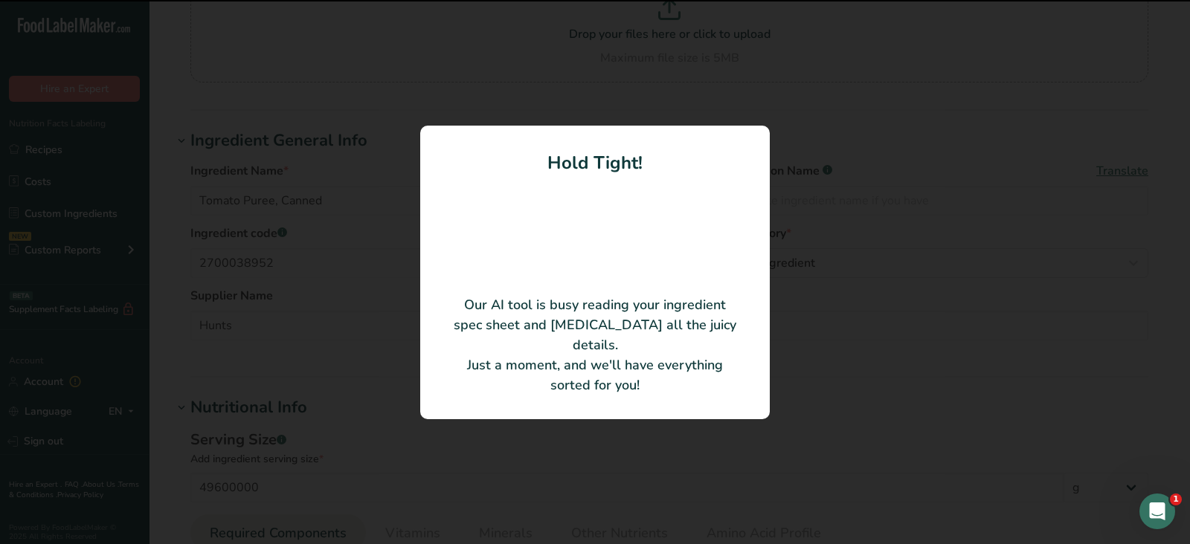
type input "20"
type Carbohydrates "7"
type Fiber "2"
type Sugars "4"
type Sugars "0"
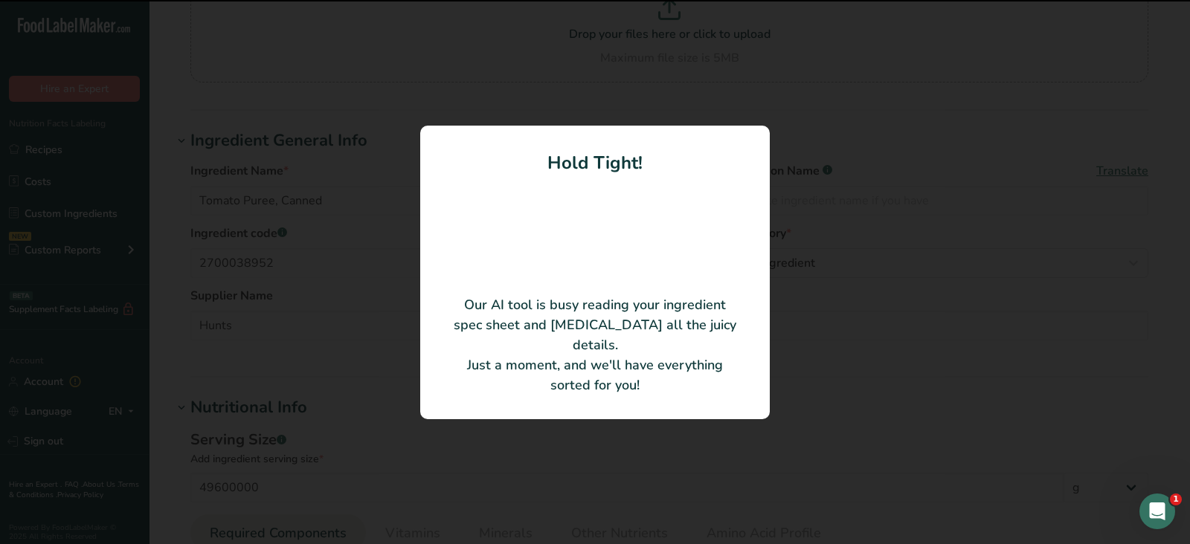
type input "0"
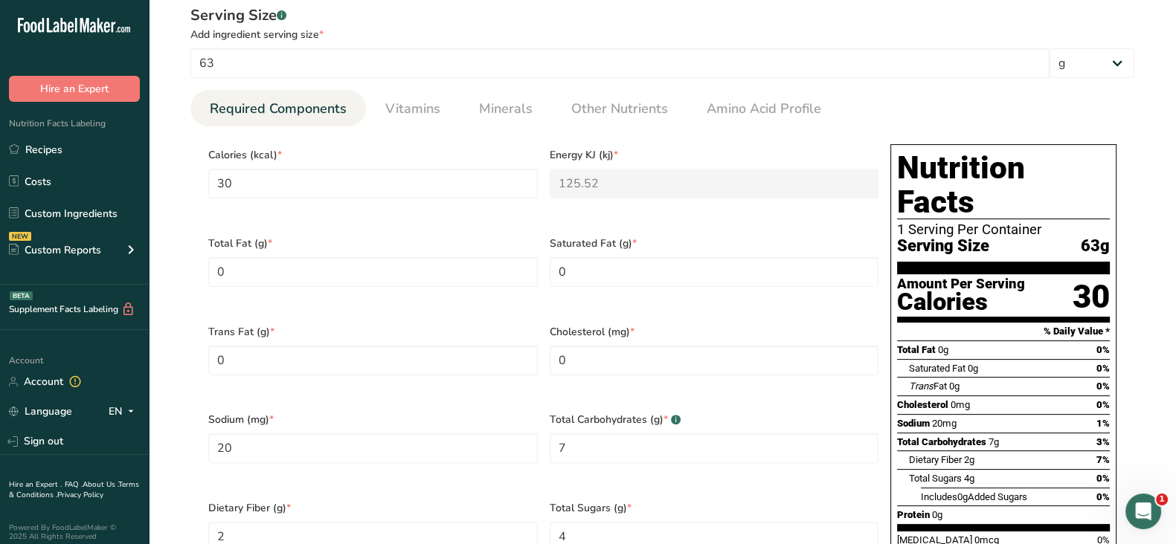
scroll to position [506, 0]
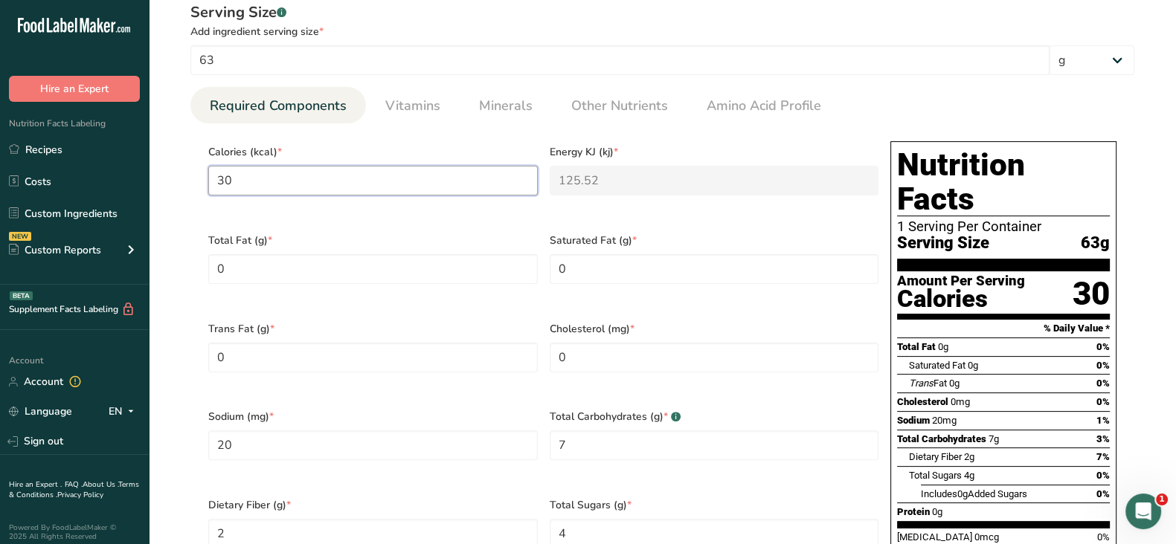
click at [289, 181] on input "30" at bounding box center [372, 181] width 329 height 30
type input "3"
type KJ "12.6"
type input "35"
type KJ "146.4"
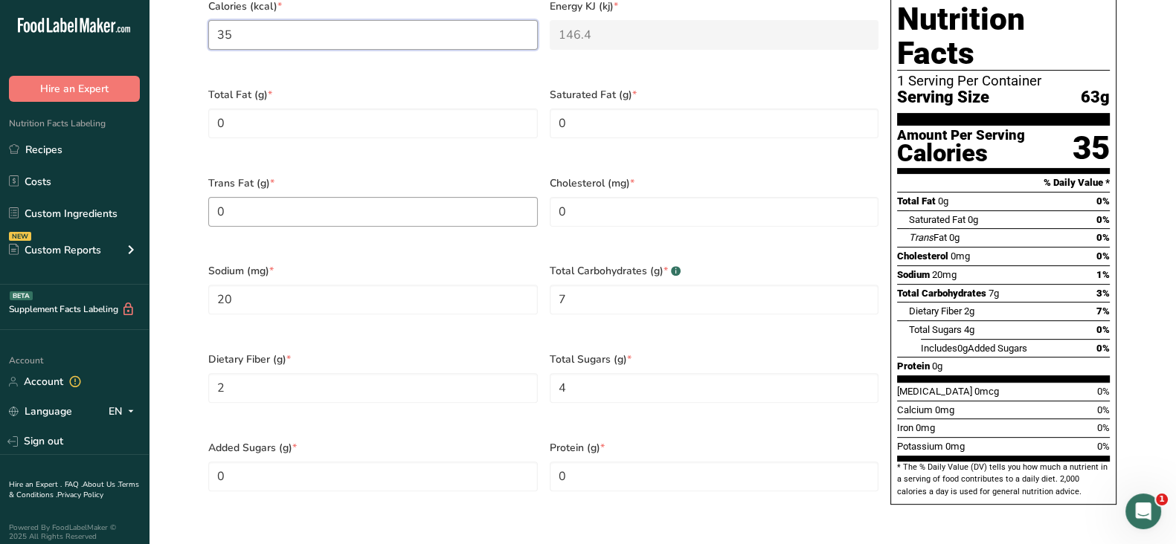
scroll to position [665, 0]
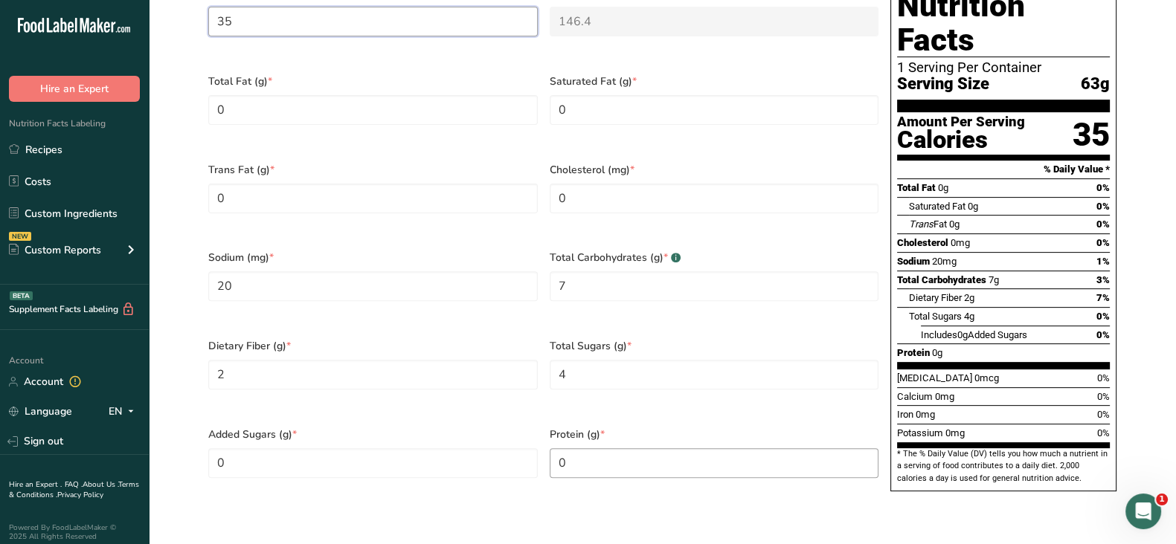
type input "35"
click at [586, 448] on input "0" at bounding box center [714, 463] width 329 height 30
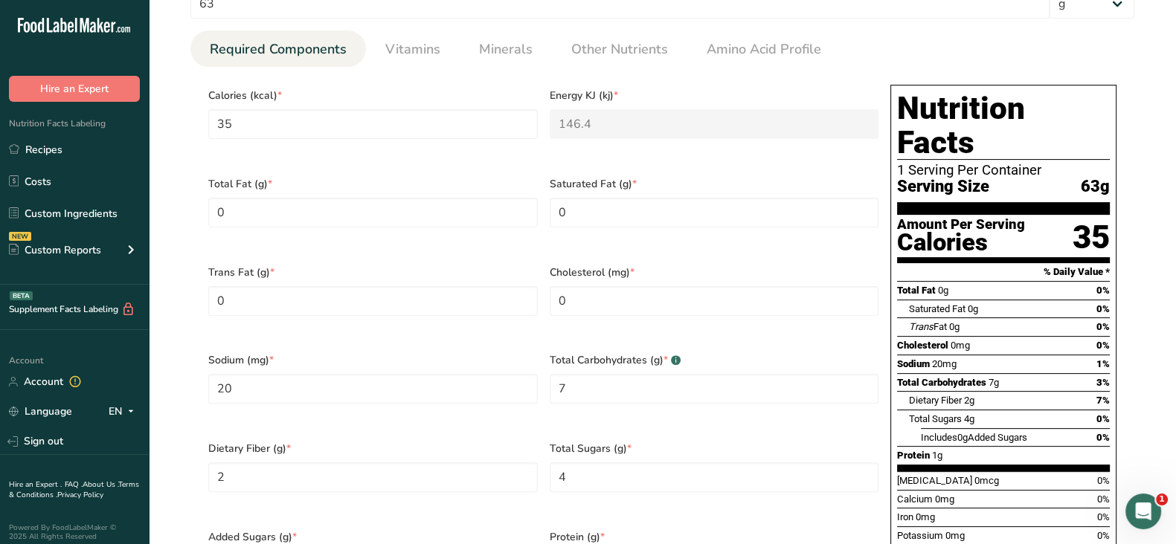
scroll to position [561, 0]
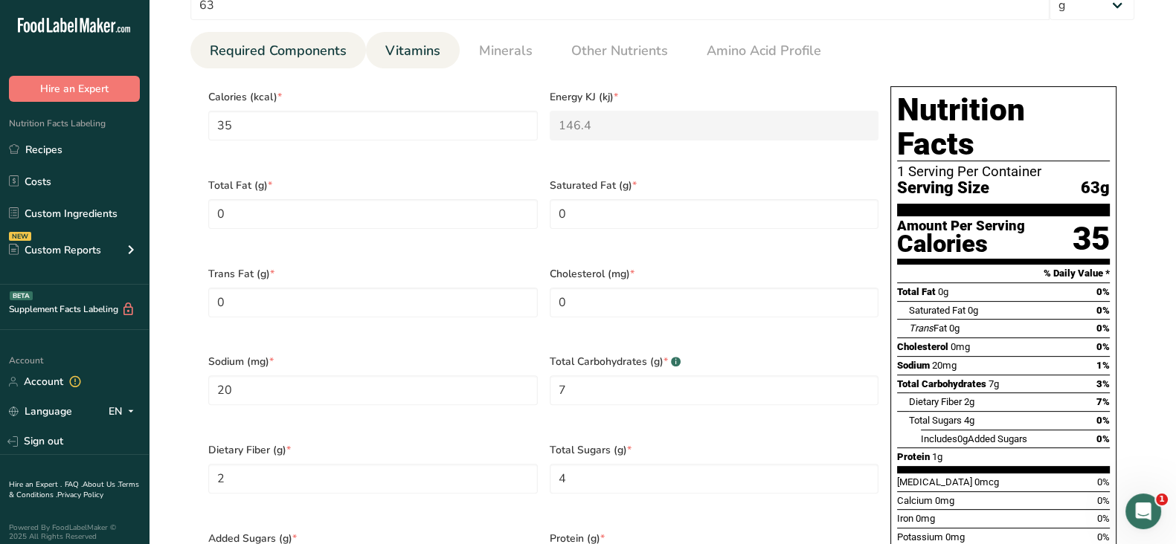
type input "1.0001"
click at [426, 57] on span "Vitamins" at bounding box center [412, 51] width 55 height 20
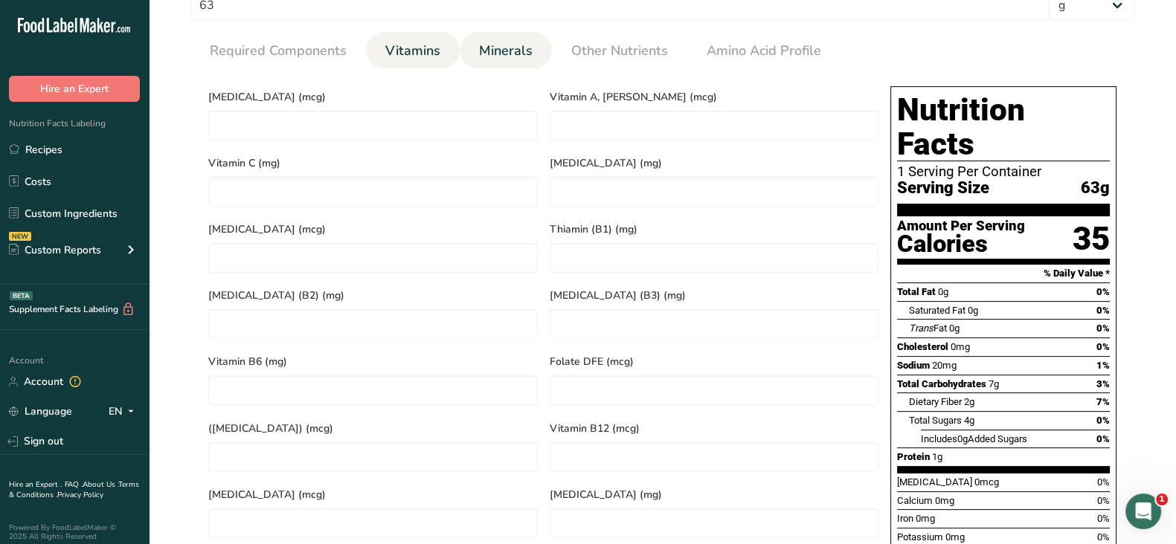
click at [505, 50] on span "Minerals" at bounding box center [506, 51] width 54 height 20
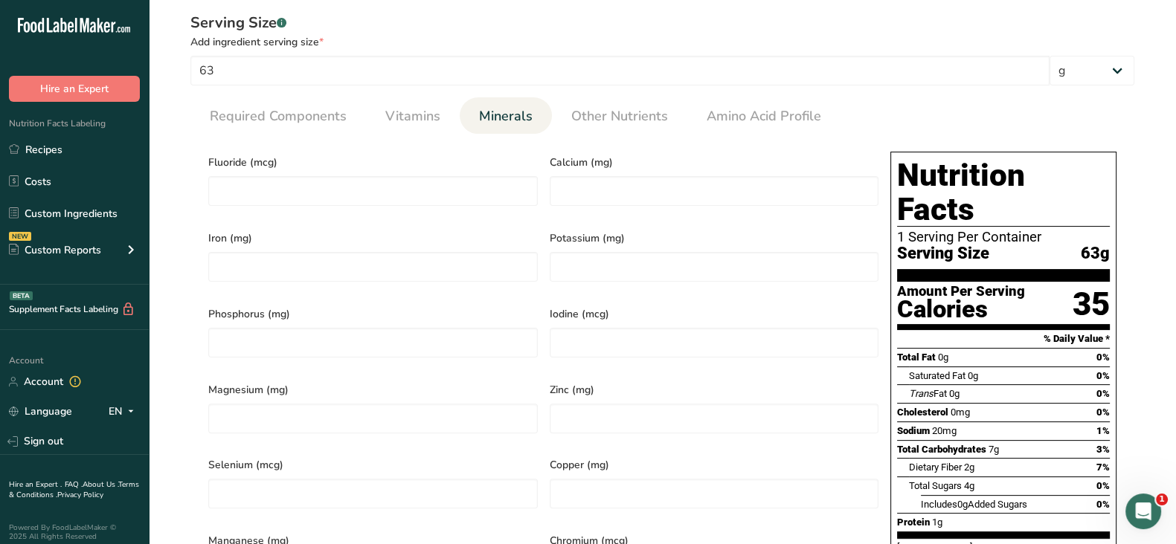
scroll to position [486, 0]
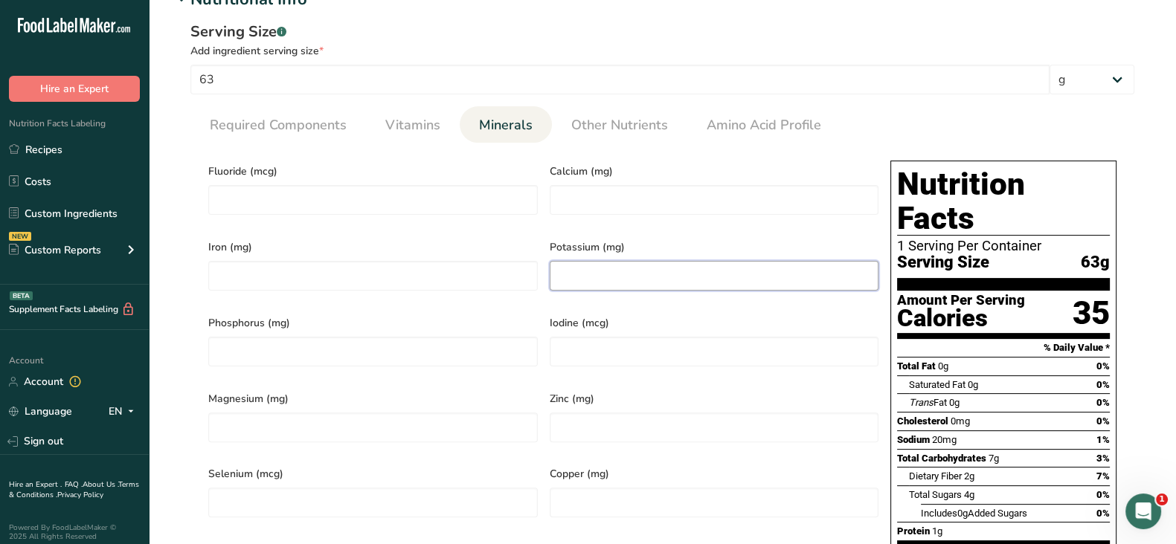
click at [572, 268] on input "number" at bounding box center [714, 276] width 329 height 30
type input "330"
click at [434, 135] on link "Vitamins" at bounding box center [412, 125] width 67 height 38
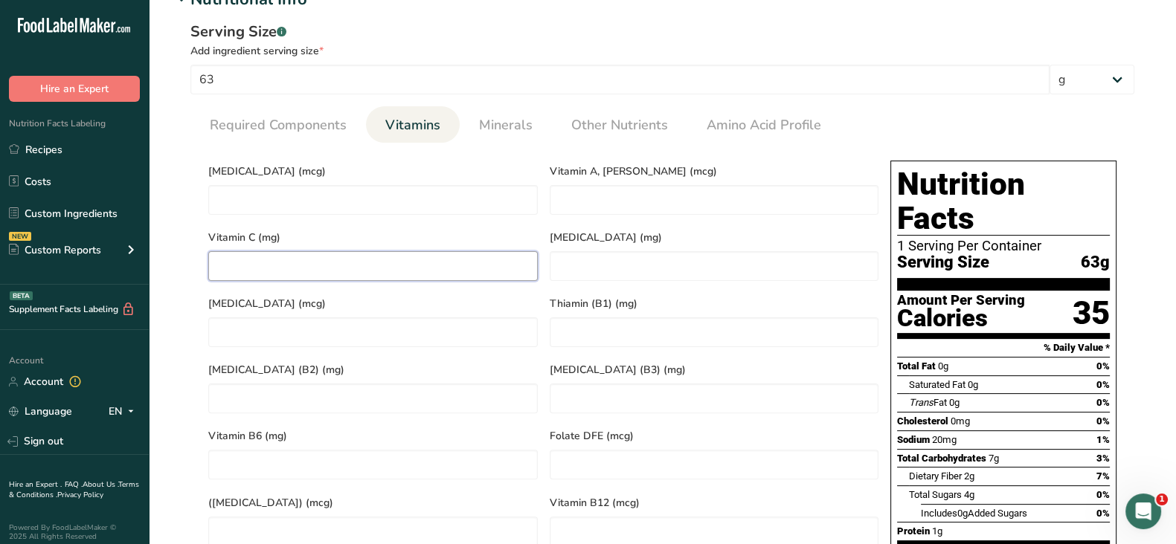
click at [340, 260] on C "number" at bounding box center [372, 266] width 329 height 30
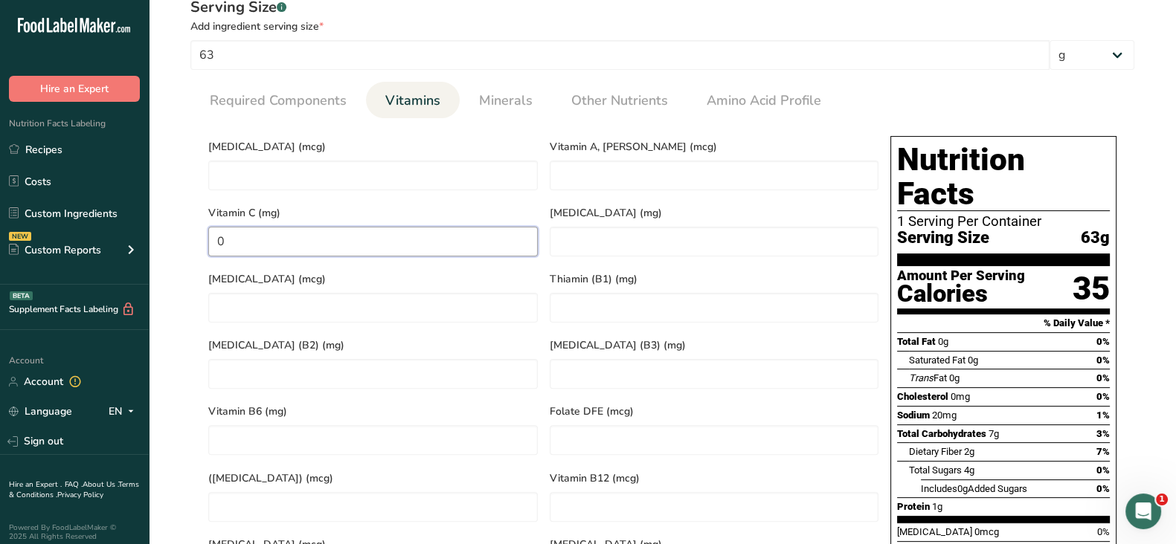
scroll to position [503, 0]
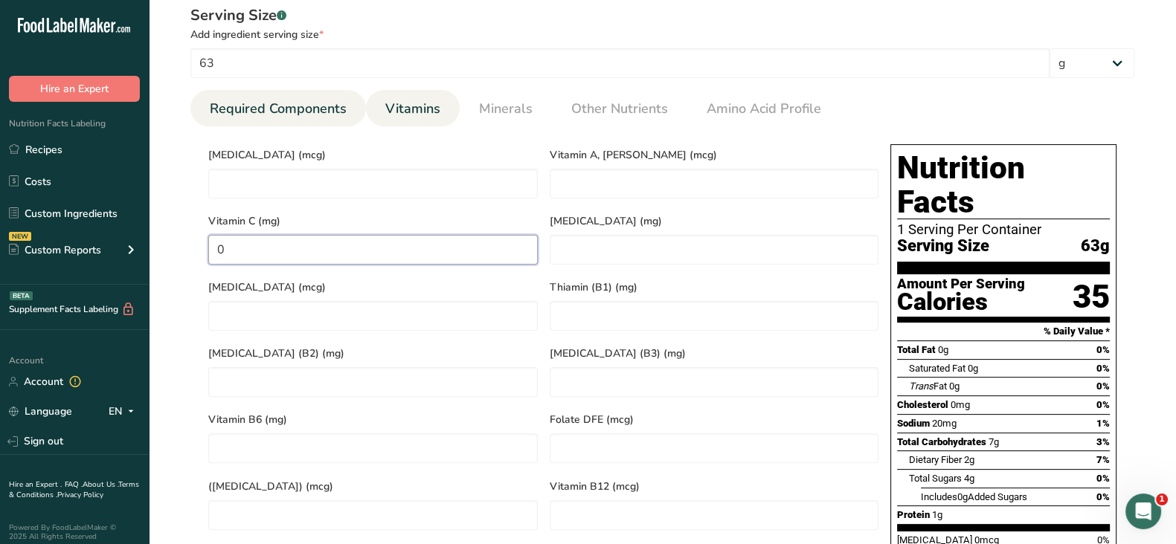
type C "0"
click at [306, 103] on span "Required Components" at bounding box center [278, 109] width 137 height 20
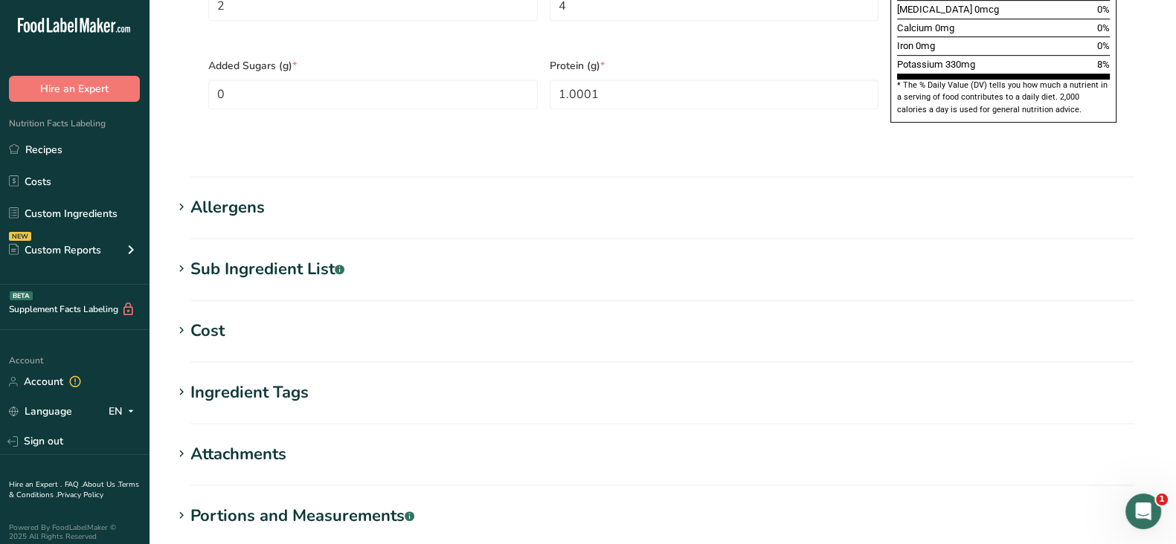
scroll to position [1179, 0]
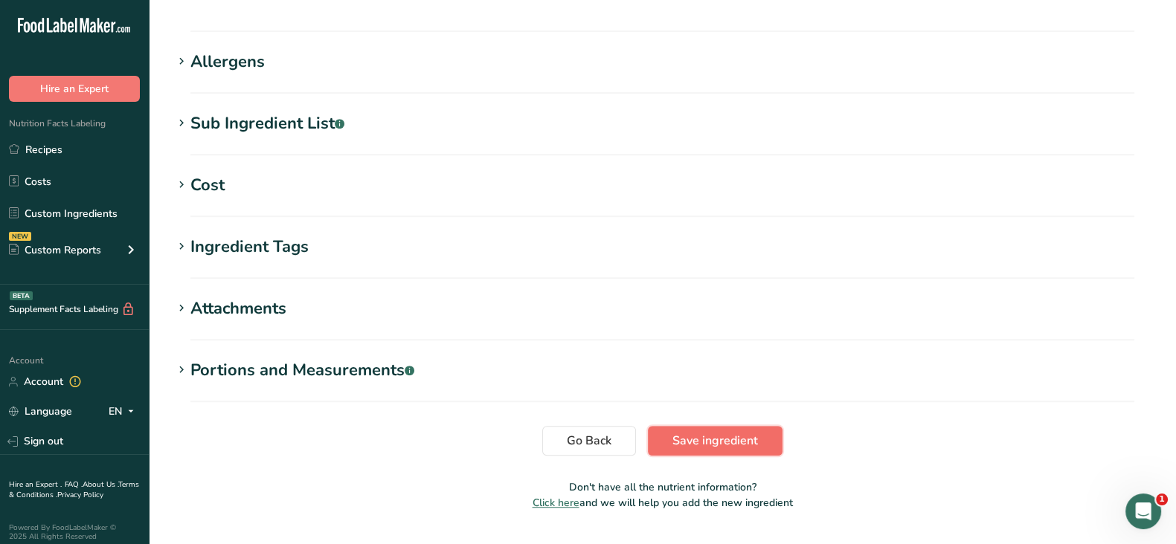
click at [721, 432] on span "Save ingredient" at bounding box center [715, 441] width 86 height 18
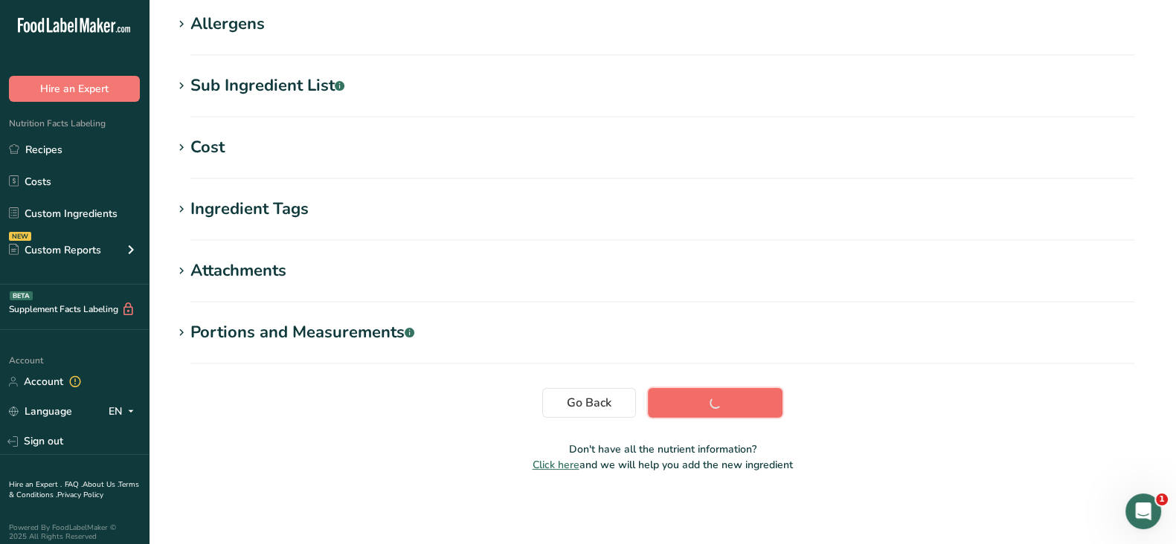
scroll to position [242, 0]
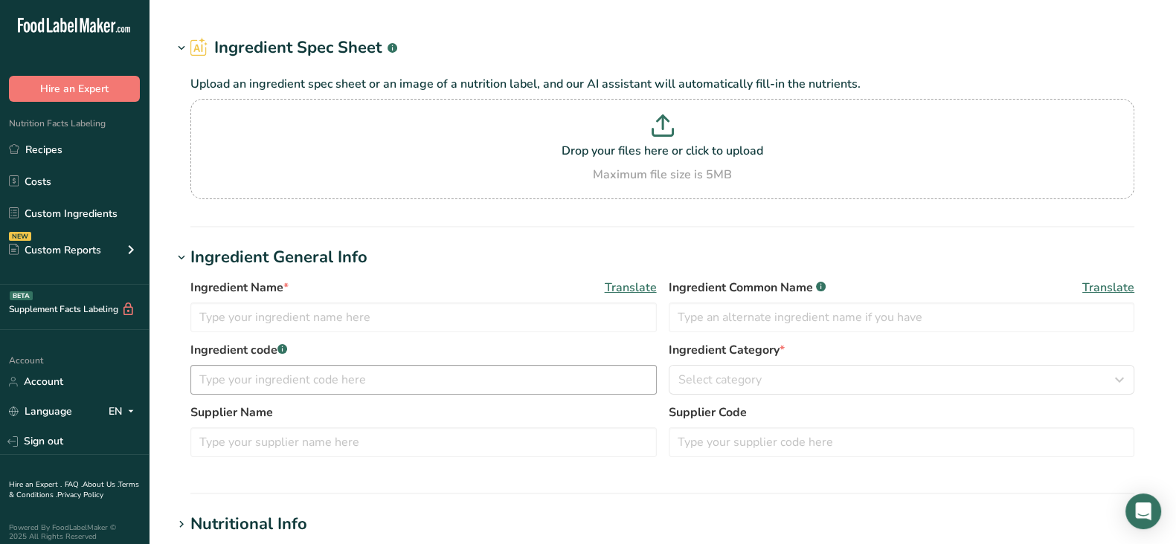
type input "Tomato Puree"
type input "2700038952"
type input "[PERSON_NAME]"
type input "34767"
type input "vegetable base"
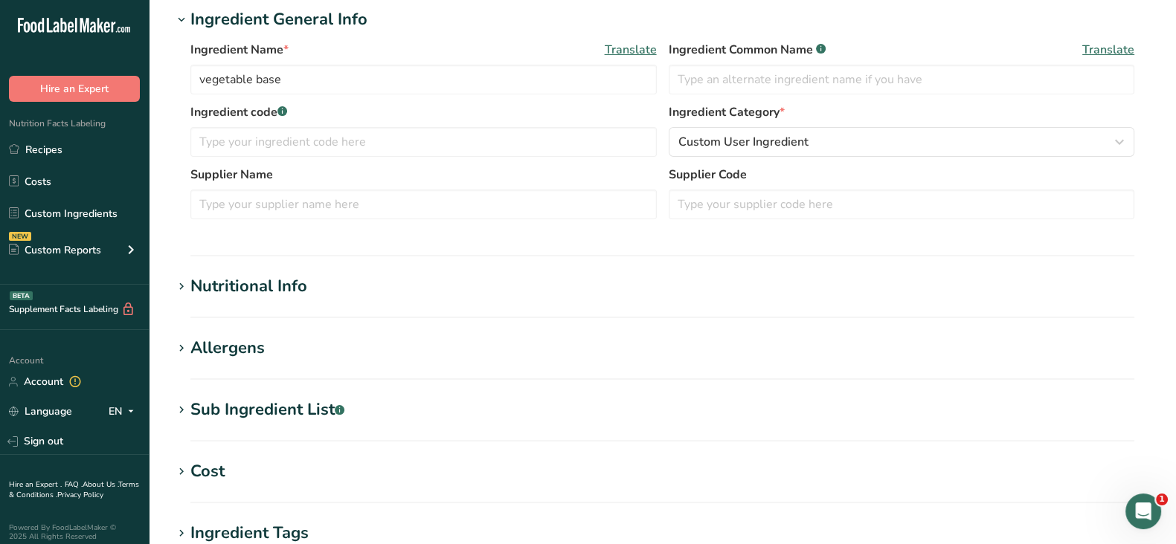
scroll to position [253, 0]
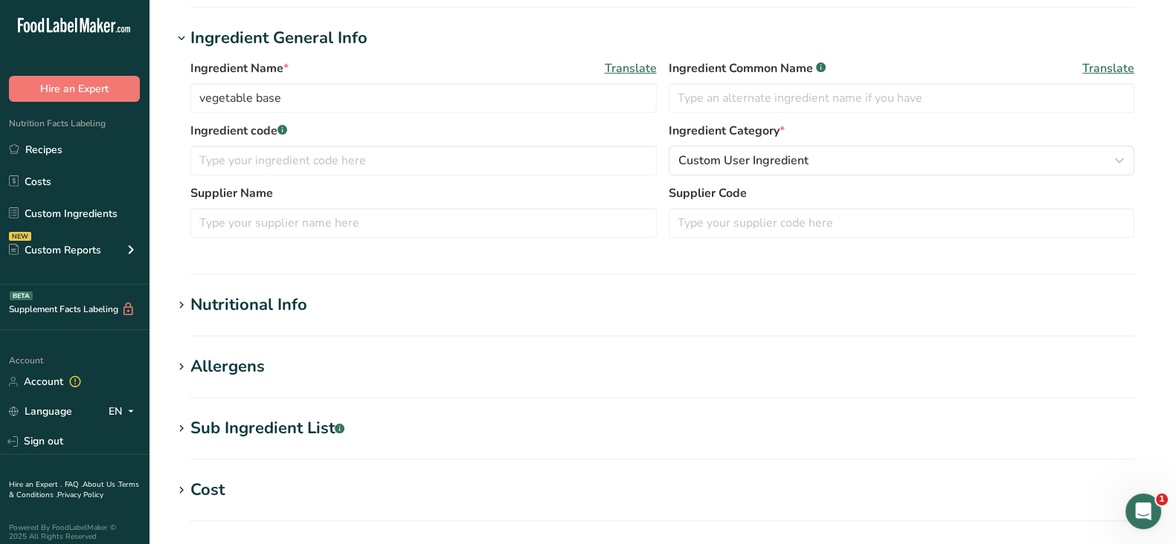
click at [338, 303] on h1 "Nutritional Info" at bounding box center [662, 305] width 979 height 25
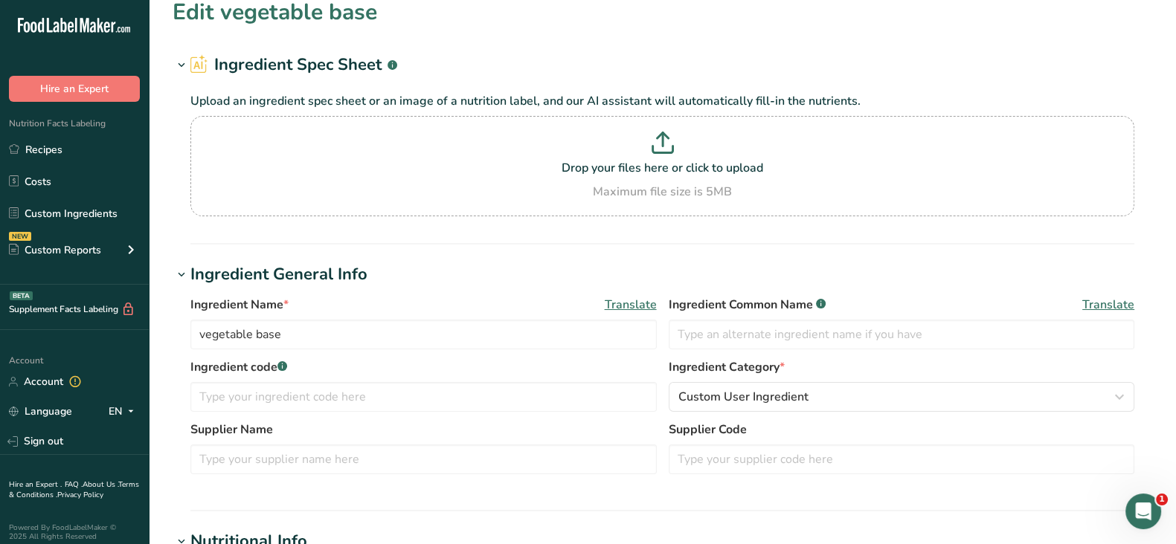
scroll to position [0, 0]
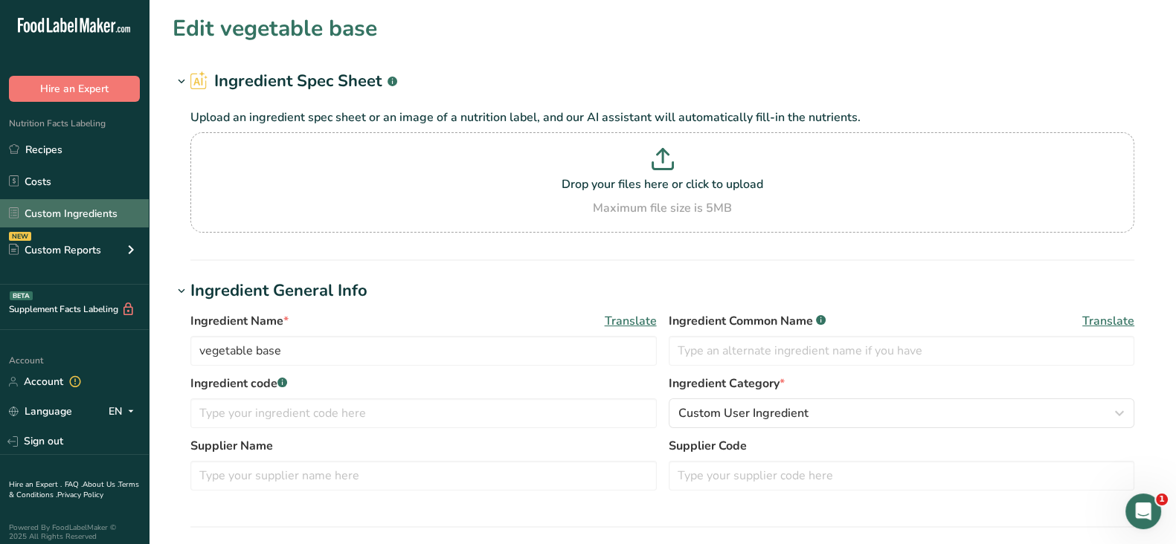
click at [59, 208] on link "Custom Ingredients" at bounding box center [74, 213] width 149 height 28
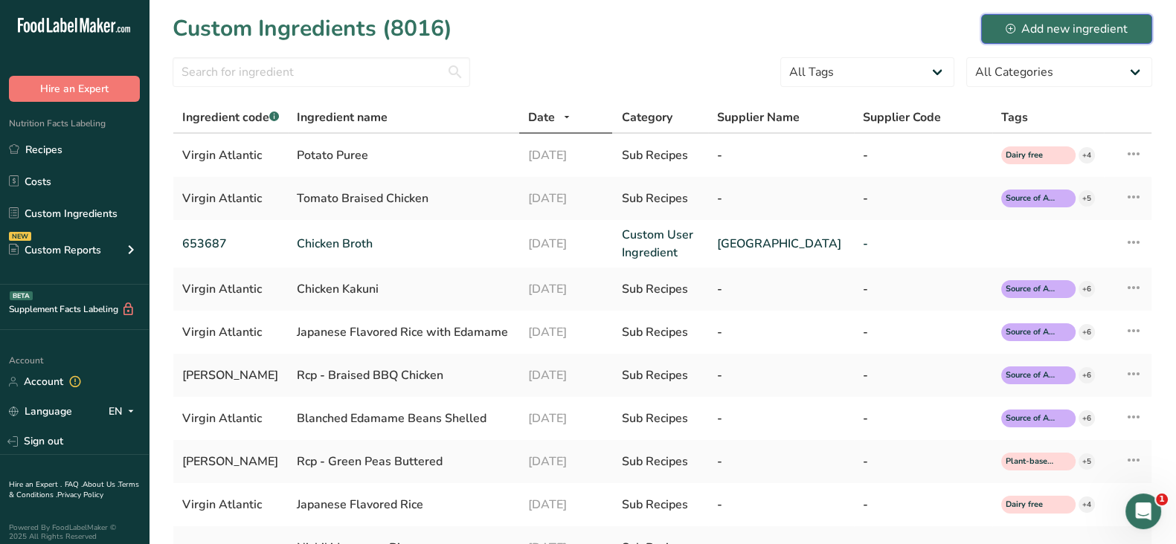
click at [1040, 28] on div "Add new ingredient" at bounding box center [1066, 29] width 122 height 18
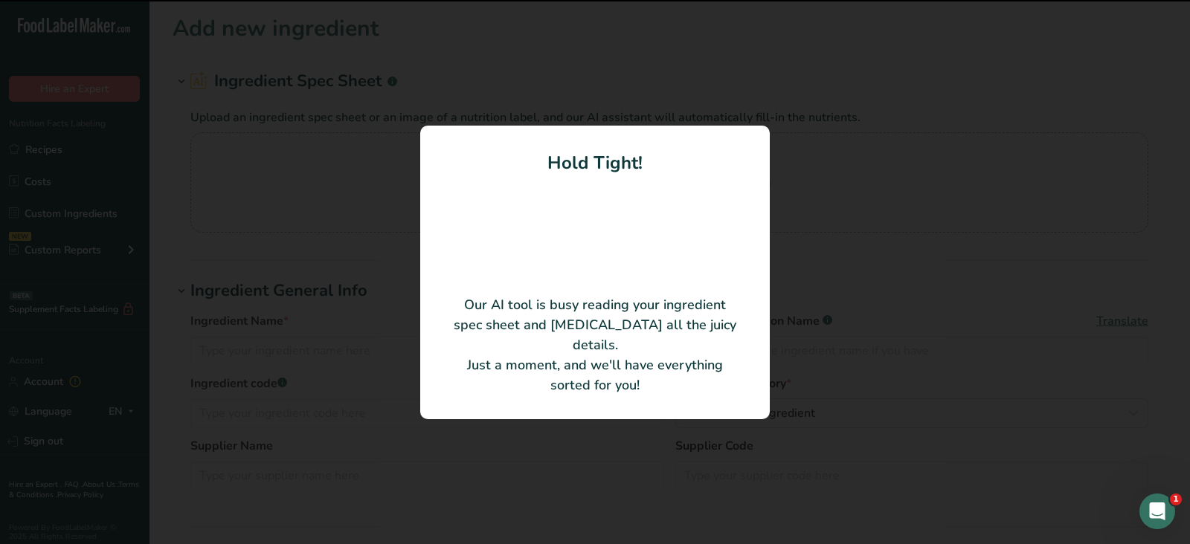
type input "Sautéed Vegetable Base, Low Sodium - 19125SYS"
type input "SYSCO IMPERIAL | SYS IMP"
type input "8805255"
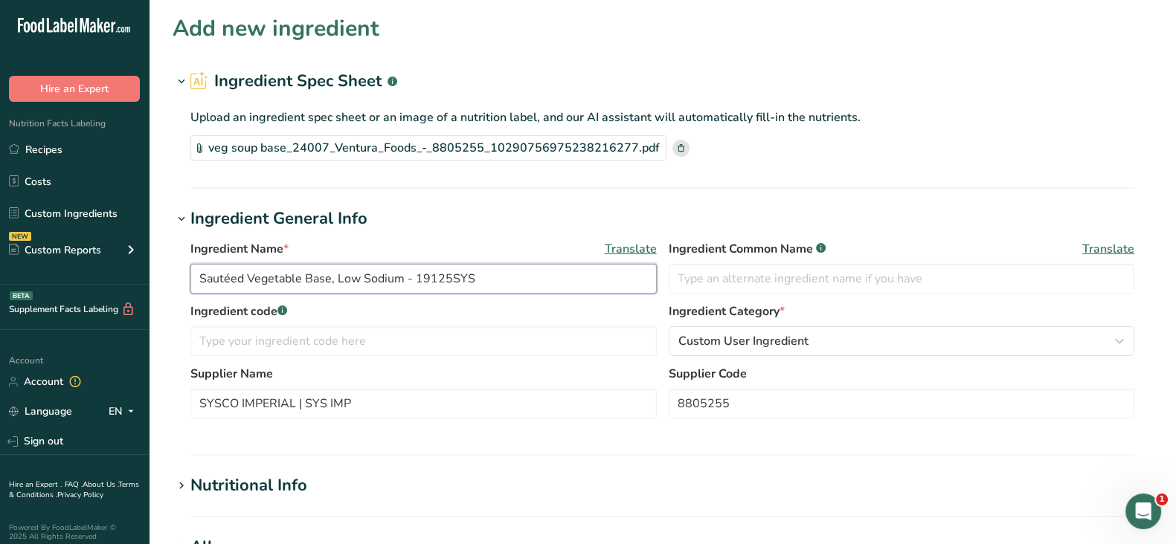
drag, startPoint x: 496, startPoint y: 289, endPoint x: 171, endPoint y: 273, distance: 325.4
click at [171, 273] on section "Add new ingredient Ingredient Spec Sheet .a-a{fill:#347362;}.b-a{fill:#fff;} Up…" at bounding box center [662, 510] width 1027 height 1020
paste input "Vegetable Base BI"
type input "Vegetable Base BI"
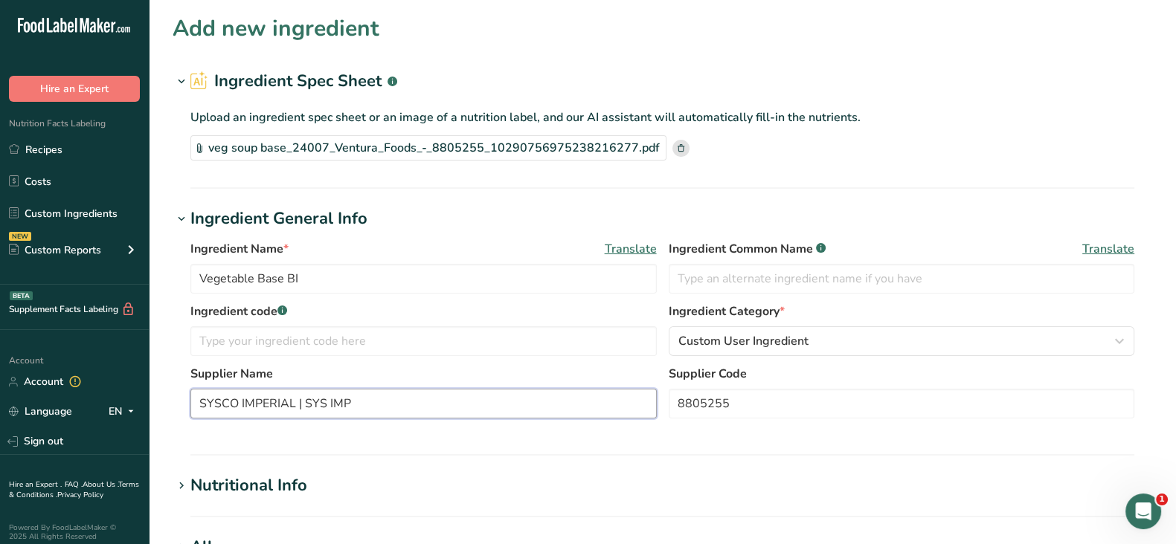
drag, startPoint x: 376, startPoint y: 404, endPoint x: 296, endPoint y: 398, distance: 79.8
click at [296, 398] on input "SYSCO IMPERIAL | SYS IMP" at bounding box center [423, 404] width 466 height 30
type input "SYSCO IMPERIAL"
click at [268, 347] on input "text" at bounding box center [423, 341] width 466 height 30
click at [267, 347] on input "text" at bounding box center [423, 341] width 466 height 30
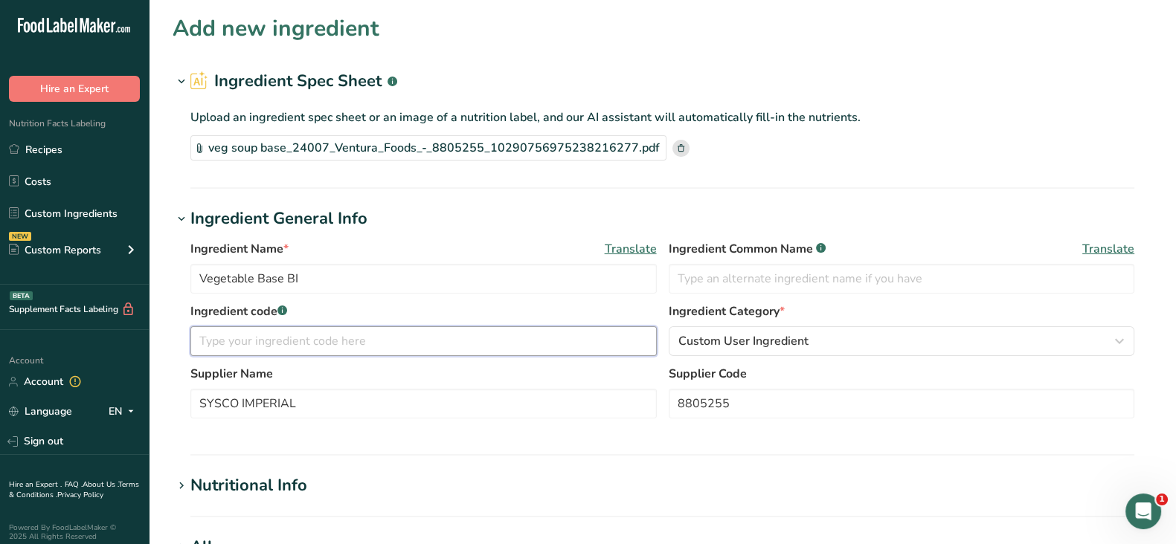
click at [249, 340] on input "text" at bounding box center [423, 341] width 466 height 30
paste input "Sysco Imperial 19125 SYS"
drag, startPoint x: 279, startPoint y: 341, endPoint x: 112, endPoint y: 341, distance: 166.6
click at [112, 341] on div ".a-20{fill:#fff;} Hire an Expert Nutrition Facts Labeling Recipes Costs Custom …" at bounding box center [588, 534] width 1176 height 1068
type input "19125 SYS"
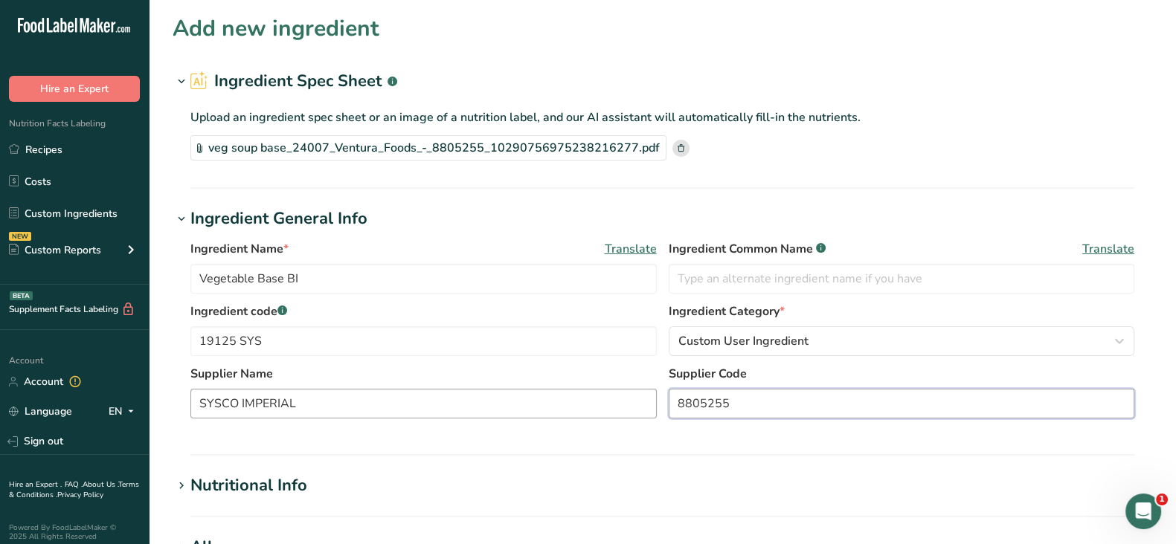
drag, startPoint x: 751, startPoint y: 403, endPoint x: 621, endPoint y: 400, distance: 130.2
click at [621, 400] on div "Supplier Name SYSCO IMPERIAL Supplier Code 8805255" at bounding box center [662, 396] width 944 height 62
paste input "Sysco"
type input "Sysco 8805255"
click at [786, 450] on section "Ingredient General Info Ingredient Name * Translate Vegetable Base BI Ingredien…" at bounding box center [662, 331] width 979 height 249
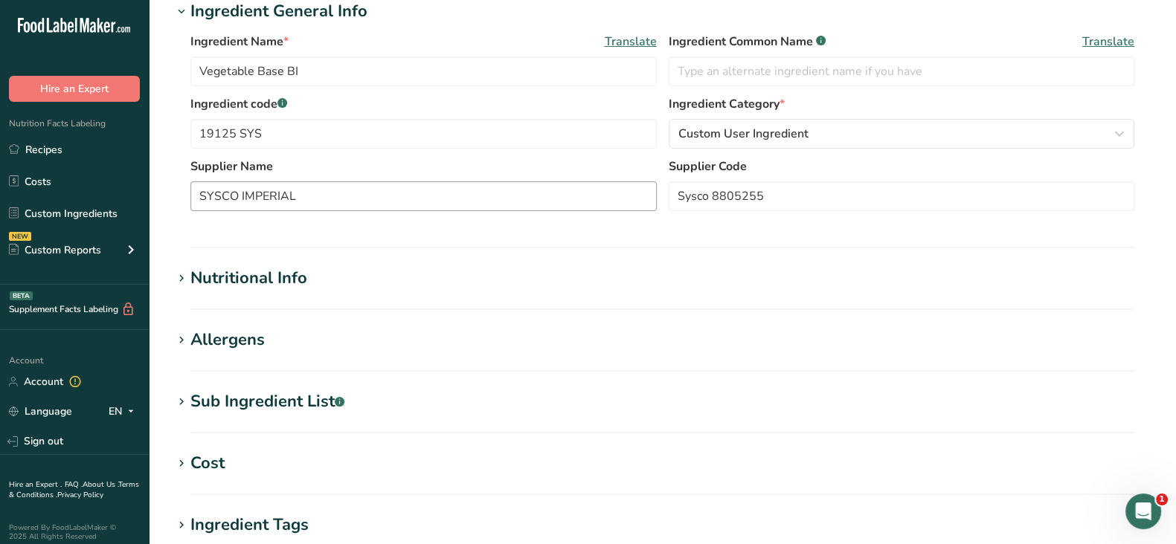
scroll to position [216, 0]
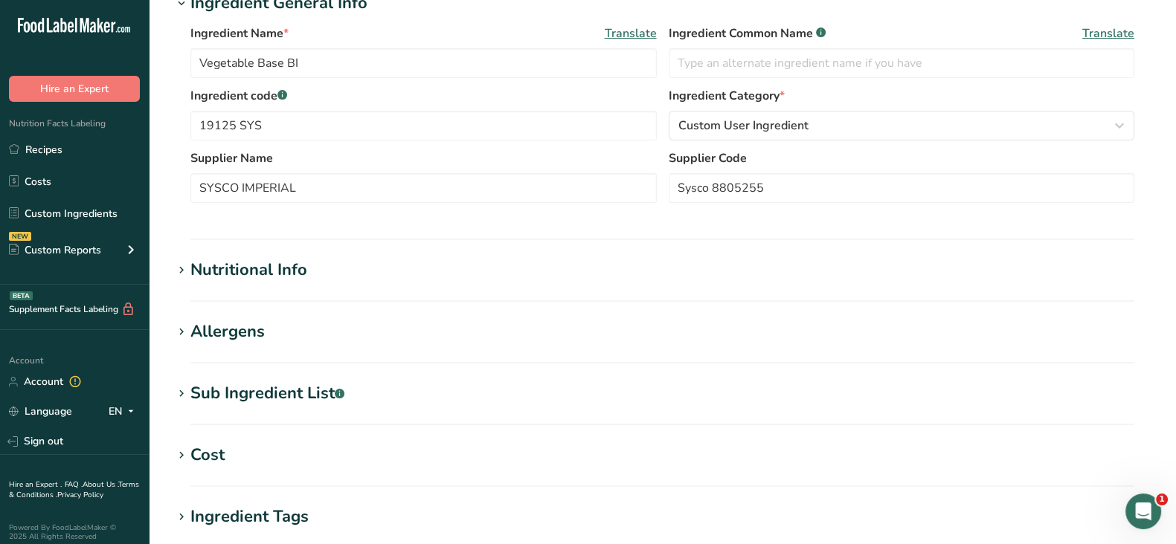
click at [240, 273] on div "Nutritional Info" at bounding box center [248, 270] width 117 height 25
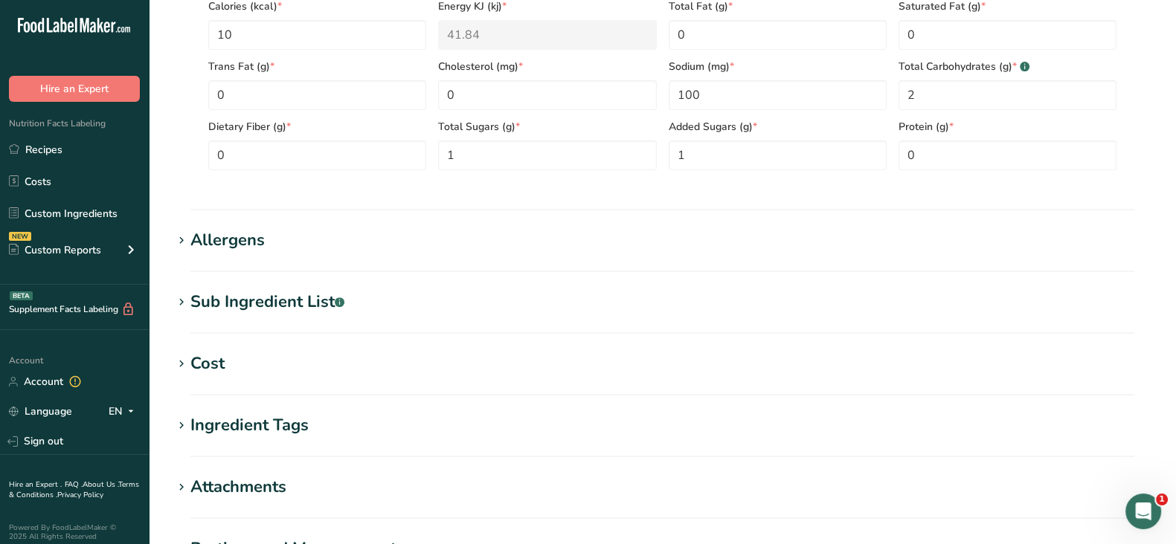
scroll to position [867, 0]
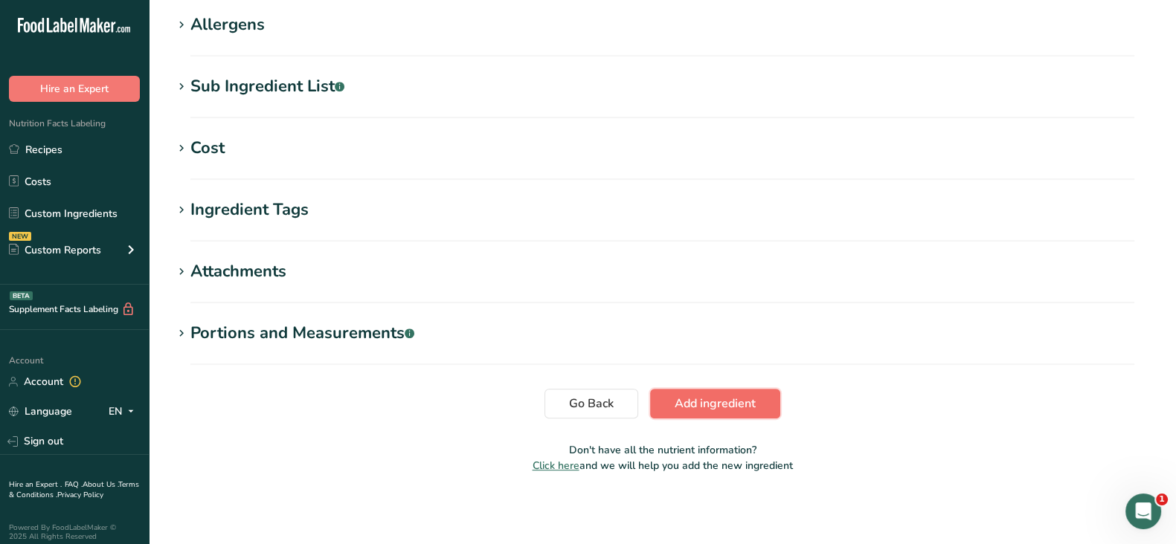
click at [746, 404] on span "Add ingredient" at bounding box center [715, 404] width 81 height 18
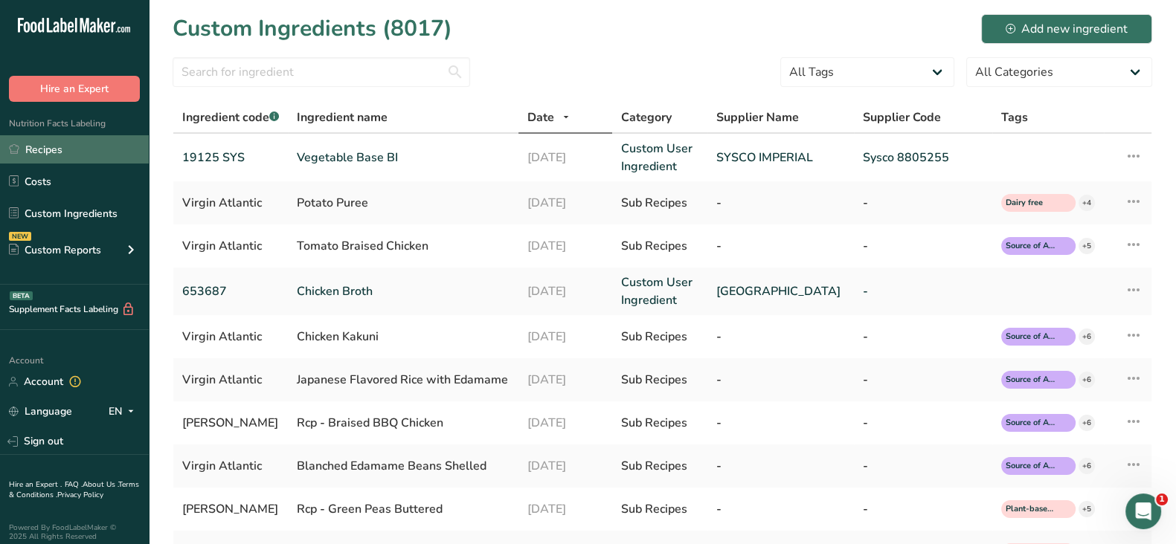
click at [57, 154] on link "Recipes" at bounding box center [74, 149] width 149 height 28
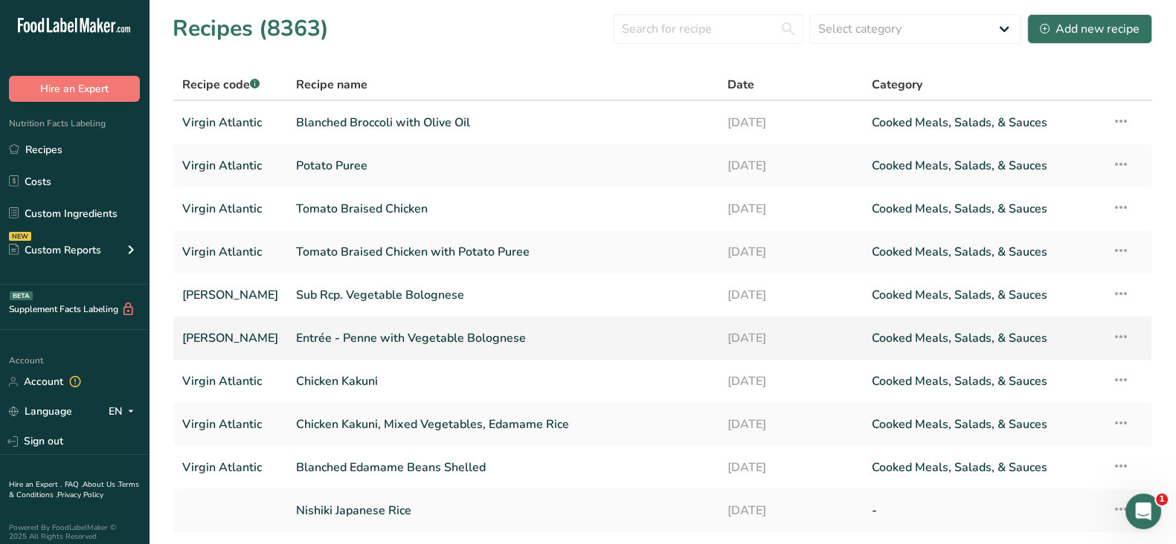
click at [463, 338] on link "Entrée - Penne with Vegetable Bolognese" at bounding box center [502, 338] width 413 height 31
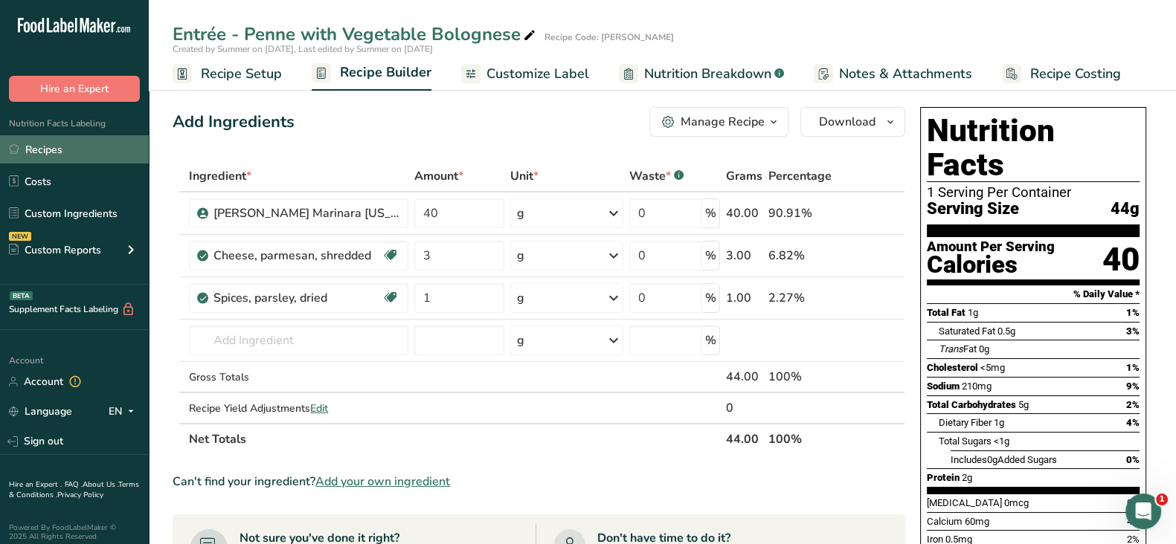
click at [68, 147] on link "Recipes" at bounding box center [74, 149] width 149 height 28
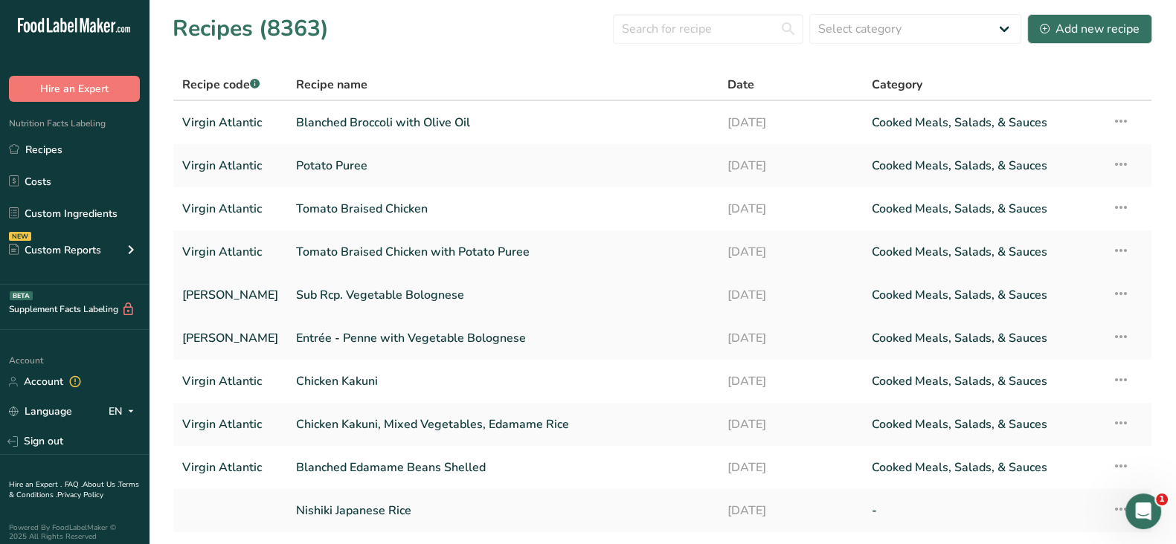
click at [360, 295] on link "Sub Rcp. Vegetable Bolognese" at bounding box center [502, 295] width 413 height 31
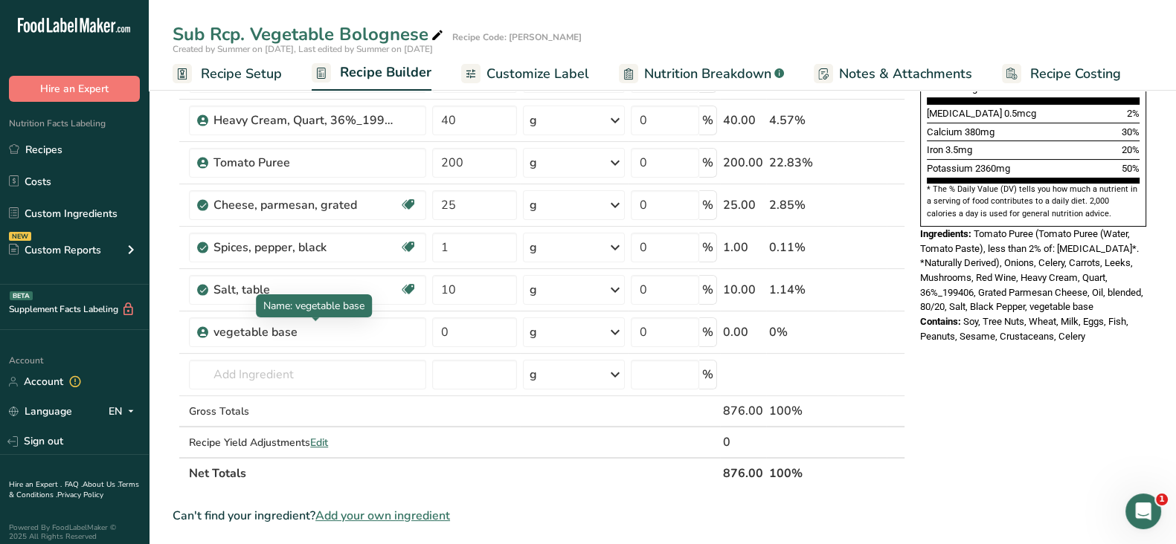
scroll to position [422, 0]
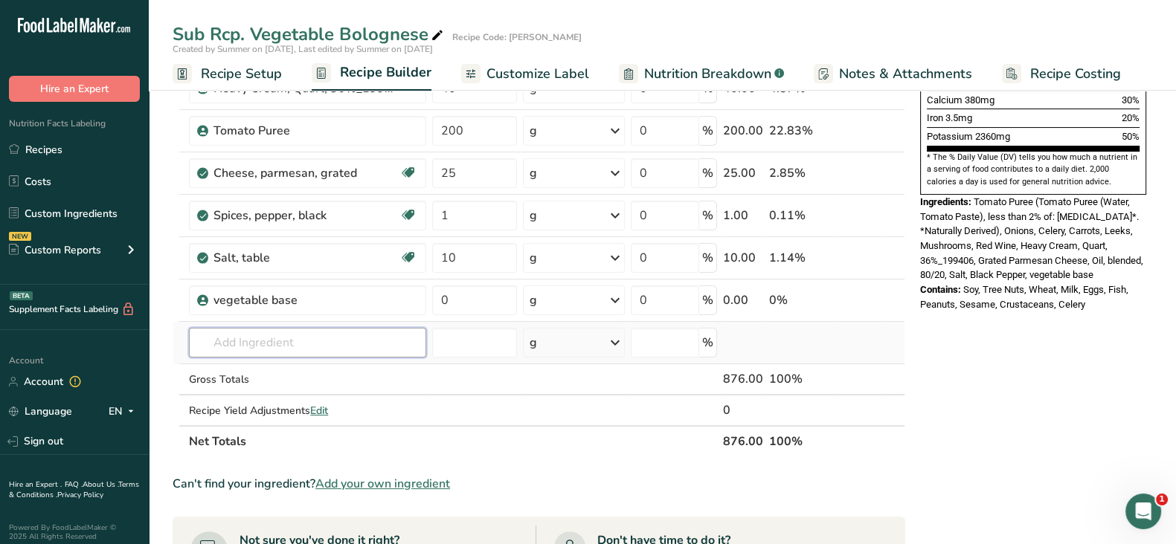
click at [260, 335] on input "text" at bounding box center [307, 343] width 237 height 30
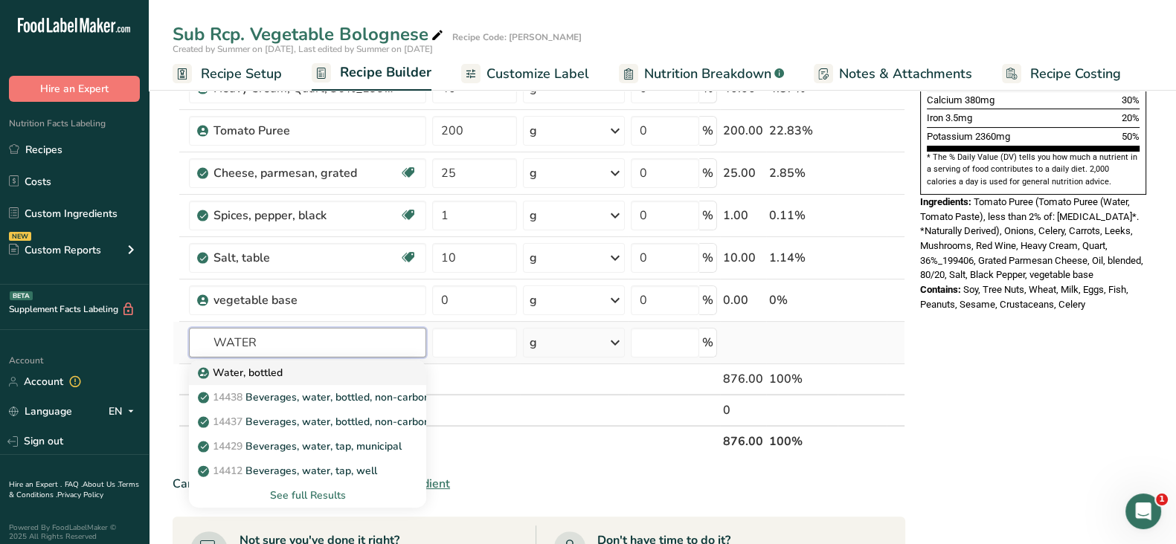
type input "WATER"
click at [277, 369] on p "Water, bottled" at bounding box center [242, 373] width 82 height 16
type input "Water, bottled"
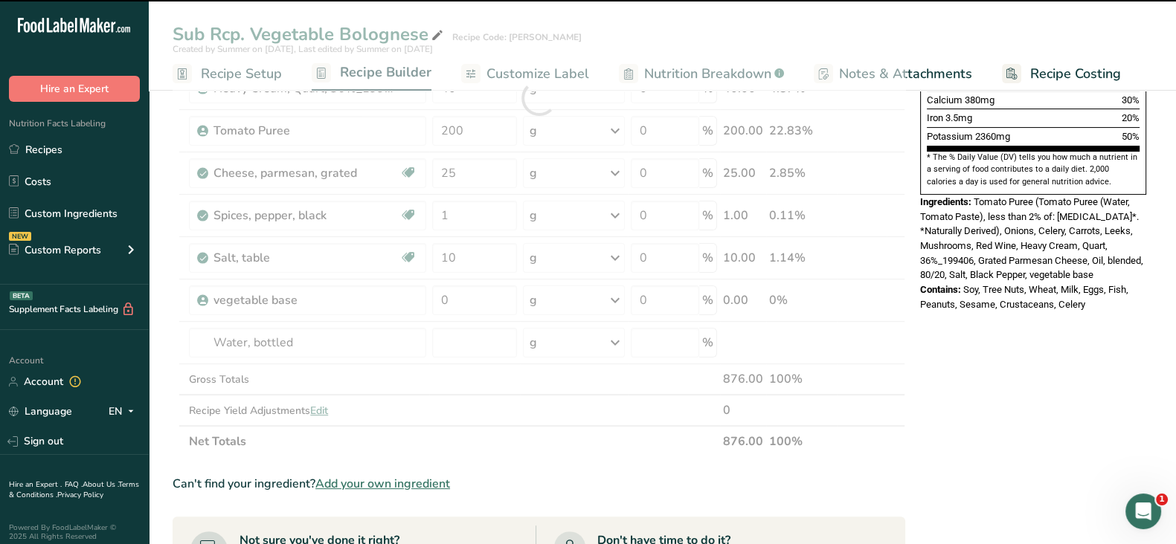
type input "0"
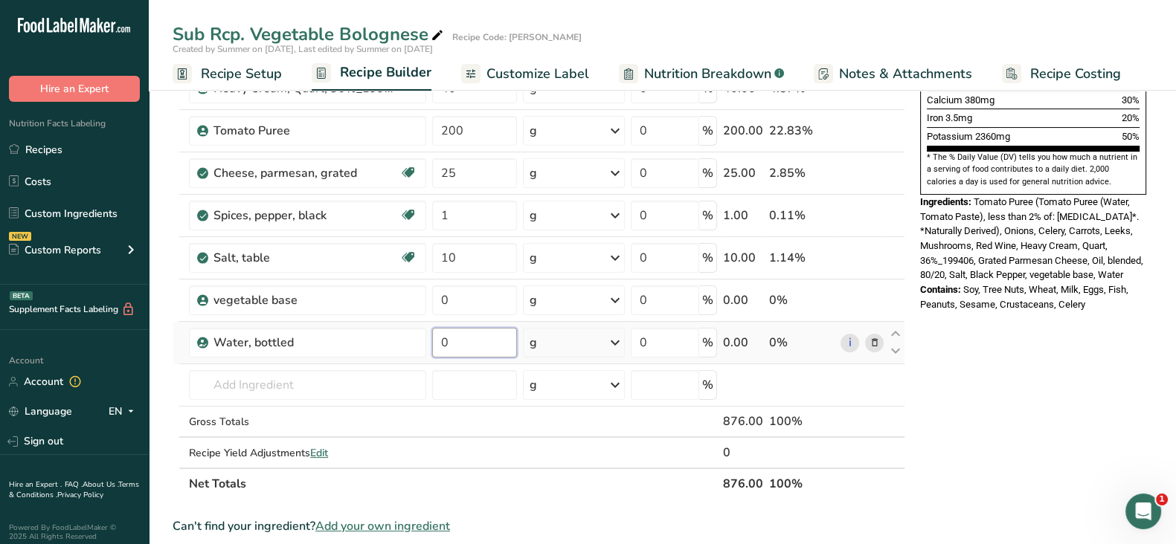
click at [452, 329] on input "0" at bounding box center [474, 343] width 84 height 30
type input "49"
click at [460, 303] on div "Ingredient * Amount * Unit * Waste * .a-a{fill:#347362;}.b-a{fill:#fff;} Grams …" at bounding box center [539, 119] width 733 height 761
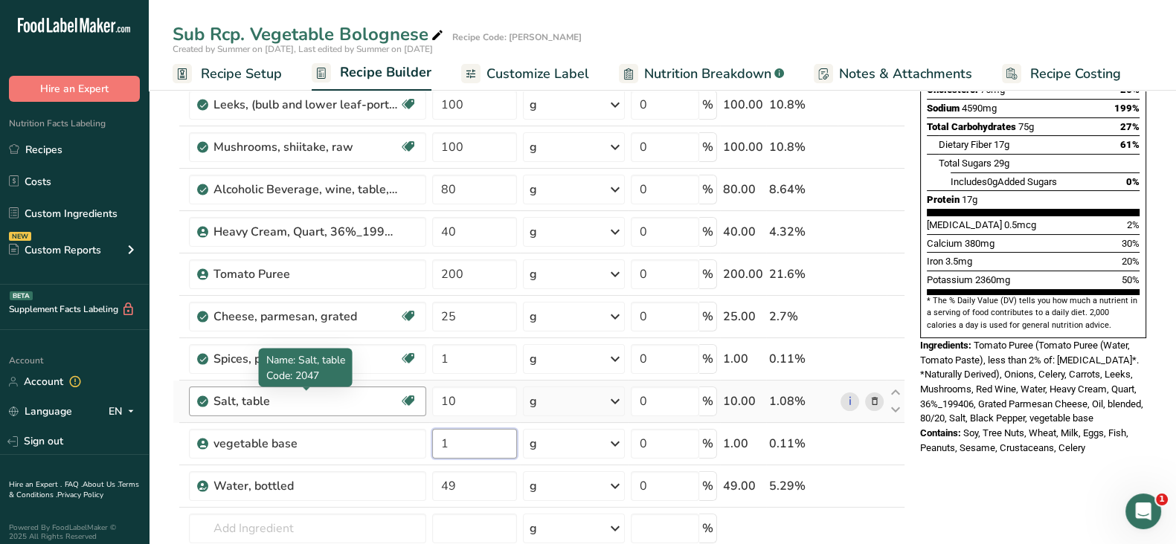
scroll to position [345, 0]
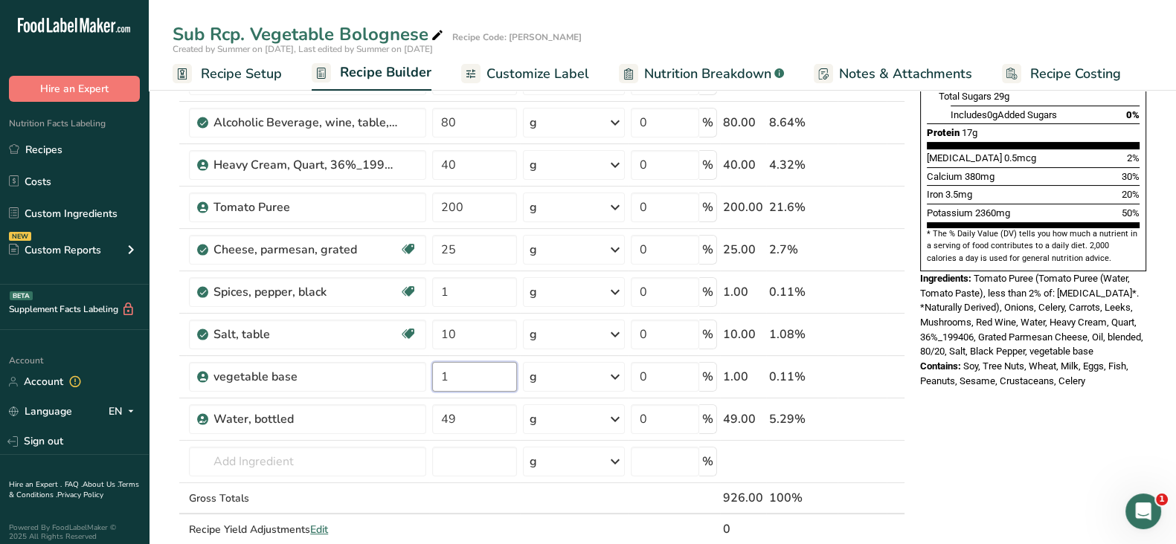
type input "1"
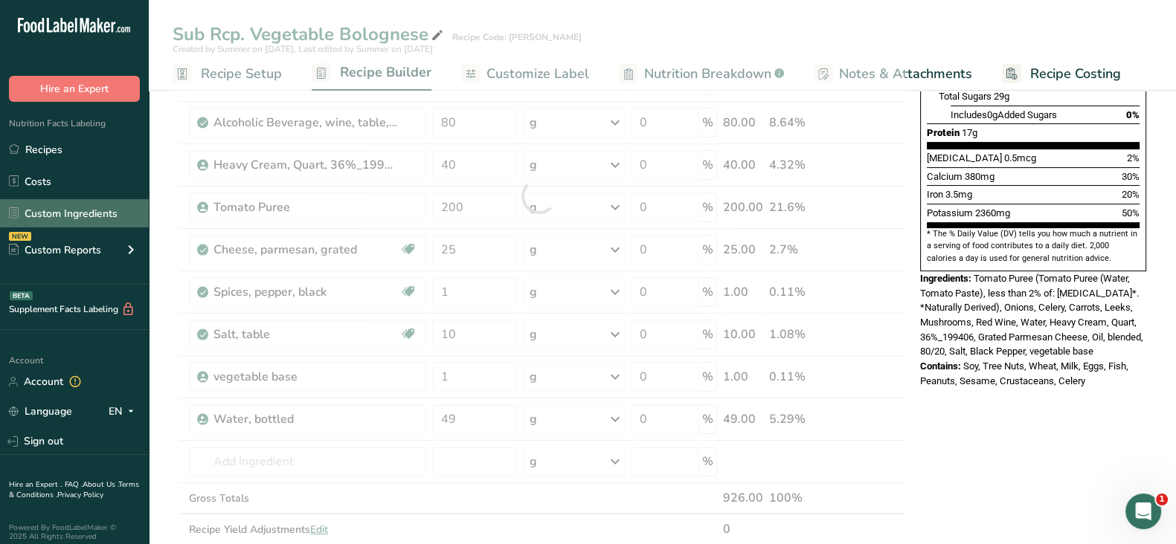
click at [66, 213] on link "Custom Ingredients" at bounding box center [74, 213] width 149 height 28
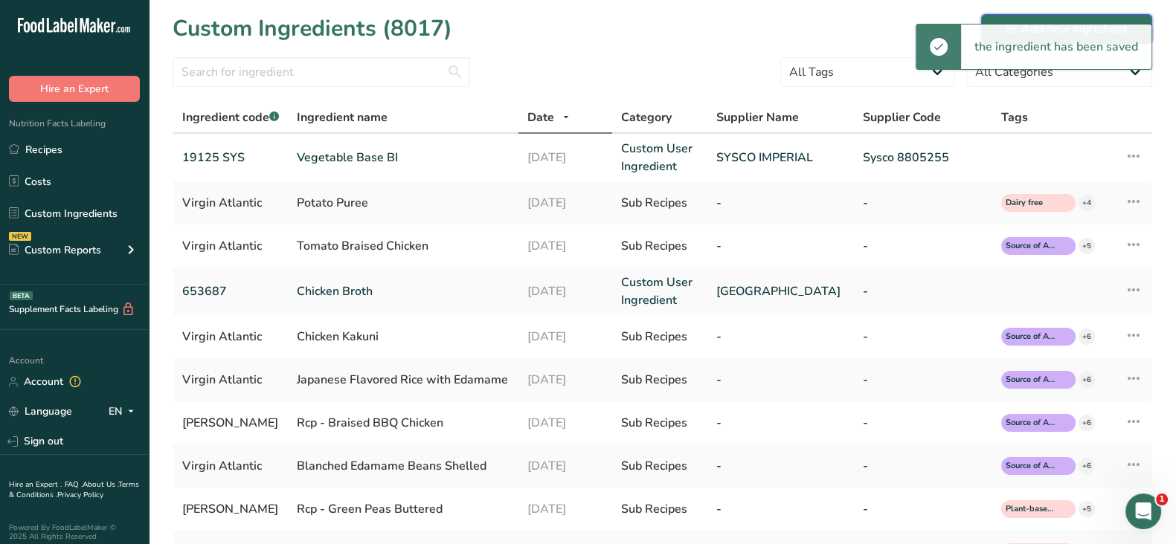
click at [1061, 17] on button "Add new ingredient" at bounding box center [1066, 29] width 171 height 30
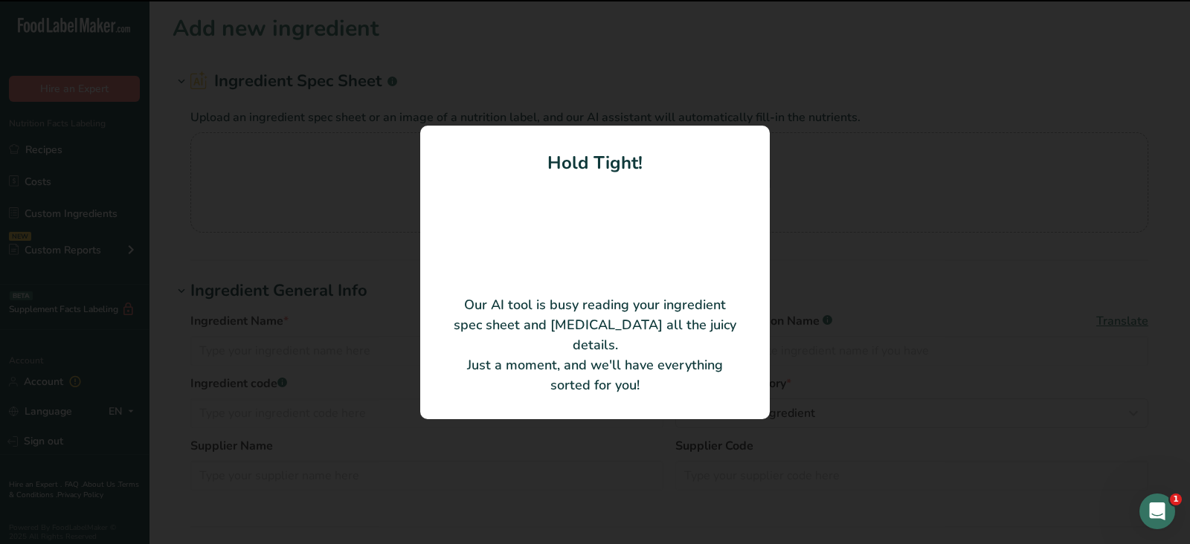
type input "Spice Ginger & Garlic Paste"
type input "bombay"
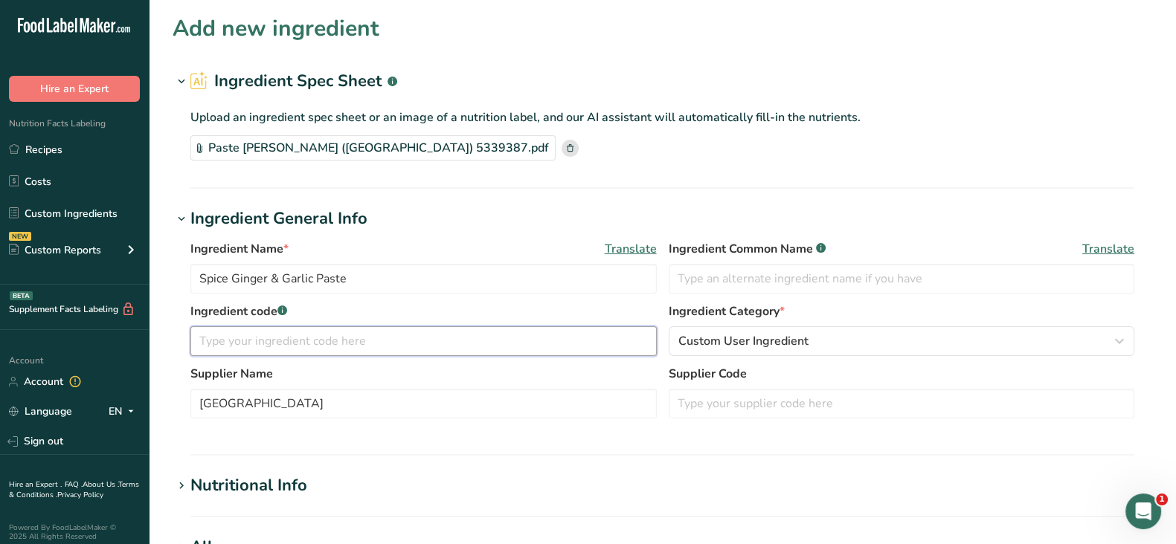
click at [239, 345] on input "text" at bounding box center [423, 341] width 466 height 30
paste input "Bombay 7678700087"
drag, startPoint x: 245, startPoint y: 341, endPoint x: 137, endPoint y: 344, distance: 107.9
click at [137, 344] on div ".a-20{fill:#fff;} Hire an Expert Nutrition Facts Labeling Recipes Costs Custom …" at bounding box center [588, 534] width 1176 height 1068
type input "7678700087"
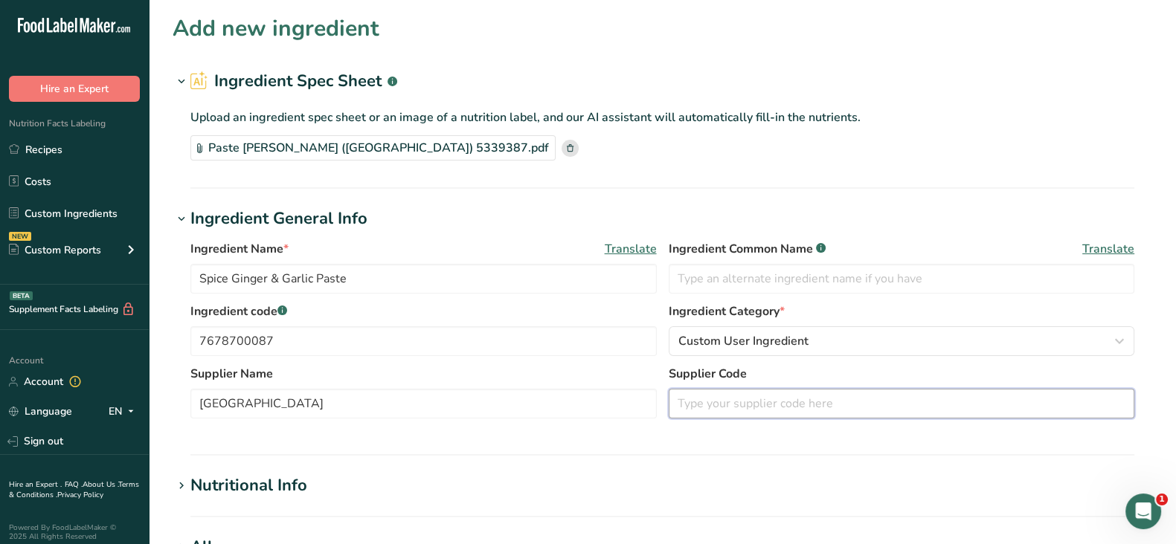
click at [744, 411] on input "text" at bounding box center [902, 404] width 466 height 30
paste input "Sysco 5339387"
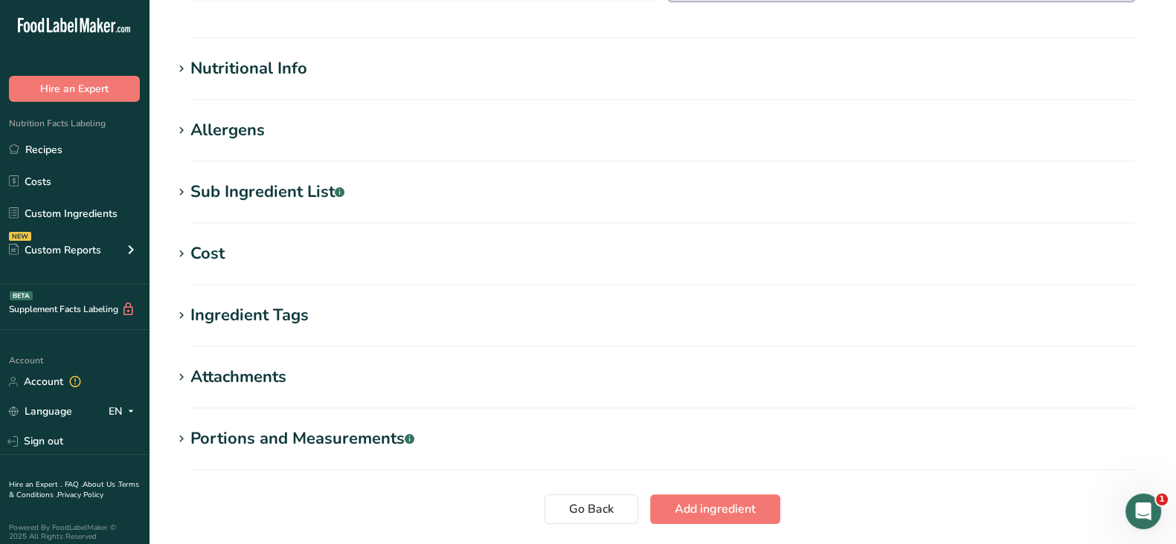
scroll to position [394, 0]
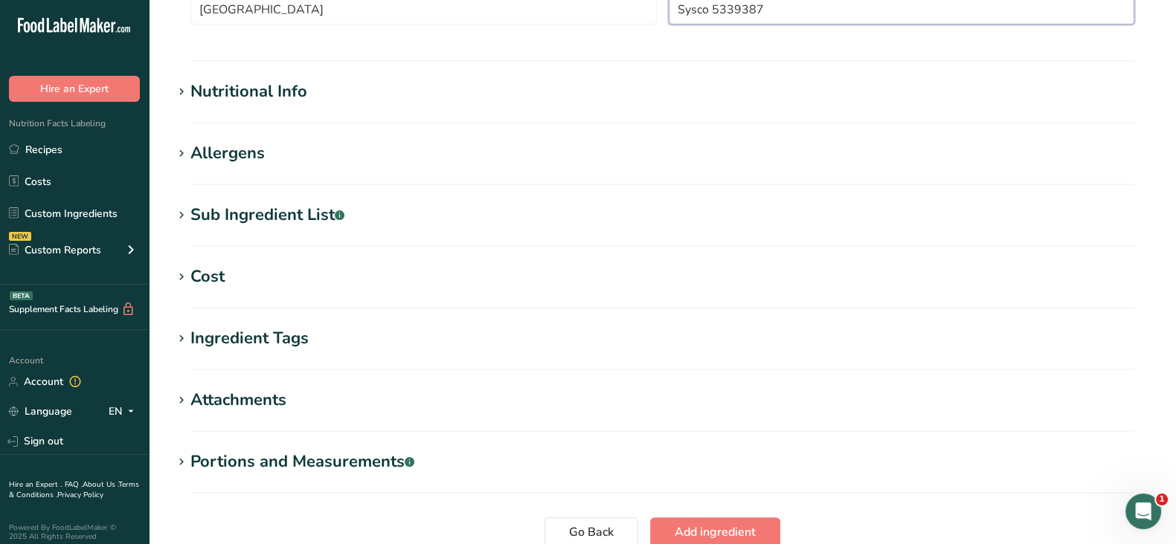
type input "Sysco 5339387"
click at [246, 88] on div "Nutritional Info" at bounding box center [248, 92] width 117 height 25
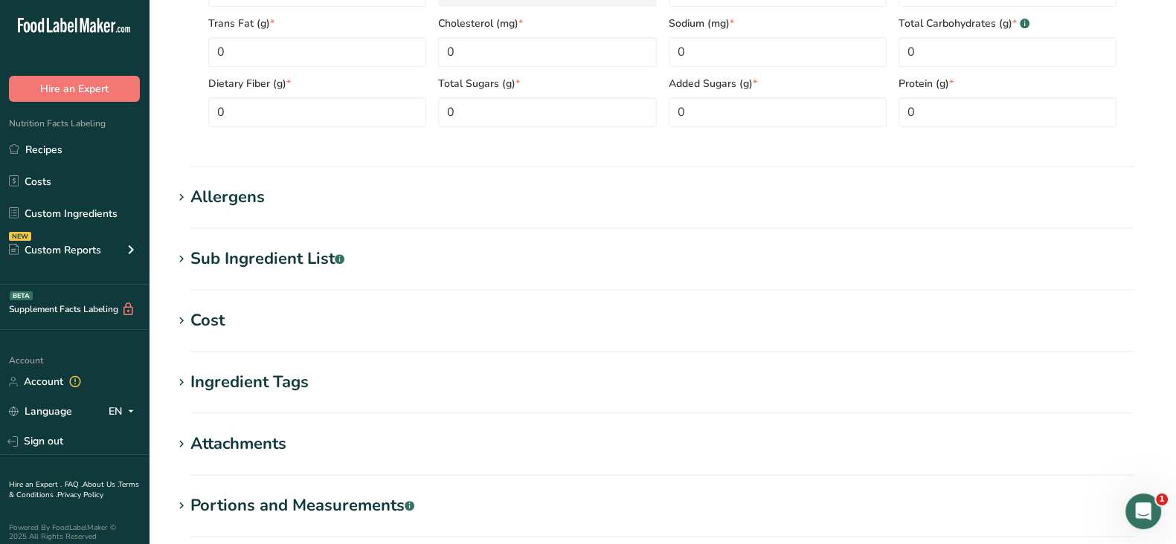
scroll to position [867, 0]
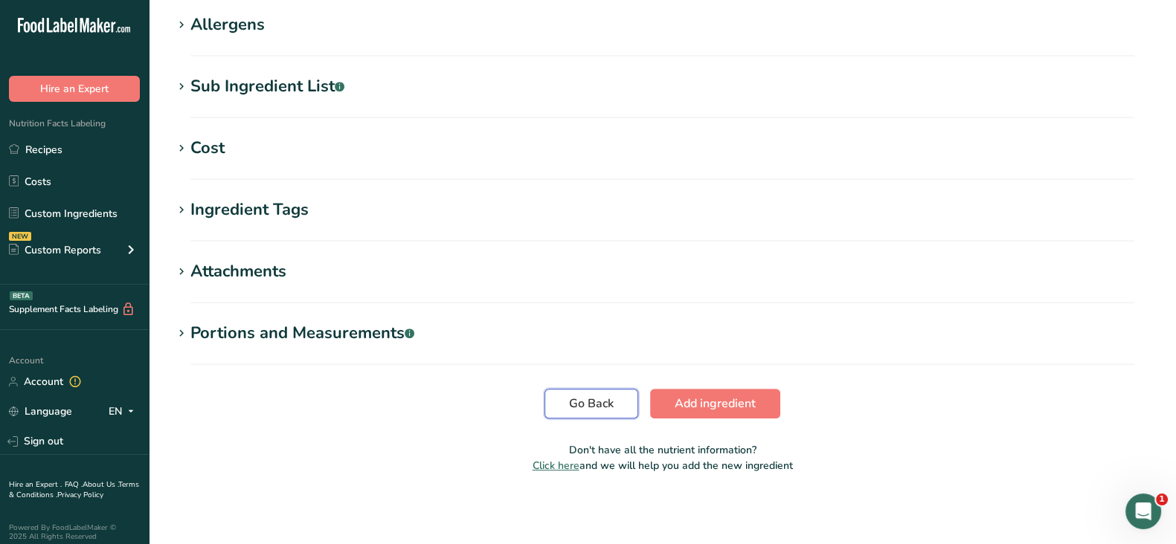
click at [582, 402] on span "Go Back" at bounding box center [591, 404] width 45 height 18
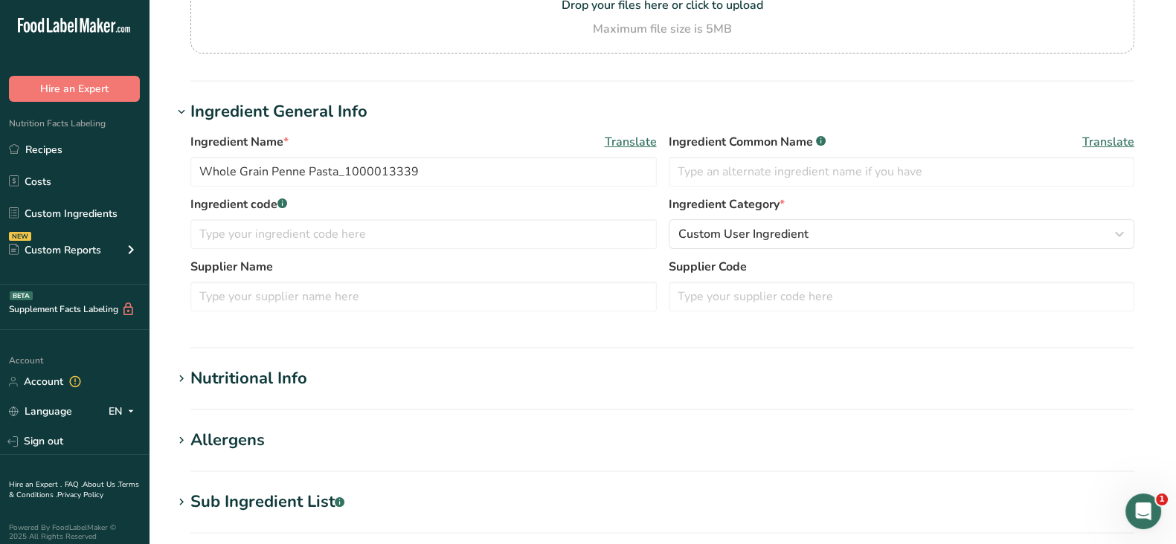
scroll to position [178, 0]
